Goal: Task Accomplishment & Management: Manage account settings

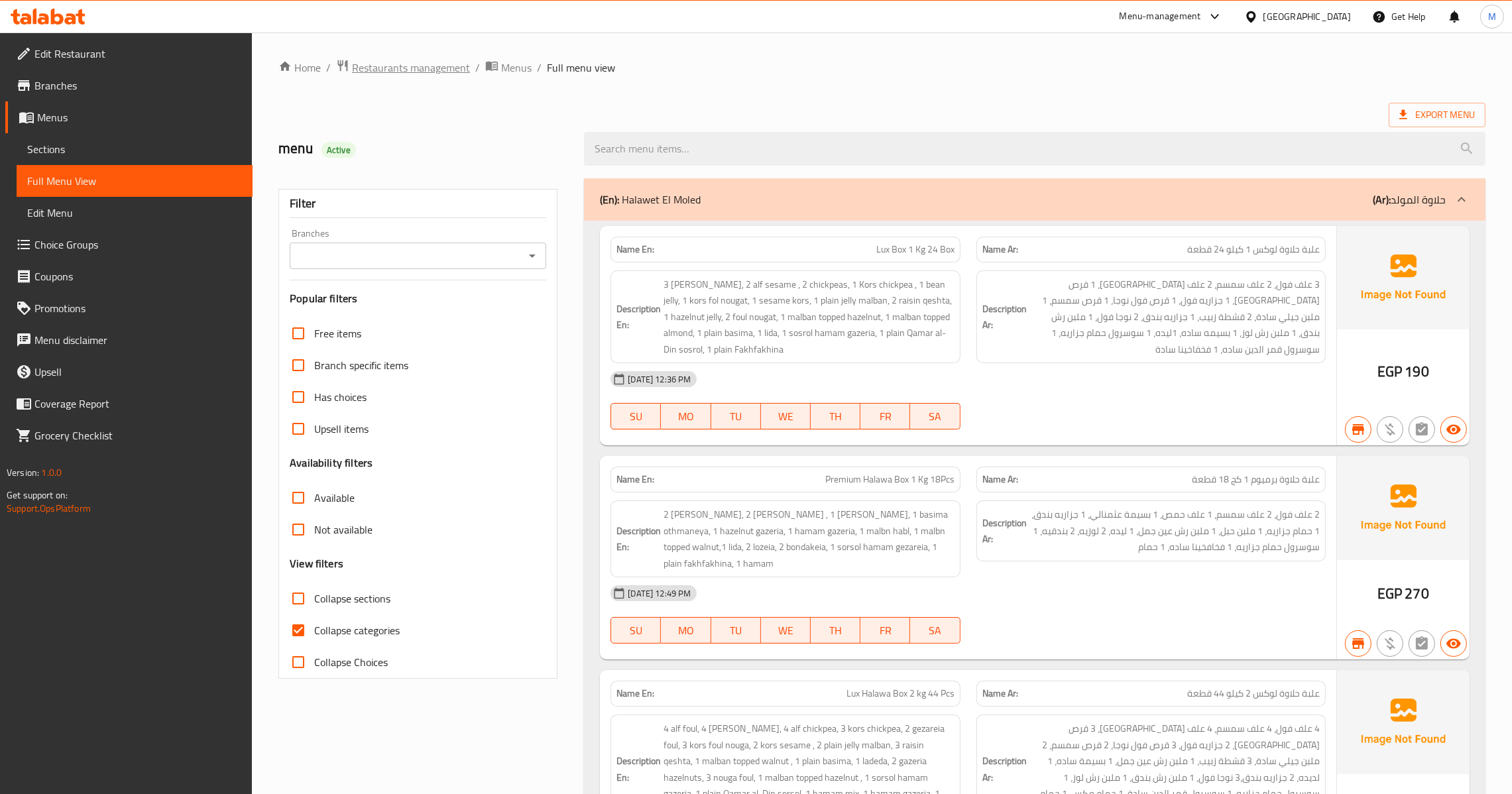
click at [395, 66] on span "Restaurants management" at bounding box center [411, 68] width 118 height 16
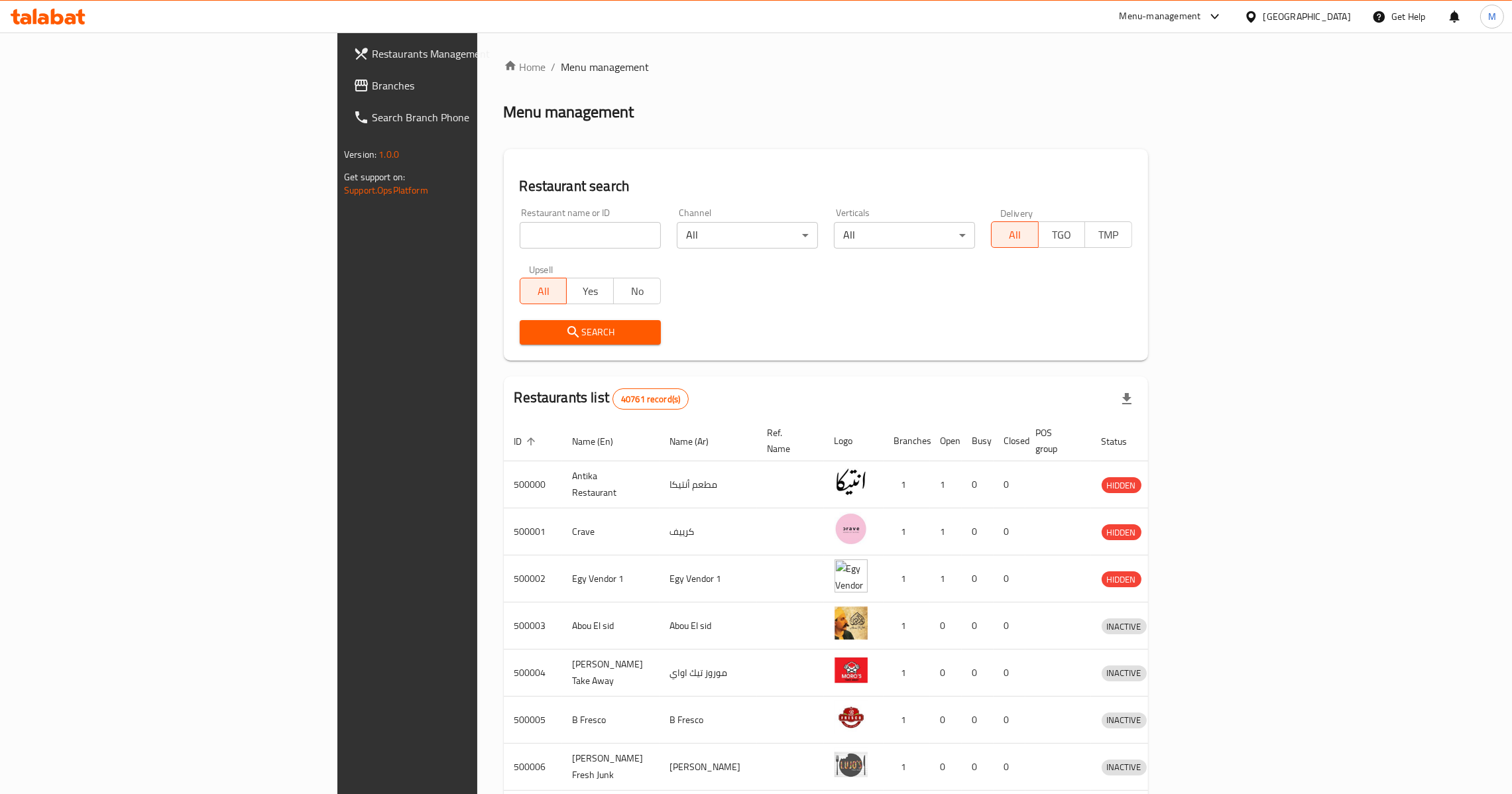
click at [520, 233] on input "search" at bounding box center [590, 235] width 141 height 26
paste input "506782"
type input "506782"
click button "Search" at bounding box center [590, 332] width 141 height 25
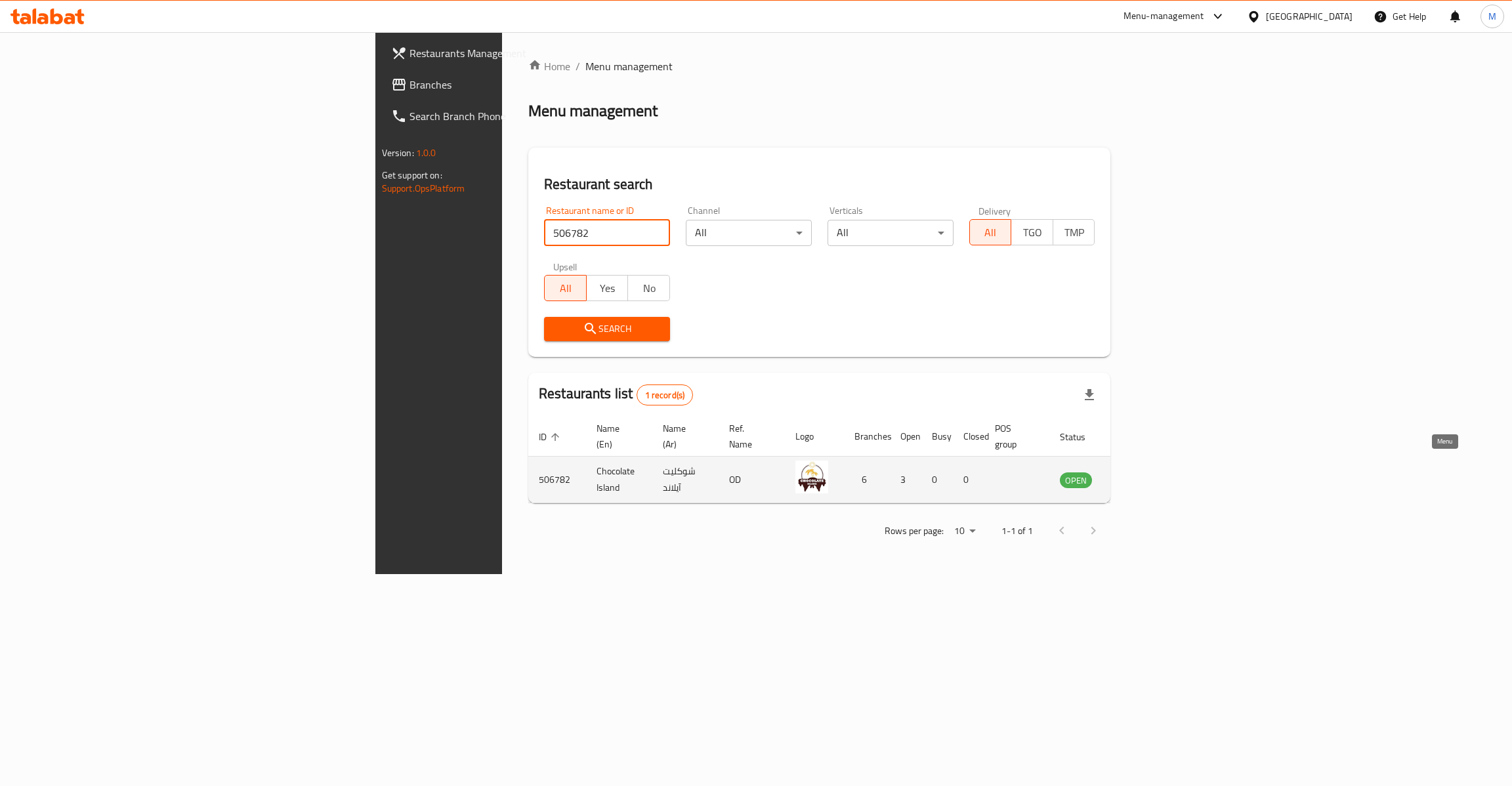
click at [998, 472] on link "enhanced table" at bounding box center [1141, 479] width 25 height 15
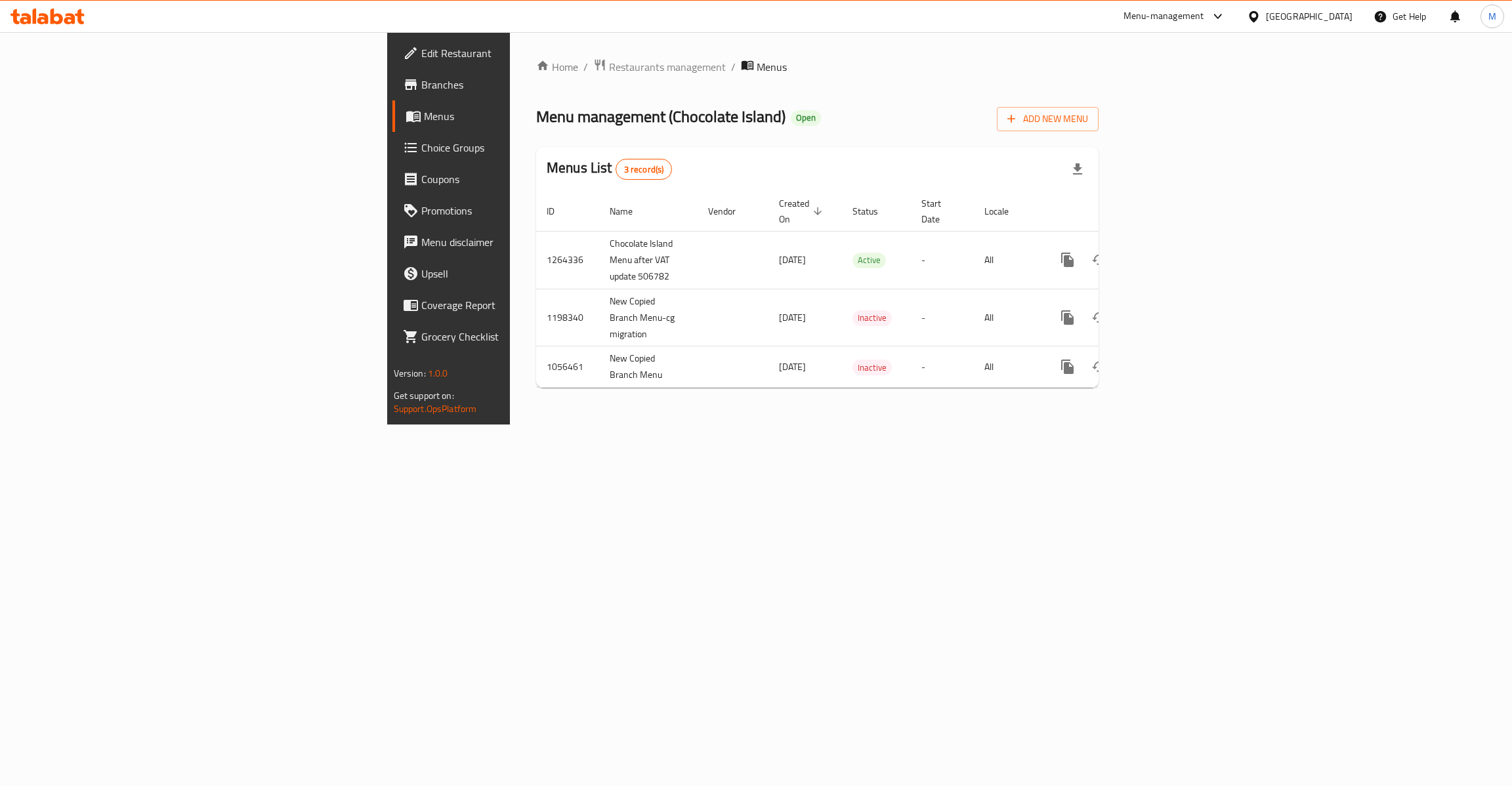
click at [421, 77] on span "Branches" at bounding box center [525, 85] width 208 height 15
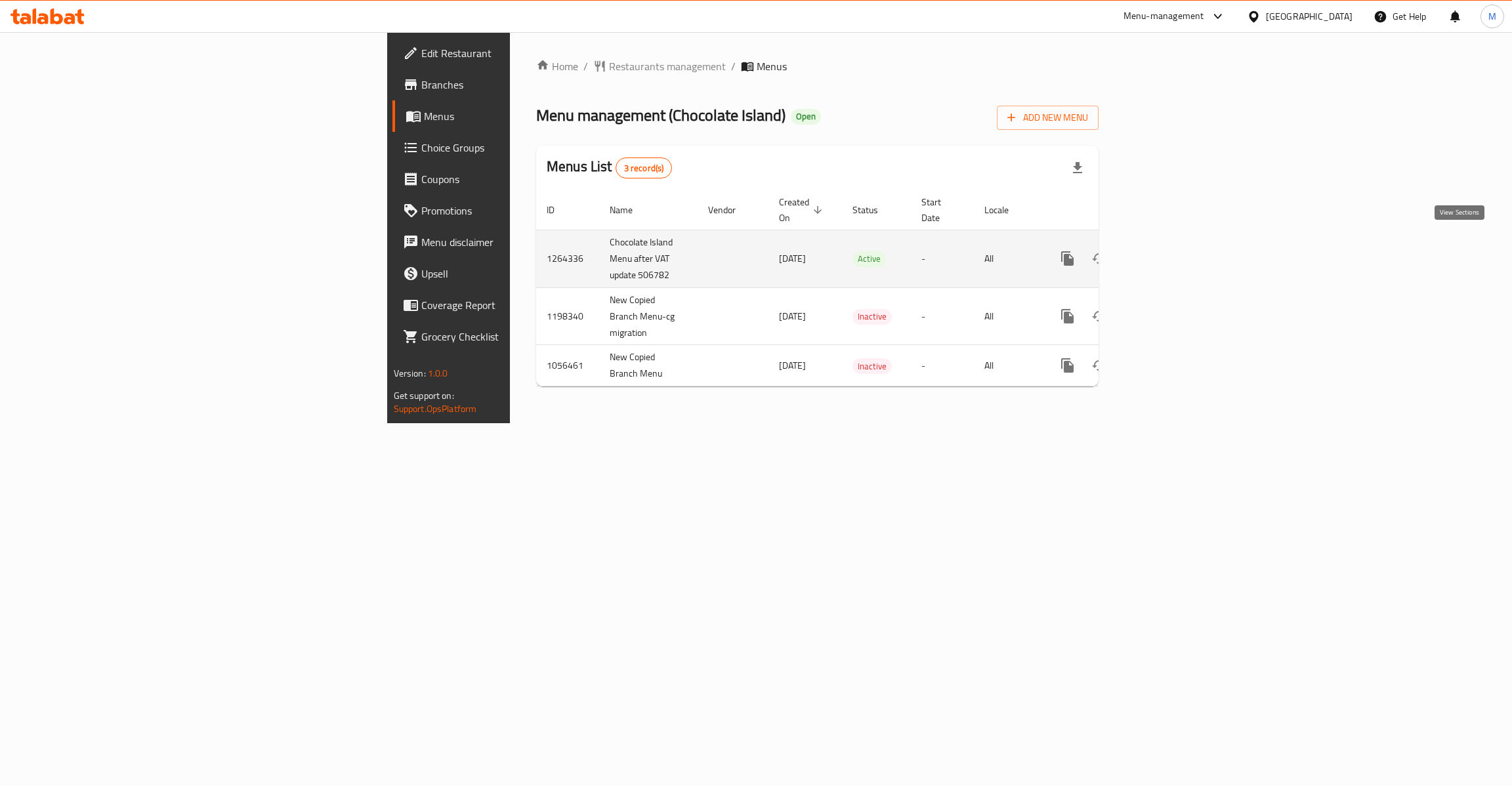
click at [1170, 250] on icon "enhanced table" at bounding box center [1162, 258] width 15 height 15
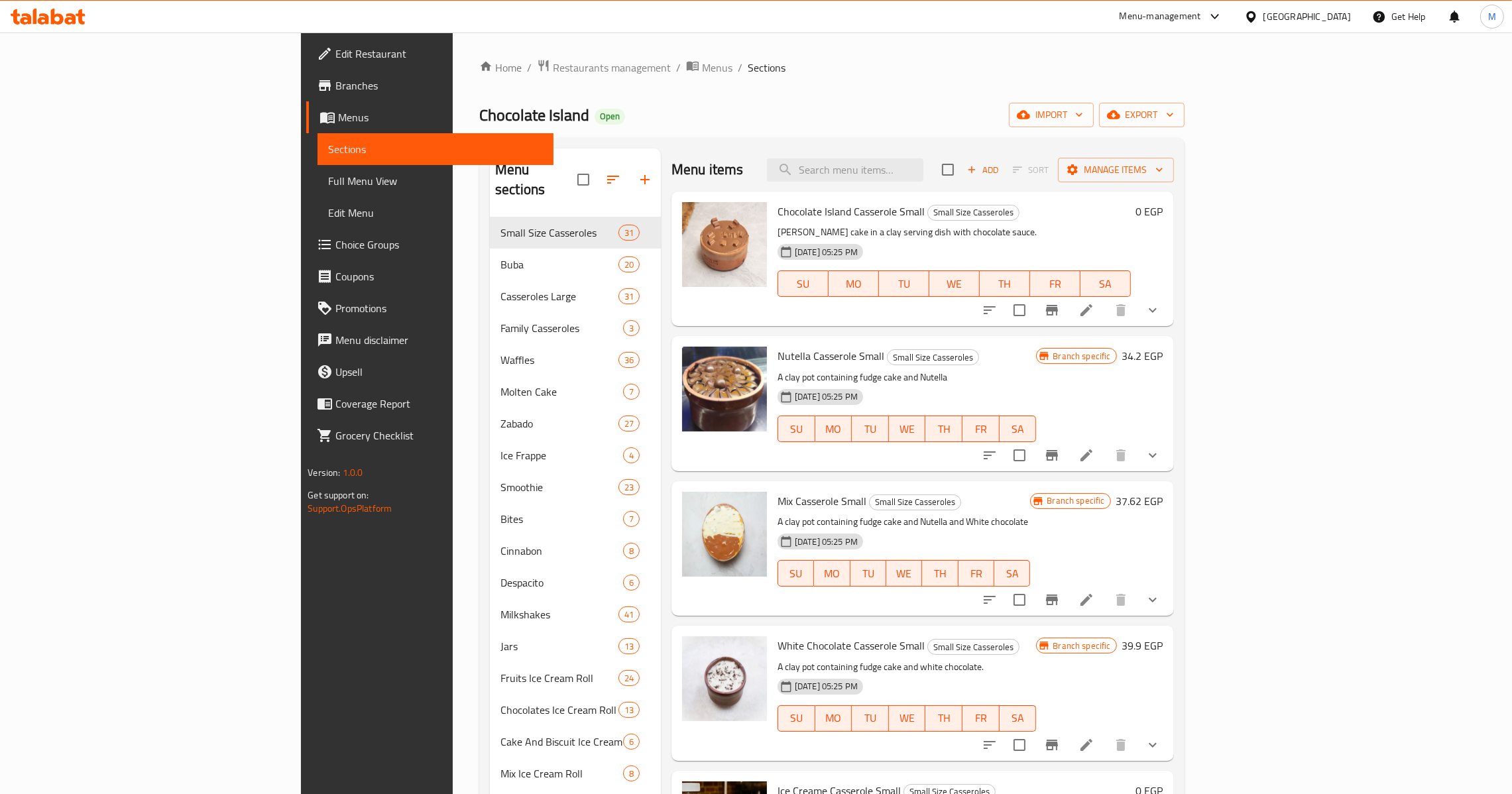
click at [335, 88] on span "Branches" at bounding box center [439, 85] width 207 height 16
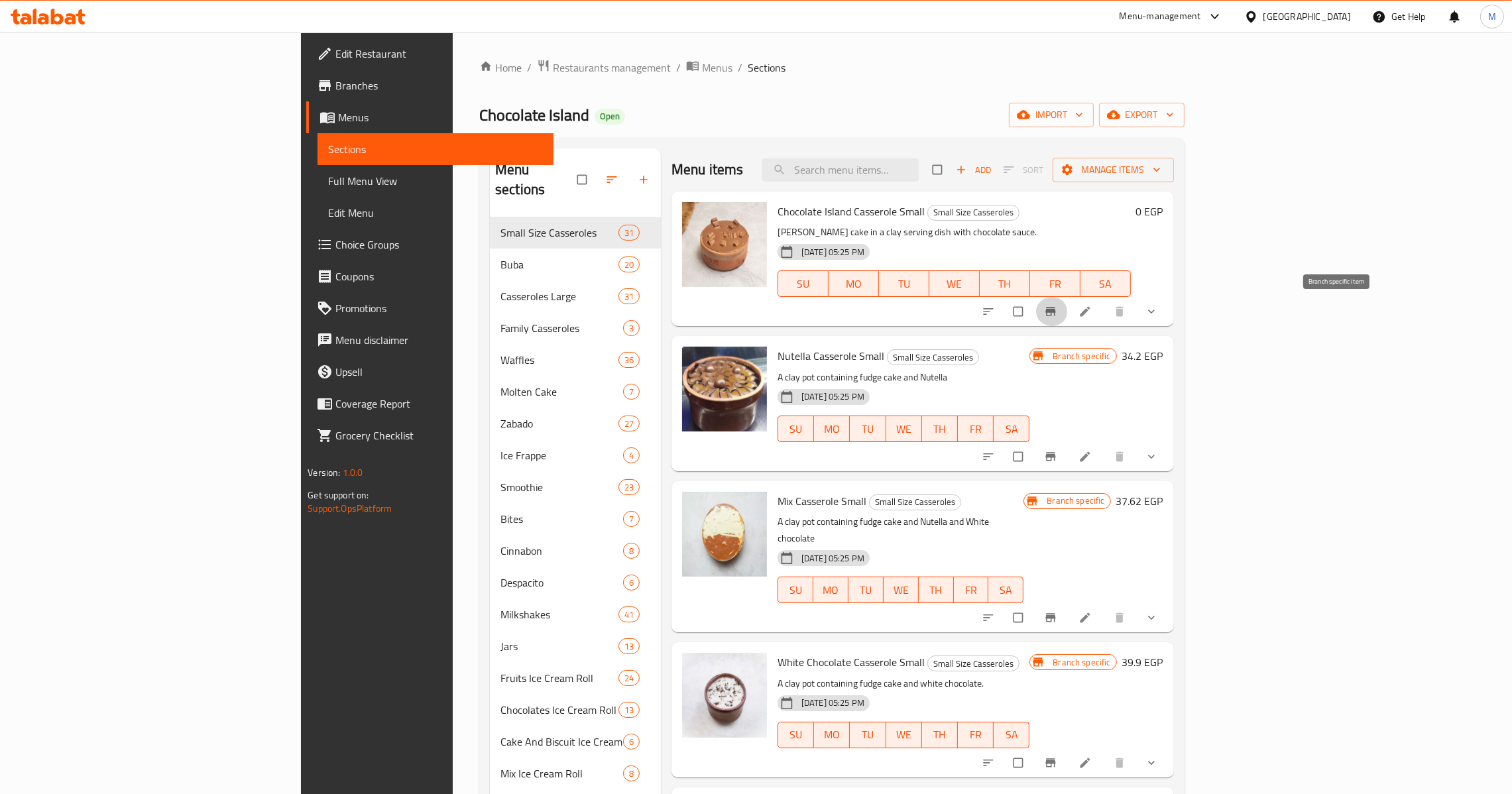
click at [1068, 308] on button "Branch-specific-item" at bounding box center [1051, 311] width 32 height 29
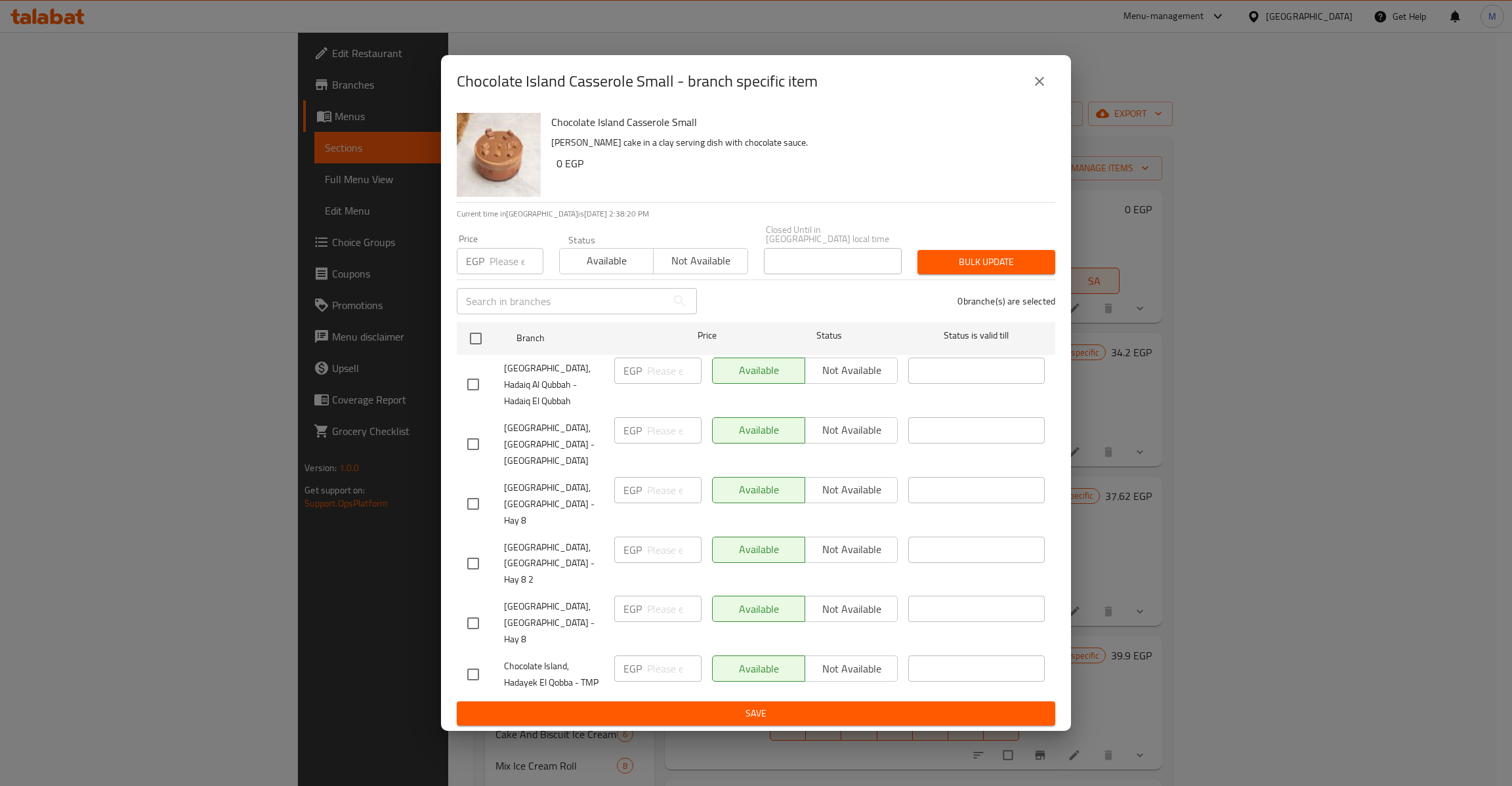
click at [314, 129] on div "Chocolate Island Casserole Small - branch specific item Chocolate Island Casser…" at bounding box center [756, 393] width 1512 height 786
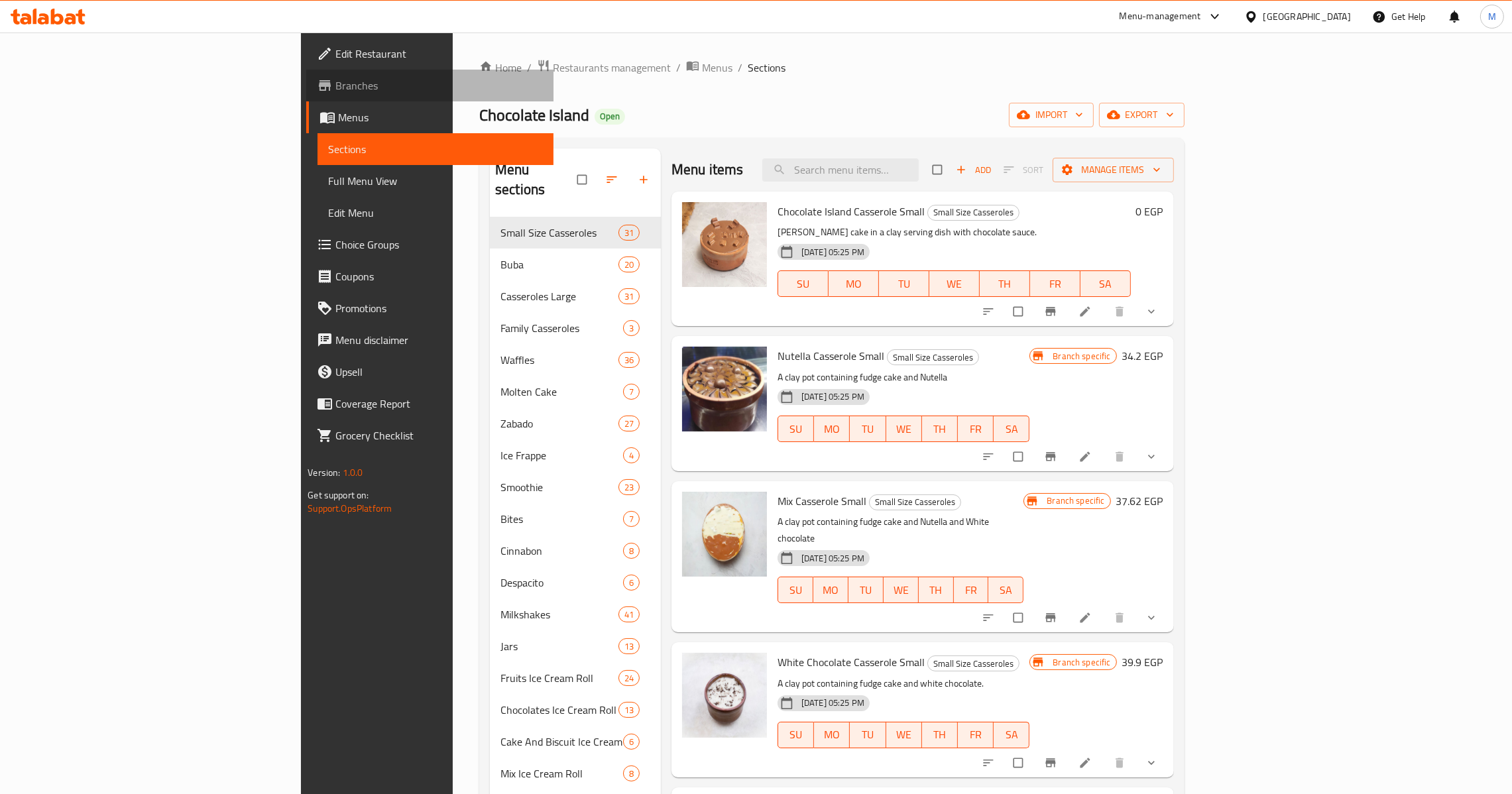
click at [306, 94] on link "Branches" at bounding box center [429, 85] width 247 height 32
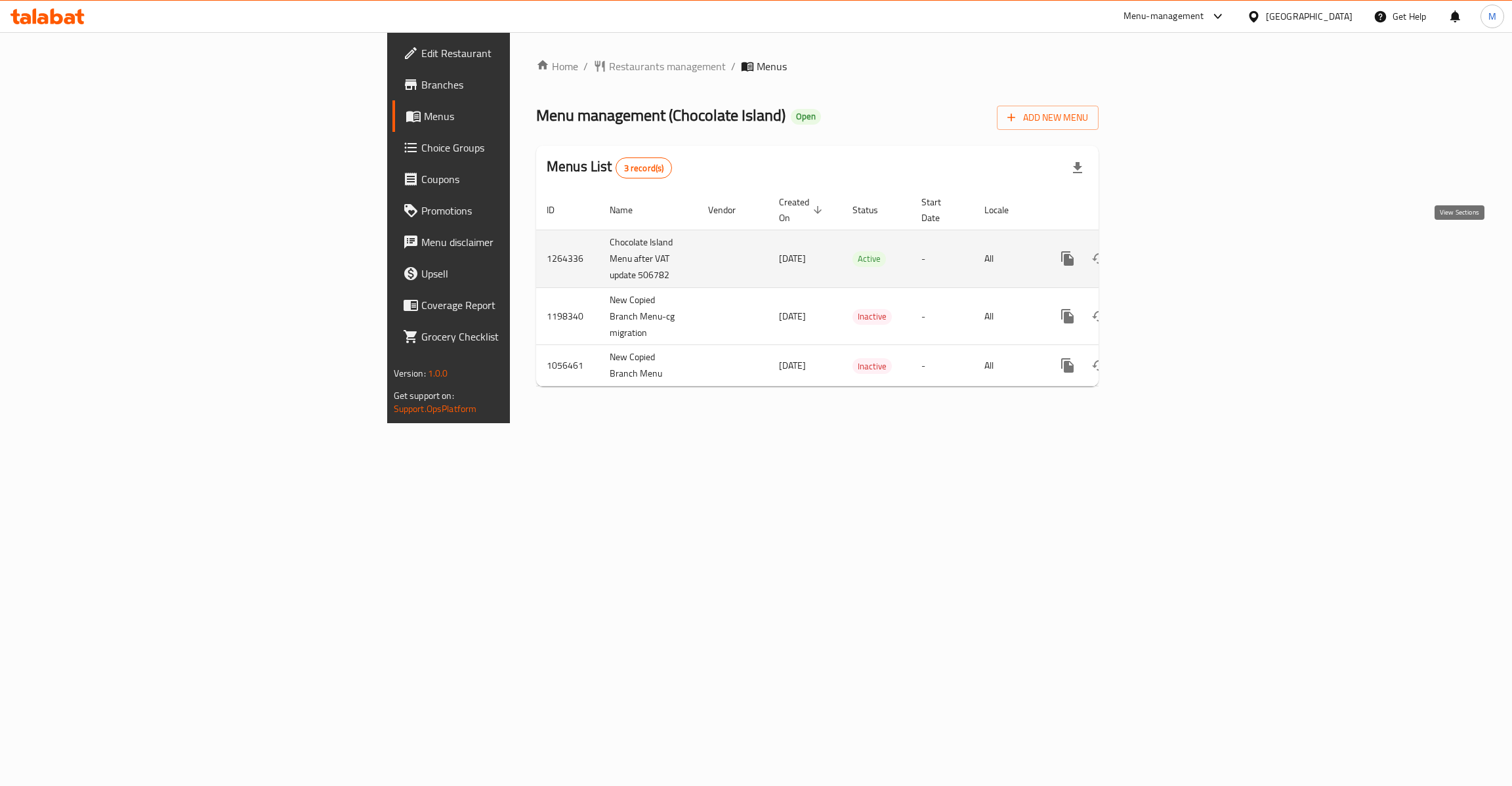
click at [1168, 253] on icon "enhanced table" at bounding box center [1161, 258] width 12 height 12
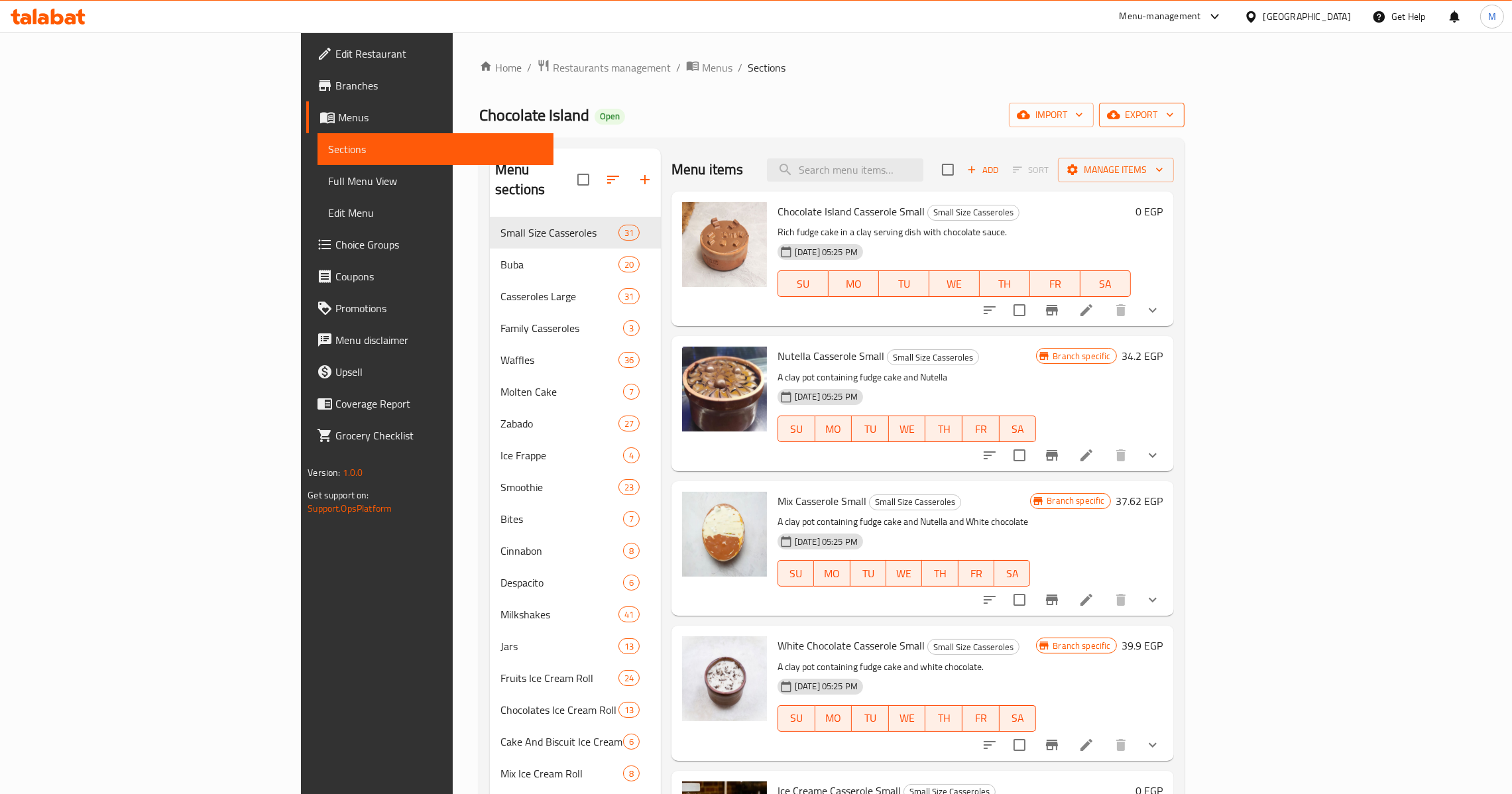
click at [1174, 120] on span "export" at bounding box center [1142, 114] width 64 height 16
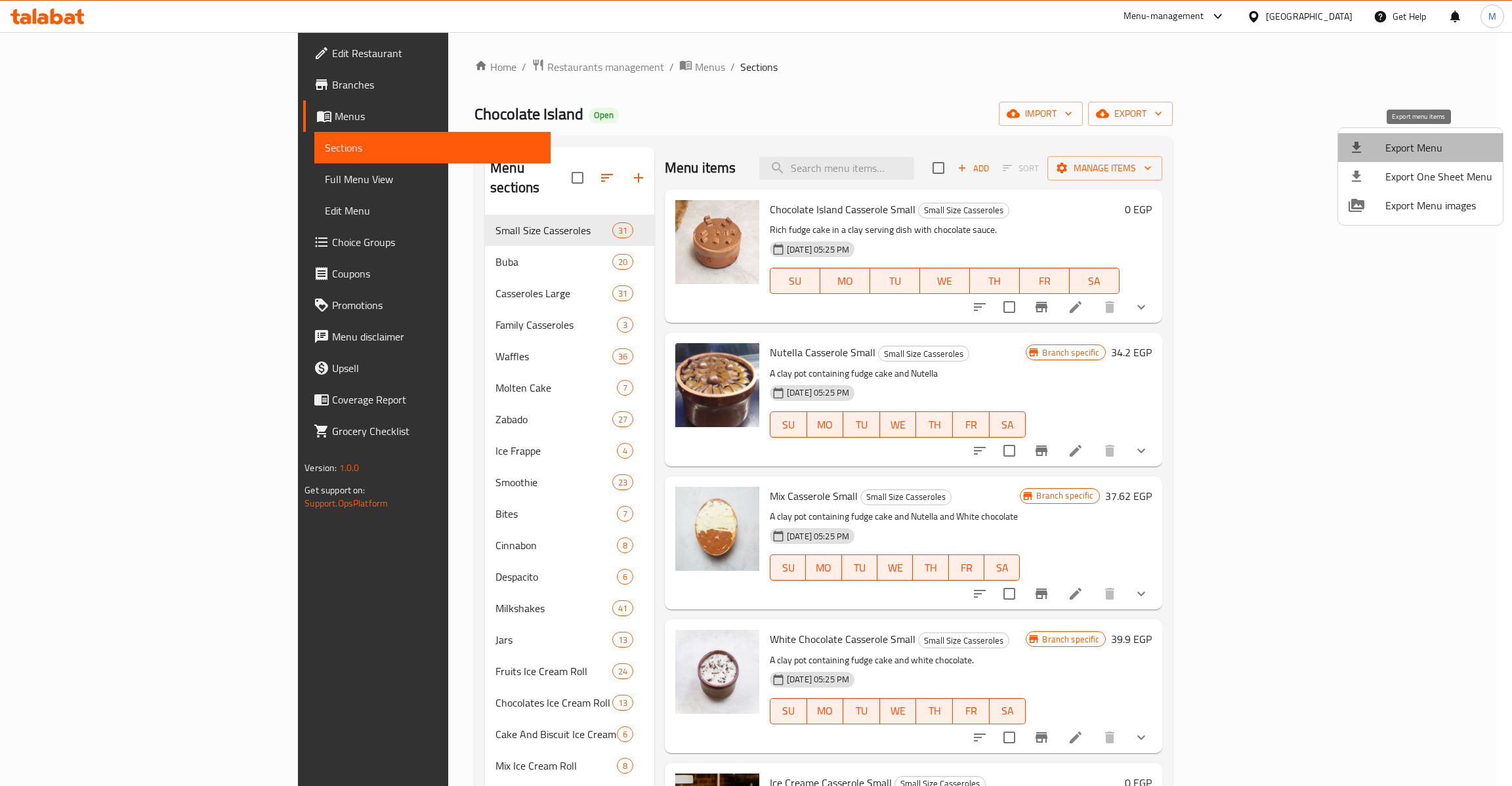
click at [1427, 161] on li "Export Menu" at bounding box center [1421, 148] width 164 height 29
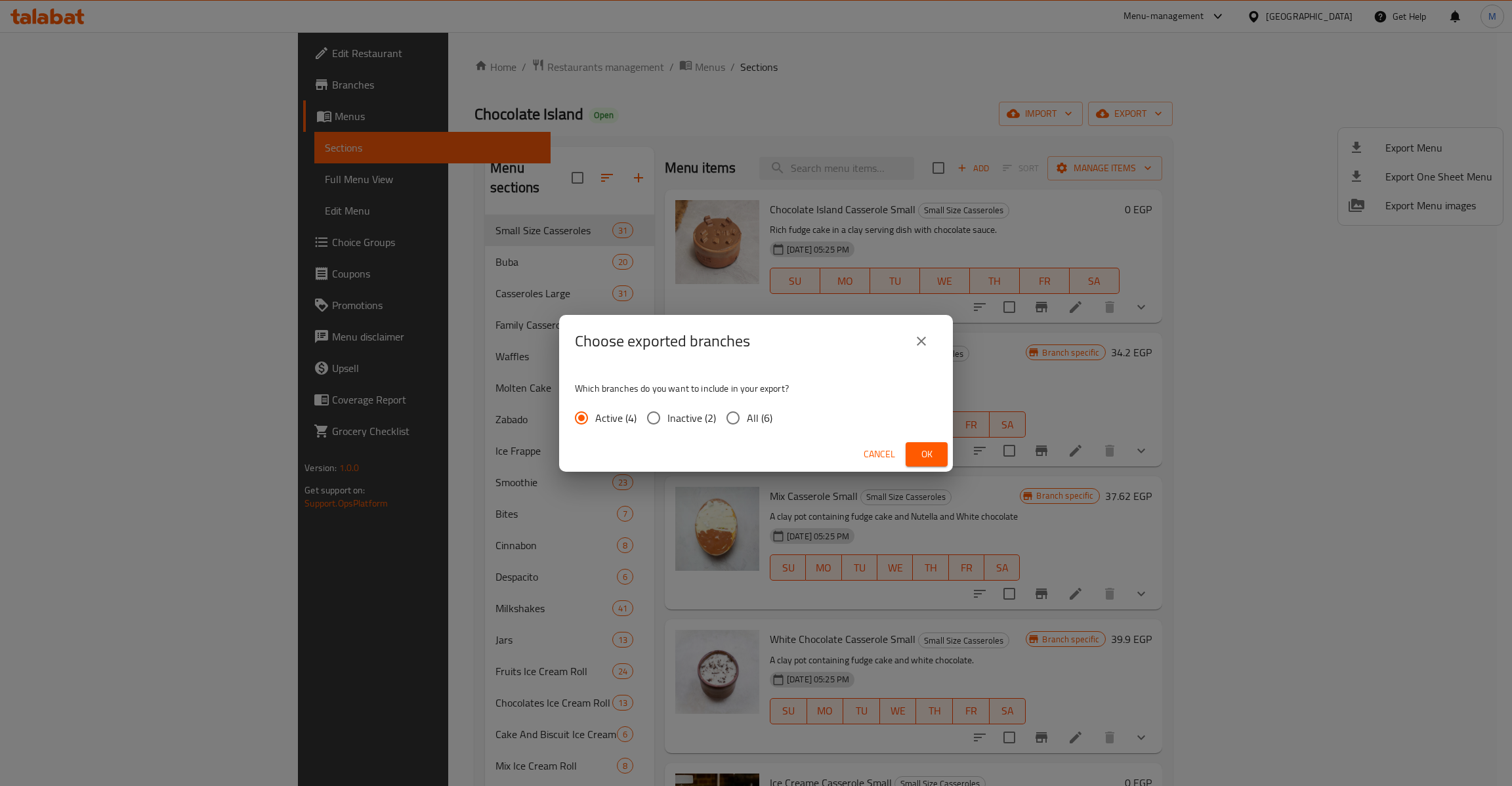
click at [766, 412] on span "All (6)" at bounding box center [759, 418] width 25 height 15
click at [746, 412] on input "All (6)" at bounding box center [733, 418] width 28 height 28
radio input "true"
click at [931, 459] on span "Ok" at bounding box center [926, 453] width 21 height 16
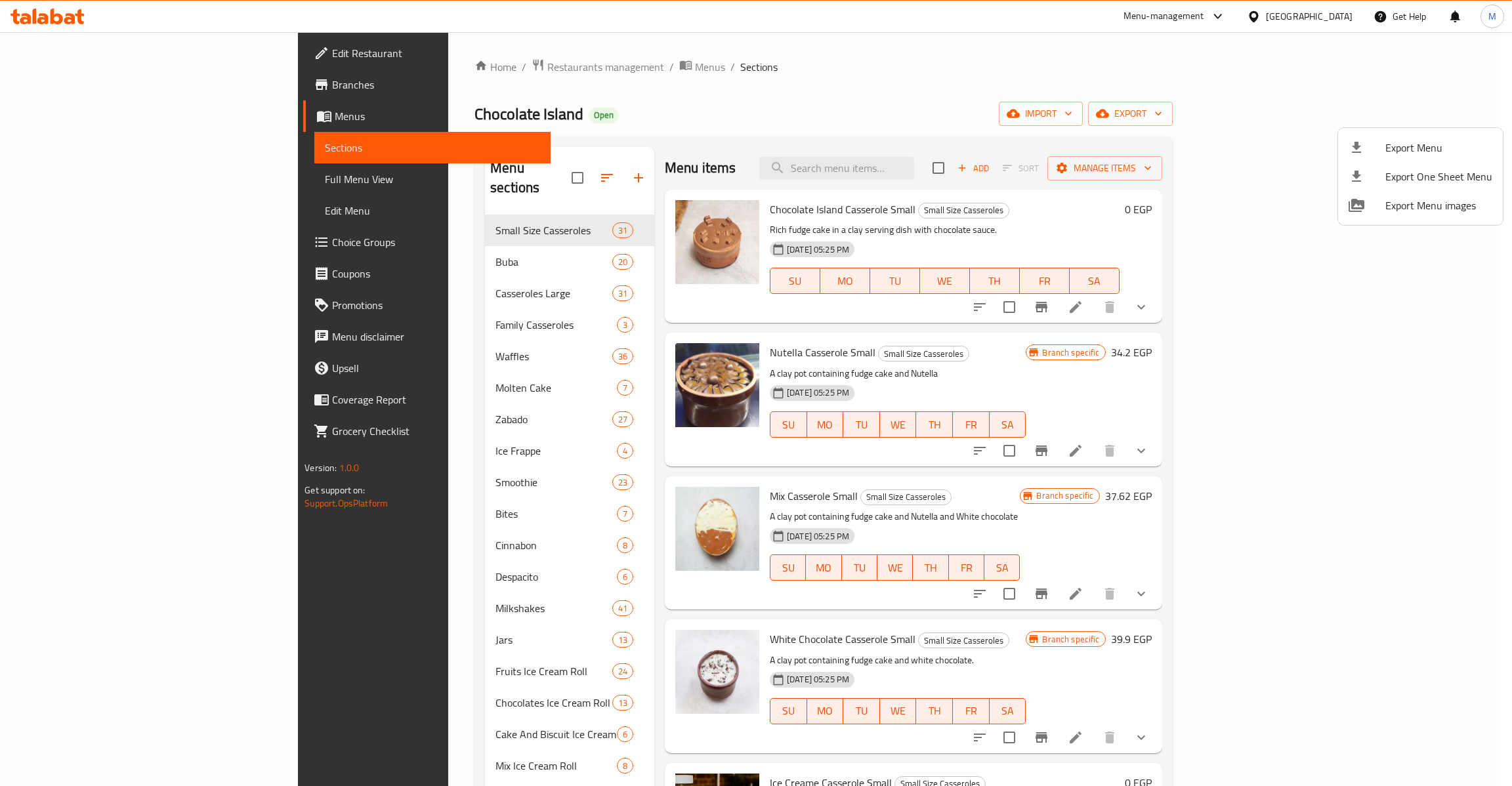
click at [91, 183] on div at bounding box center [756, 393] width 1512 height 786
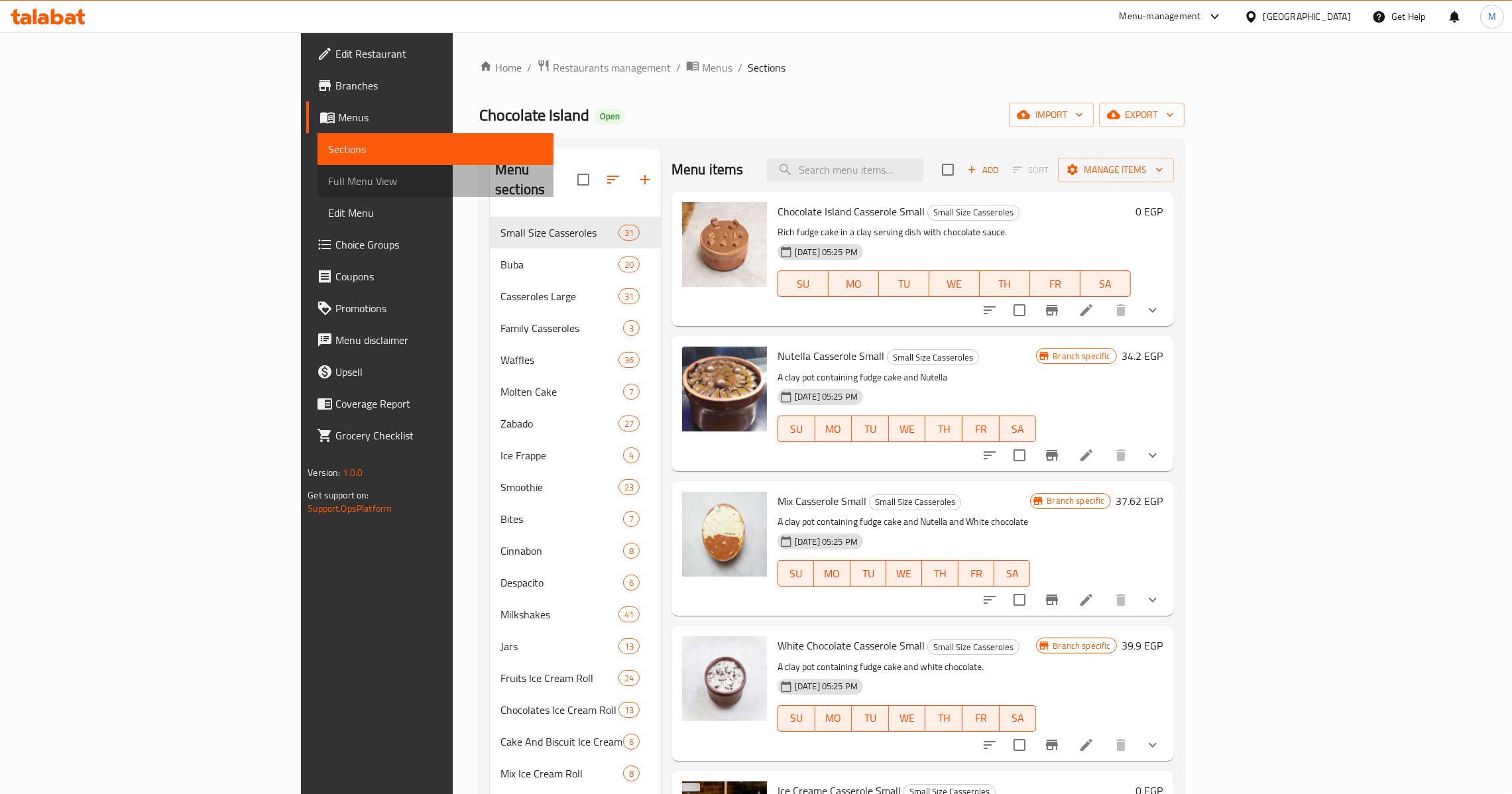
click at [328, 185] on span "Full Menu View" at bounding box center [436, 181] width 215 height 16
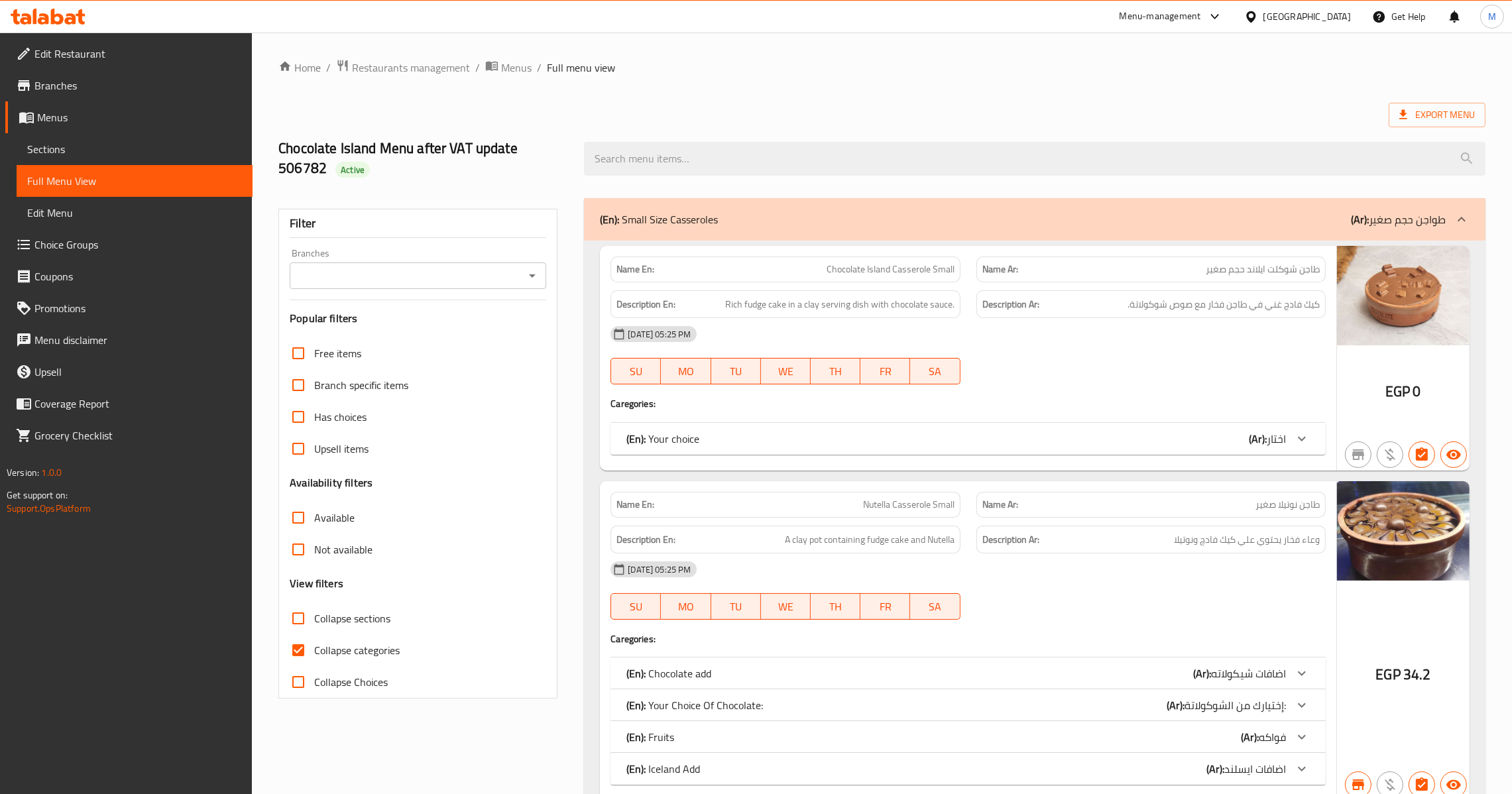
click at [297, 655] on input "Collapse categories" at bounding box center [298, 650] width 32 height 32
checkbox input "false"
click at [531, 278] on icon "Open" at bounding box center [532, 276] width 16 height 16
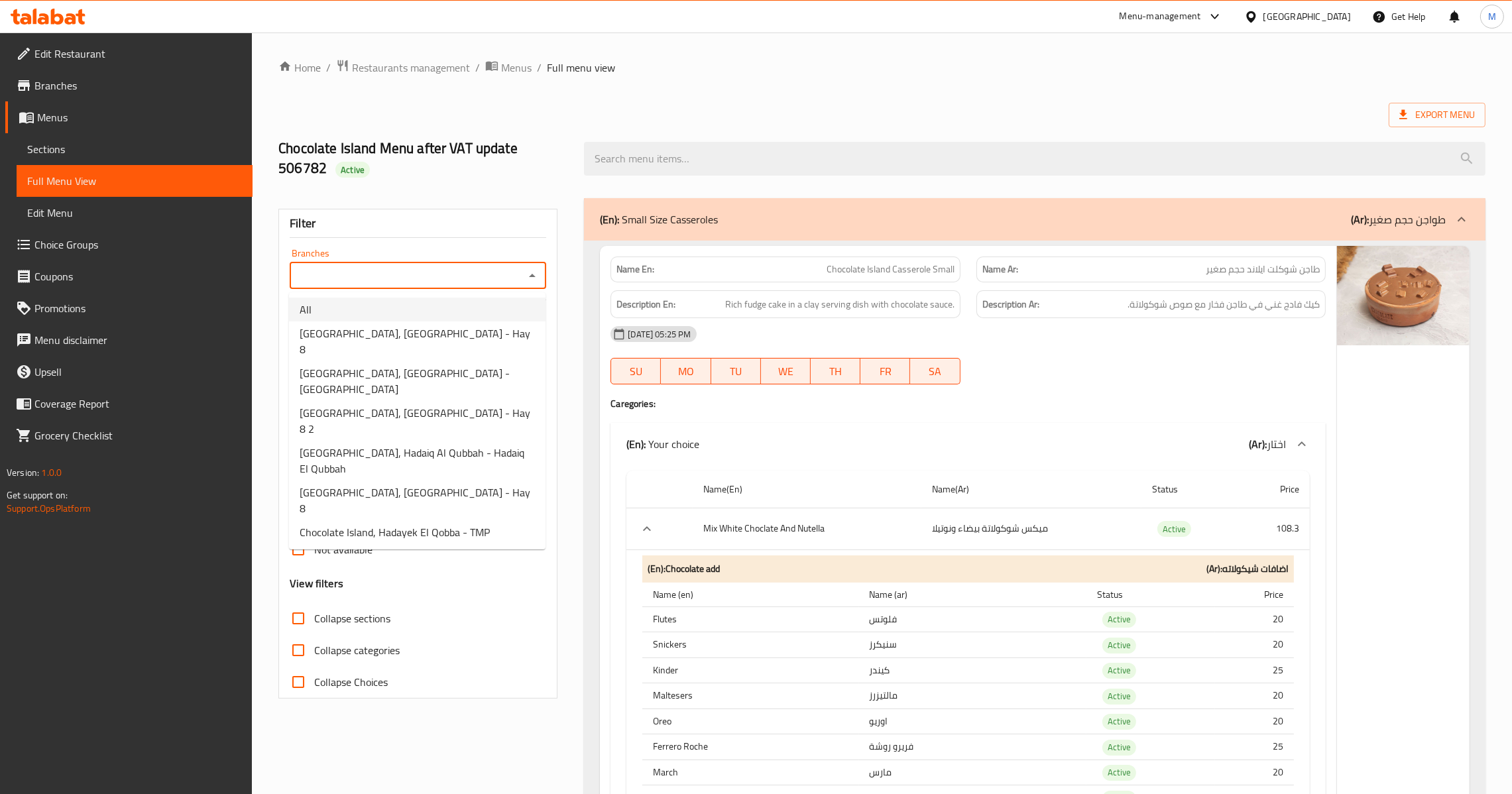
click at [92, 238] on span "Choice Groups" at bounding box center [137, 244] width 207 height 16
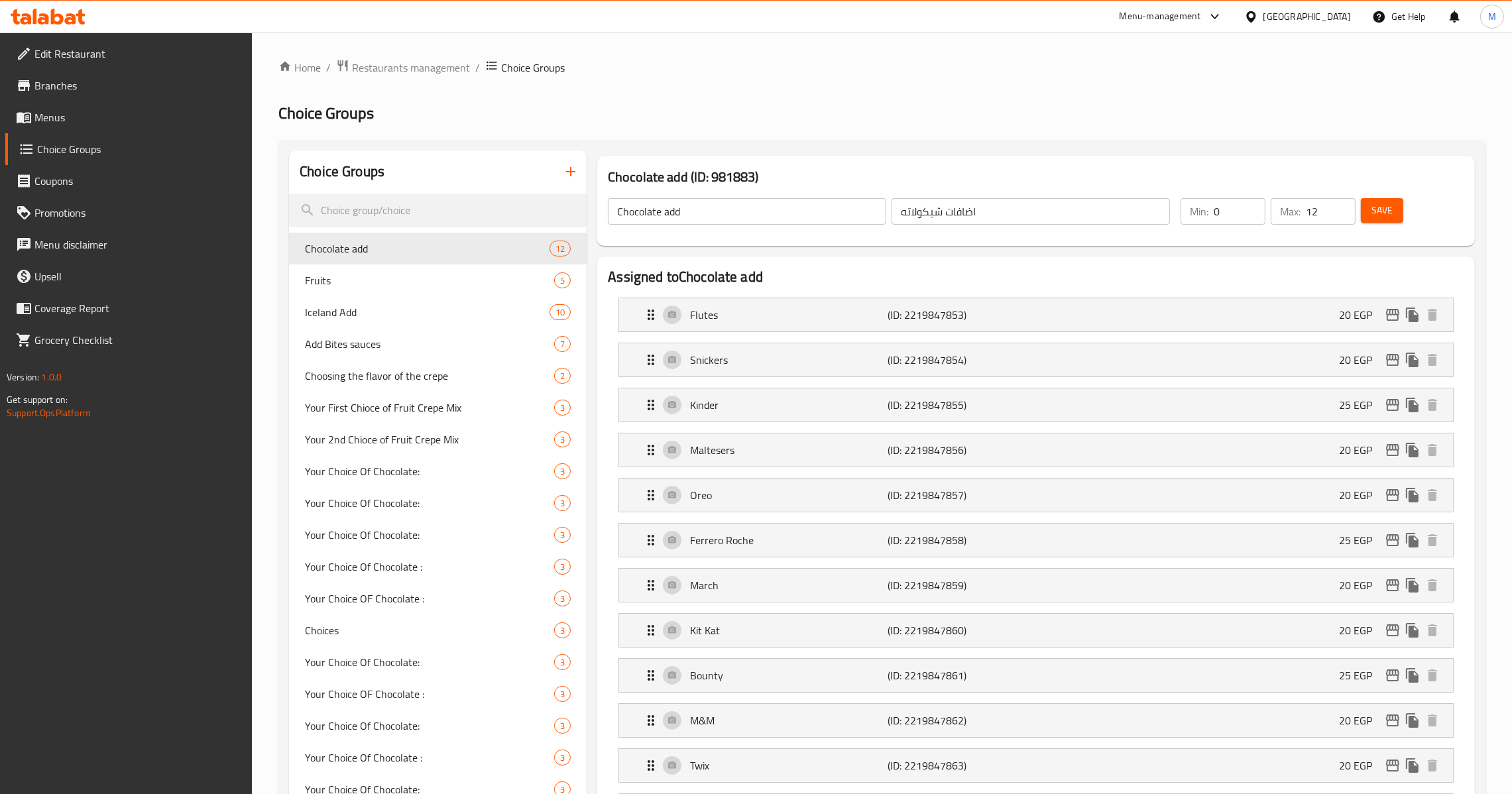
click at [112, 124] on span "Menus" at bounding box center [137, 117] width 207 height 16
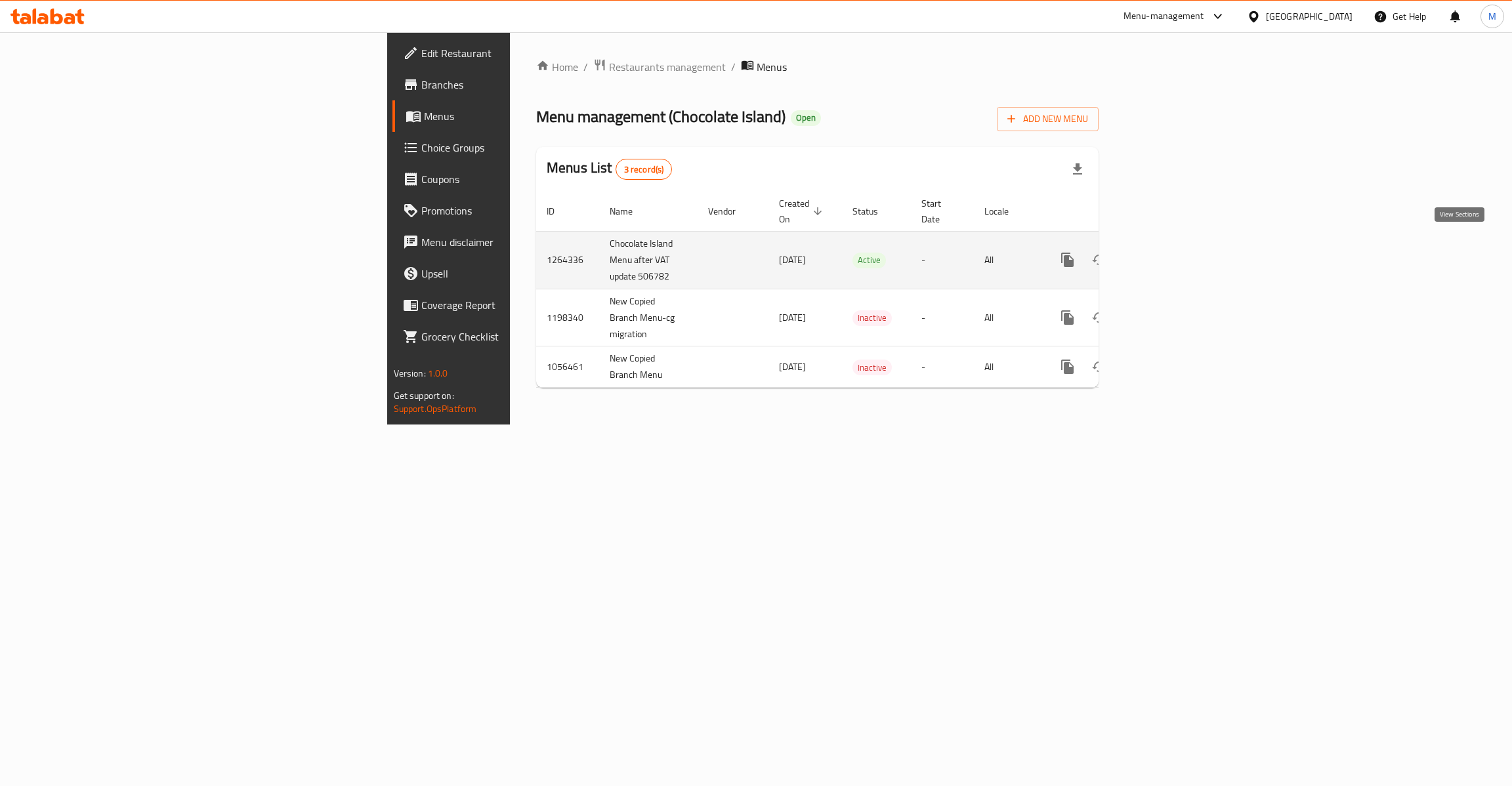
click at [1178, 250] on link "enhanced table" at bounding box center [1161, 260] width 32 height 32
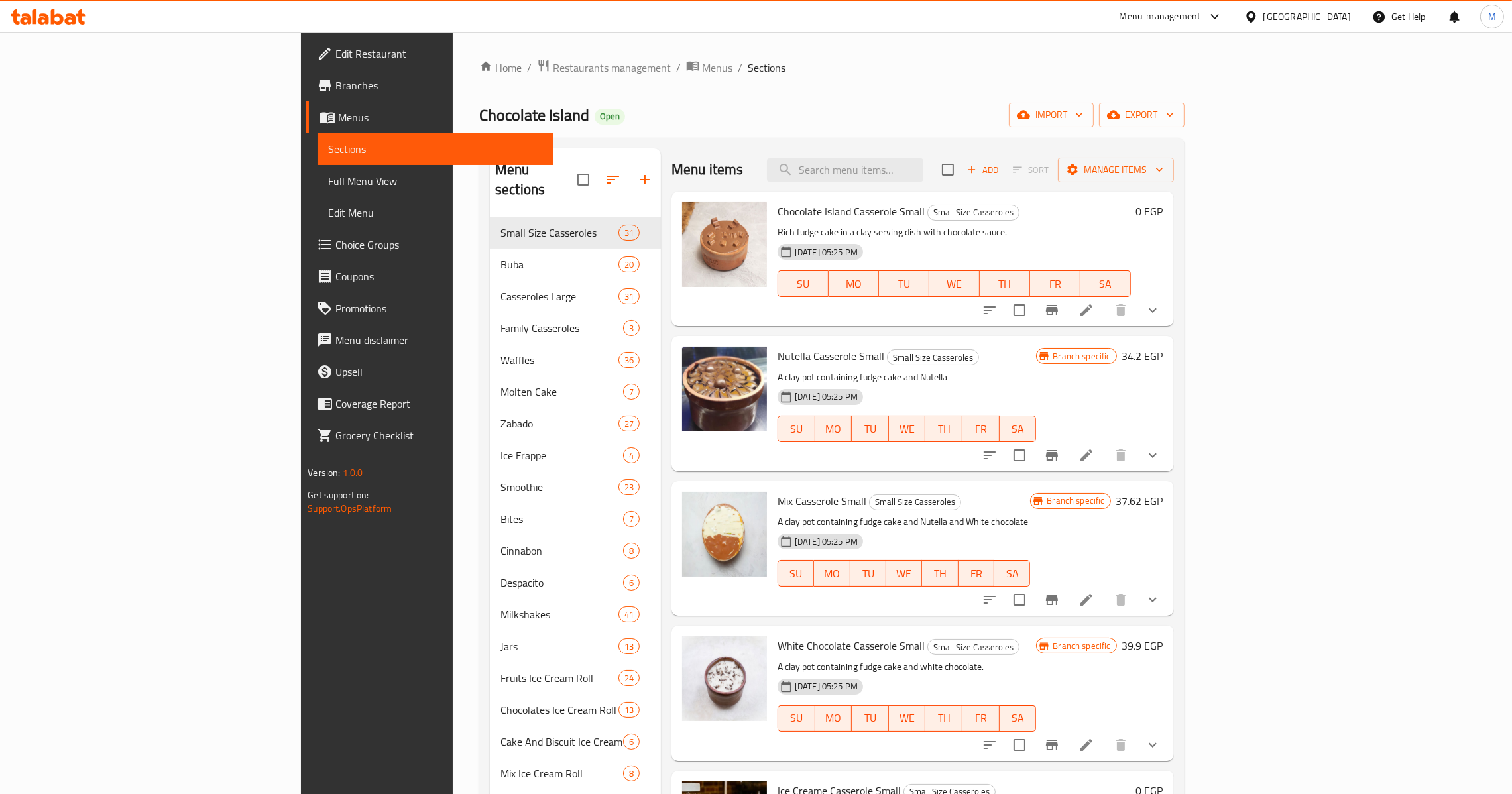
click at [328, 183] on span "Full Menu View" at bounding box center [436, 181] width 215 height 16
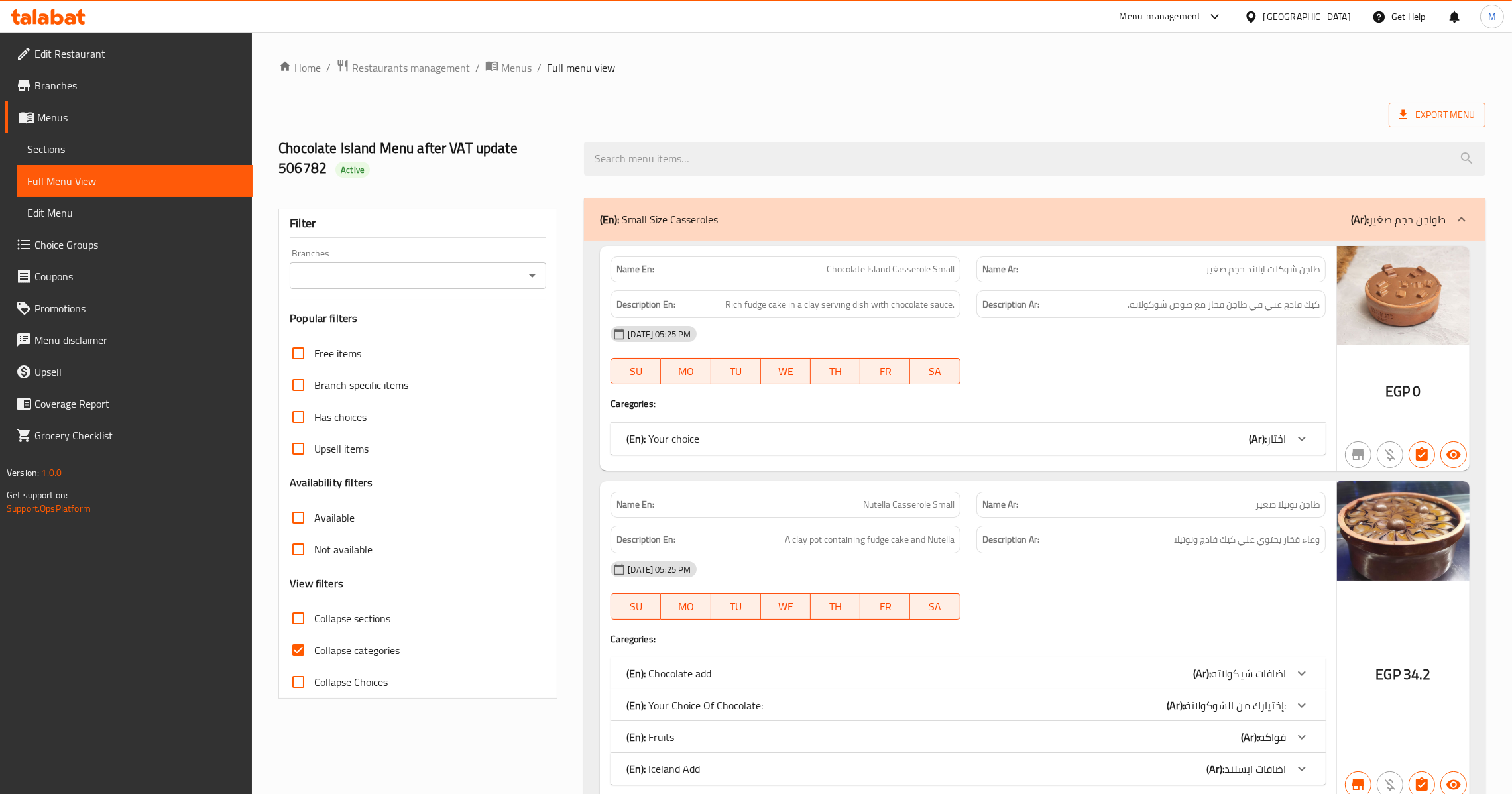
click at [296, 654] on input "Collapse categories" at bounding box center [298, 650] width 32 height 32
checkbox input "false"
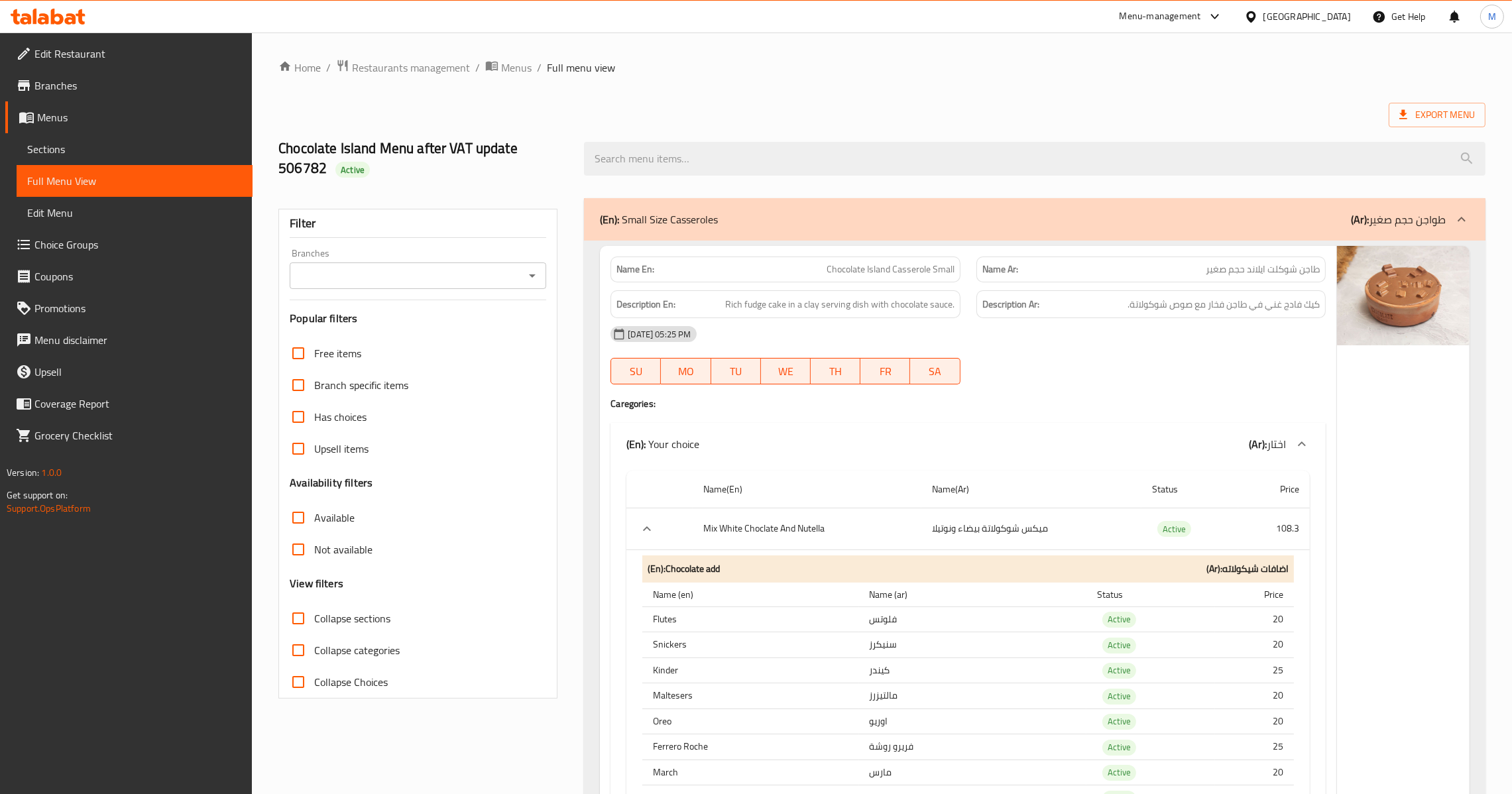
click at [528, 274] on icon "Open" at bounding box center [532, 276] width 16 height 16
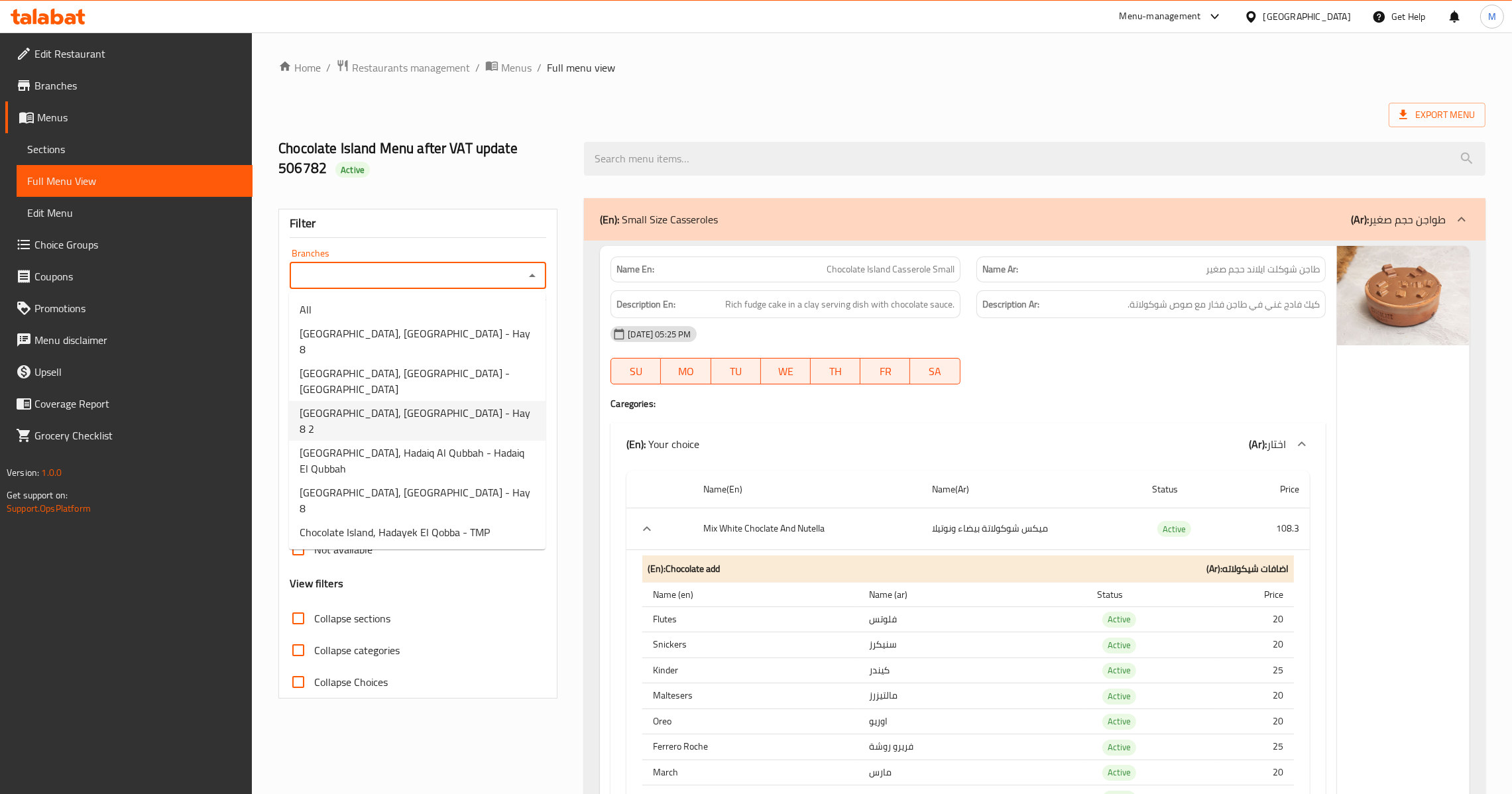
click at [433, 405] on span "[GEOGRAPHIC_DATA], [GEOGRAPHIC_DATA] - Hay 8 2" at bounding box center [417, 421] width 235 height 32
type input "[GEOGRAPHIC_DATA], [GEOGRAPHIC_DATA] - Hay 8 2"
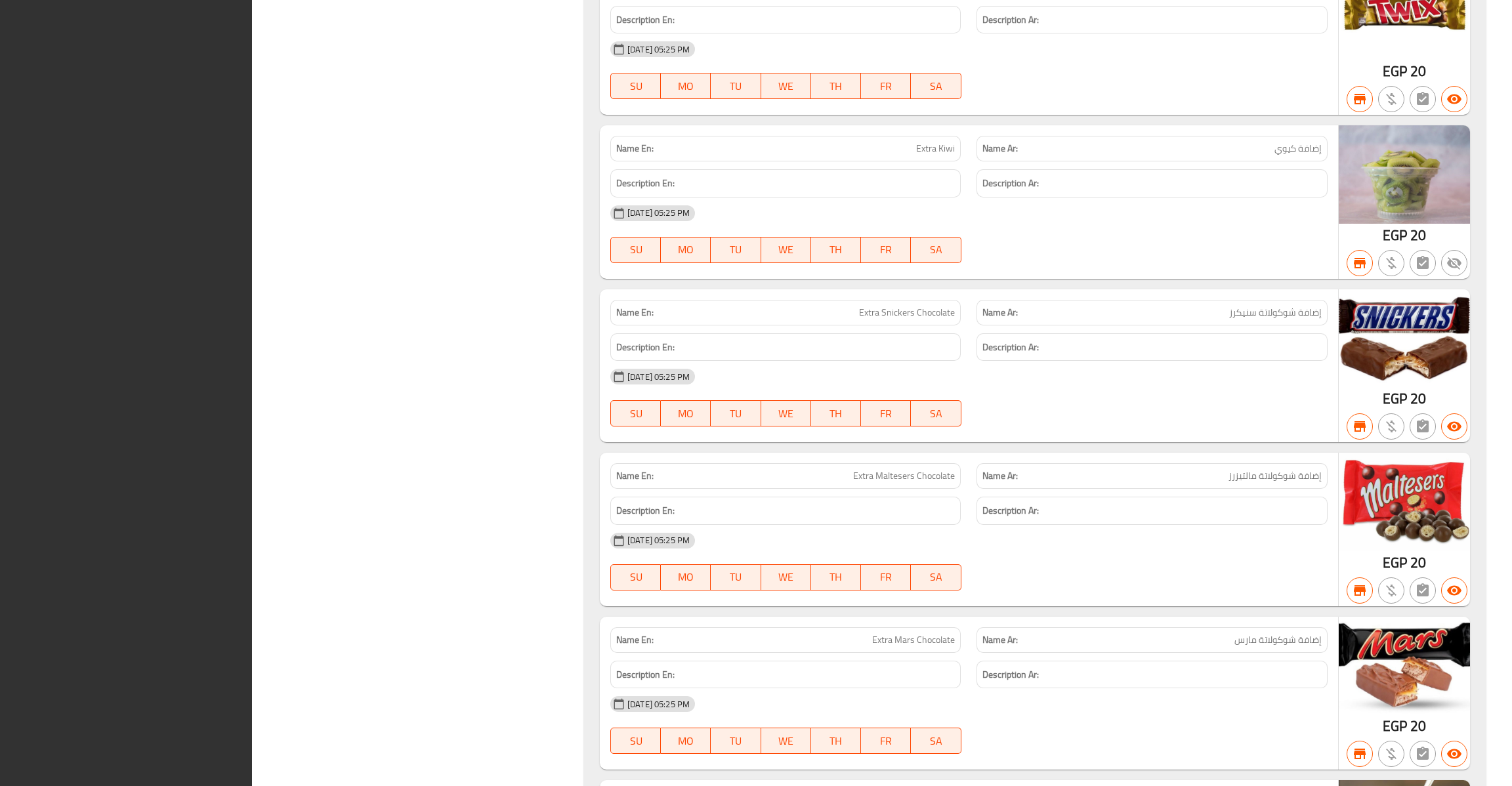
scroll to position [382168, 0]
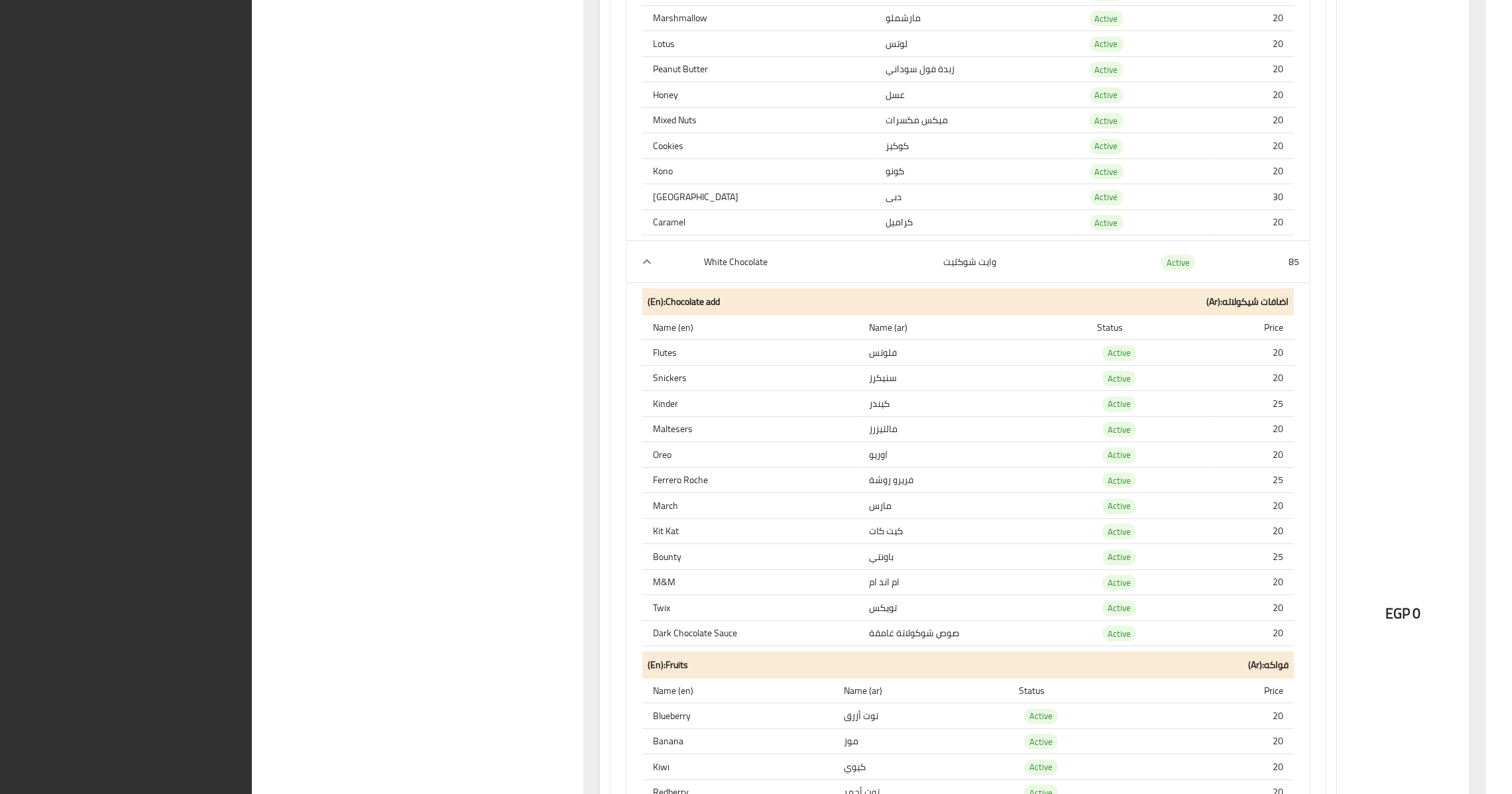
scroll to position [61372, 0]
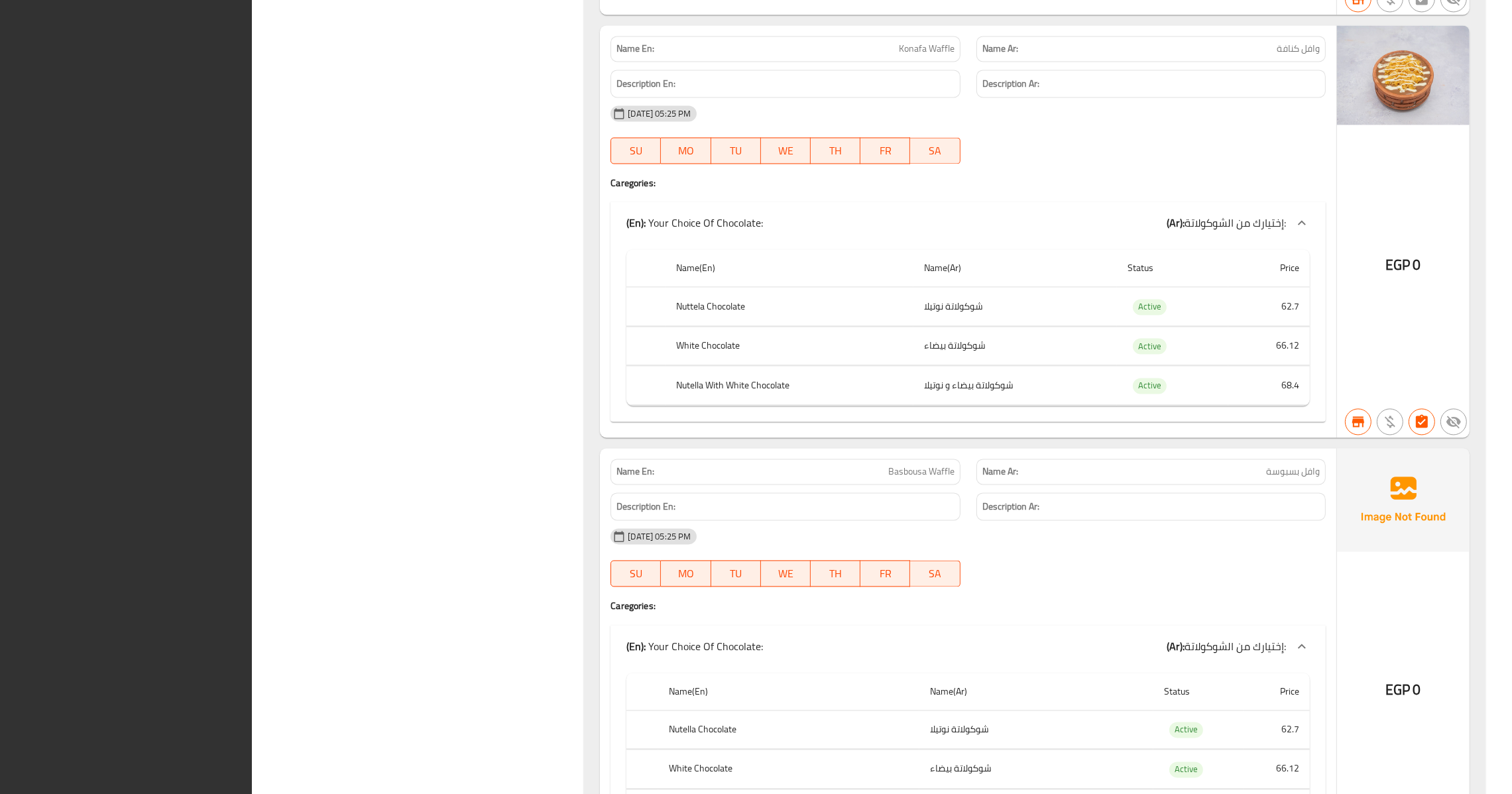
scroll to position [405196, 0]
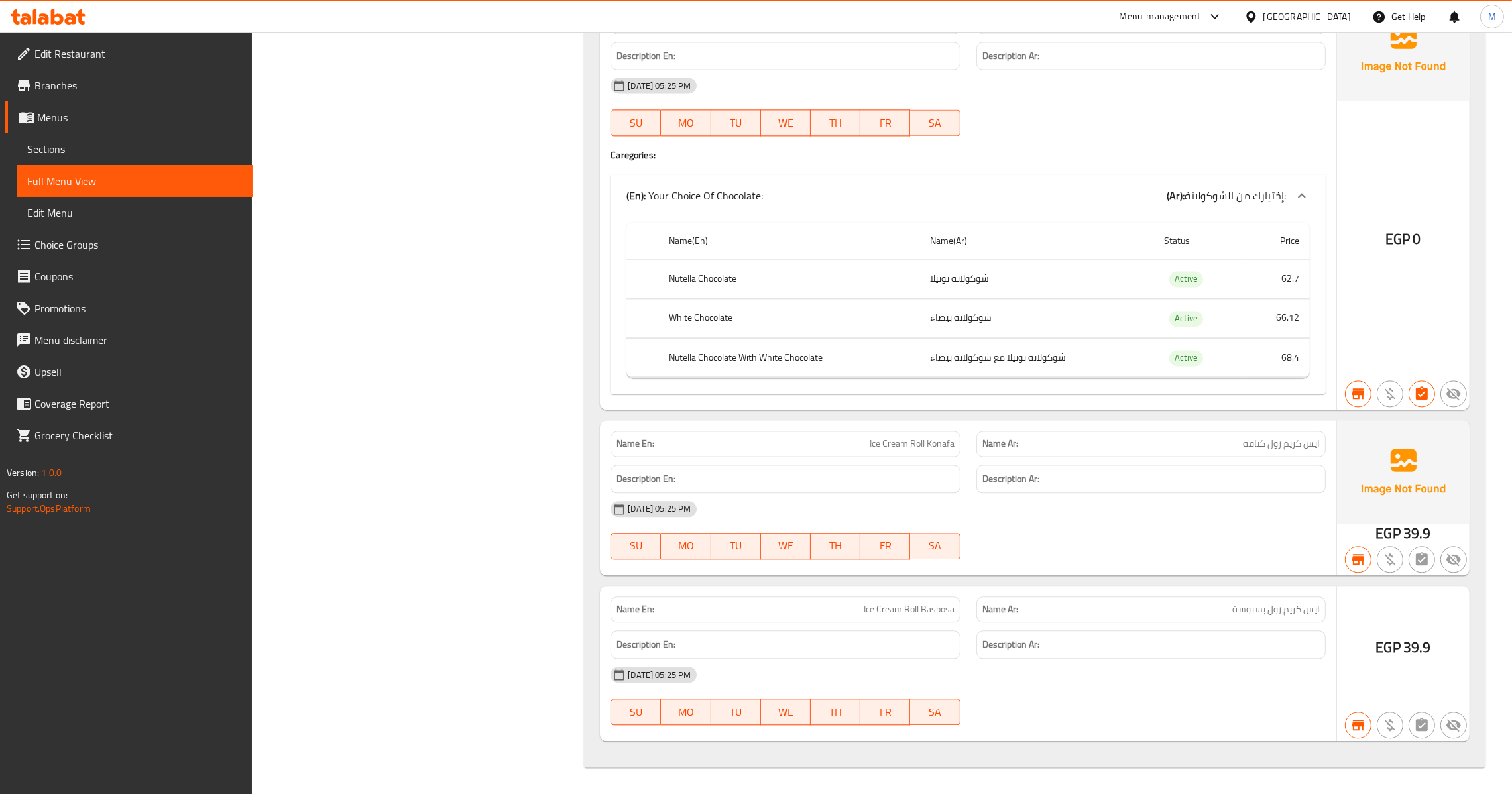
click at [157, 121] on span "Menus" at bounding box center [140, 117] width 205 height 16
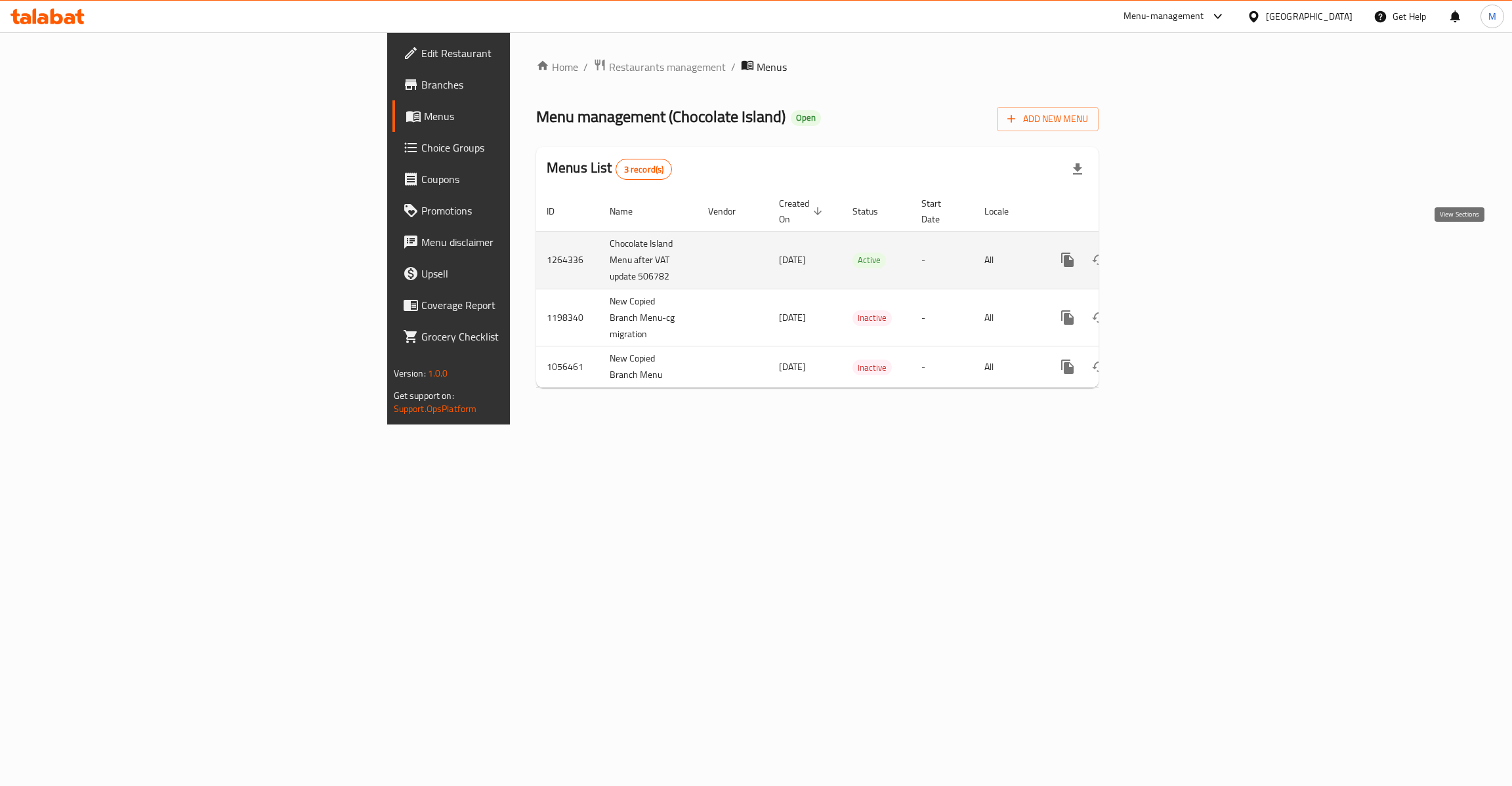
click at [1170, 252] on icon "enhanced table" at bounding box center [1162, 260] width 15 height 15
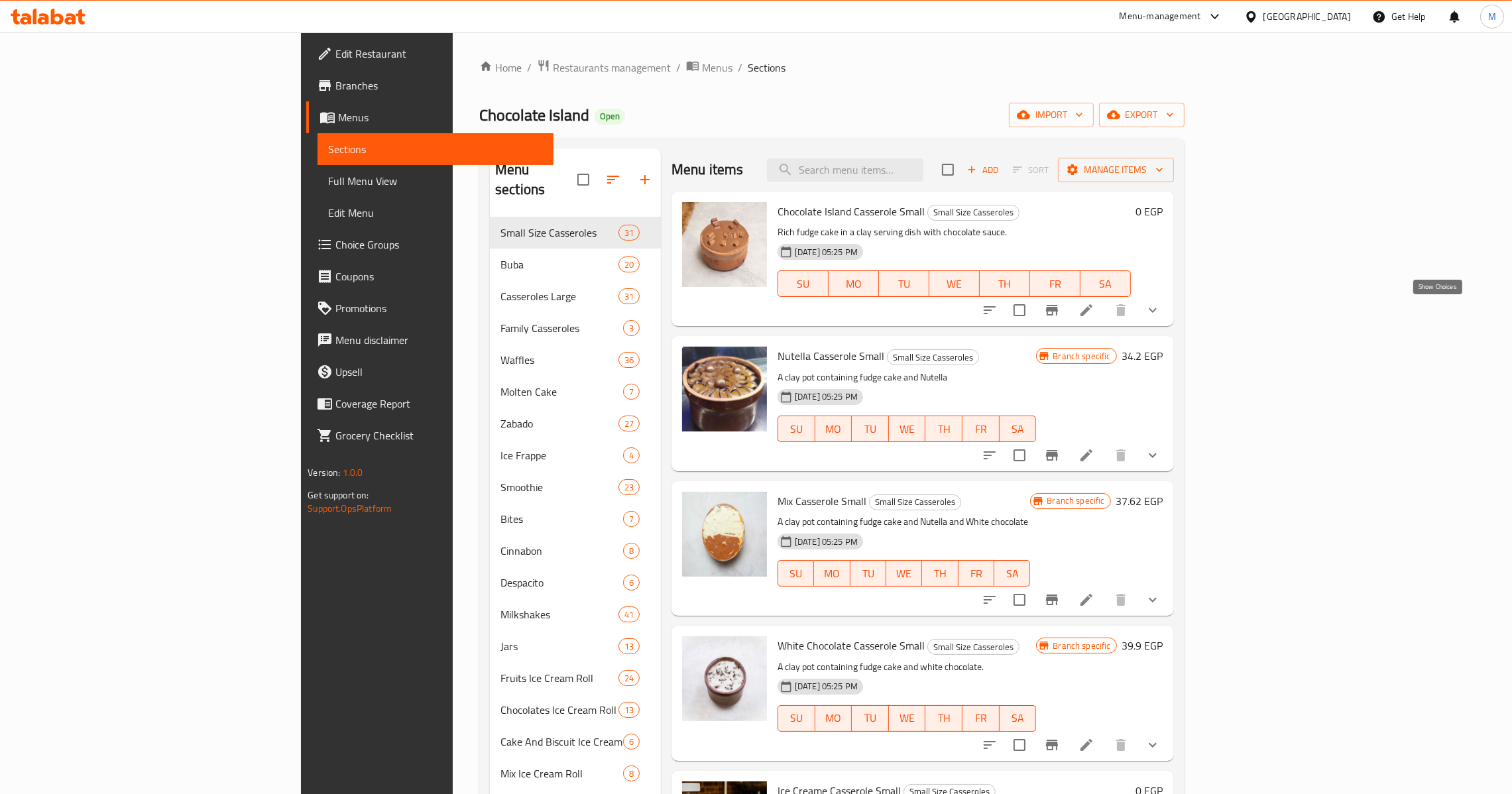
click at [1161, 303] on icon "show more" at bounding box center [1152, 310] width 16 height 16
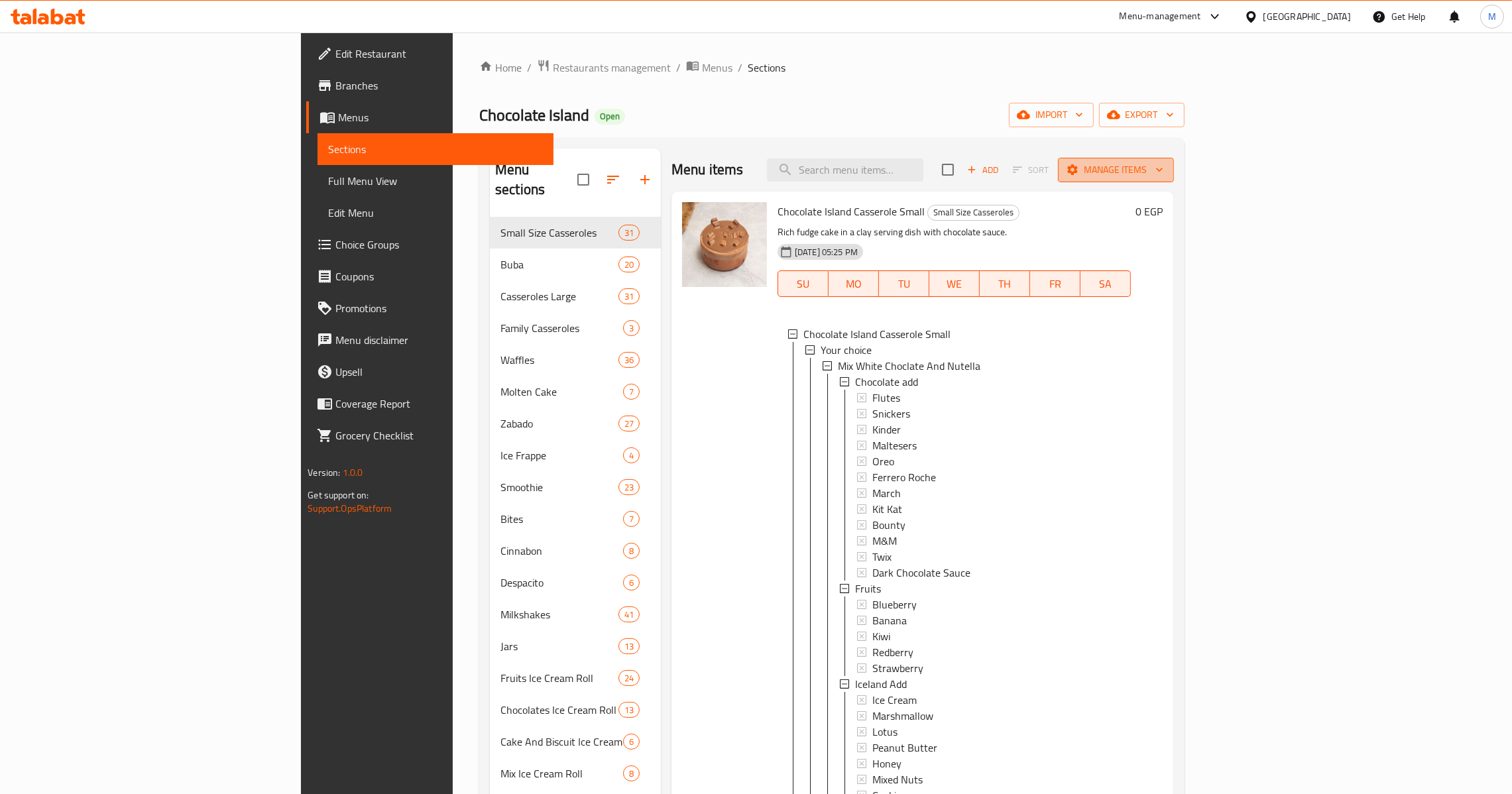
click at [1163, 170] on span "Manage items" at bounding box center [1116, 169] width 95 height 16
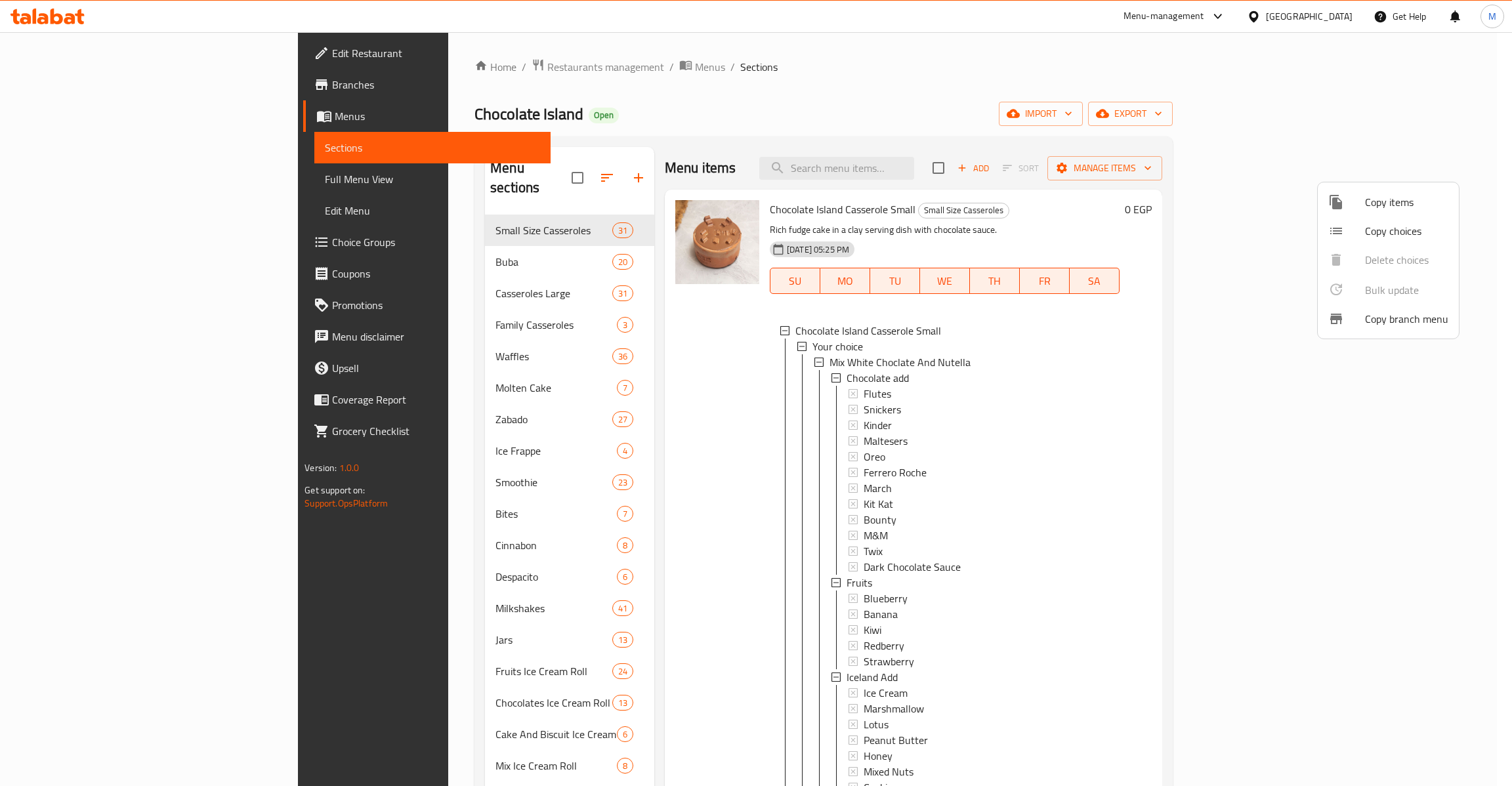
drag, startPoint x: 1204, startPoint y: 175, endPoint x: 1210, endPoint y: 169, distance: 8.5
click at [1204, 173] on div at bounding box center [756, 393] width 1512 height 786
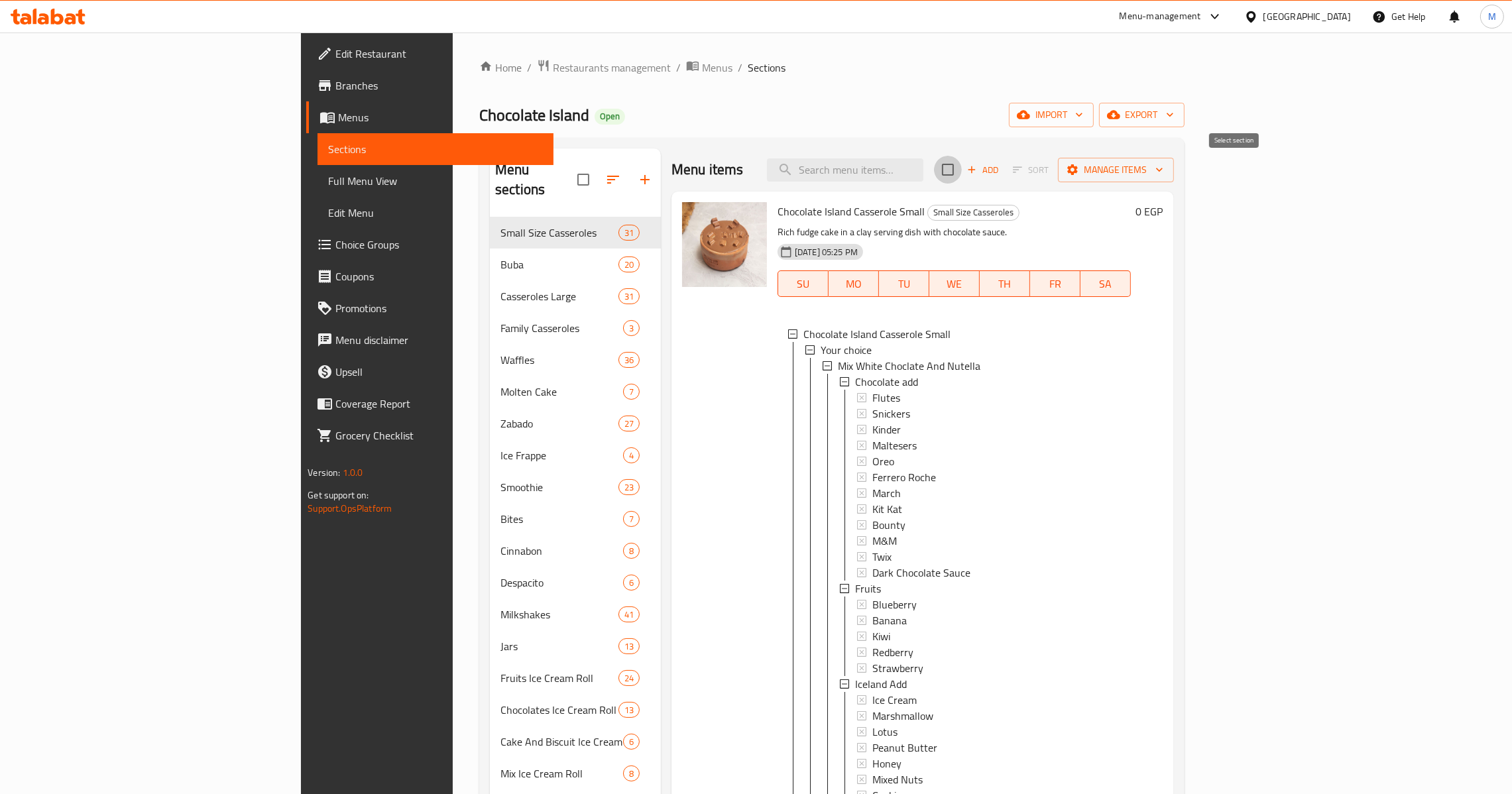
click at [962, 171] on input "checkbox" at bounding box center [948, 170] width 28 height 28
checkbox input "true"
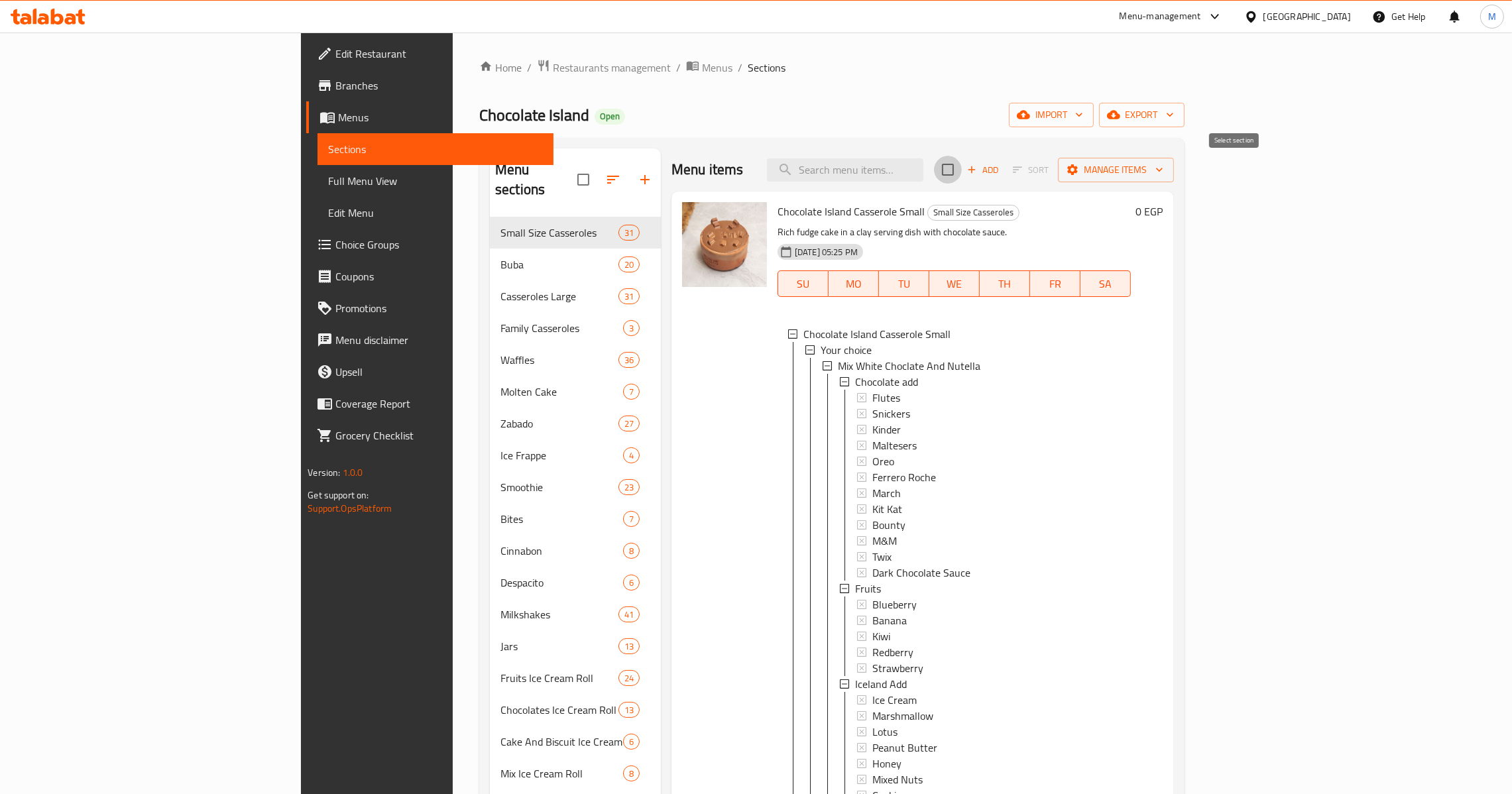
checkbox input "true"
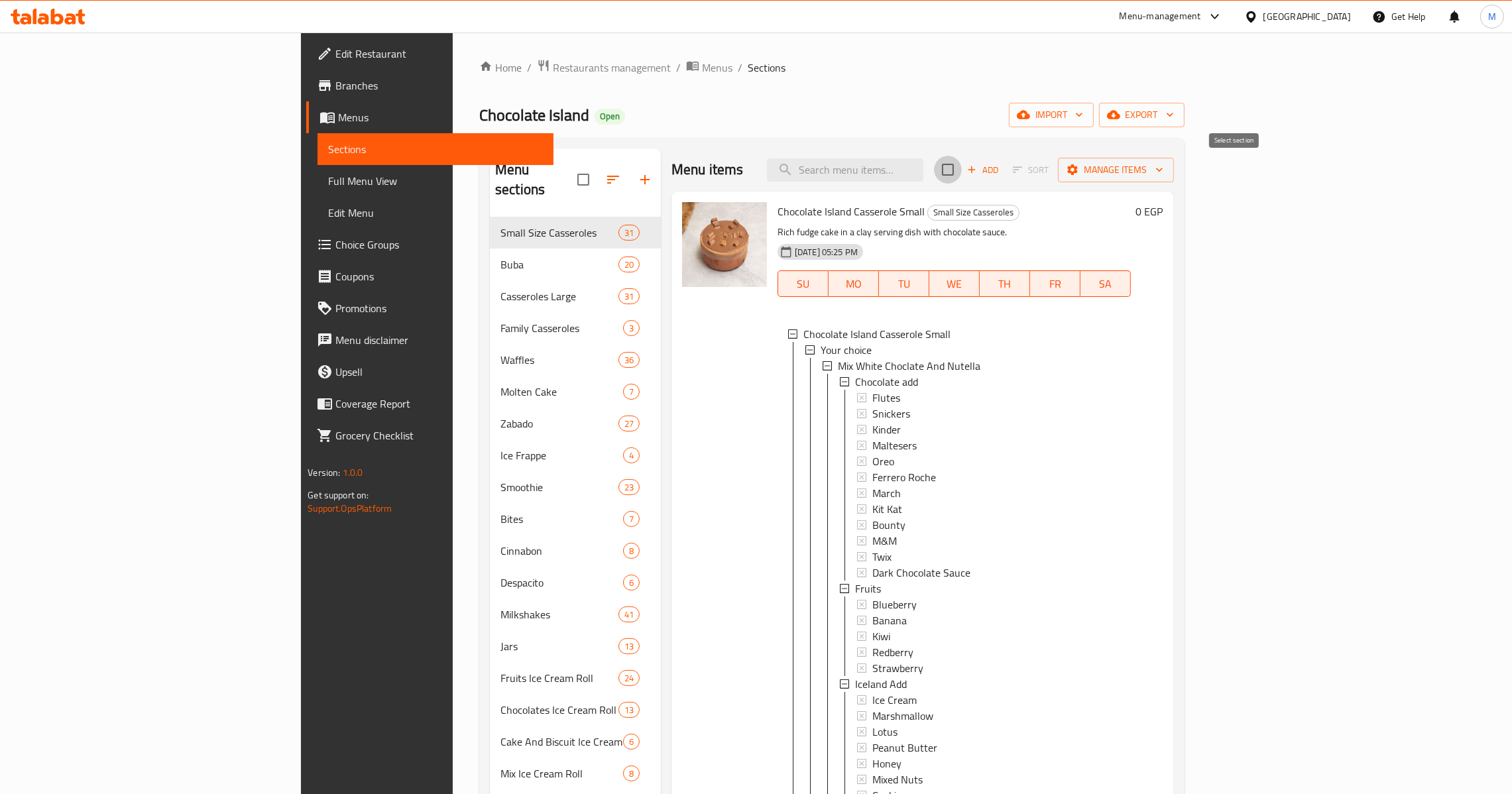
checkbox input "true"
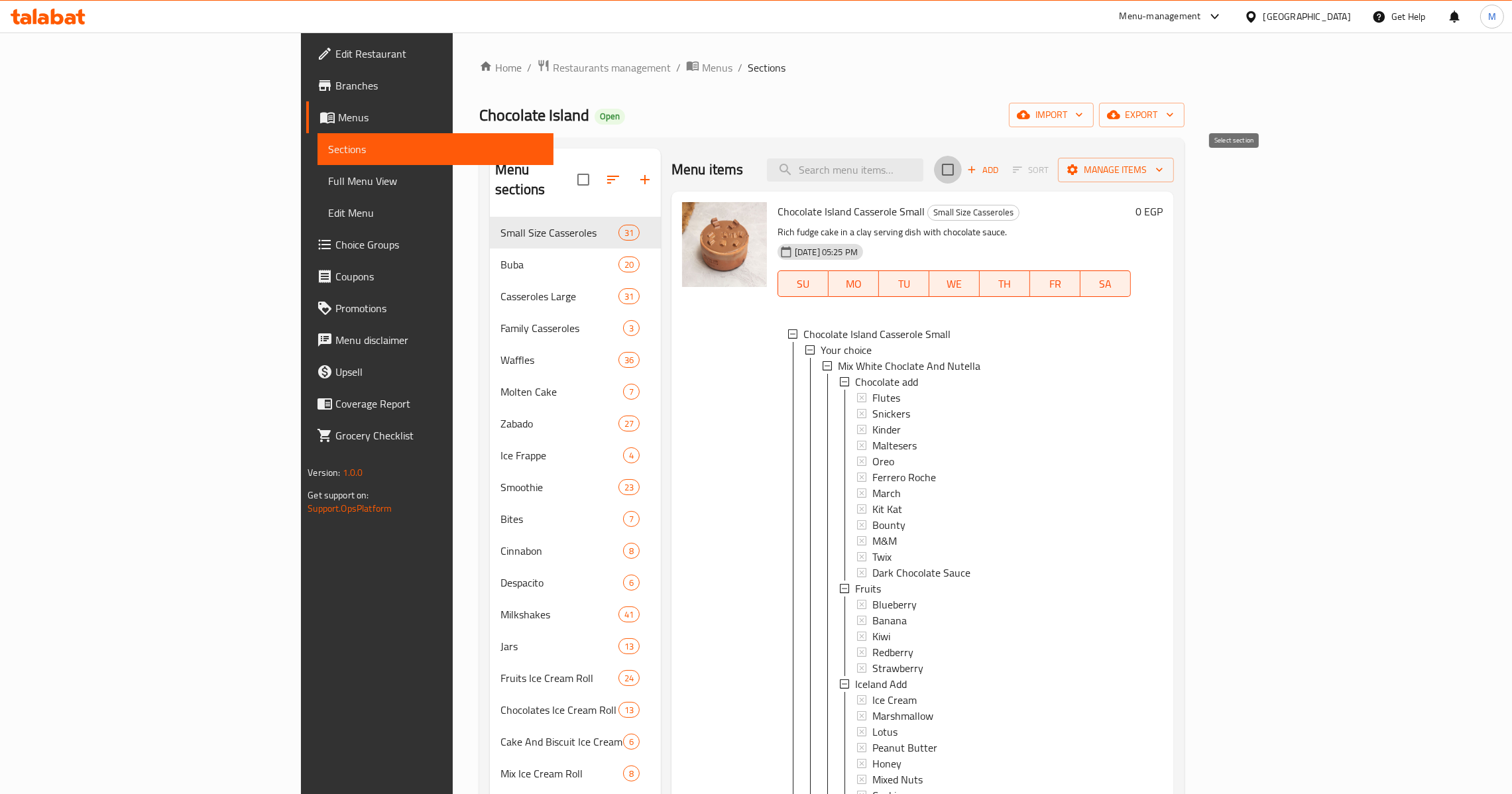
checkbox input "true"
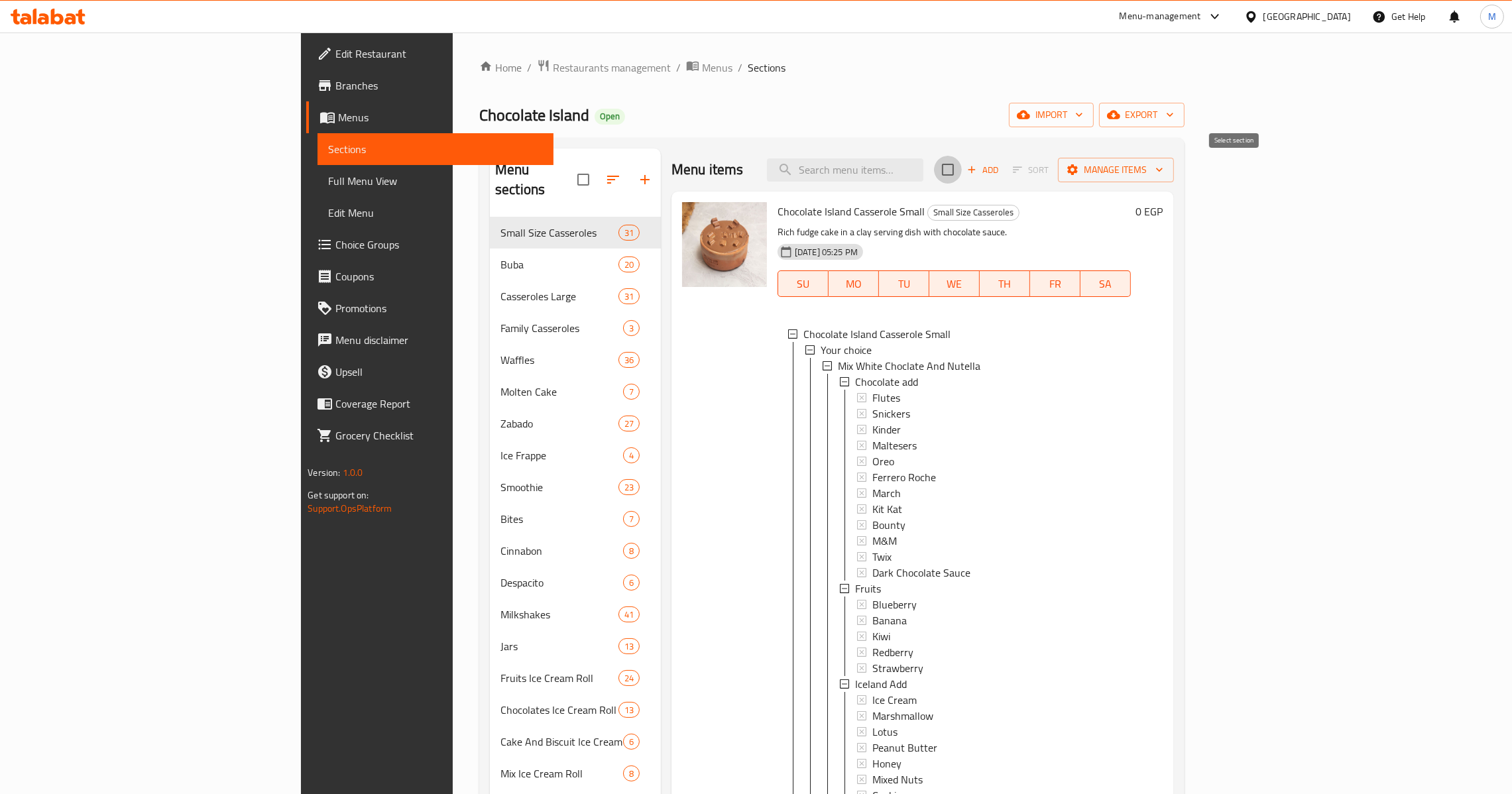
checkbox input "true"
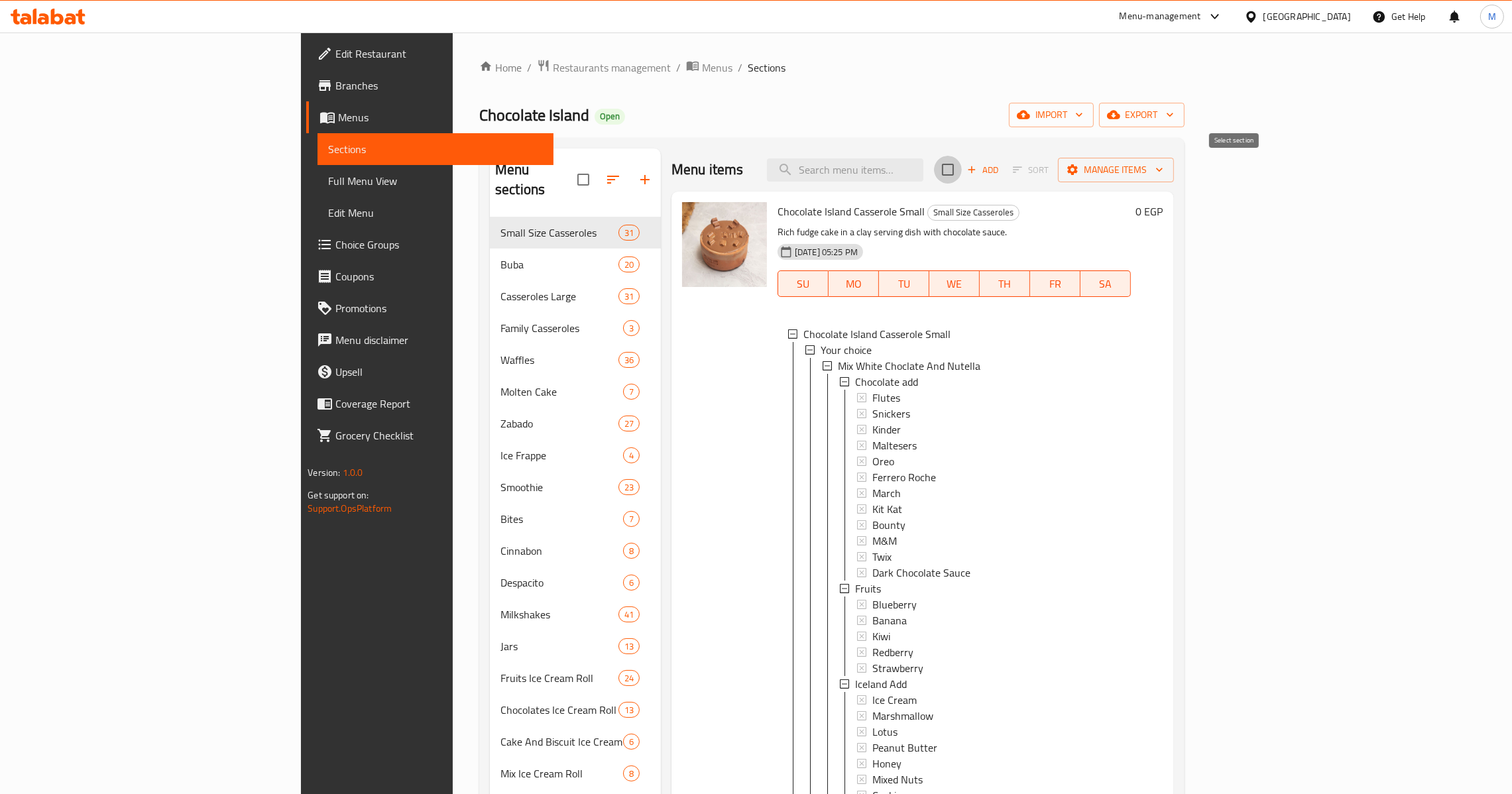
checkbox input "true"
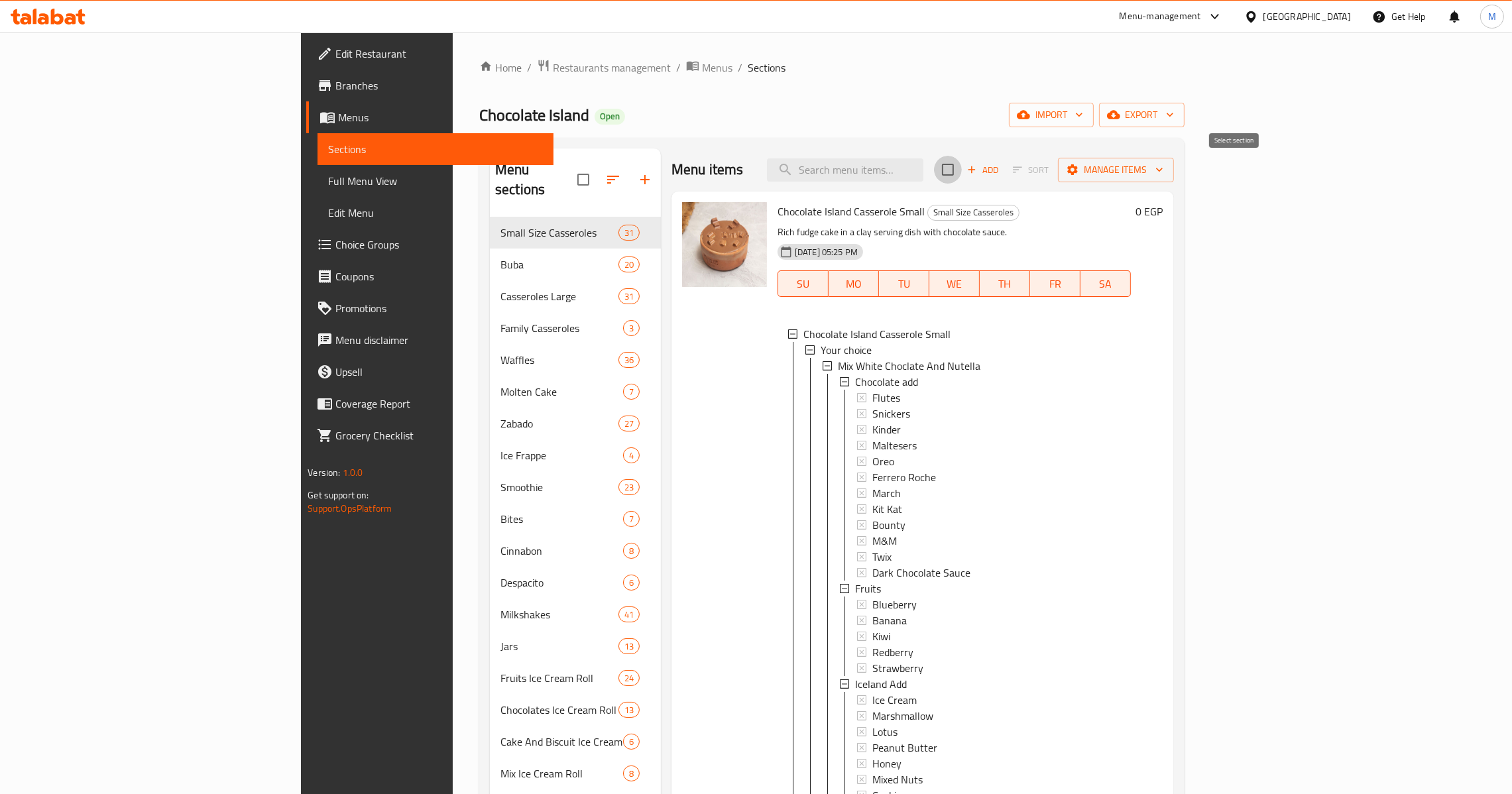
checkbox input "true"
click at [1163, 172] on span "Manage items" at bounding box center [1116, 169] width 95 height 16
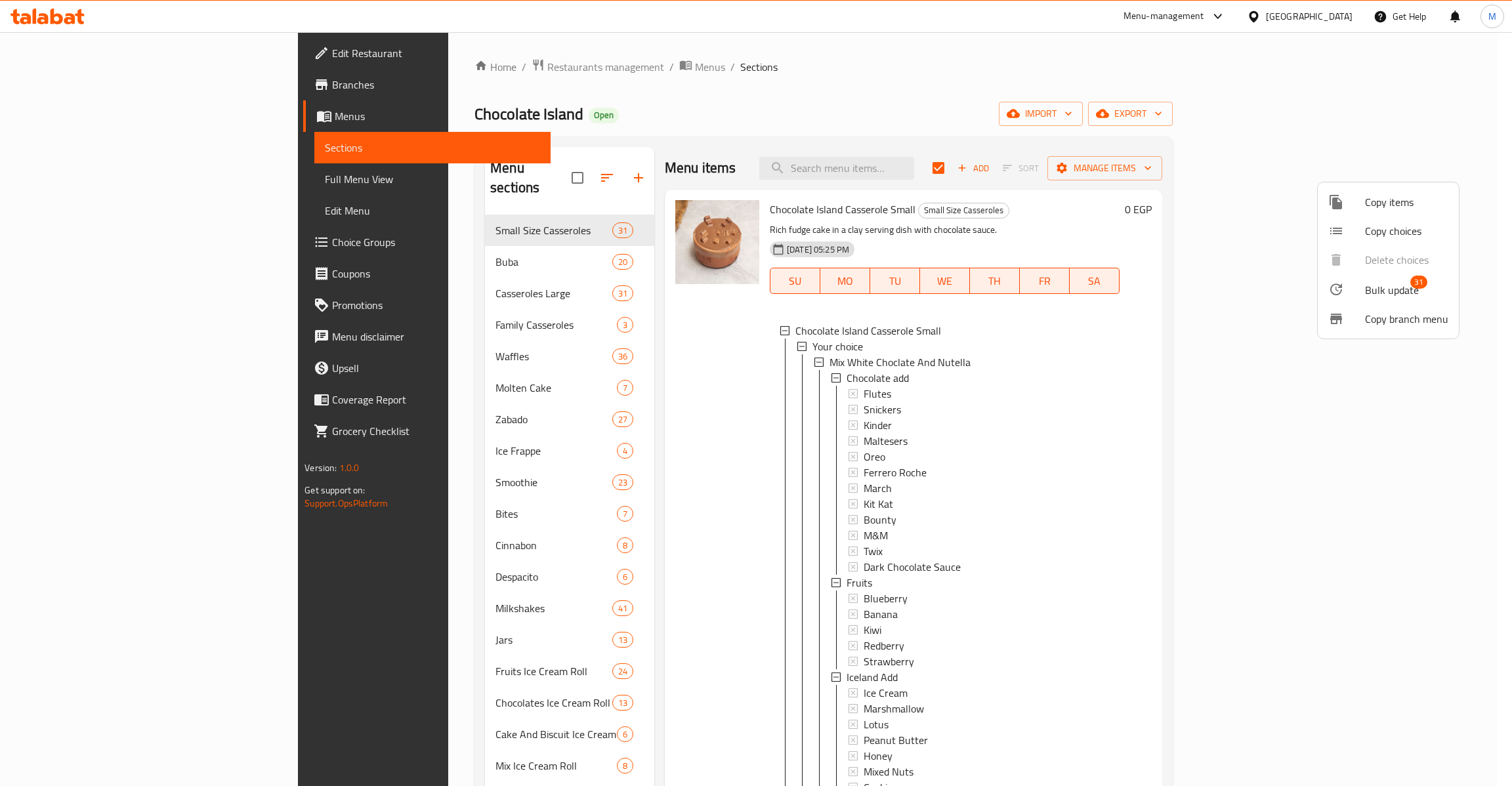
click at [1389, 208] on span "Copy items" at bounding box center [1407, 202] width 83 height 15
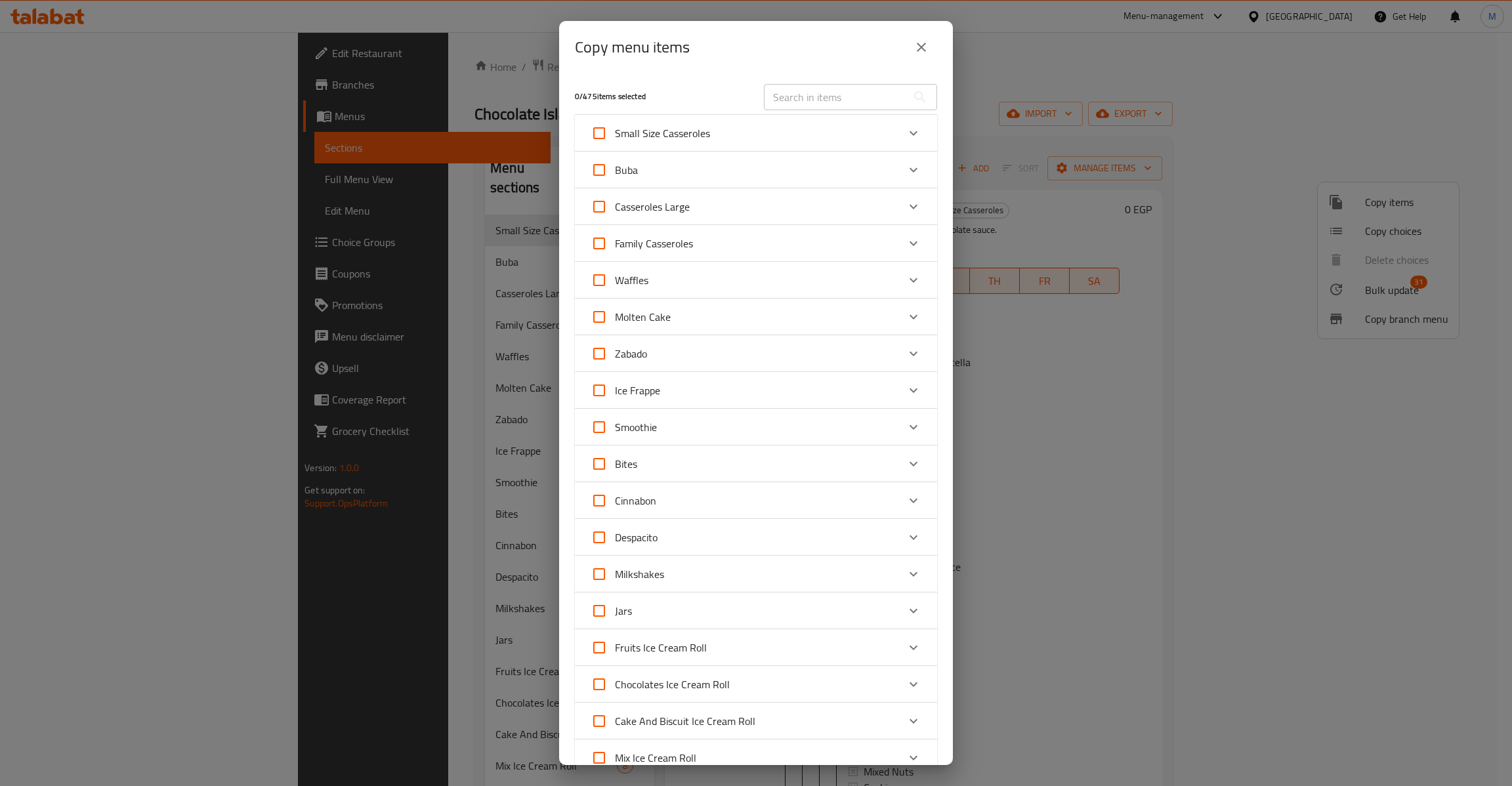
click at [924, 43] on icon "close" at bounding box center [921, 47] width 15 height 15
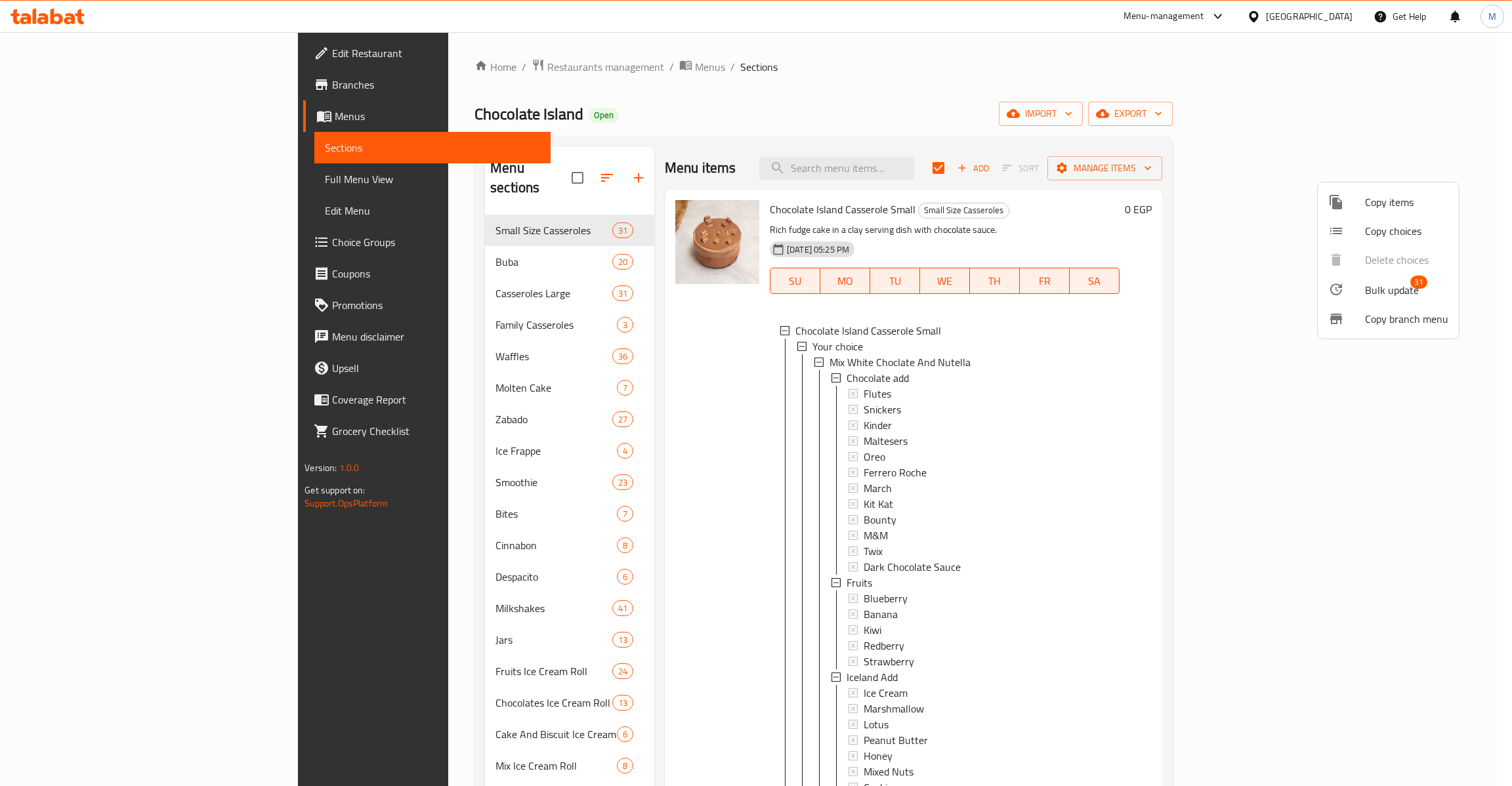
click at [1370, 311] on span "Copy branch menu" at bounding box center [1407, 319] width 83 height 15
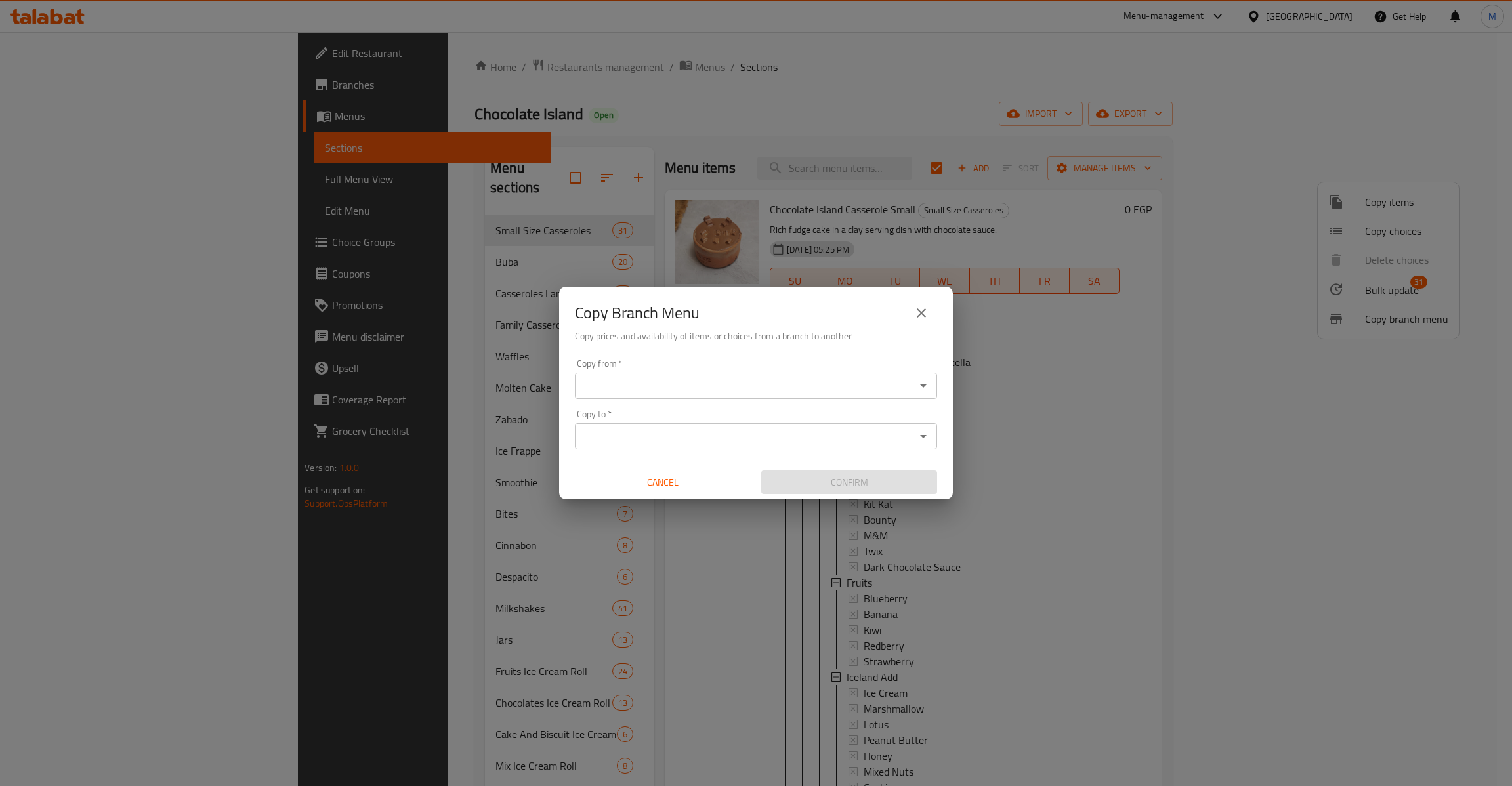
click at [849, 383] on input "Copy from   *" at bounding box center [745, 386] width 333 height 18
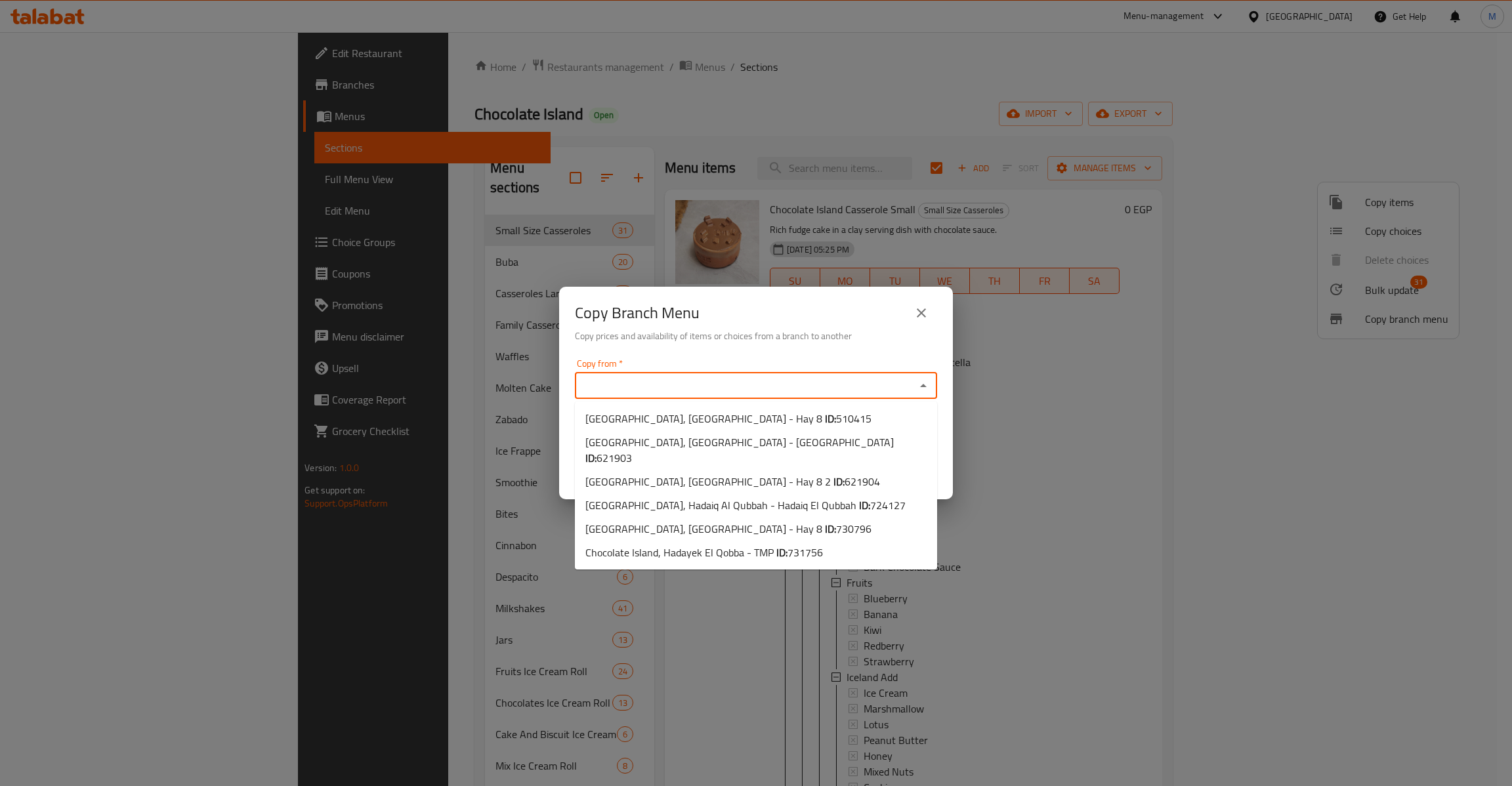
click at [925, 318] on icon "close" at bounding box center [921, 313] width 15 height 15
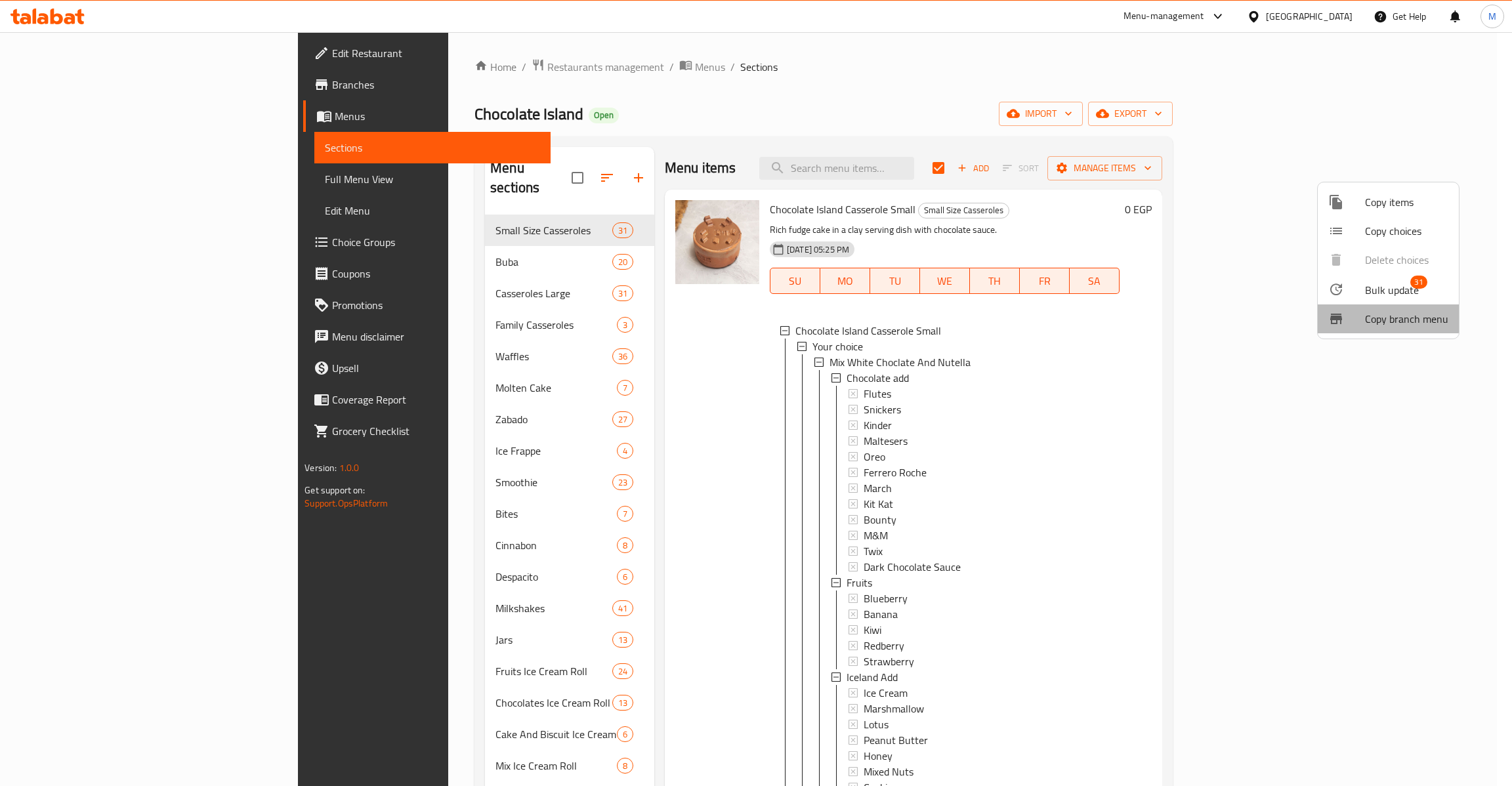
click at [1377, 313] on span "Copy branch menu" at bounding box center [1407, 319] width 83 height 15
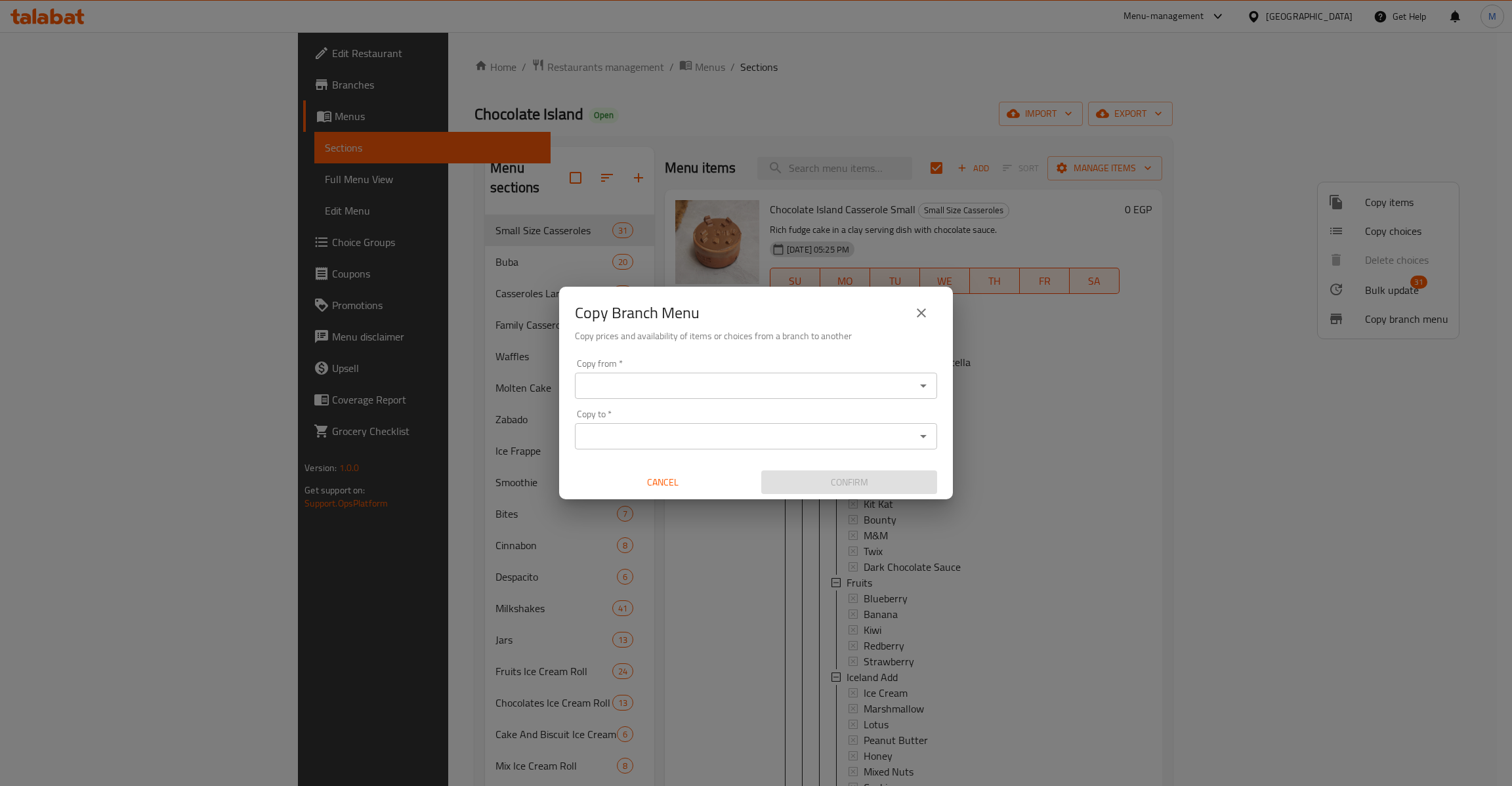
click at [683, 375] on div "Copy from *" at bounding box center [756, 386] width 362 height 26
click at [923, 388] on icon "Open" at bounding box center [923, 386] width 15 height 15
click at [931, 388] on button "Open" at bounding box center [923, 386] width 18 height 18
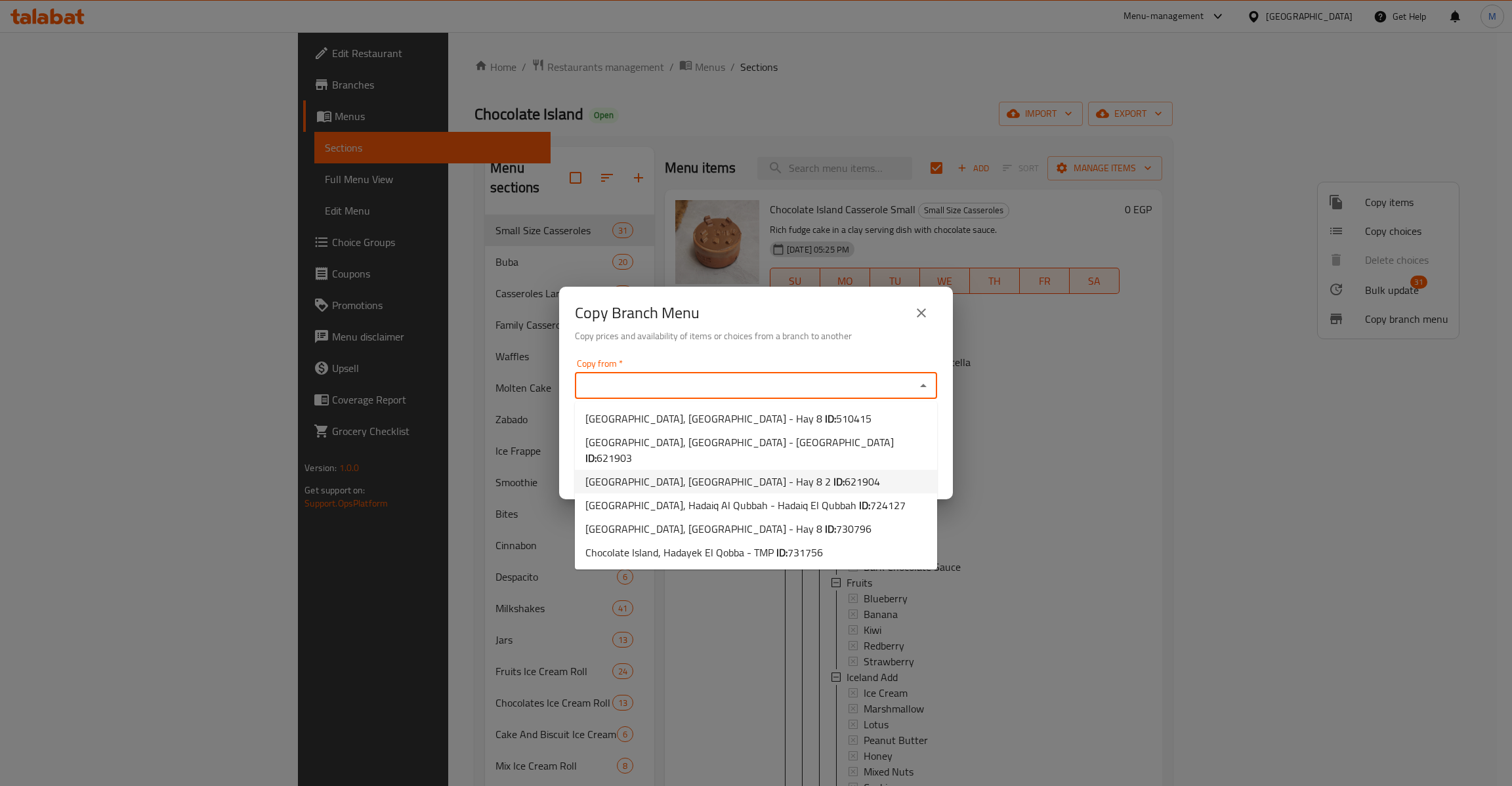
click at [829, 469] on li "Chocolate Island, Nasr City - Hay 8 2 ID: 621904" at bounding box center [756, 481] width 362 height 24
type input "[GEOGRAPHIC_DATA], [GEOGRAPHIC_DATA] - Hay 8 2"
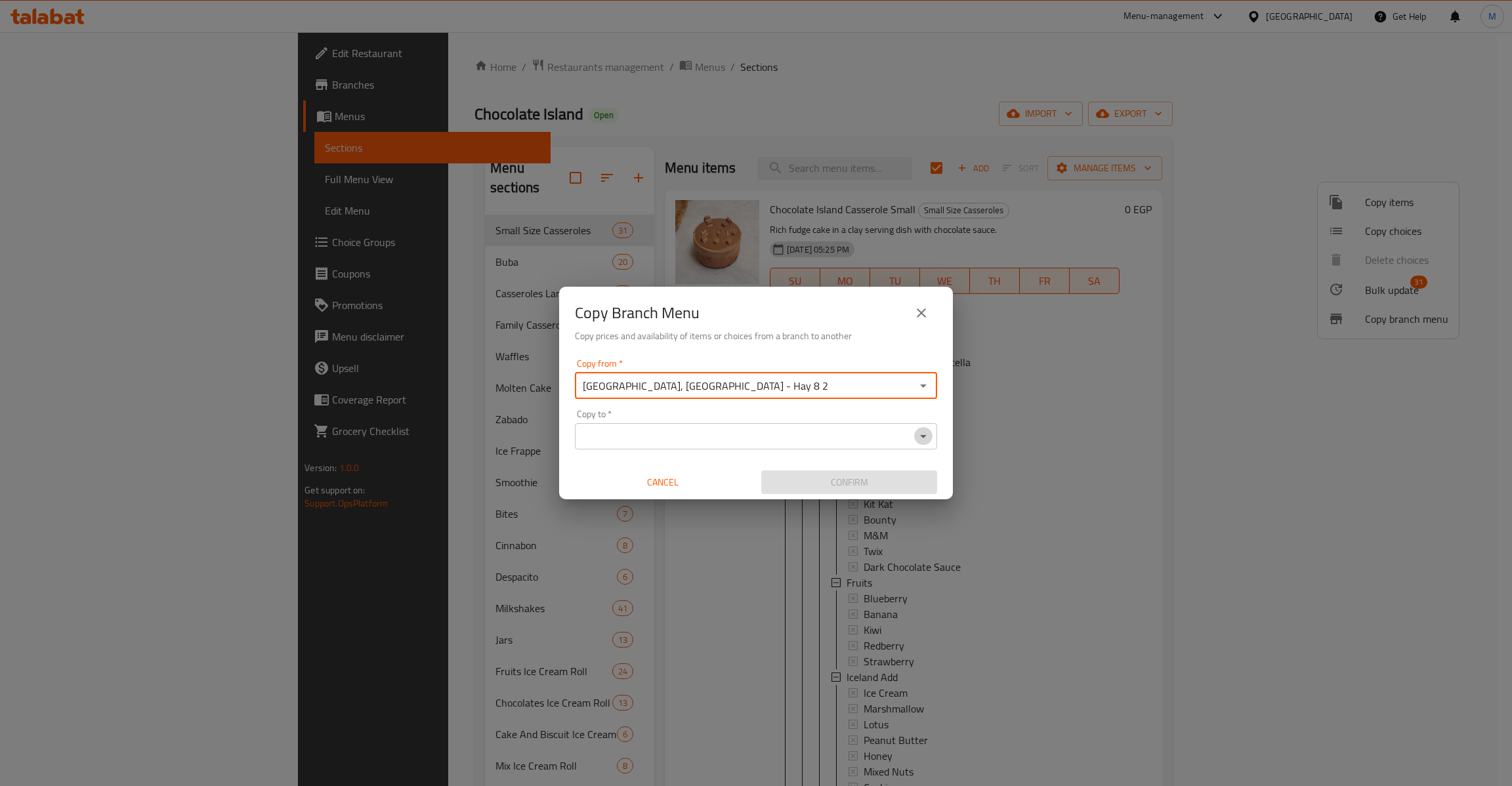
click at [918, 439] on icon "Open" at bounding box center [923, 436] width 15 height 15
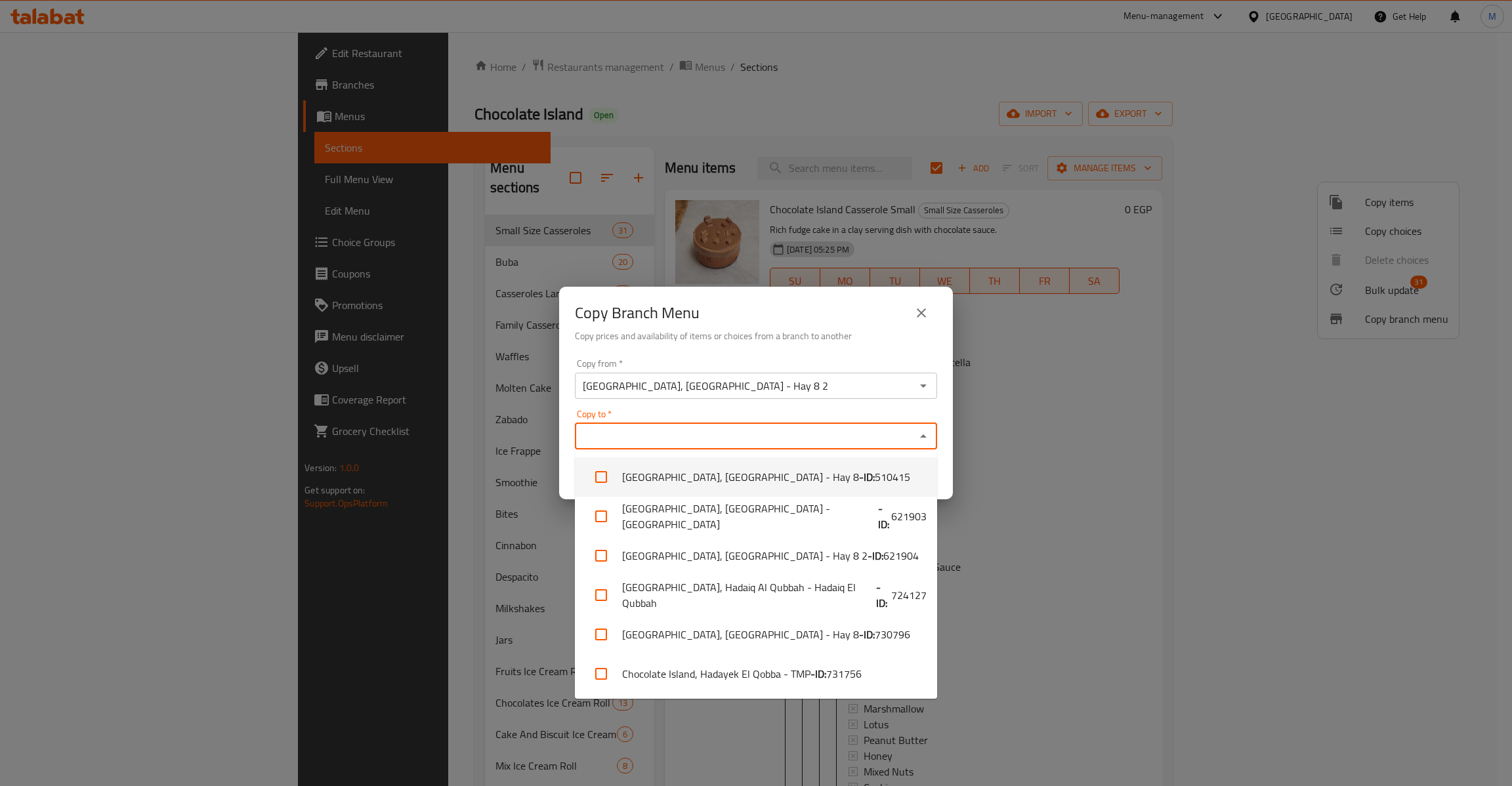
click at [600, 483] on input "checkbox" at bounding box center [600, 476] width 32 height 32
checkbox input "true"
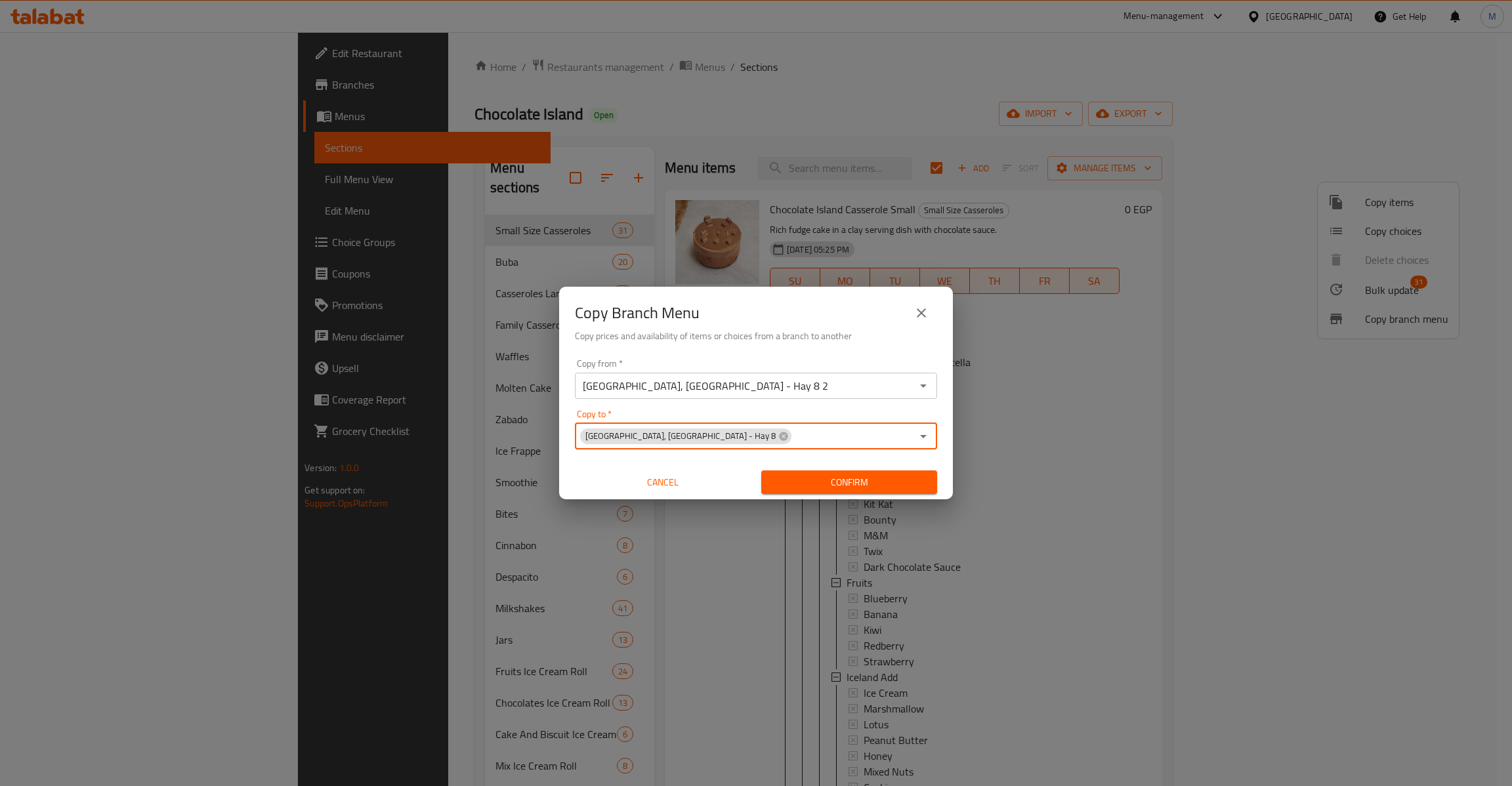
drag, startPoint x: 719, startPoint y: 432, endPoint x: 766, endPoint y: 432, distance: 47.0
click at [778, 433] on icon at bounding box center [783, 436] width 11 height 11
click at [919, 429] on icon "Open" at bounding box center [923, 436] width 15 height 15
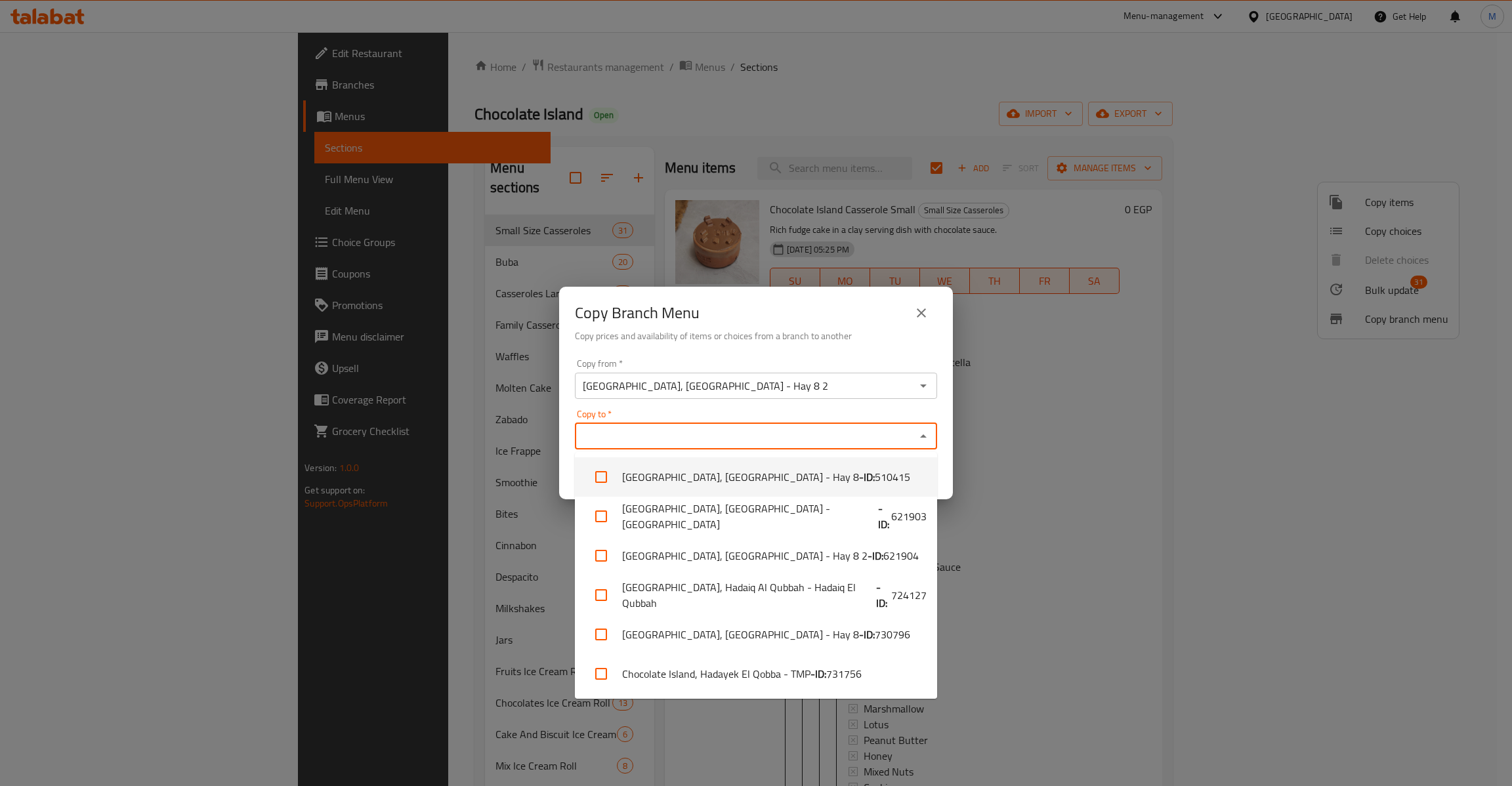
click at [838, 491] on li "Chocolate Island, Nasr City - Hay 8 - ID: 510415" at bounding box center [756, 476] width 362 height 39
checkbox input "true"
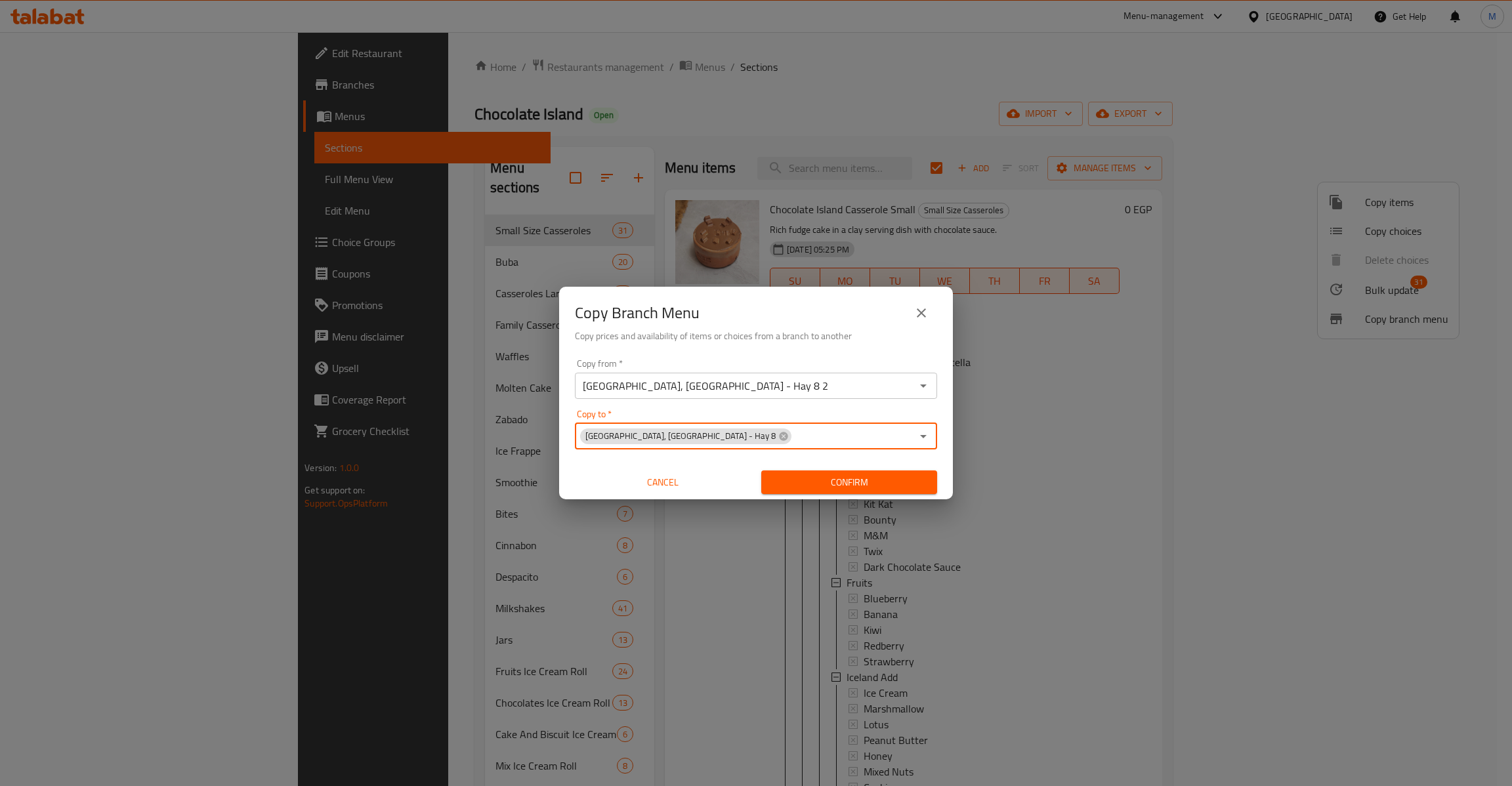
click at [935, 437] on div "Chocolate Island, Nasr City - Hay 8 Copy to *" at bounding box center [756, 436] width 362 height 26
click at [928, 437] on icon "Open" at bounding box center [923, 436] width 15 height 15
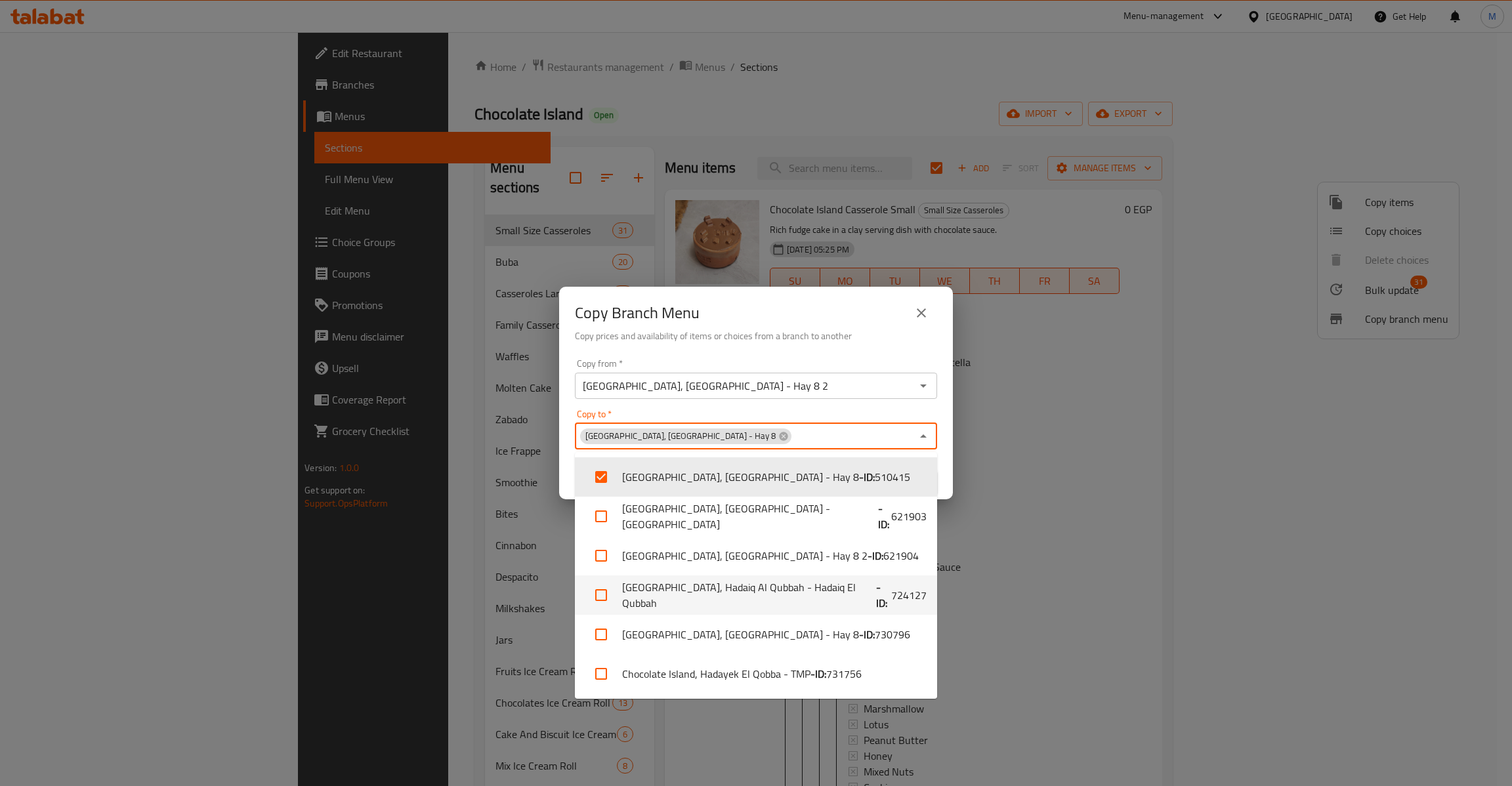
click at [852, 603] on li "Chocolate Island, Hadaiq Al Qubbah - Hadaiq El Qubbah - ID: 724127" at bounding box center [756, 595] width 362 height 39
checkbox input "true"
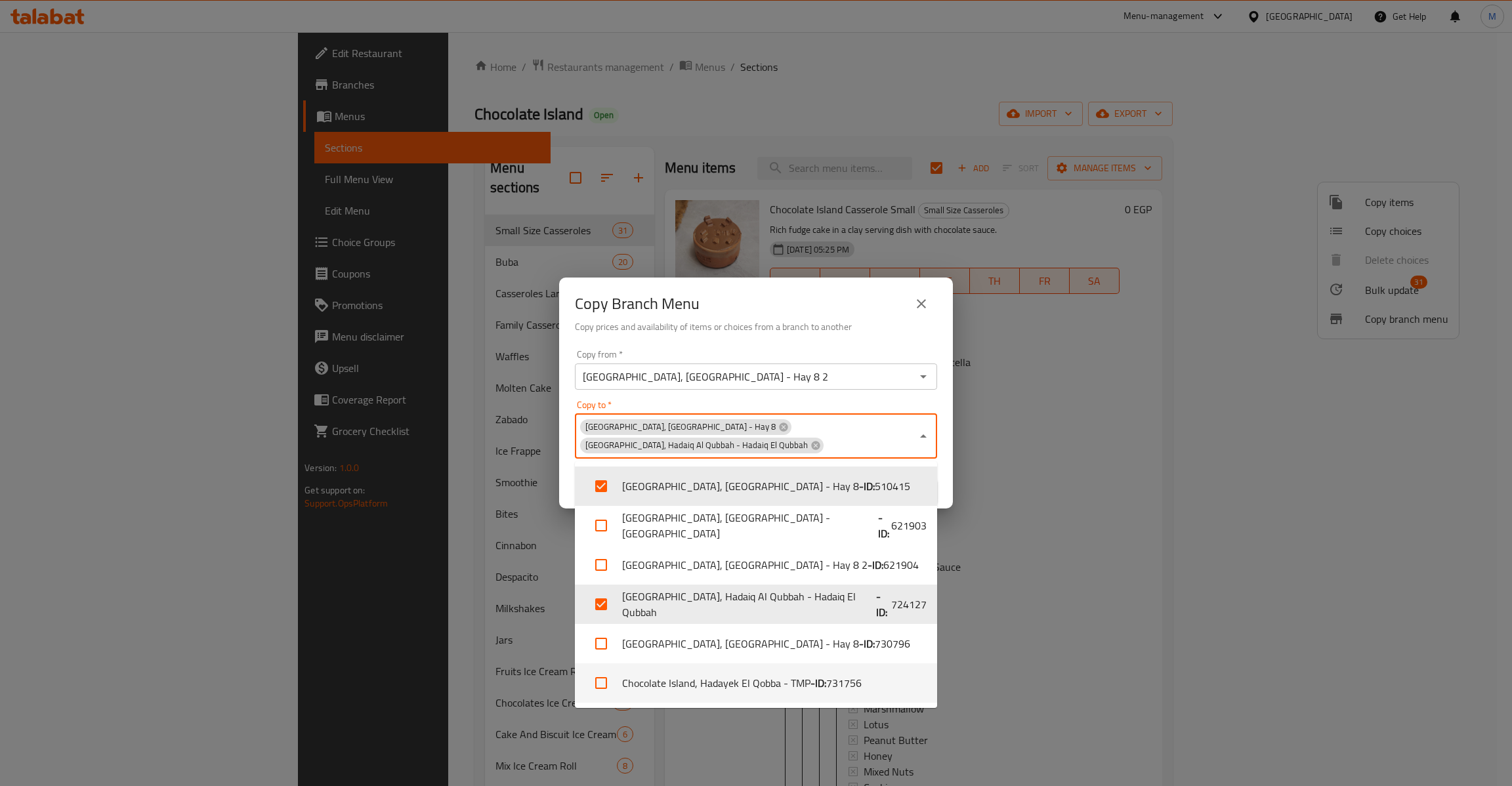
click at [843, 694] on li "Chocolate Island, Hadayek El Qobba - TMP - ID: 731756" at bounding box center [756, 682] width 362 height 39
checkbox input "true"
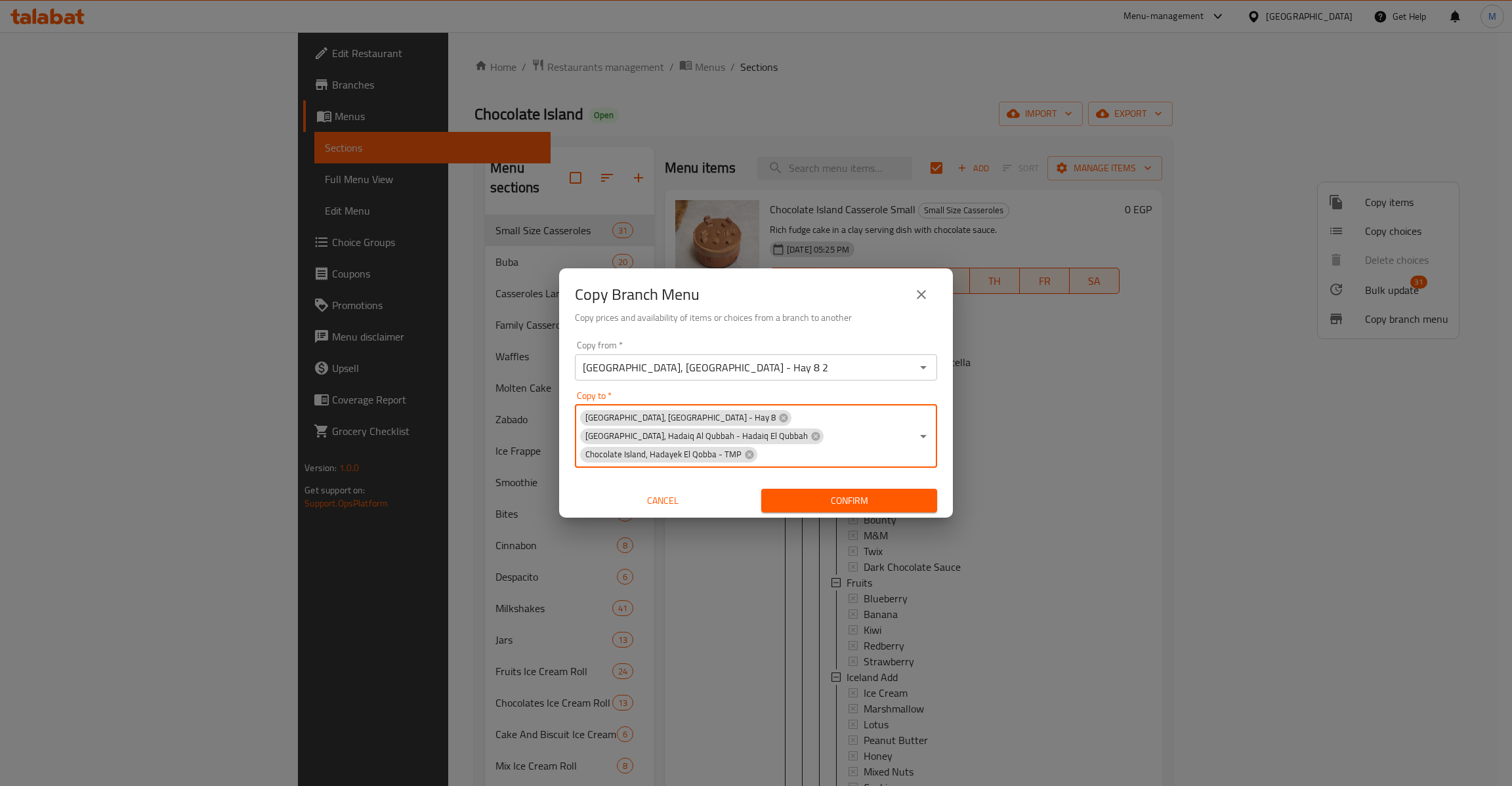
click at [923, 439] on icon "Open" at bounding box center [923, 436] width 15 height 15
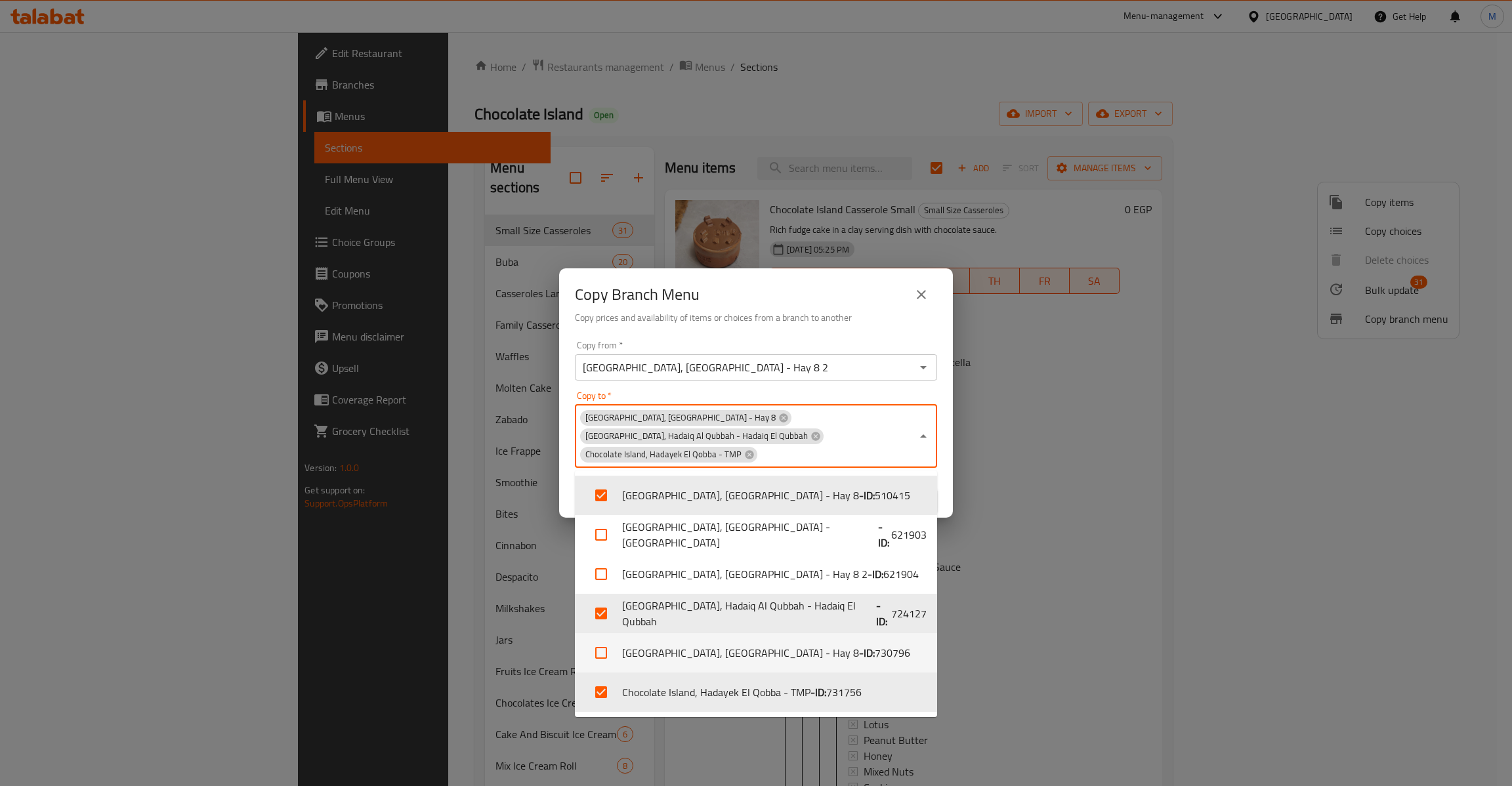
click at [875, 652] on span "730796" at bounding box center [892, 652] width 35 height 15
checkbox input "true"
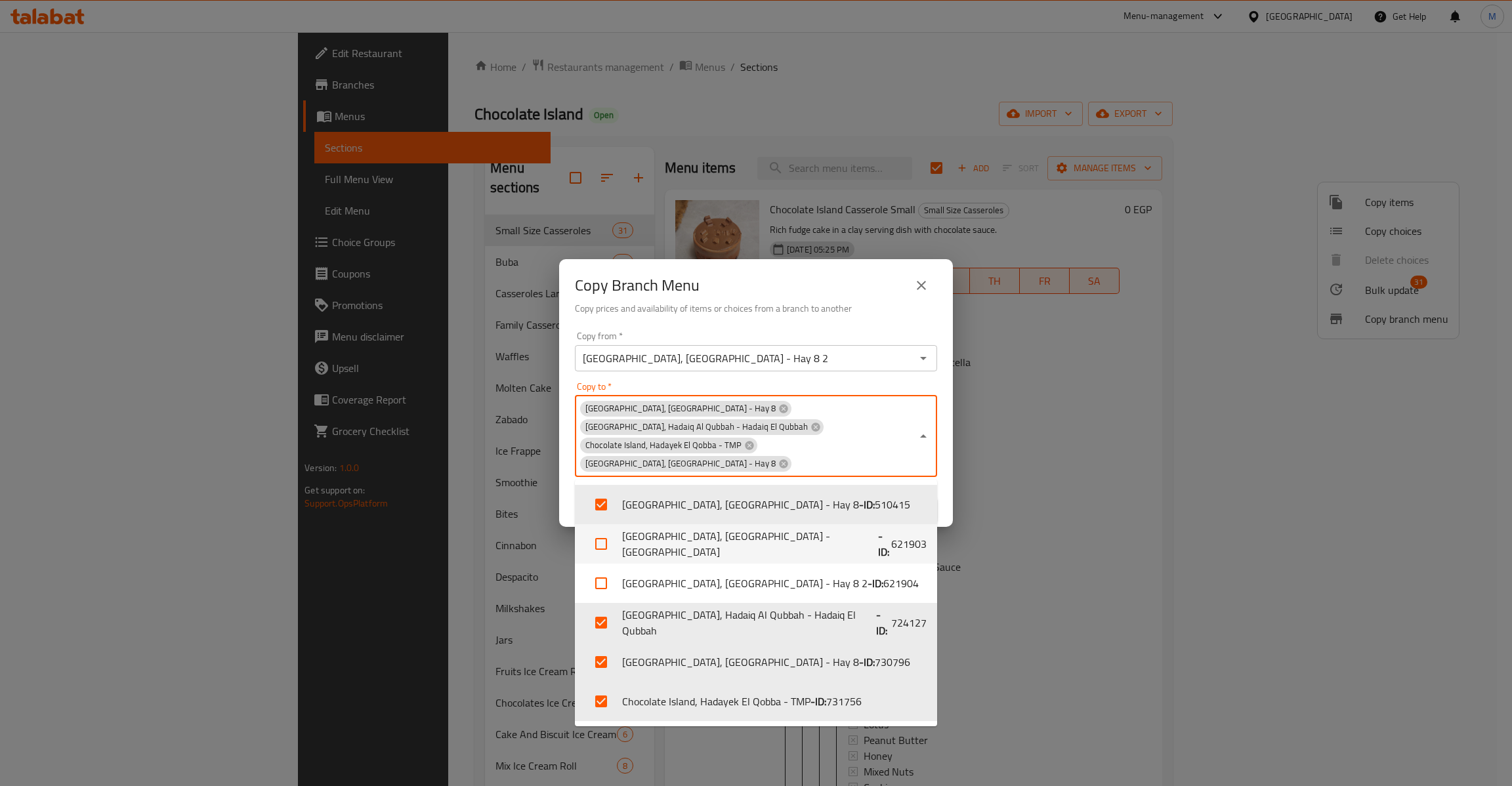
click at [878, 550] on b "- ID:" at bounding box center [884, 543] width 13 height 32
checkbox input "true"
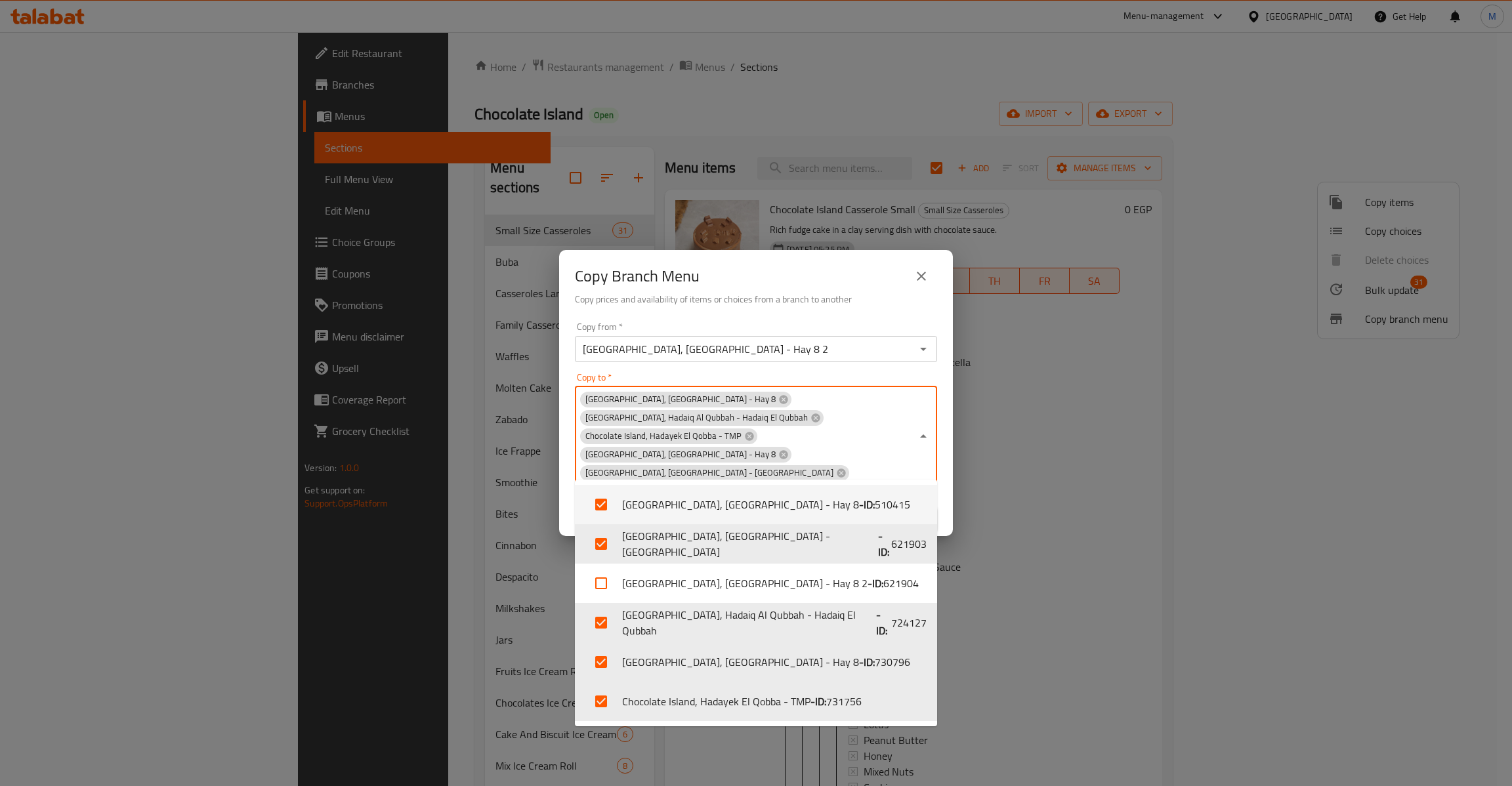
click at [876, 380] on div "Copy from   * Chocolate Island, Nasr City - Hay 8 2 Copy from * Copy to   * Cho…" at bounding box center [756, 426] width 394 height 220
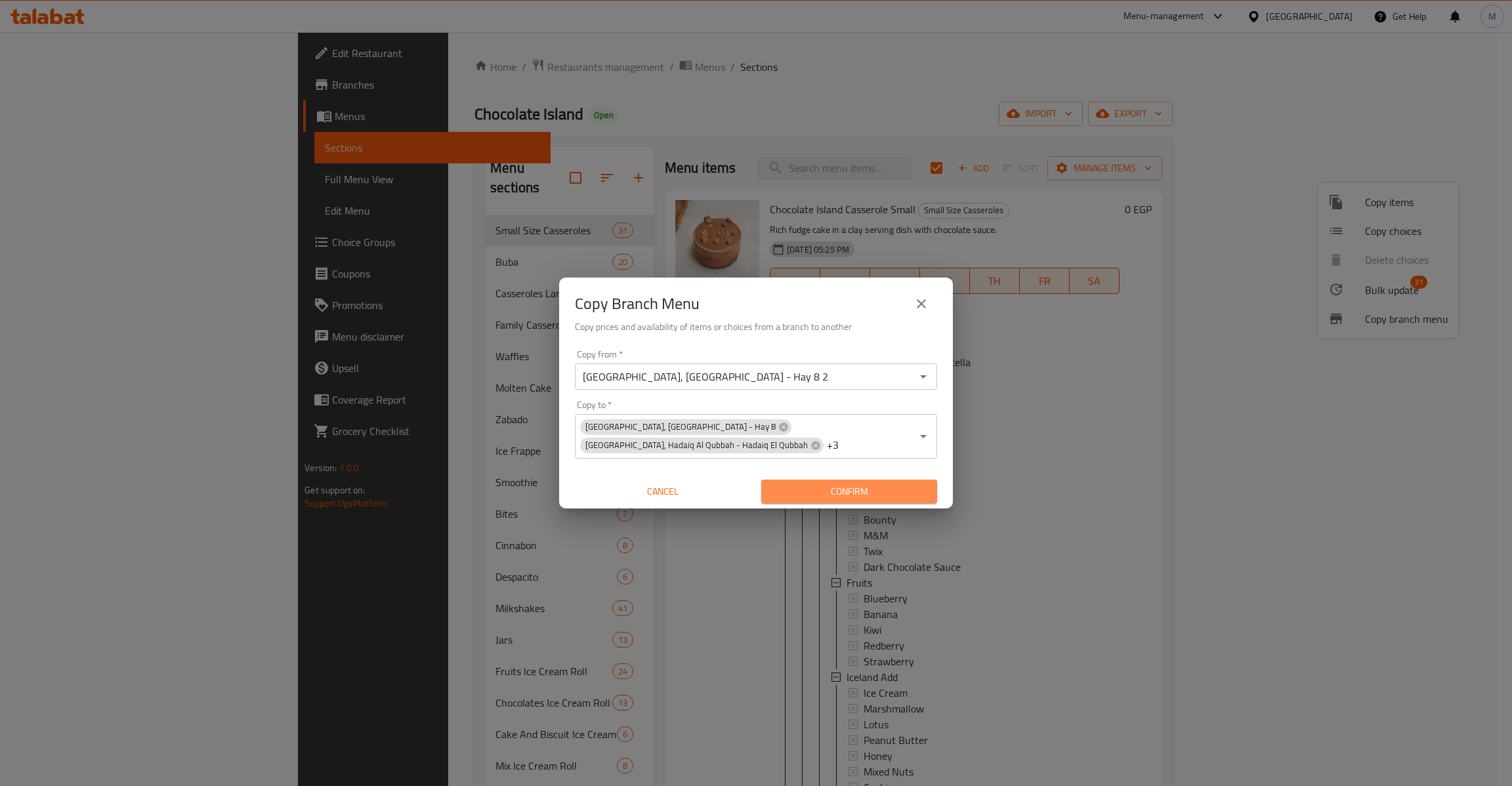
click at [876, 486] on span "Confirm" at bounding box center [849, 491] width 155 height 16
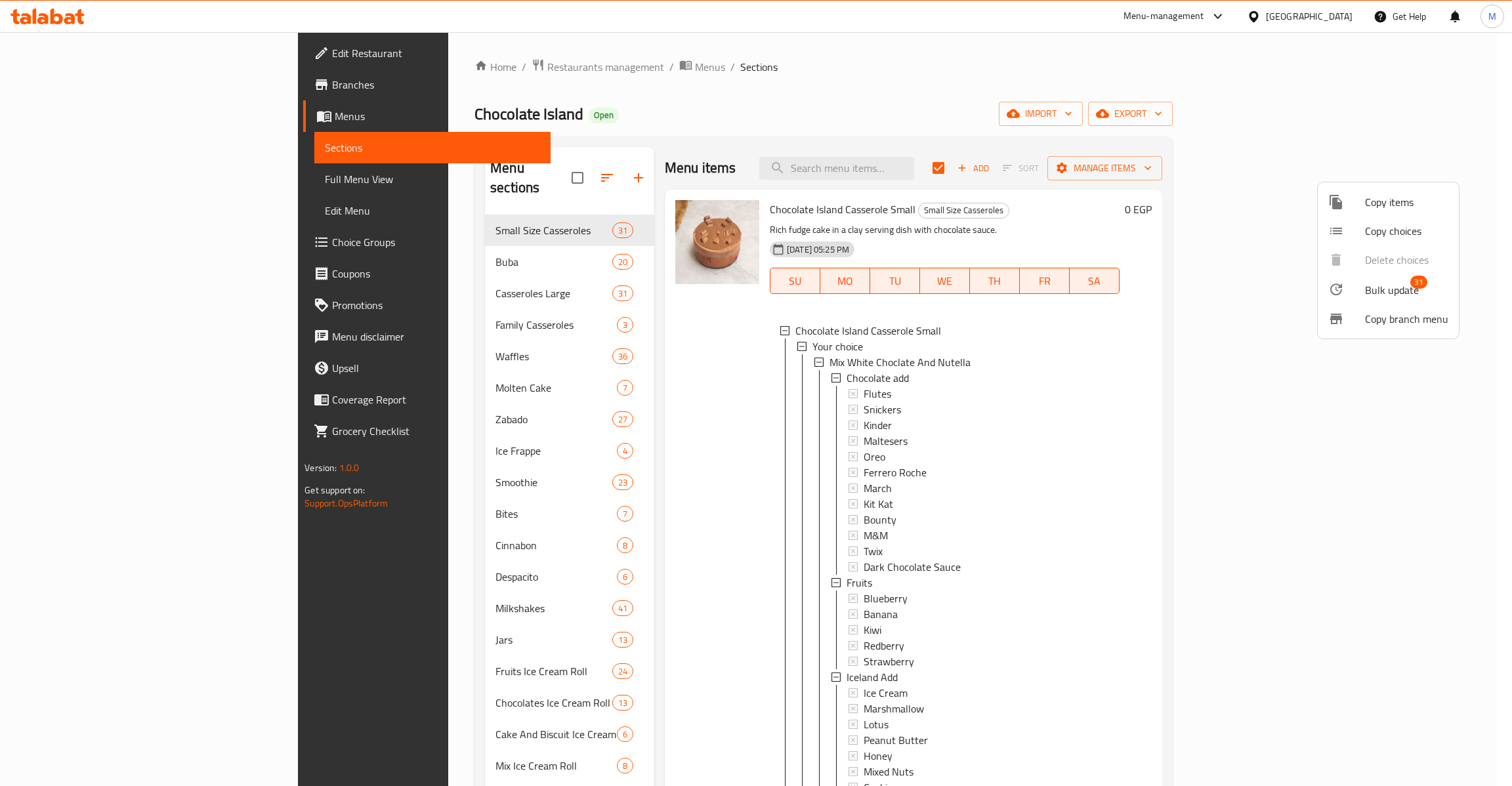
click at [71, 118] on div at bounding box center [756, 393] width 1512 height 786
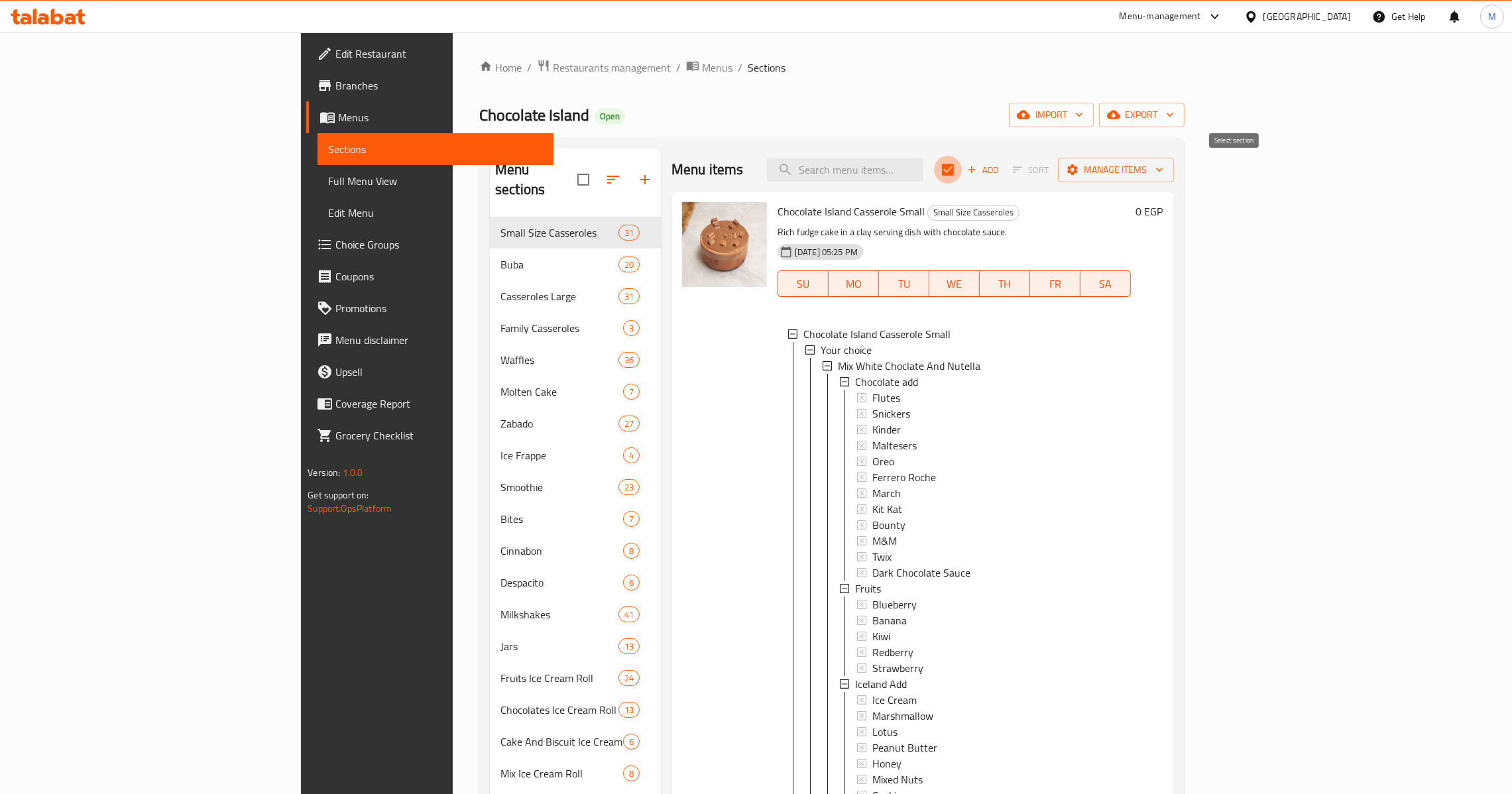
click at [962, 174] on input "checkbox" at bounding box center [948, 170] width 28 height 28
checkbox input "false"
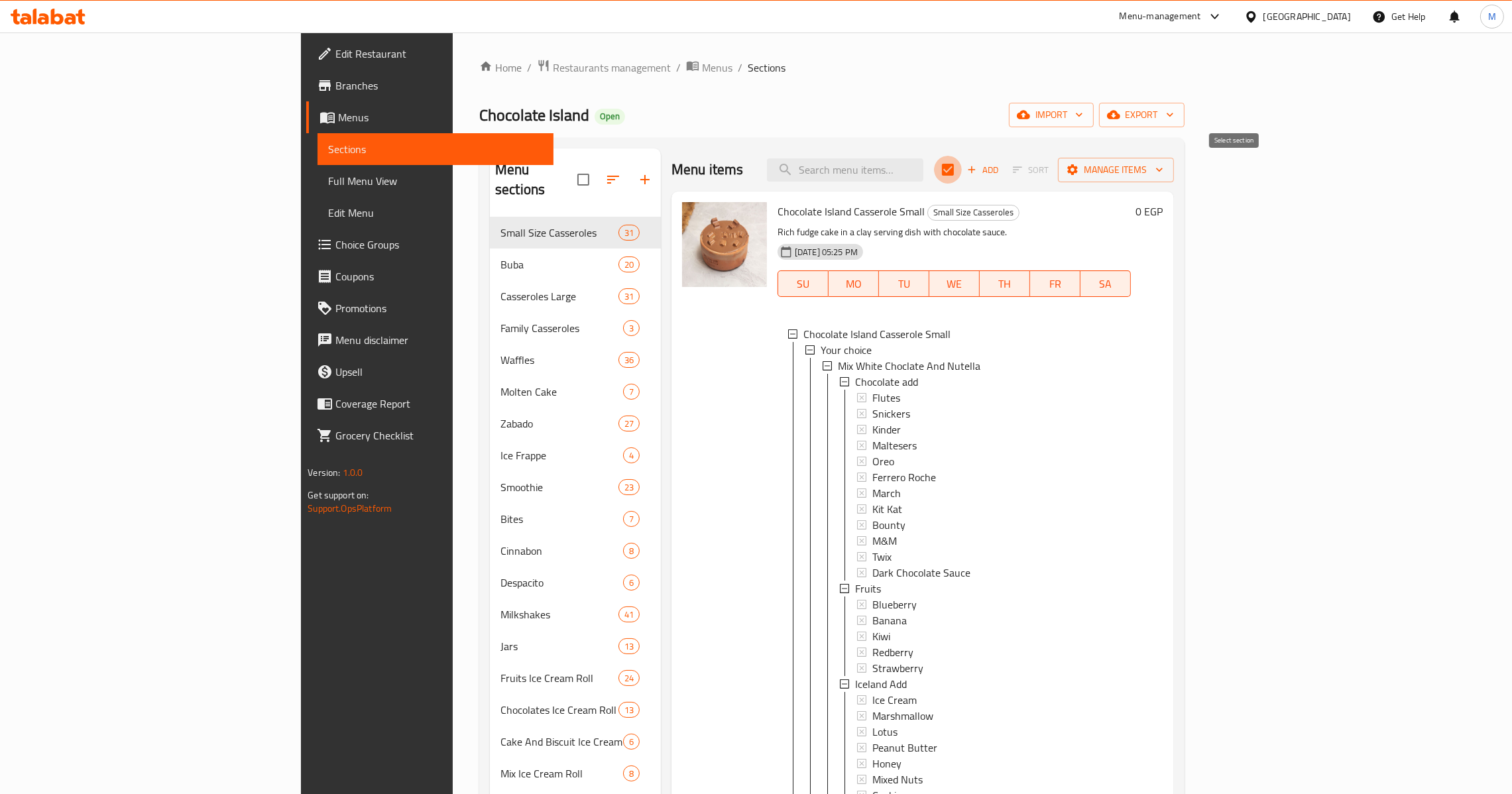
checkbox input "false"
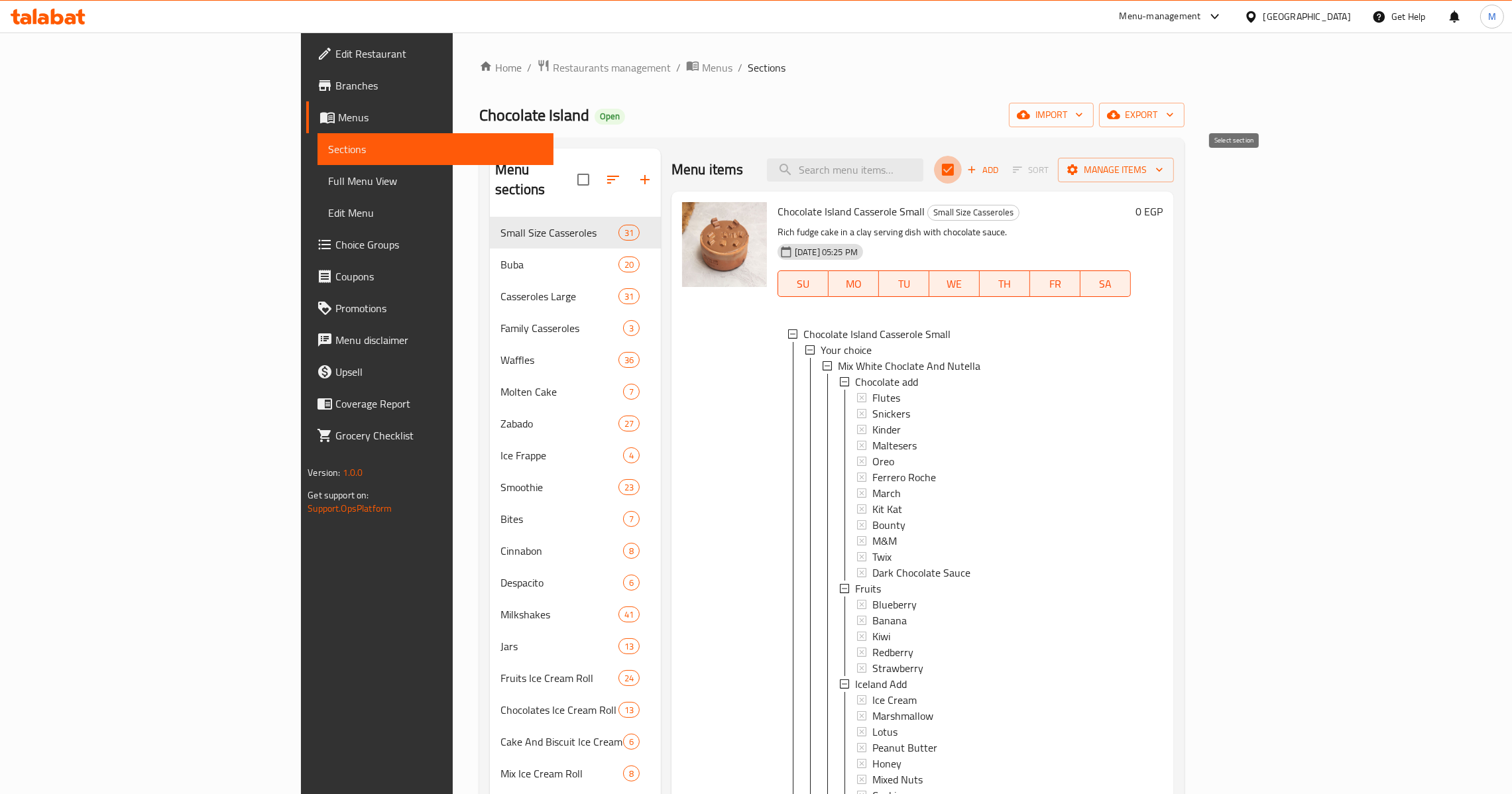
checkbox input "false"
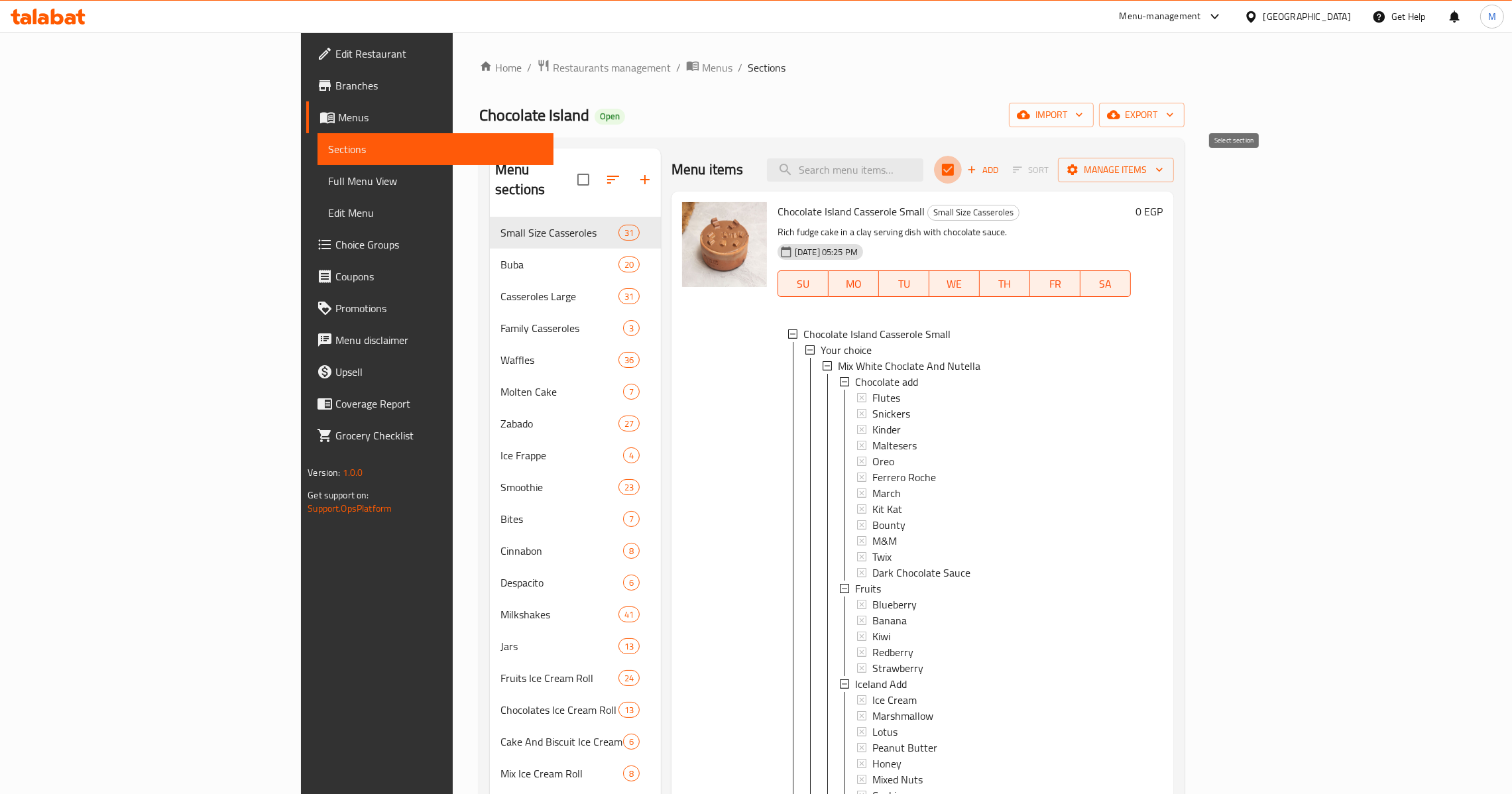
checkbox input "false"
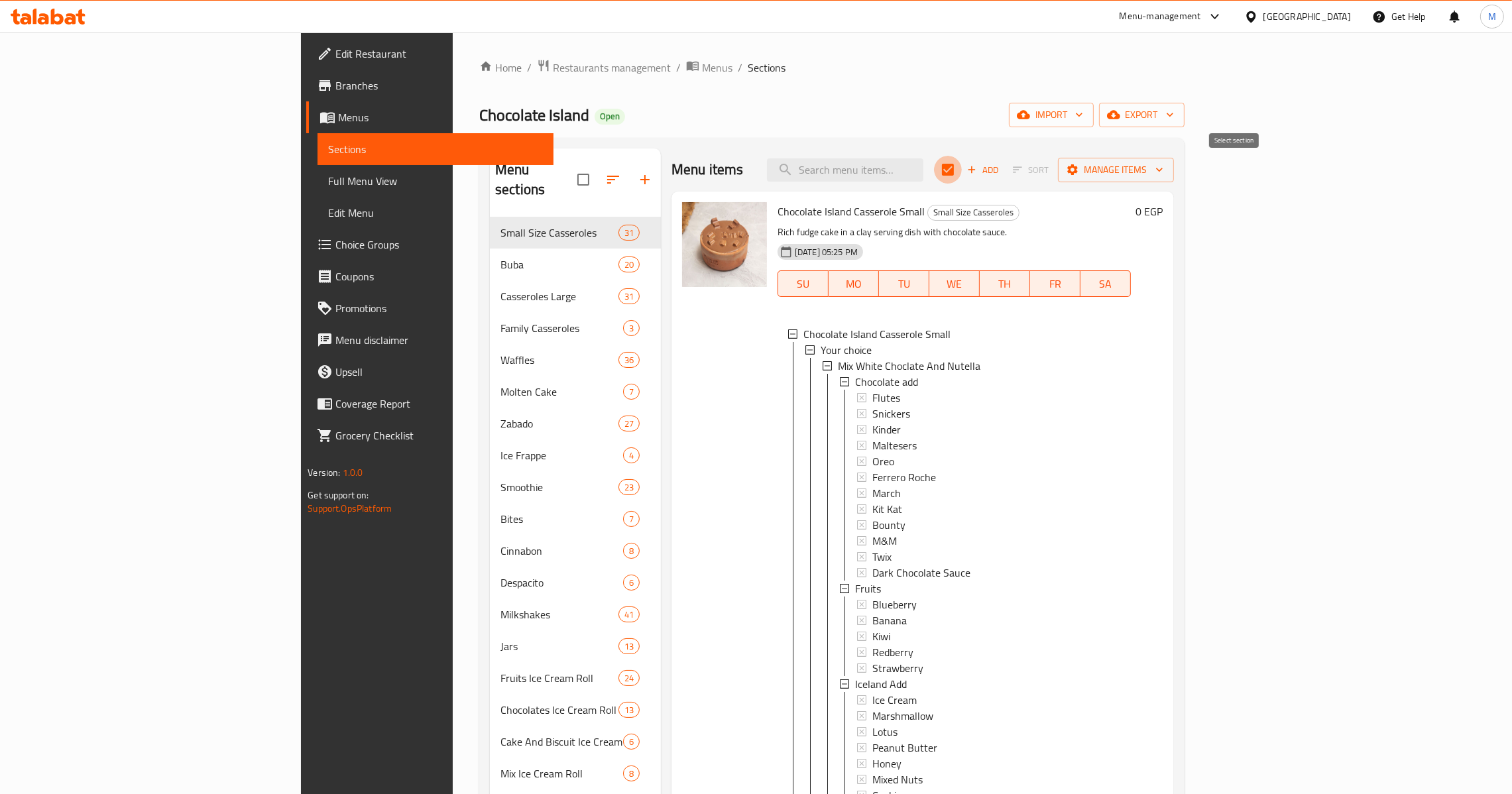
checkbox input "false"
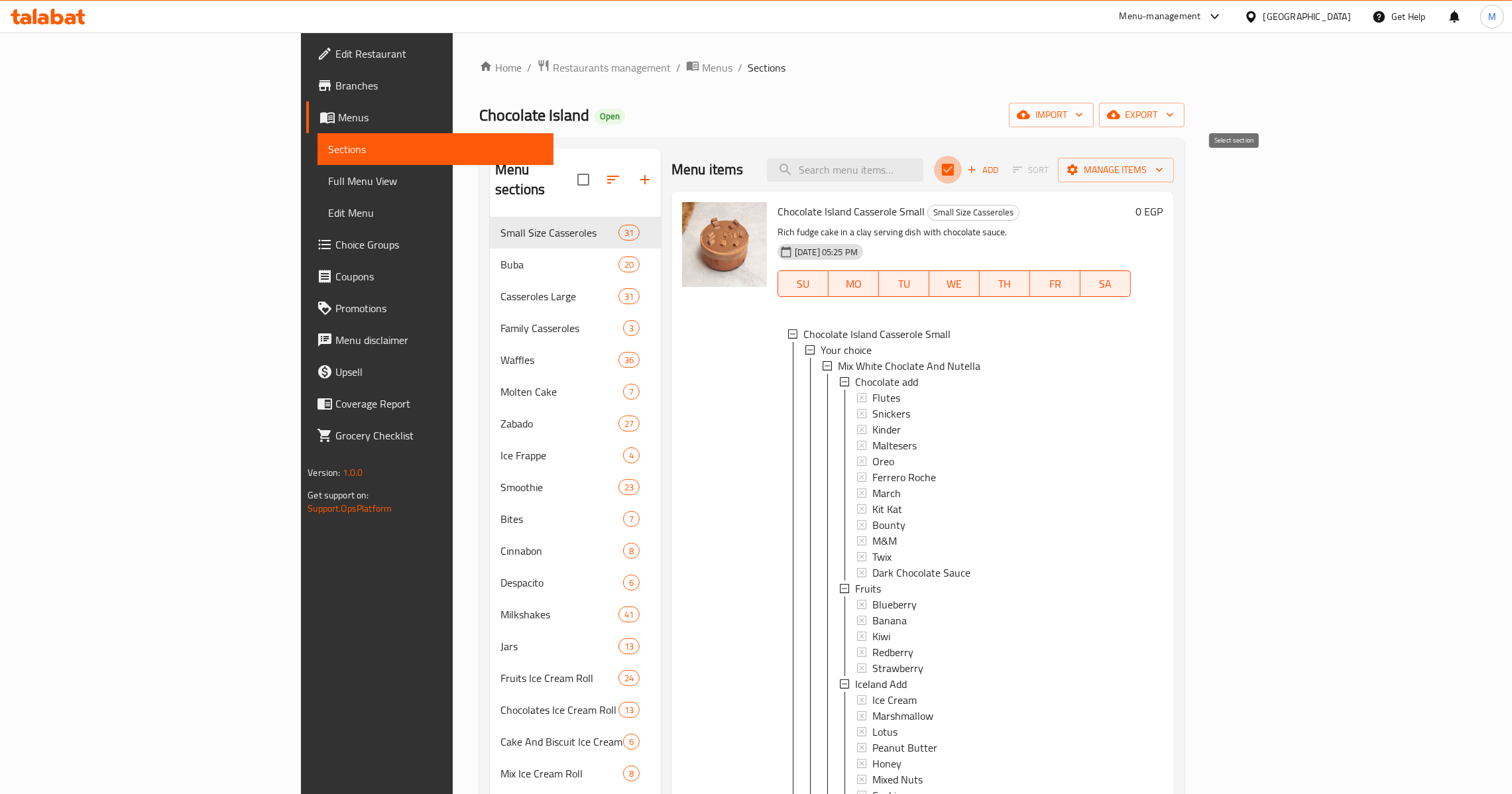
checkbox input "false"
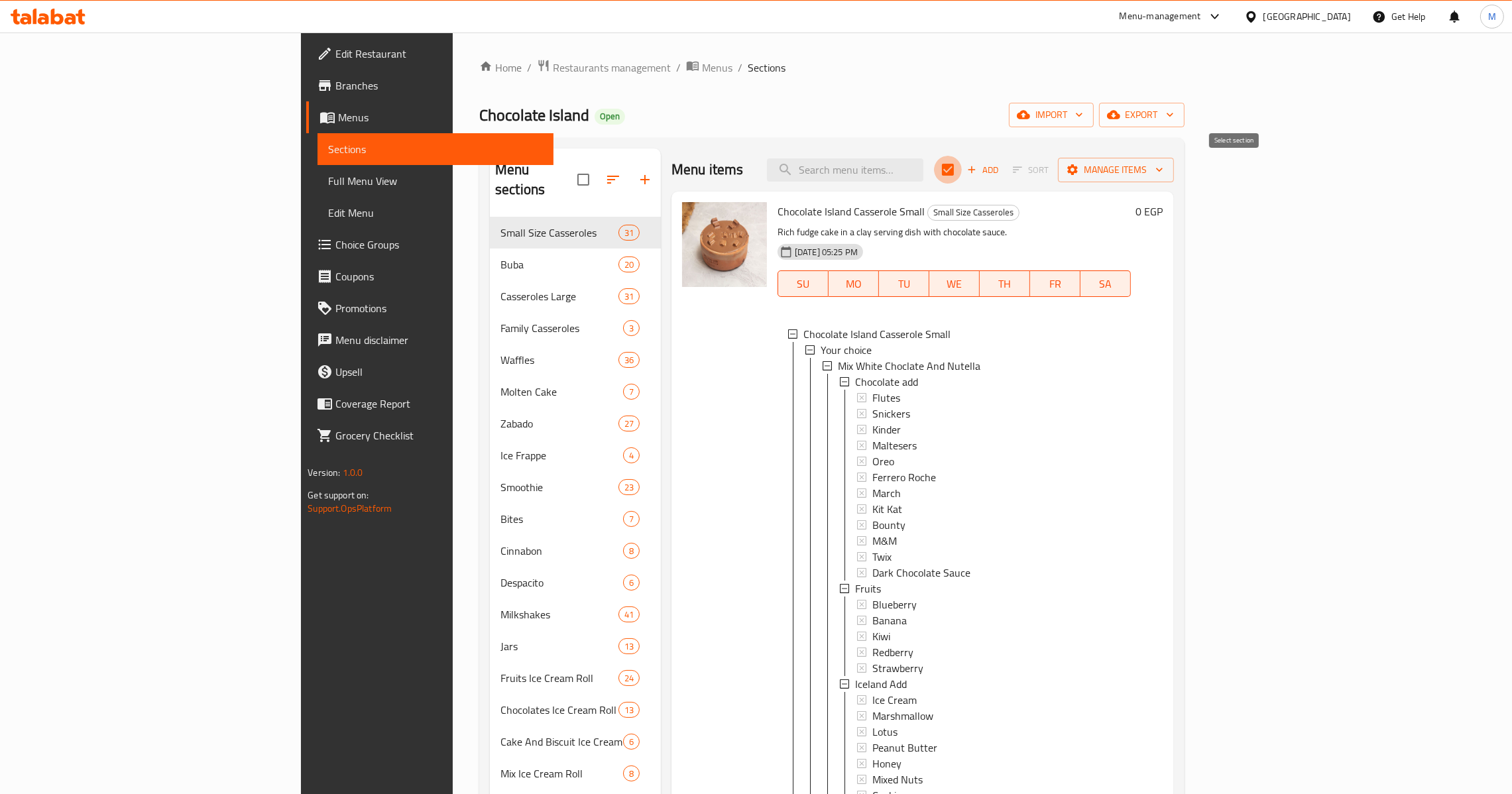
checkbox input "false"
click at [1166, 176] on icon "button" at bounding box center [1159, 169] width 13 height 13
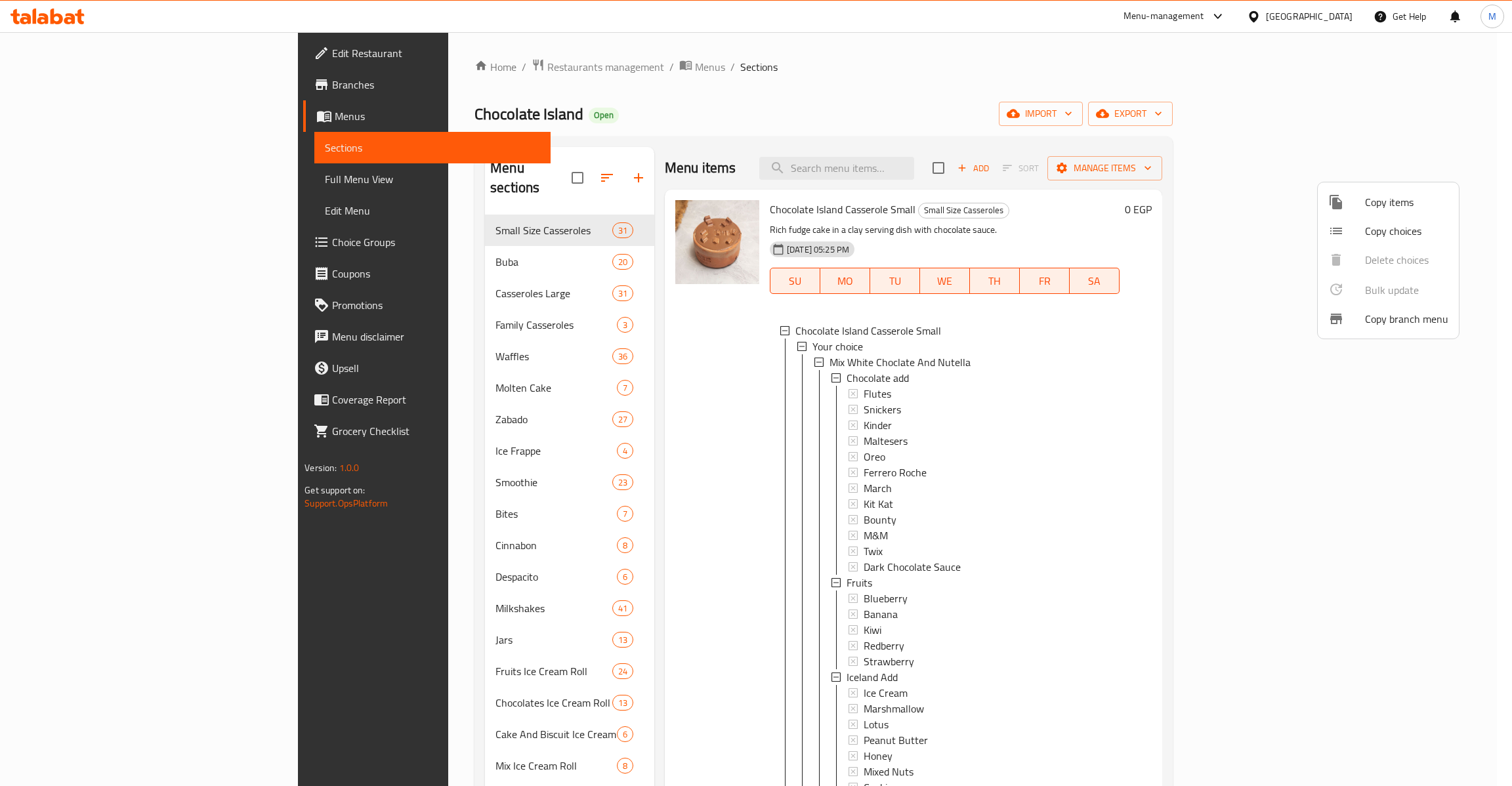
click at [132, 116] on div at bounding box center [756, 393] width 1512 height 786
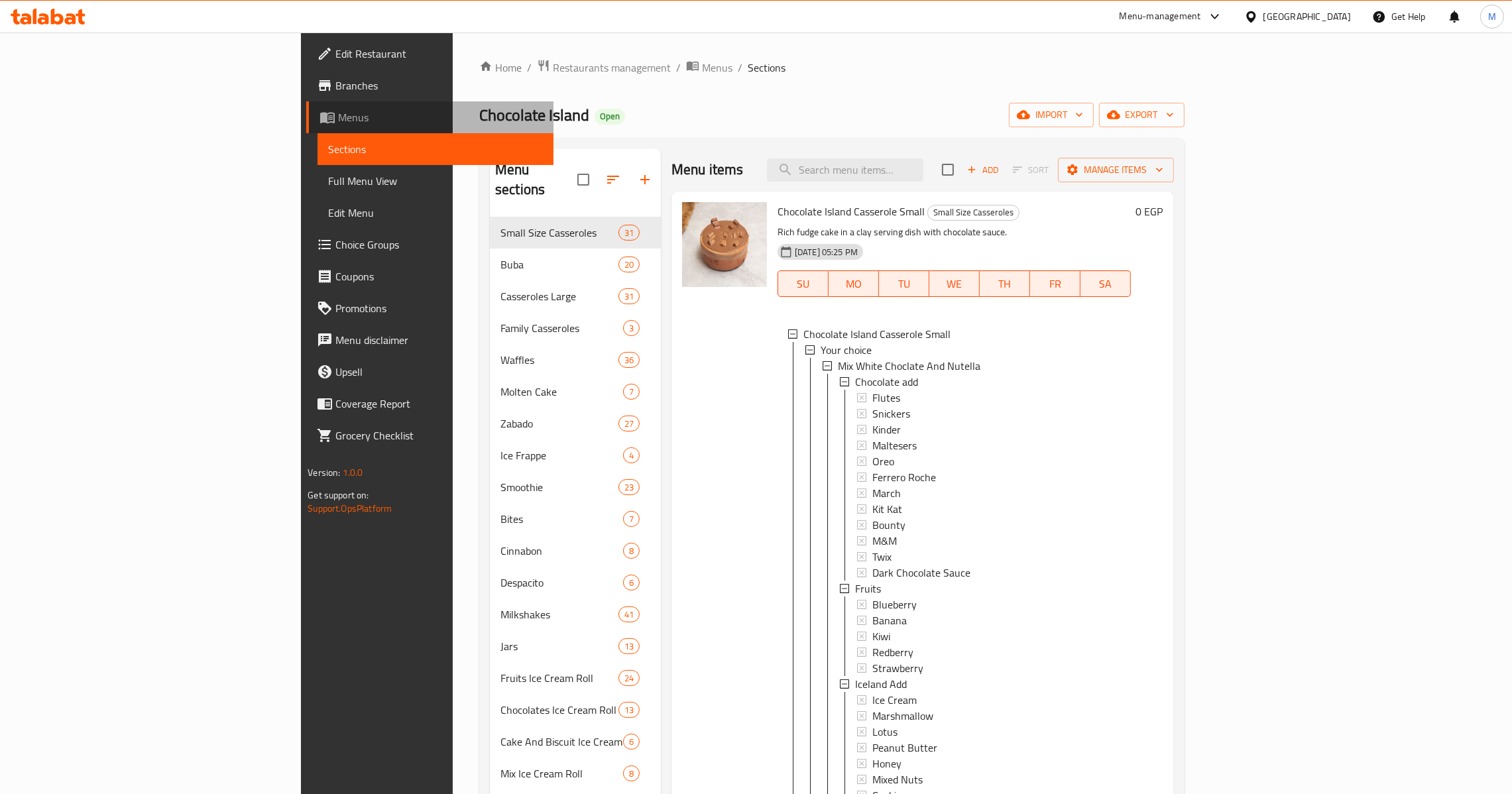
click at [338, 117] on span "Menus" at bounding box center [440, 117] width 205 height 16
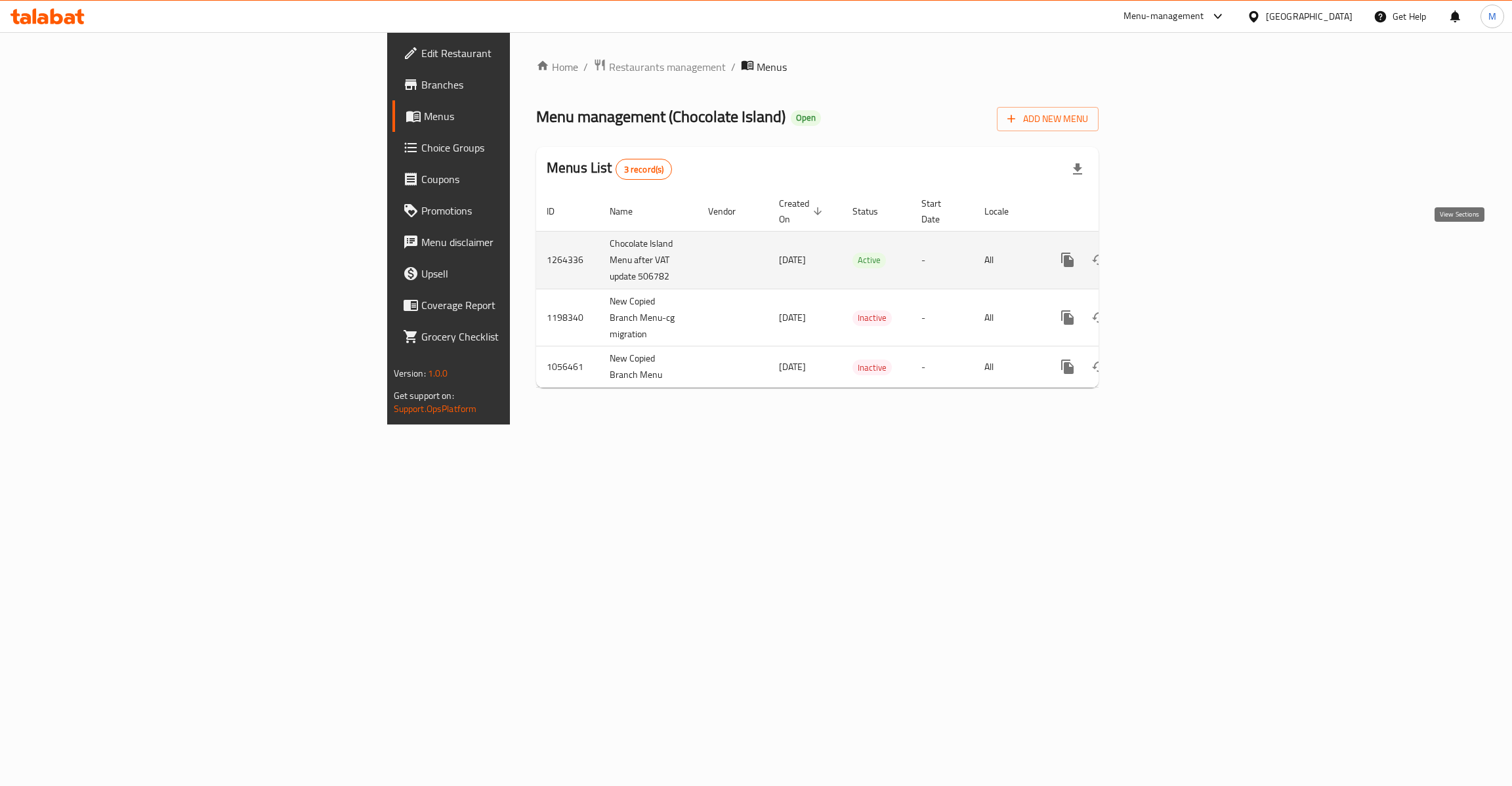
click at [1178, 249] on link "enhanced table" at bounding box center [1161, 260] width 32 height 32
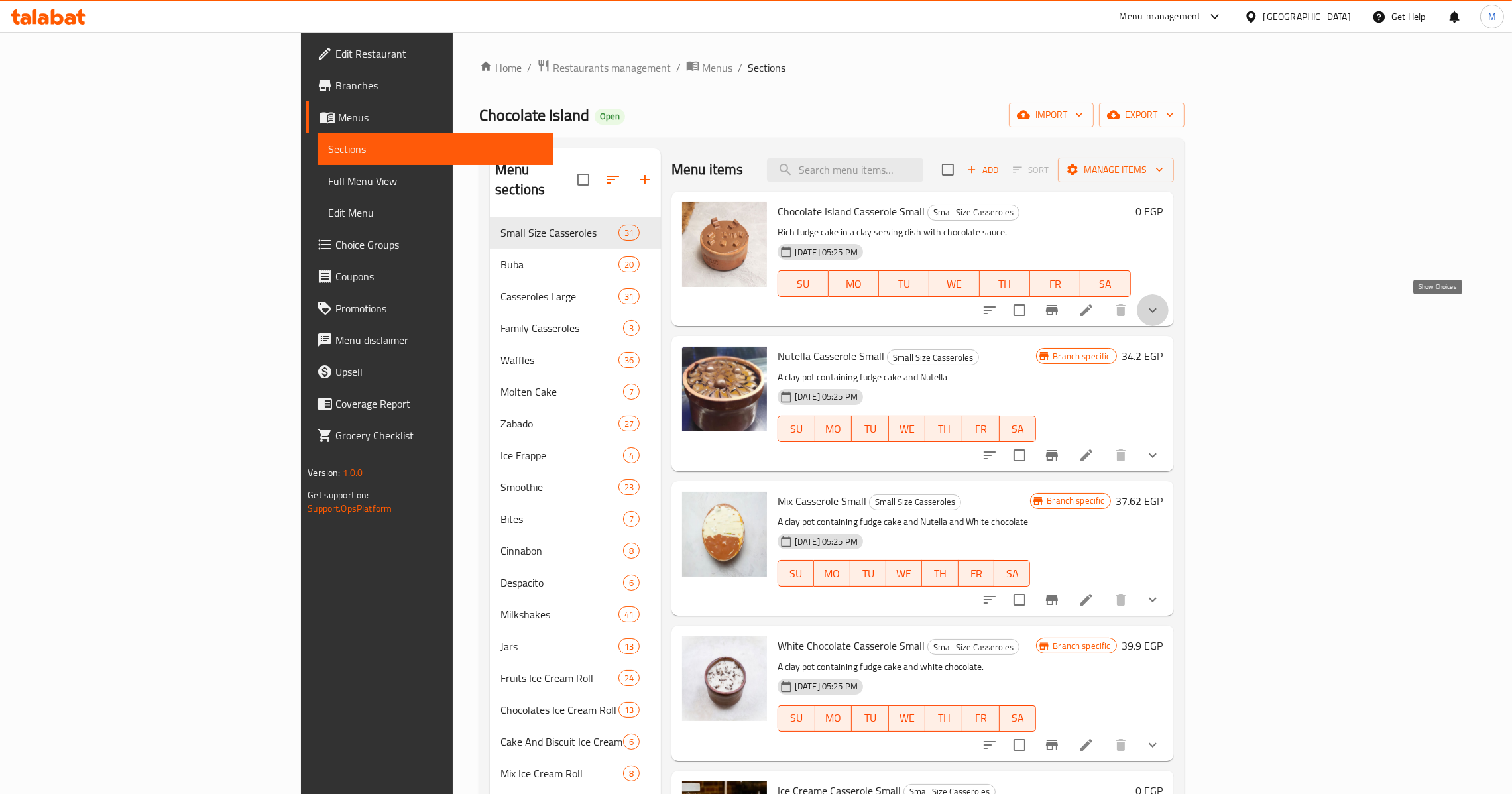
click at [1161, 314] on icon "show more" at bounding box center [1152, 310] width 16 height 16
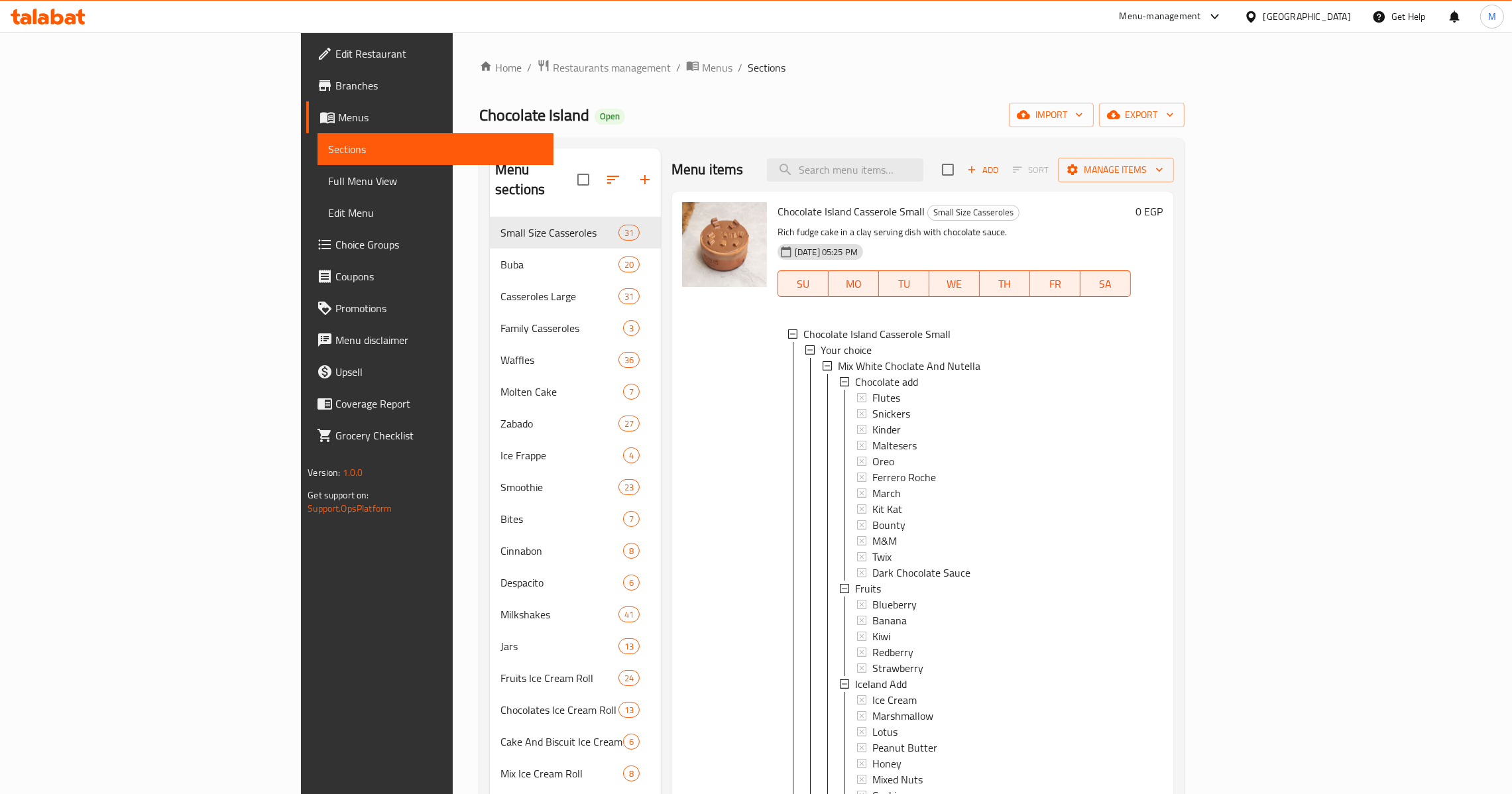
click at [880, 397] on div "Chocolate Island Casserole Small Small Size Casseroles Rich fudge cake in a cla…" at bounding box center [923, 294] width 502 height 206
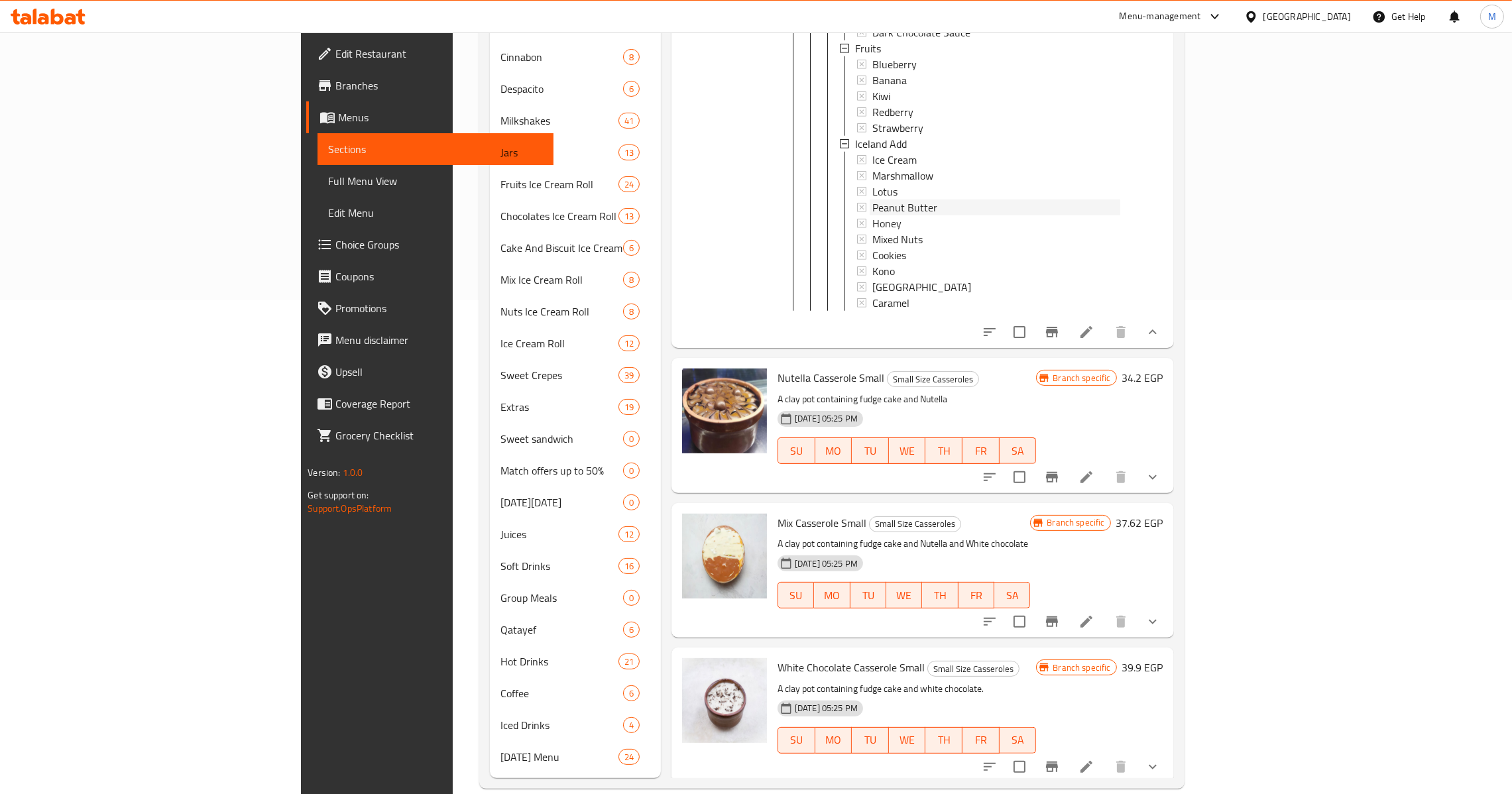
click at [872, 209] on span "Peanut Butter" at bounding box center [905, 207] width 65 height 16
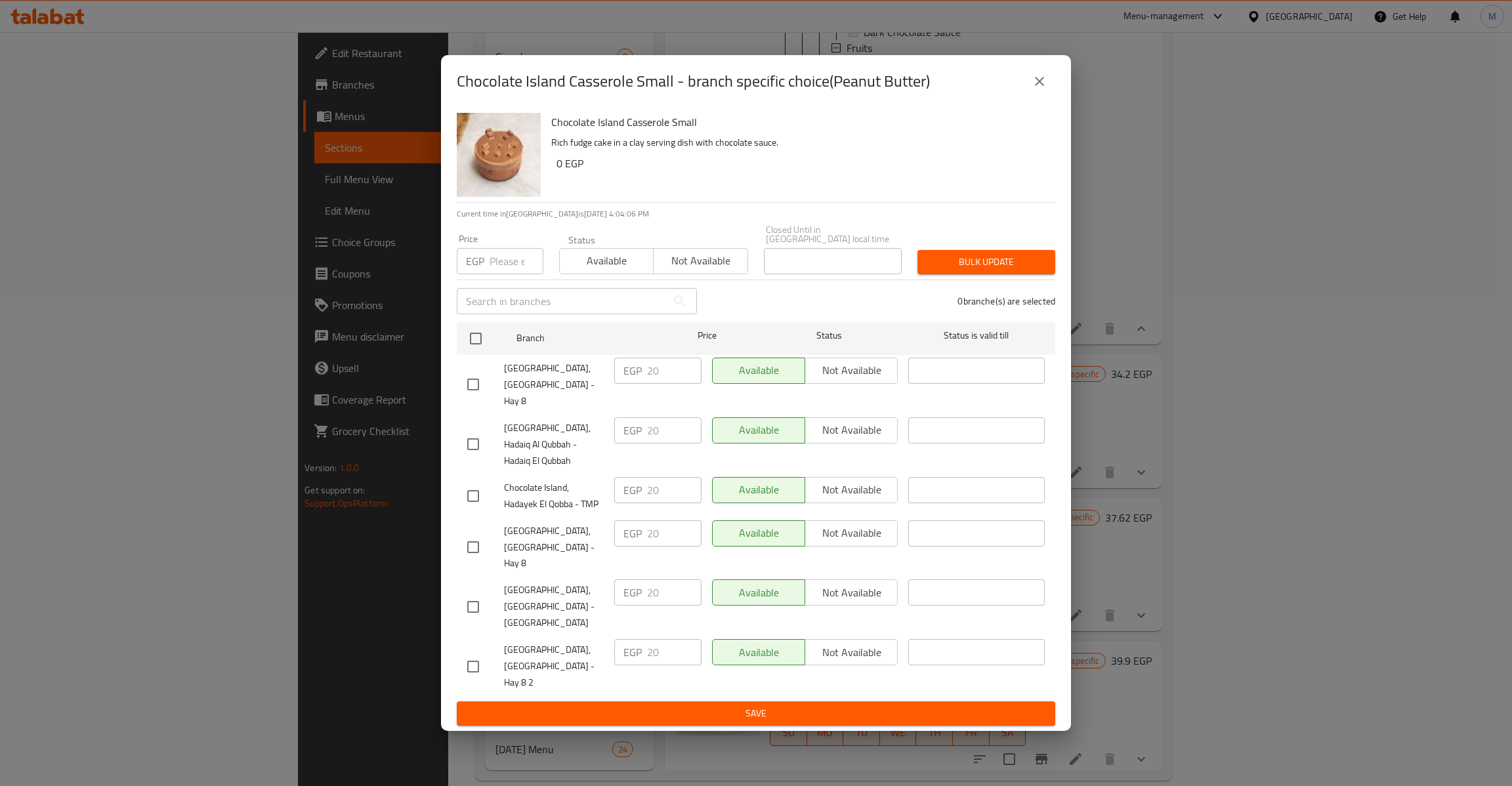
click at [1463, 295] on div "Chocolate Island Casserole Small - branch specific choice(Peanut Butter) Chocol…" at bounding box center [756, 393] width 1512 height 786
click at [1027, 97] on button "close" at bounding box center [1039, 81] width 32 height 32
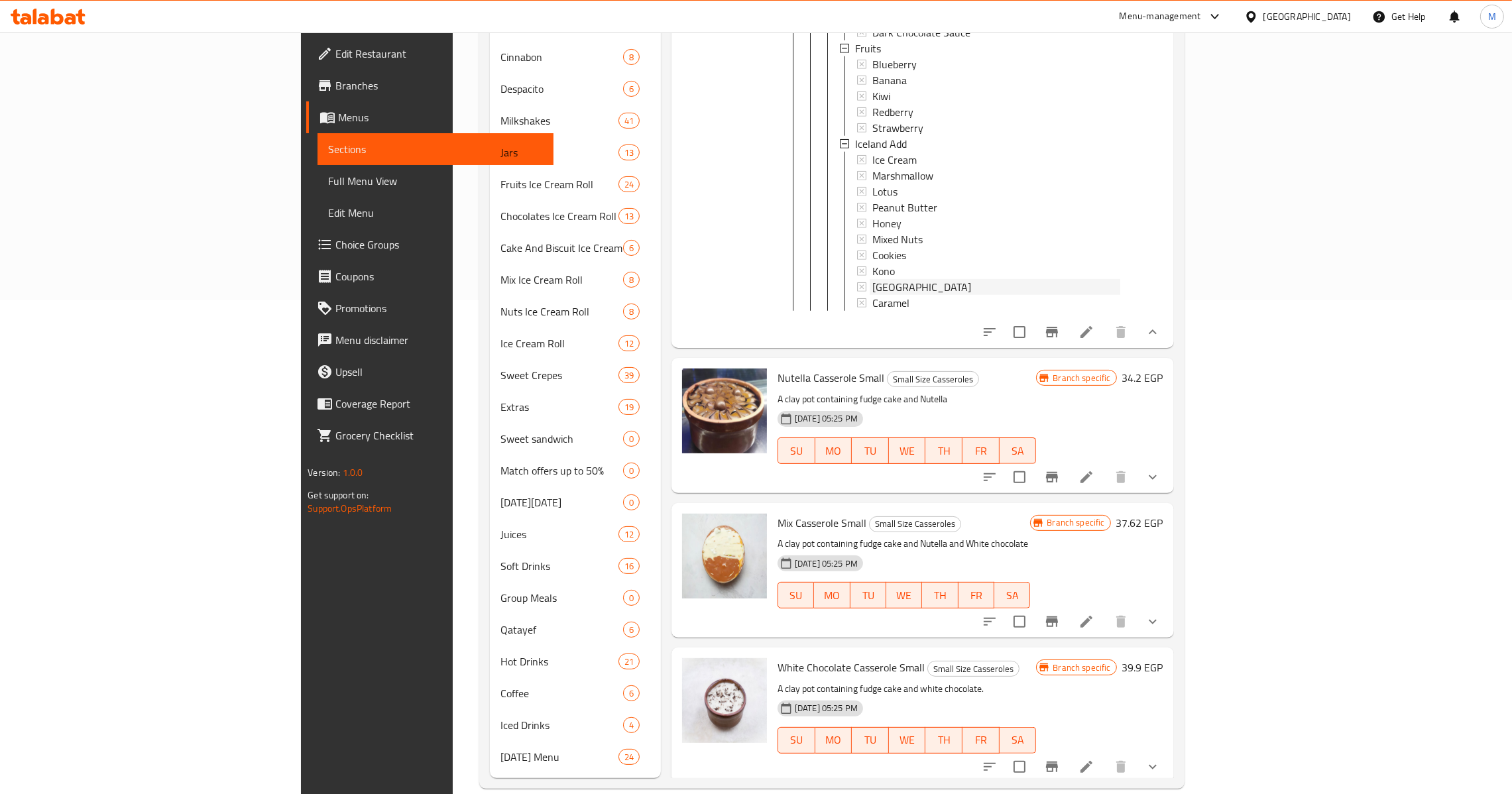
click at [888, 287] on div "Menu items Add Sort Manage items Chocolate Island Casserole Small Small Size Ca…" at bounding box center [917, 216] width 513 height 1123
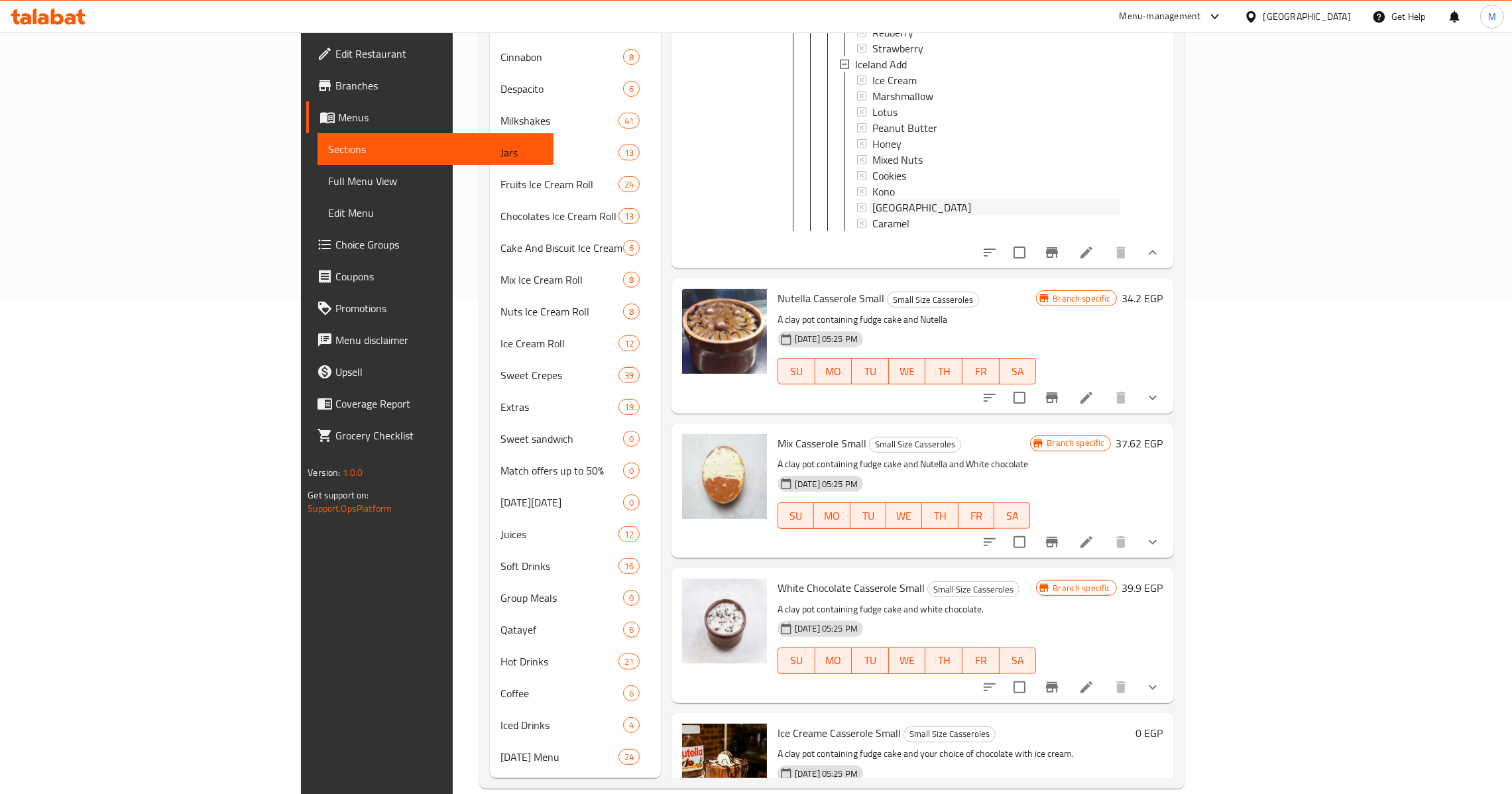
click at [872, 213] on div "[GEOGRAPHIC_DATA]" at bounding box center [996, 207] width 248 height 16
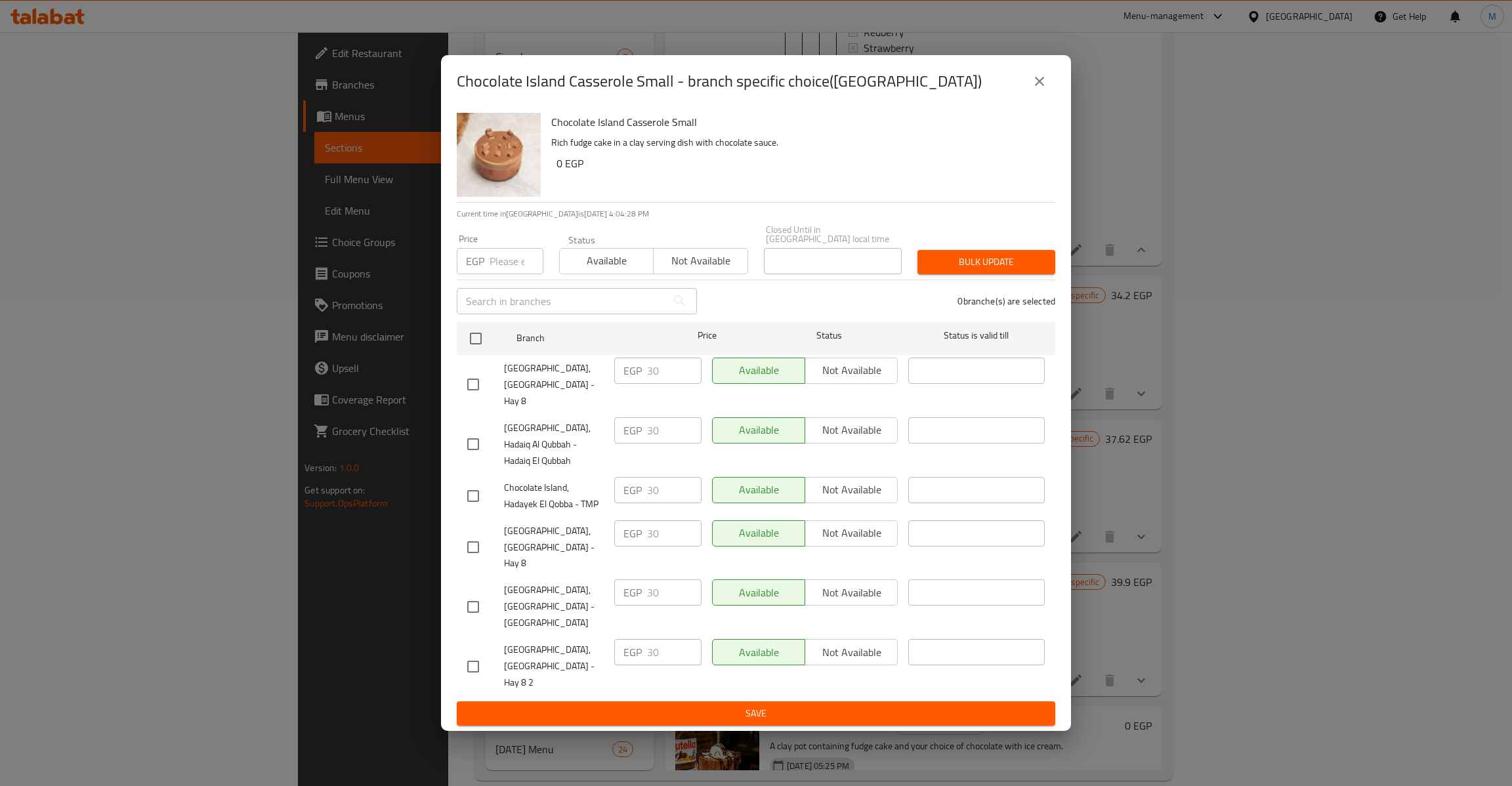
click at [1053, 97] on button "close" at bounding box center [1039, 81] width 32 height 32
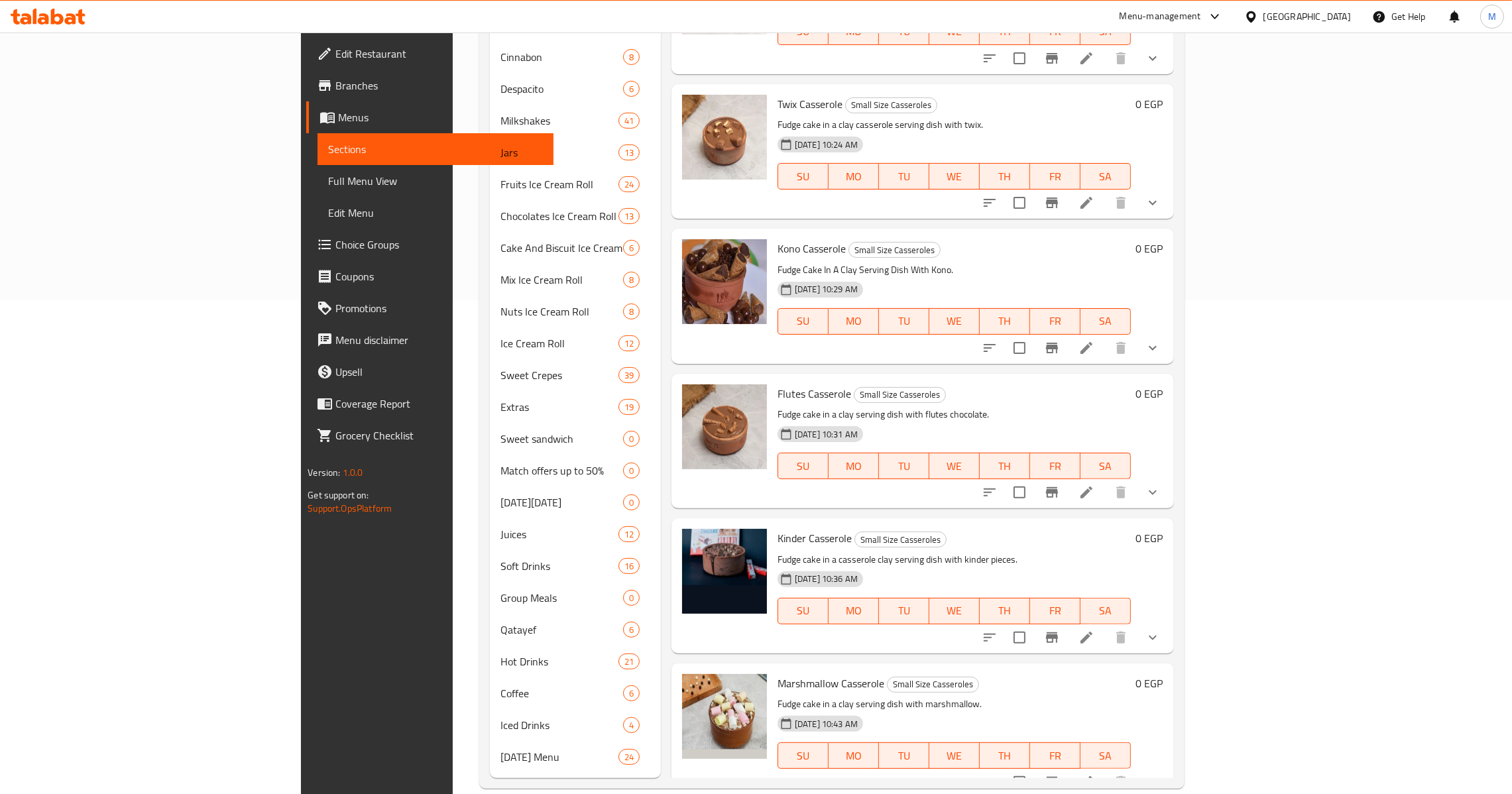
scroll to position [4978, 0]
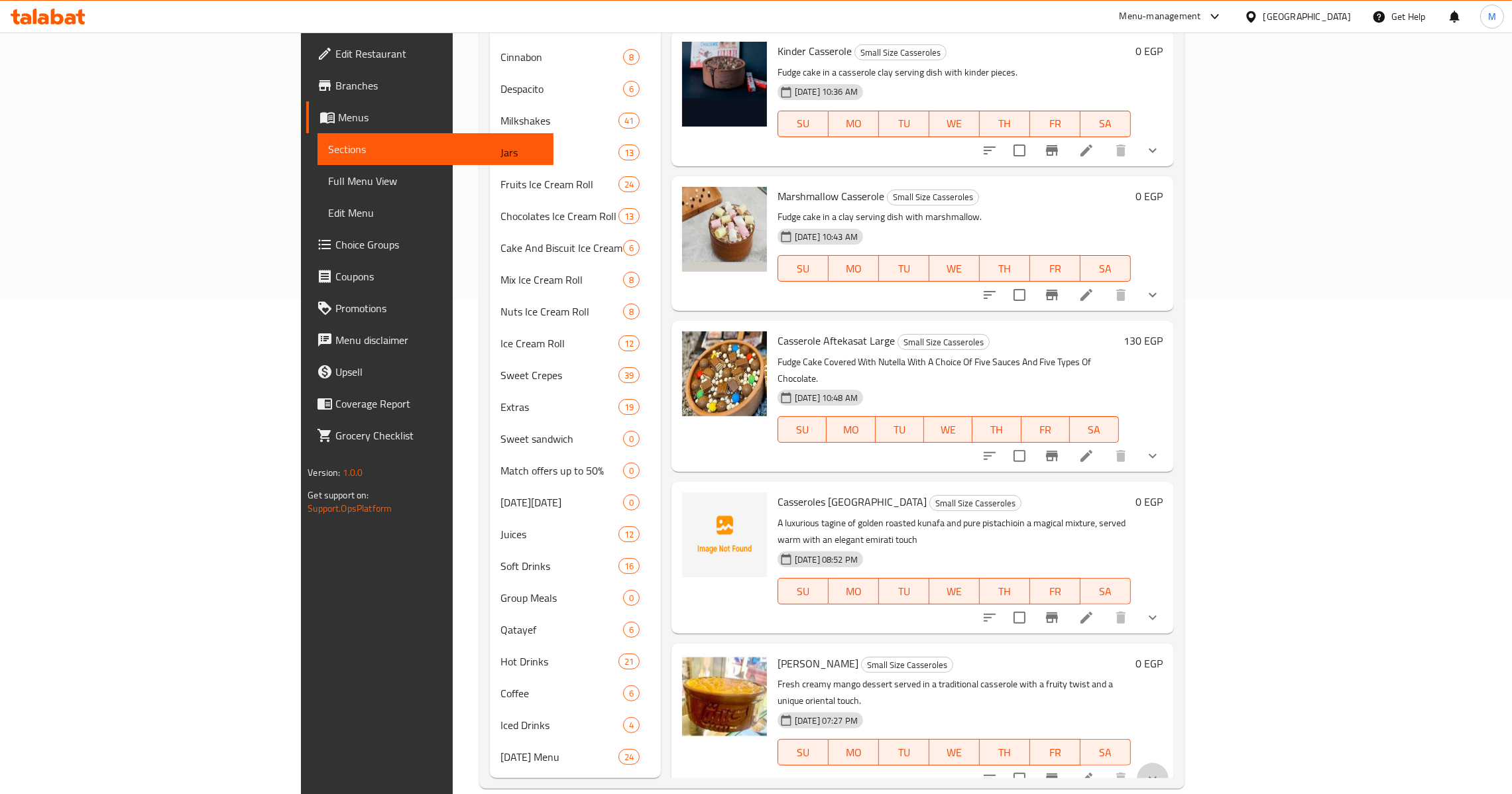
click at [1169, 763] on div at bounding box center [1071, 778] width 195 height 32
click at [1169, 763] on button "show more" at bounding box center [1152, 778] width 32 height 32
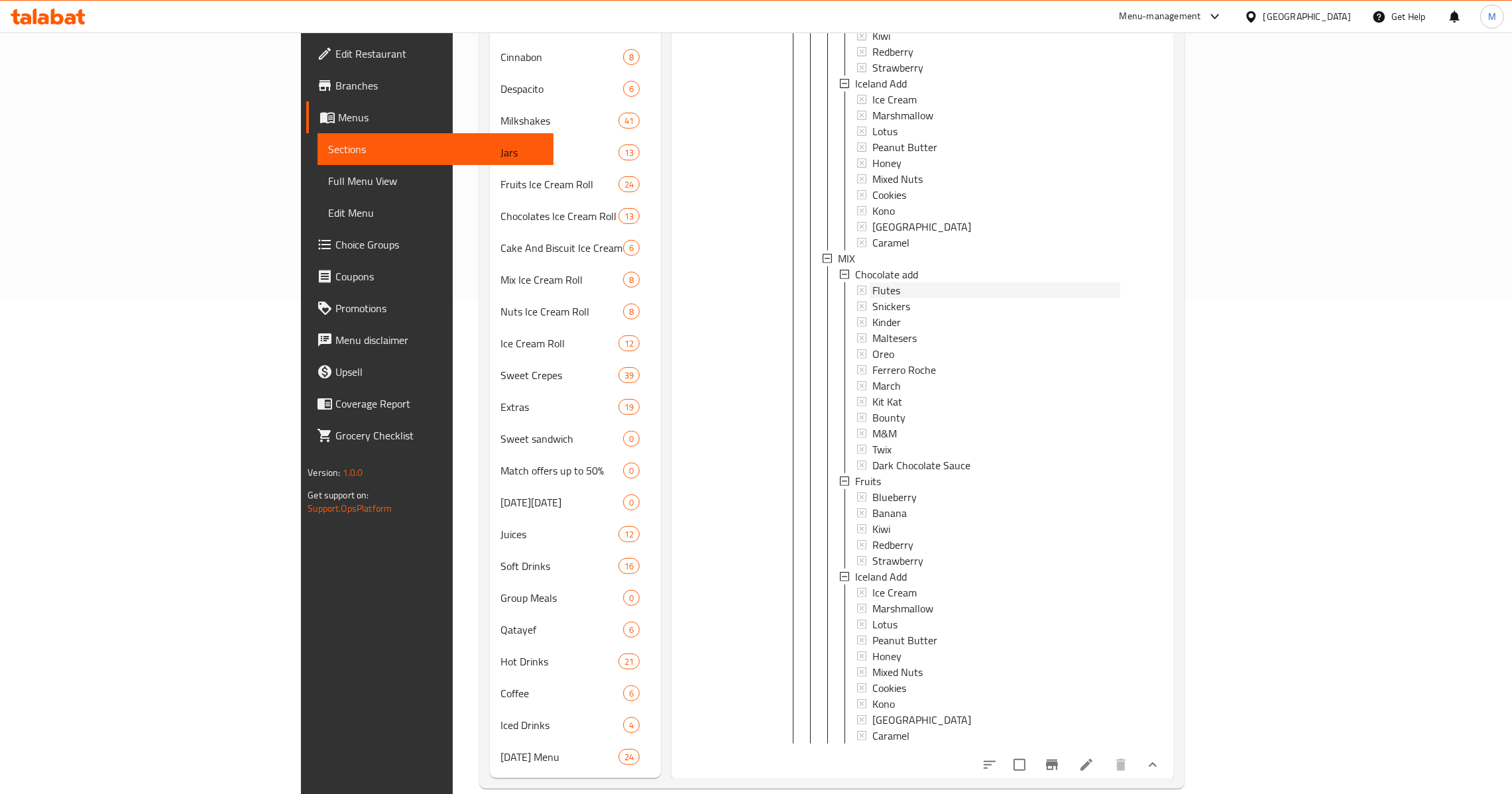
scroll to position [6540, 0]
click at [872, 283] on div "Flutes" at bounding box center [996, 290] width 248 height 16
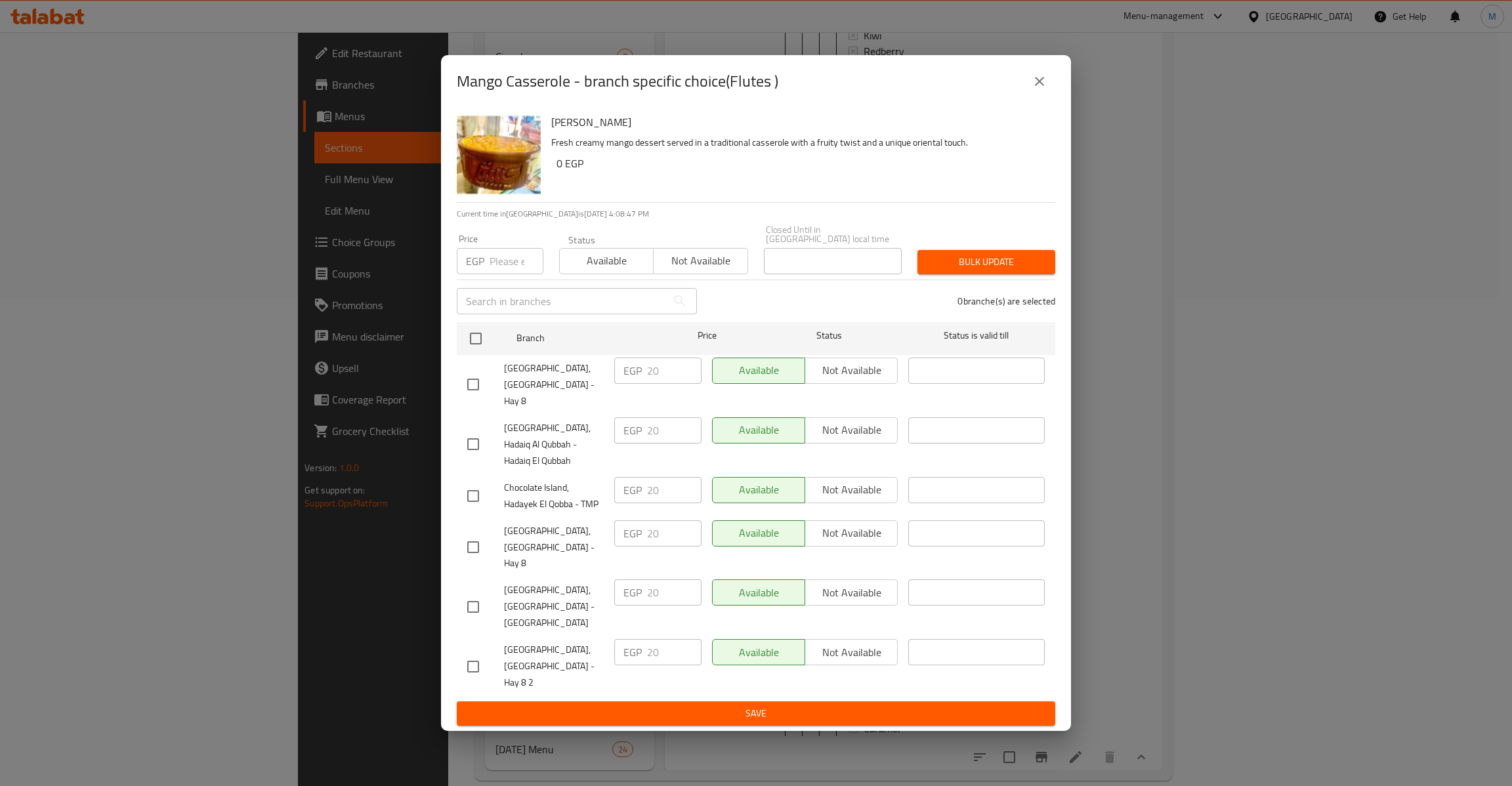
click at [361, 276] on div "Mango Casserole - branch specific choice(Flutes ) Mango Casserole Fresh creamy …" at bounding box center [756, 393] width 1512 height 786
click at [1055, 101] on div "Mango Casserole - branch specific choice(Flutes )" at bounding box center [756, 81] width 630 height 52
click at [1042, 89] on icon "close" at bounding box center [1039, 81] width 15 height 15
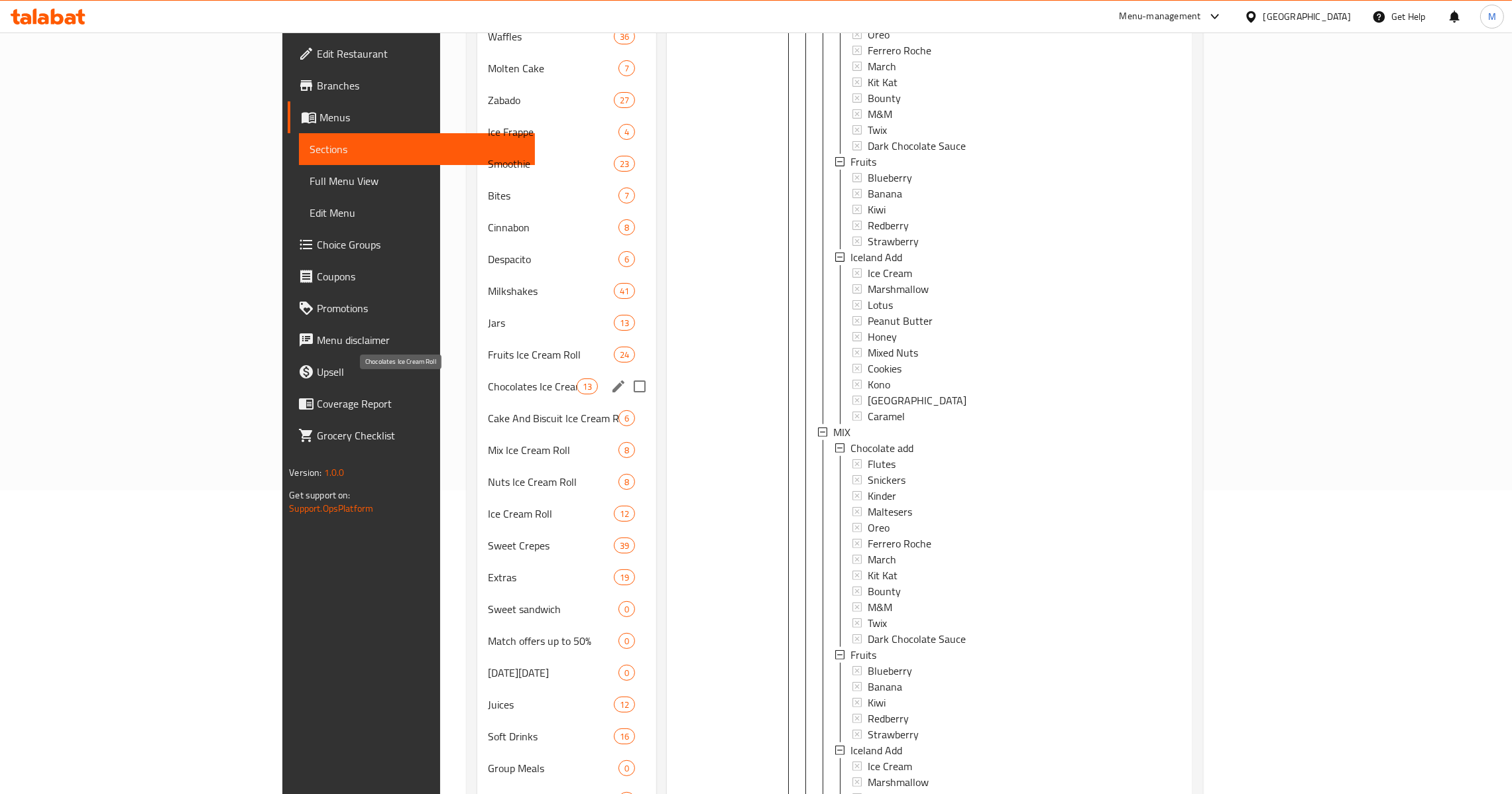
scroll to position [295, 0]
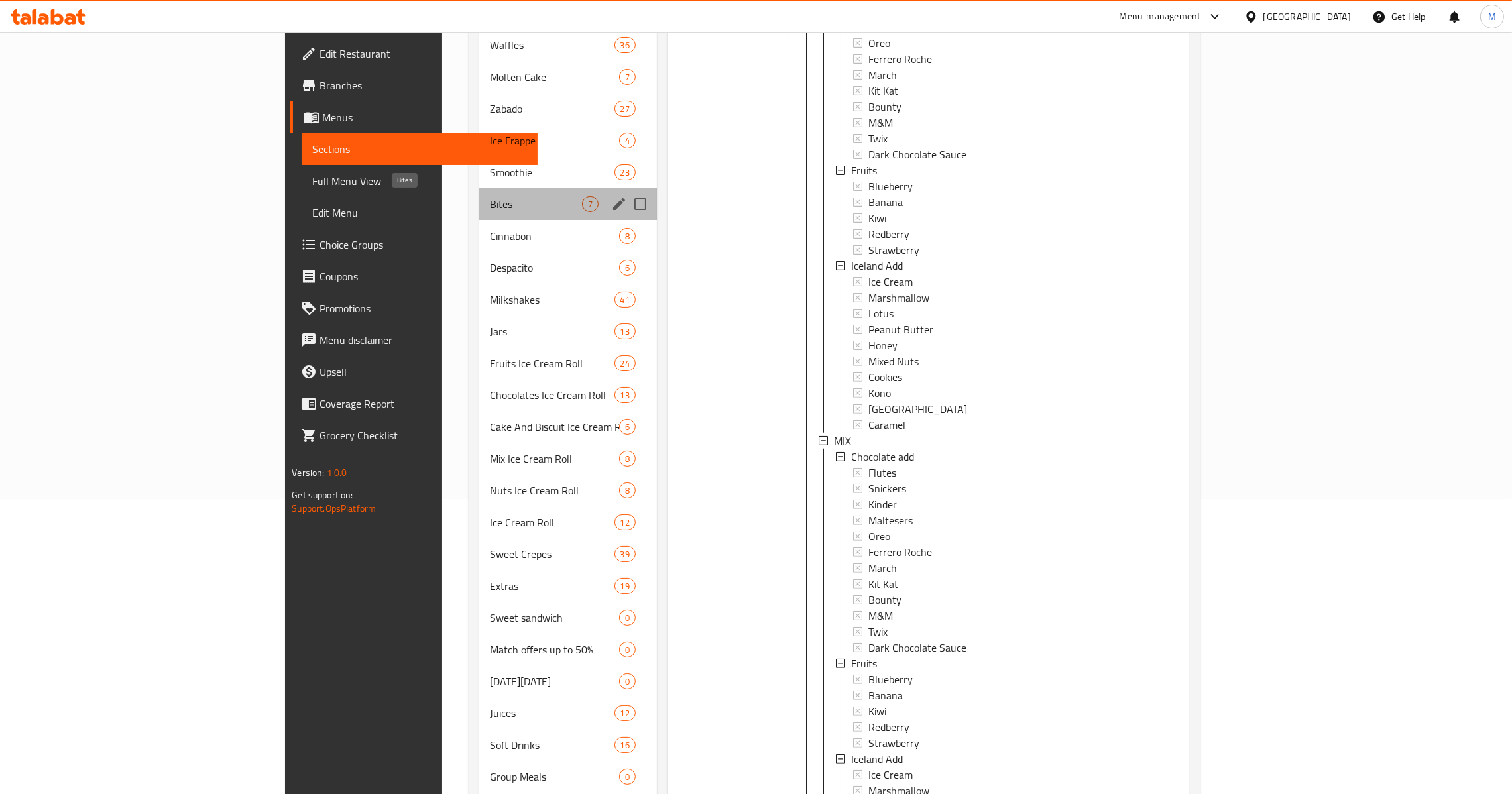
click at [490, 206] on span "Bites" at bounding box center [536, 204] width 92 height 16
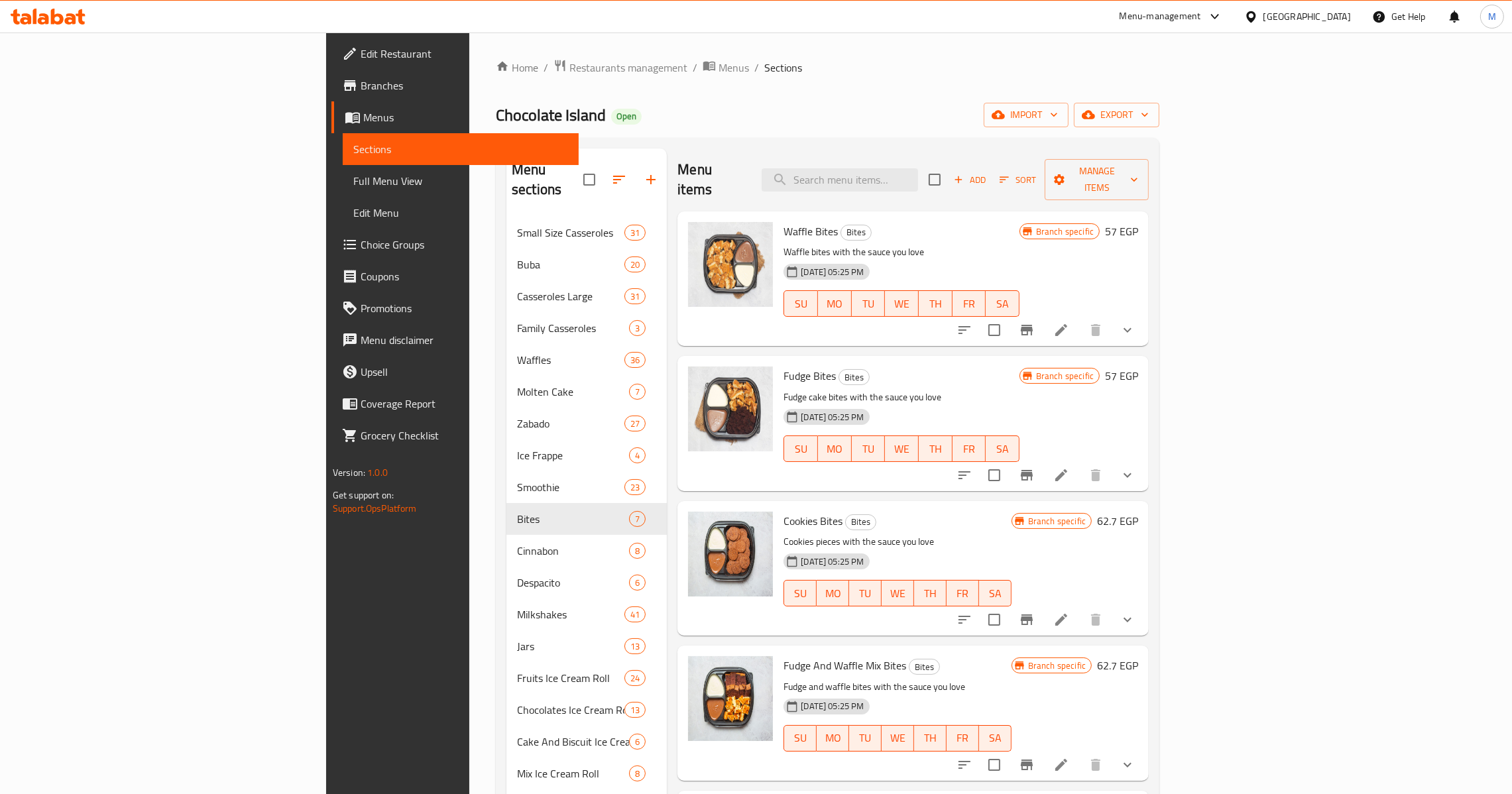
click at [1069, 322] on icon at bounding box center [1061, 330] width 16 height 16
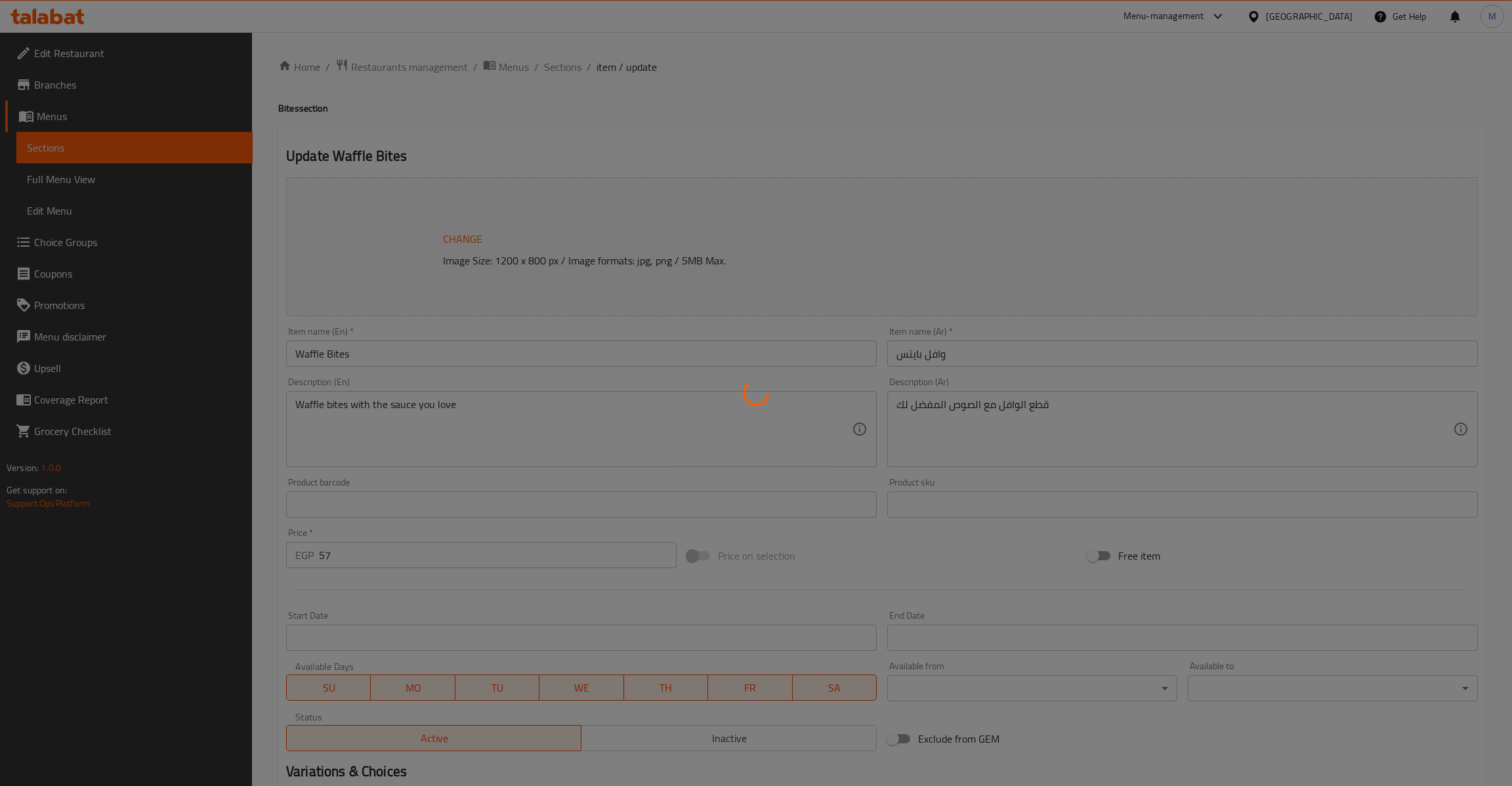
type input "اضافات شيكولاته"
type input "0"
type input "12"
type input "فواكه"
type input "0"
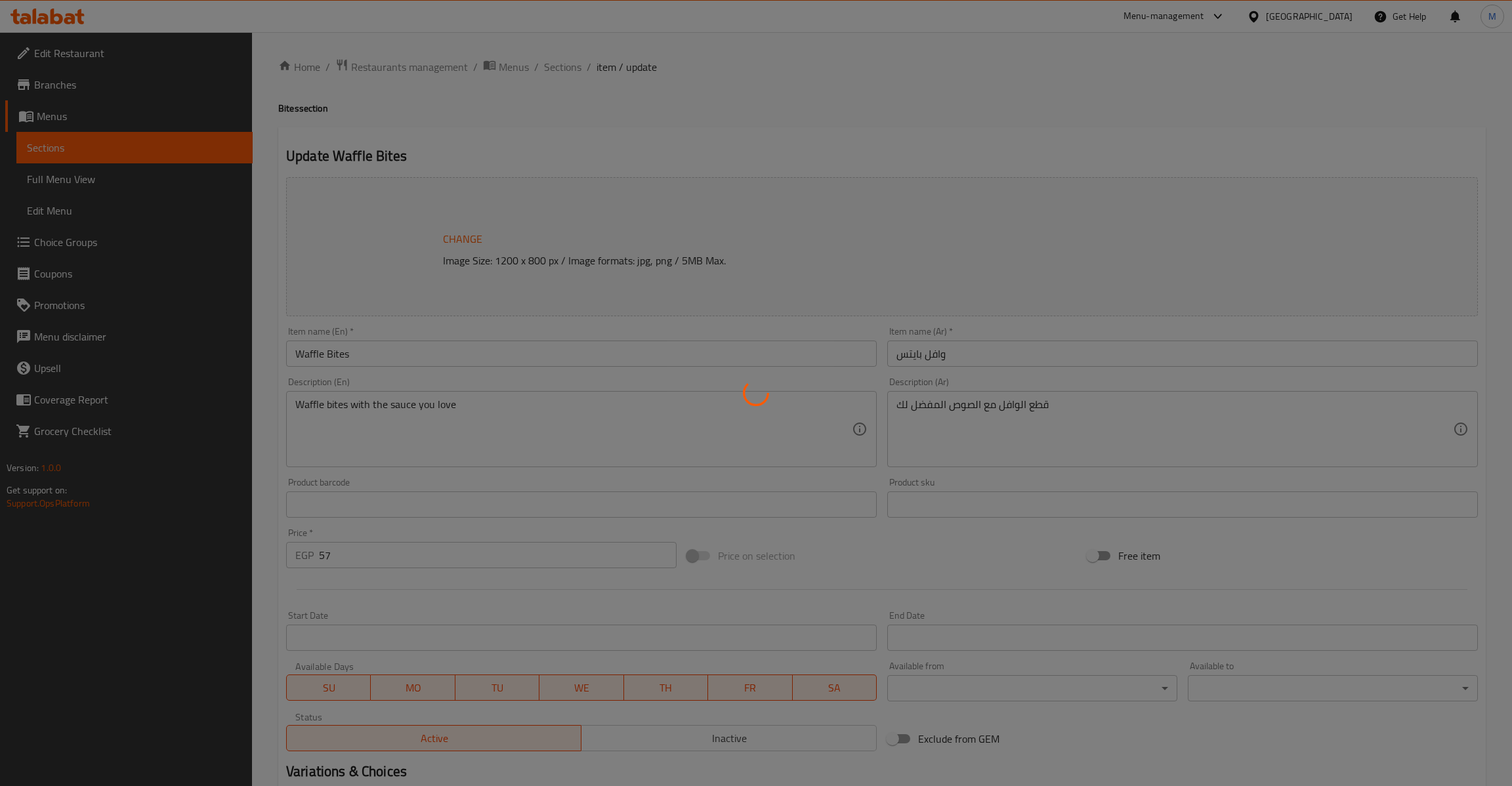
type input "5"
type input "اضافات ايسلند"
type input "0"
type input "10"
type input "اضافه صوصات البايتس"
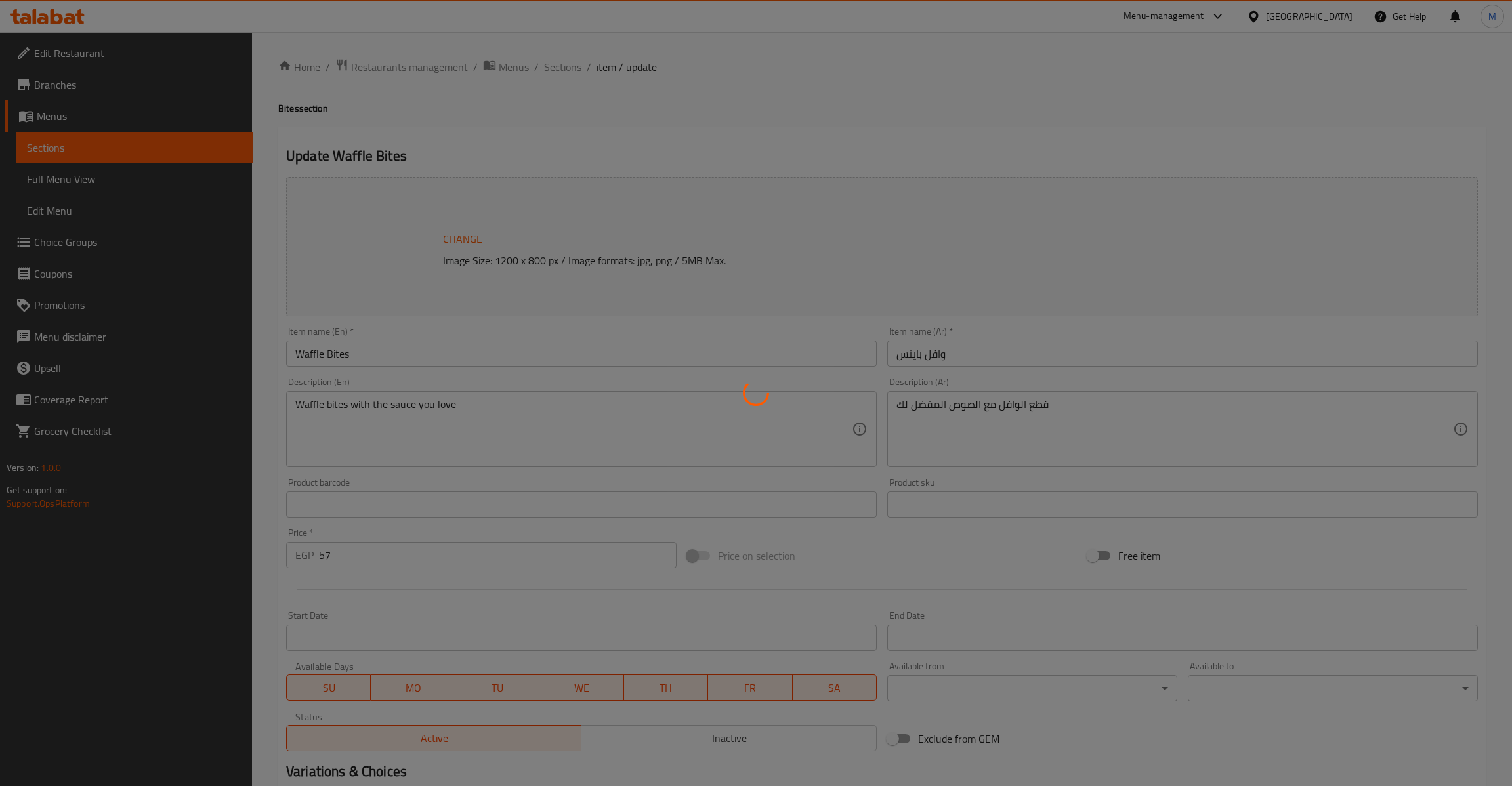
type input "2"
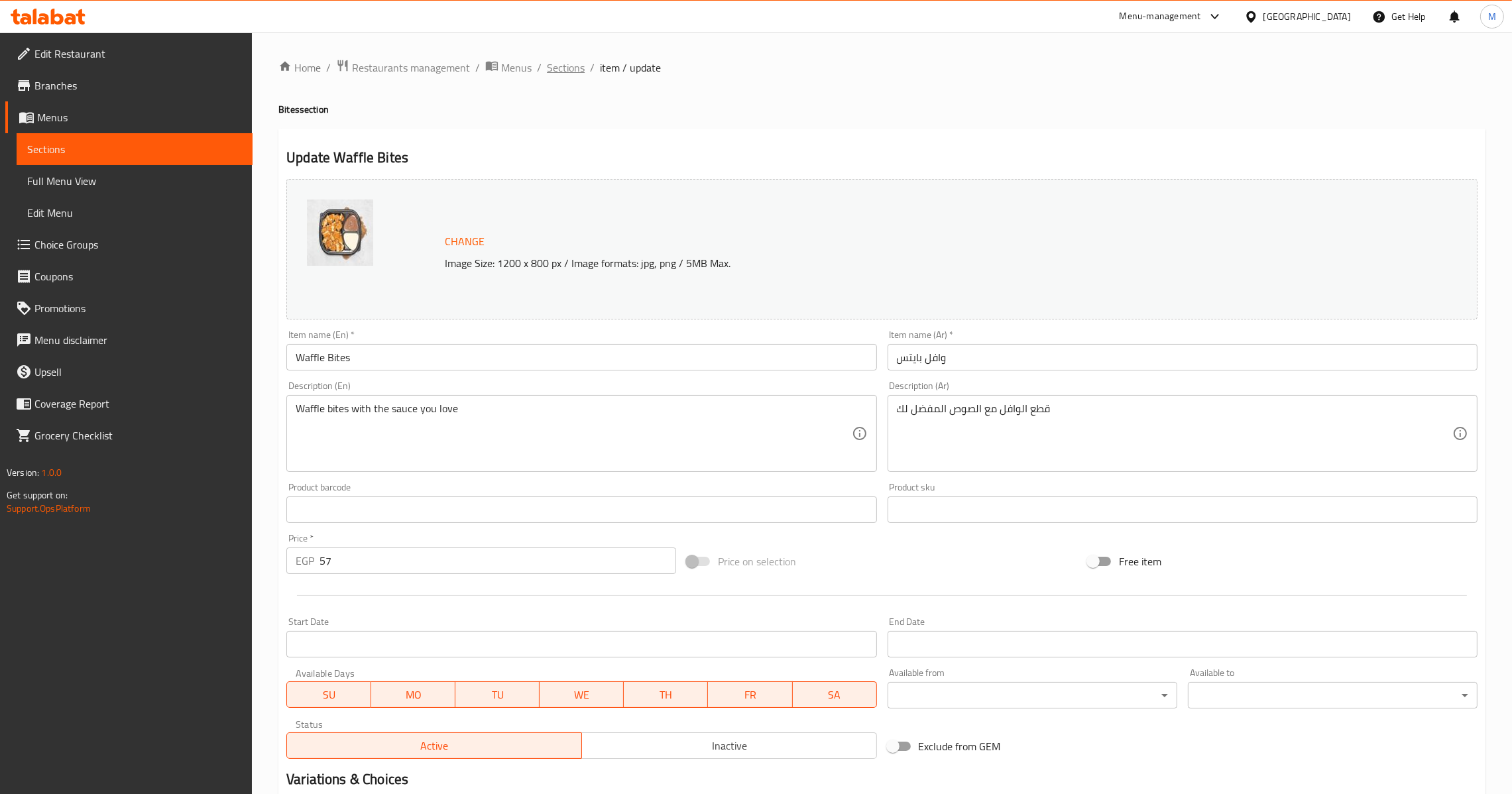
click at [568, 75] on span "Sections" at bounding box center [565, 68] width 38 height 16
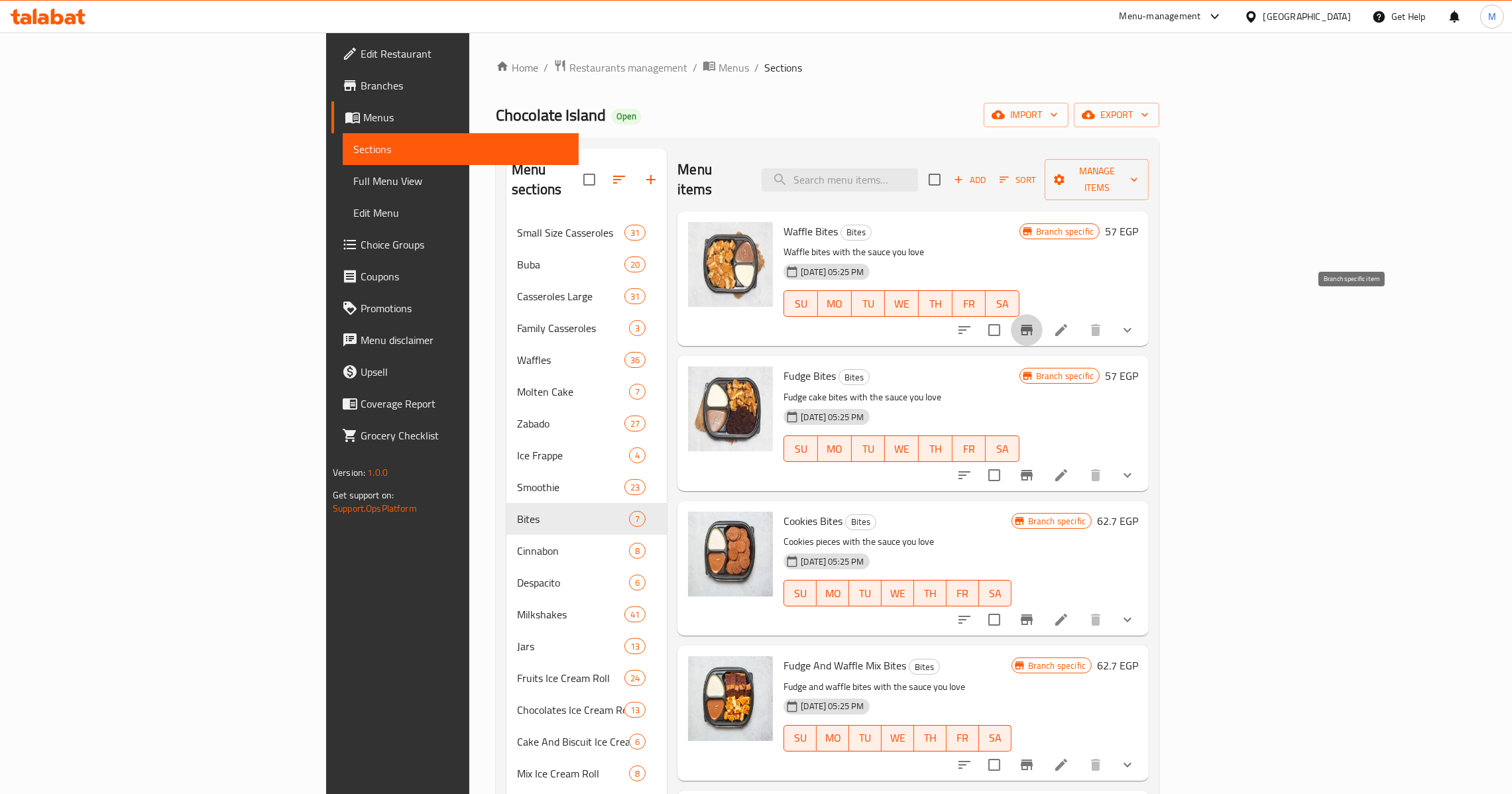
click at [1035, 322] on icon "Branch-specific-item" at bounding box center [1027, 330] width 16 height 16
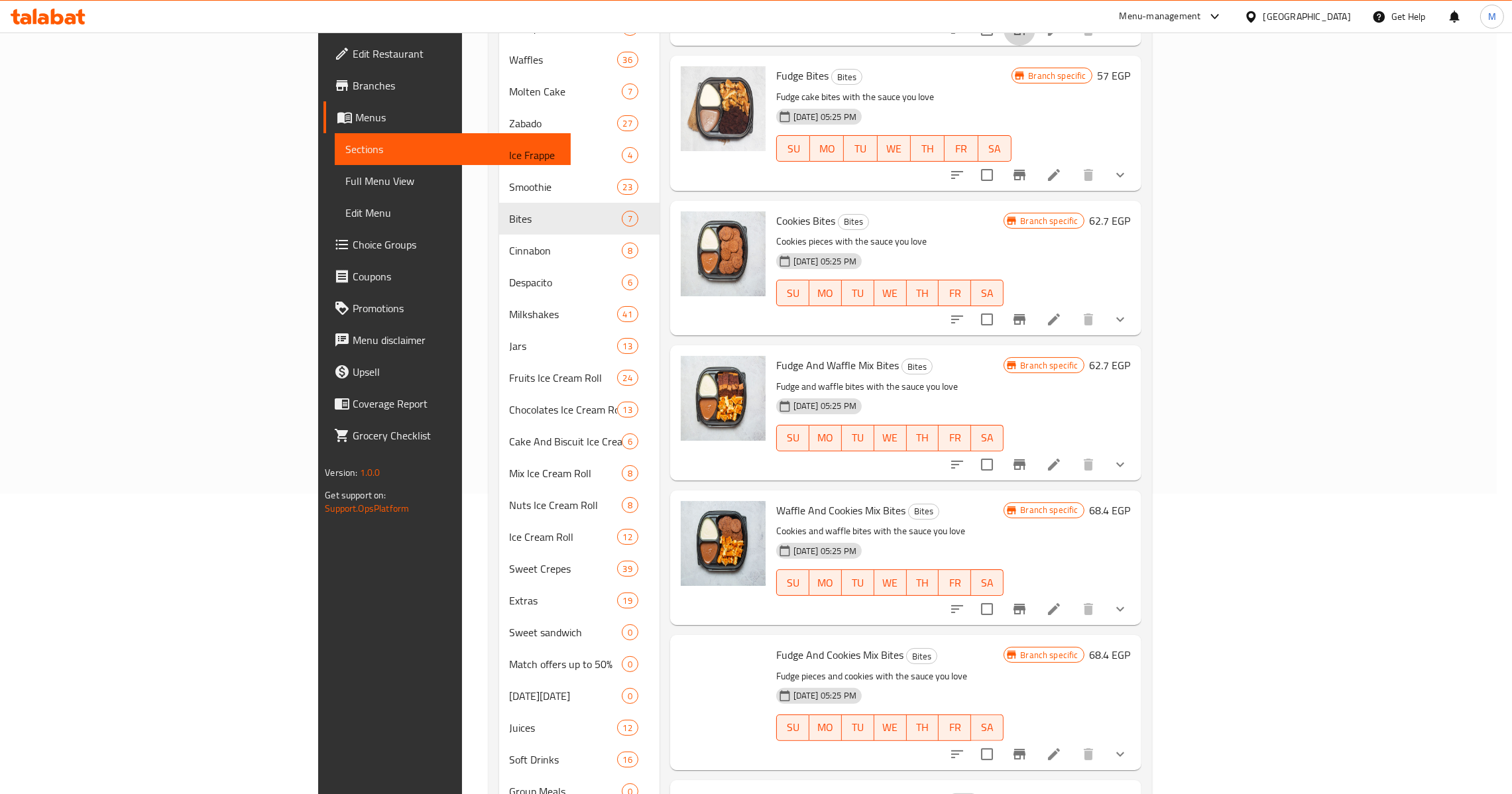
scroll to position [494, 0]
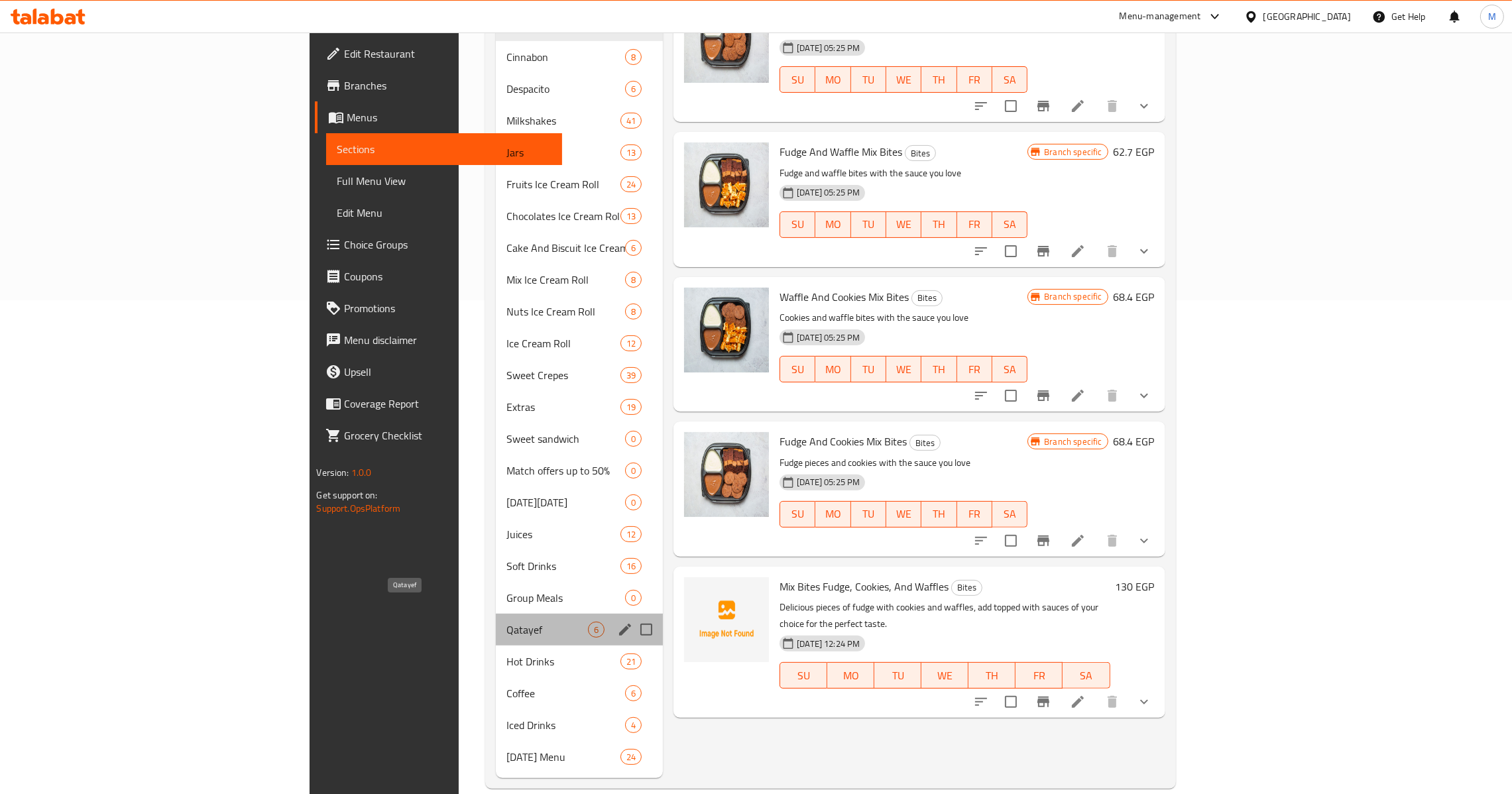
click at [506, 622] on span "Qatayef" at bounding box center [547, 629] width 82 height 16
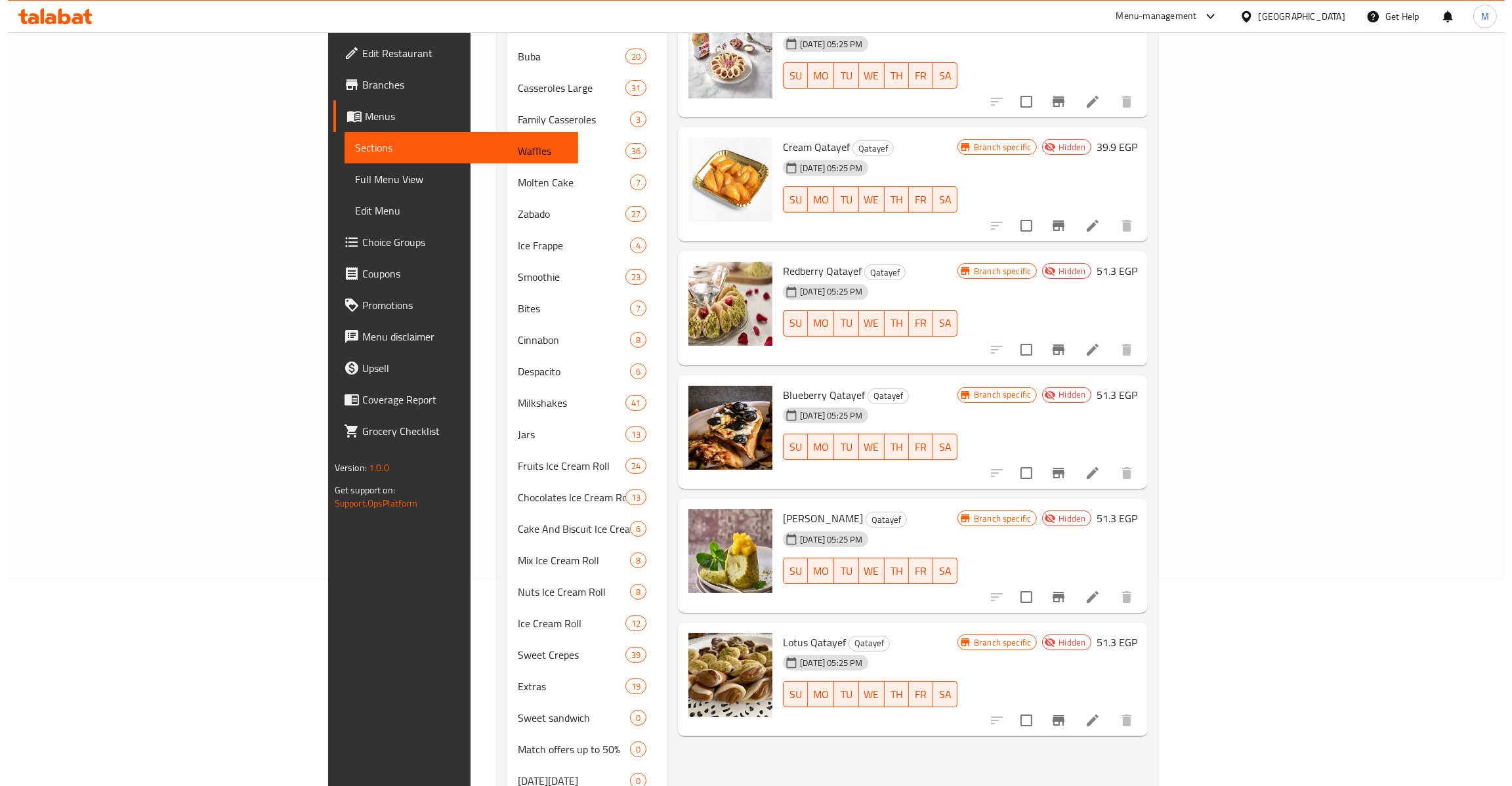
scroll to position [489, 0]
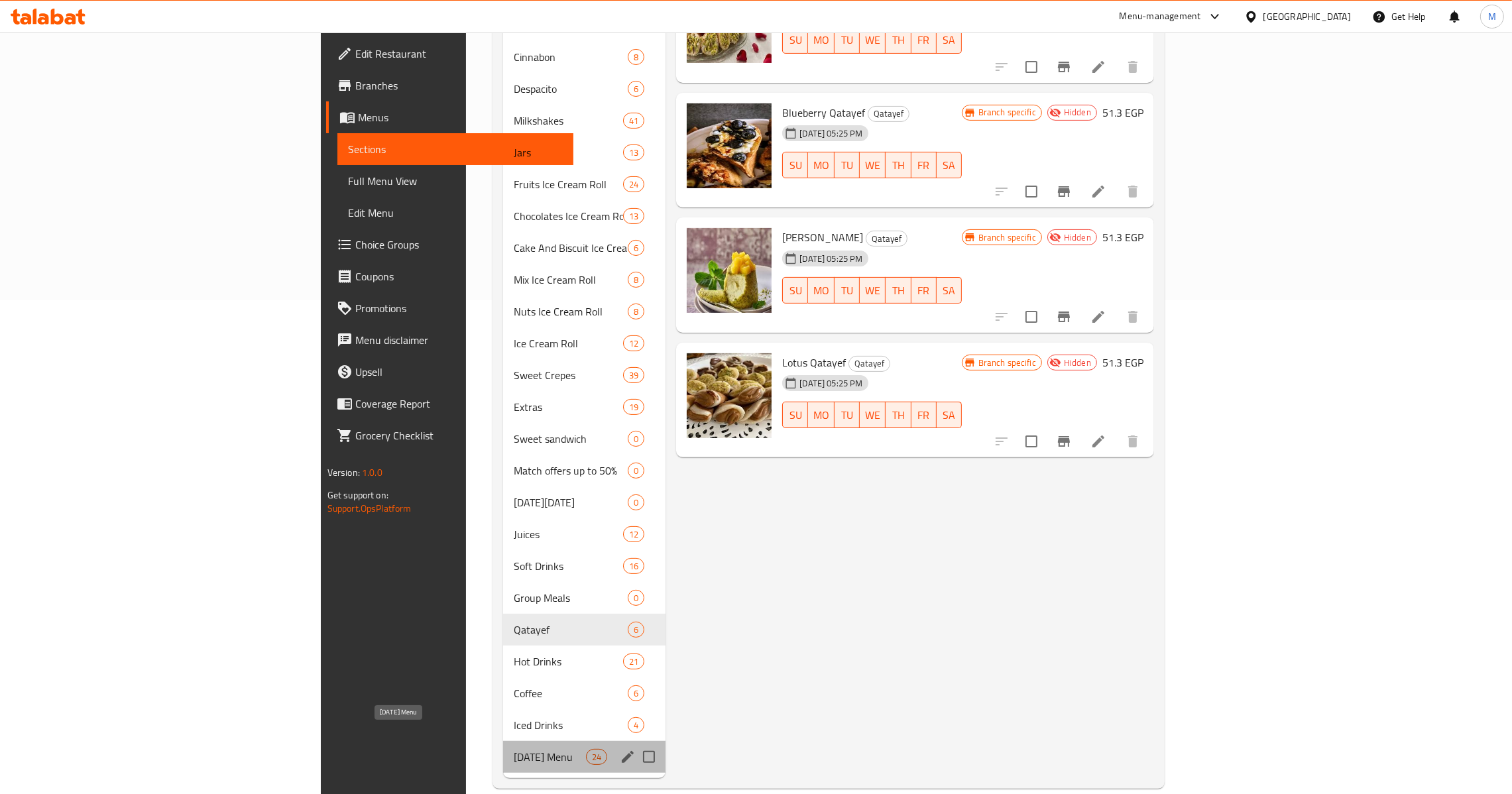
click at [514, 749] on span "[DATE] Menu" at bounding box center [550, 757] width 72 height 16
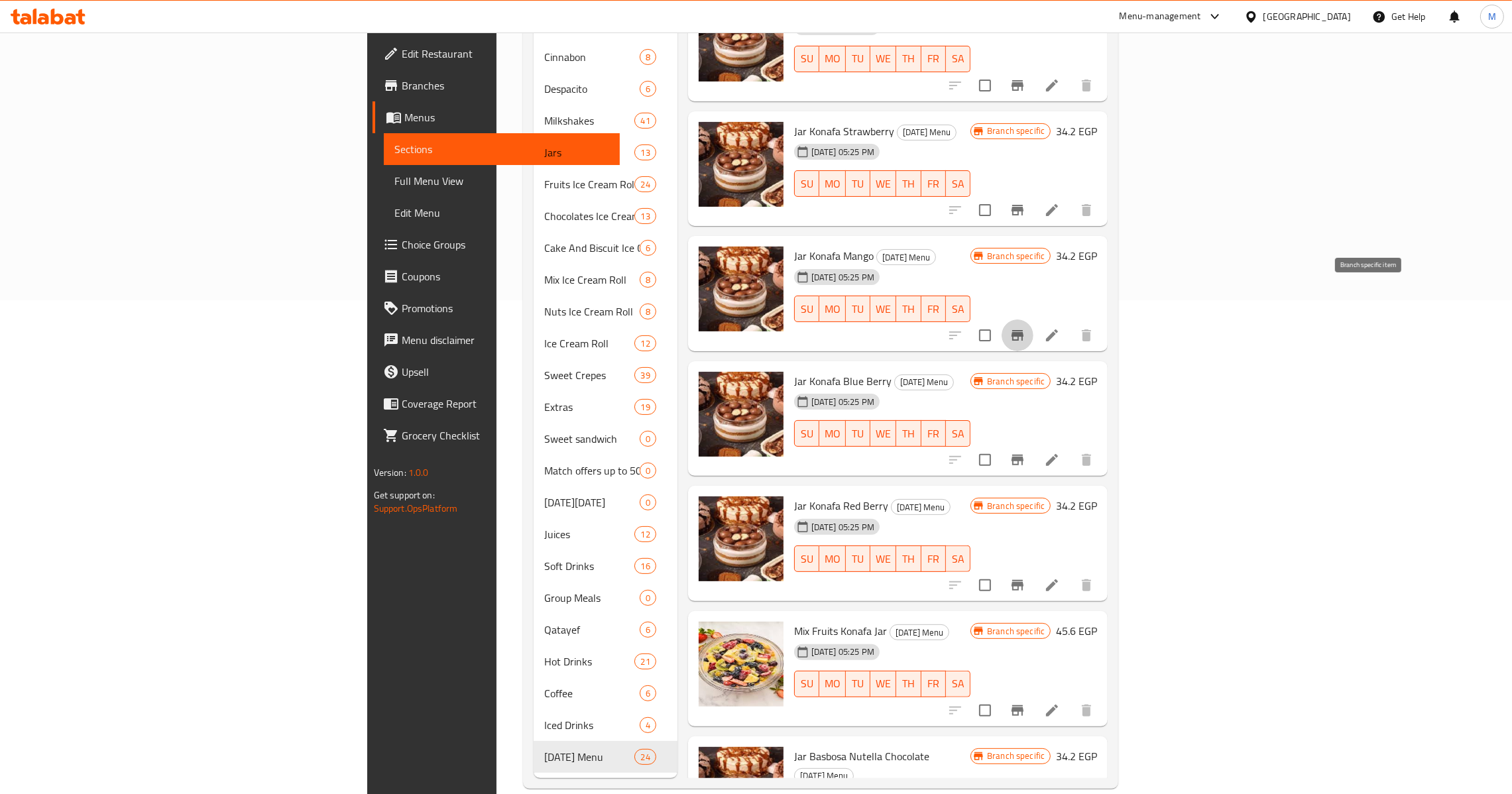
click at [1024, 330] on icon "Branch-specific-item" at bounding box center [1017, 335] width 12 height 11
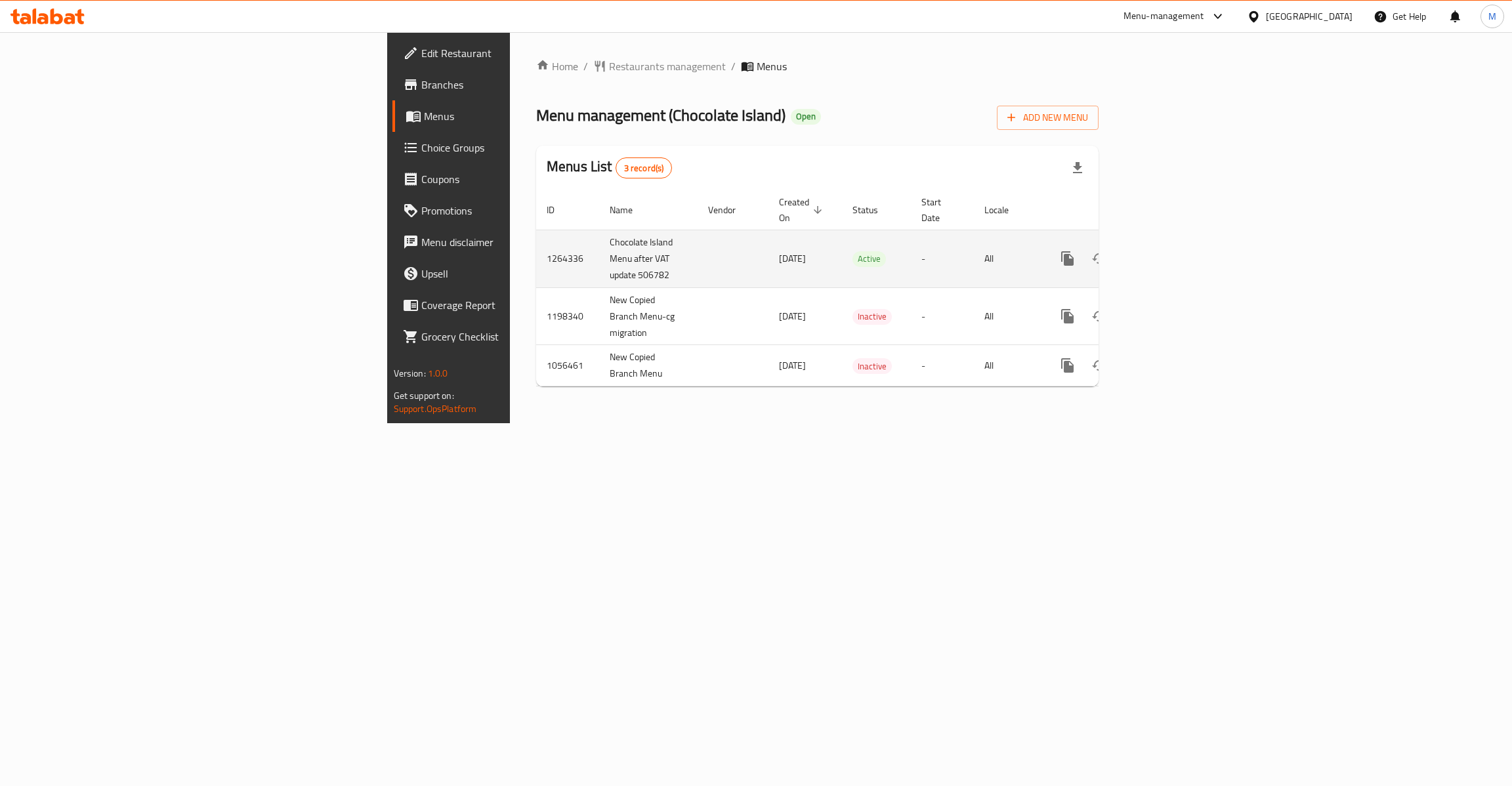
click at [1170, 250] on icon "enhanced table" at bounding box center [1162, 258] width 15 height 15
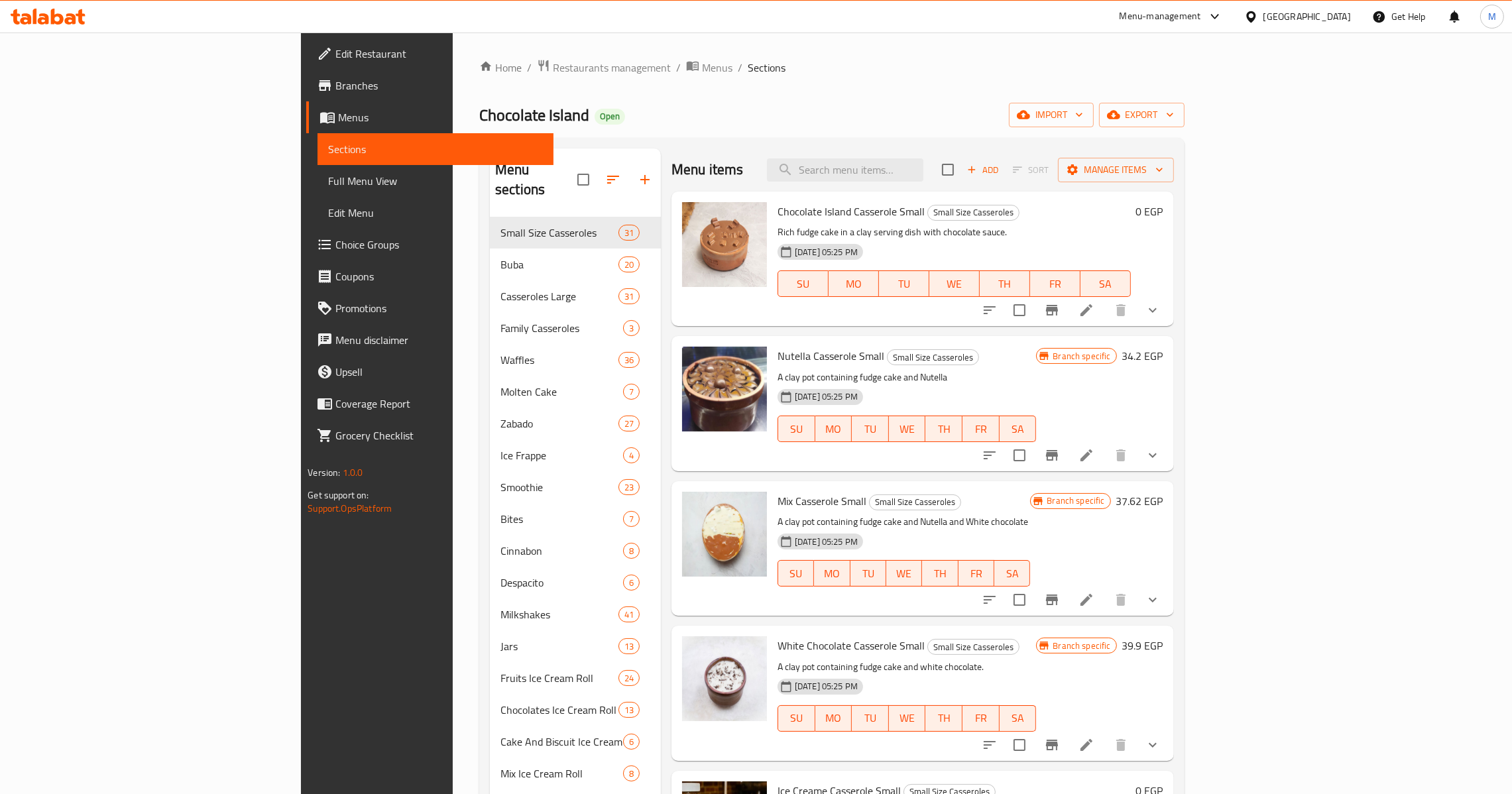
click at [1169, 321] on button "show more" at bounding box center [1152, 310] width 32 height 32
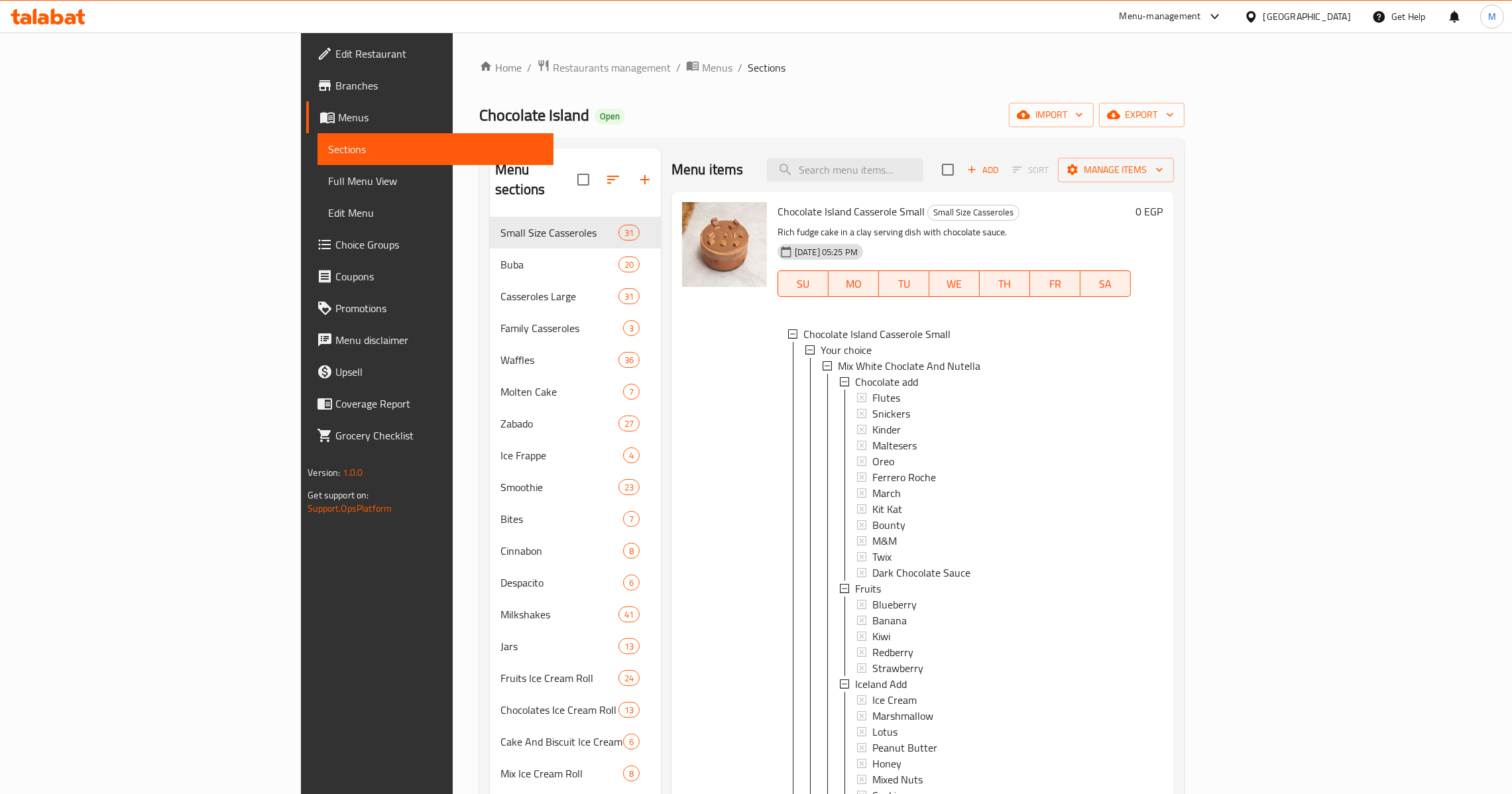
scroll to position [494, 0]
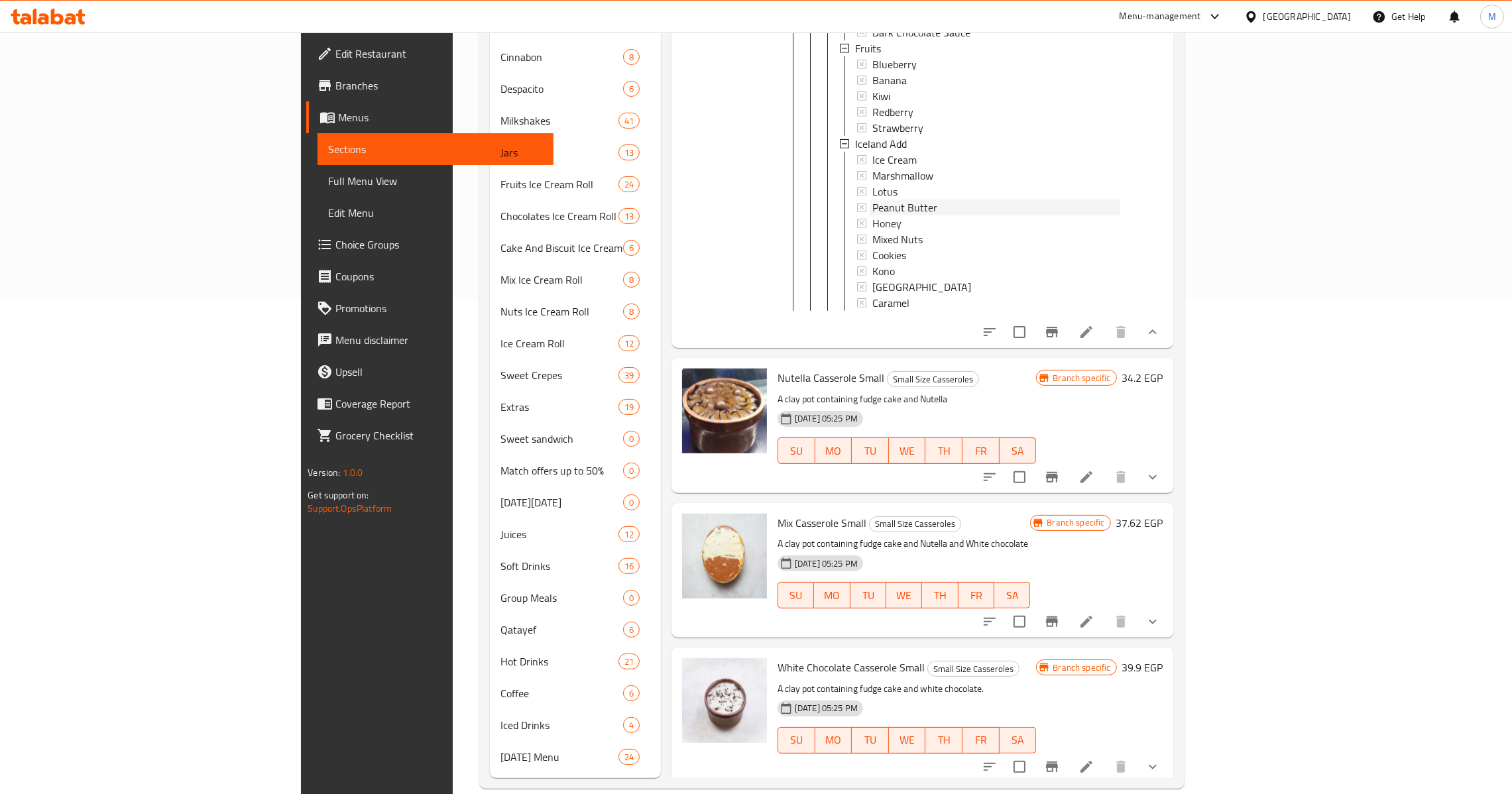
click at [872, 202] on span "Peanut Butter" at bounding box center [905, 207] width 65 height 16
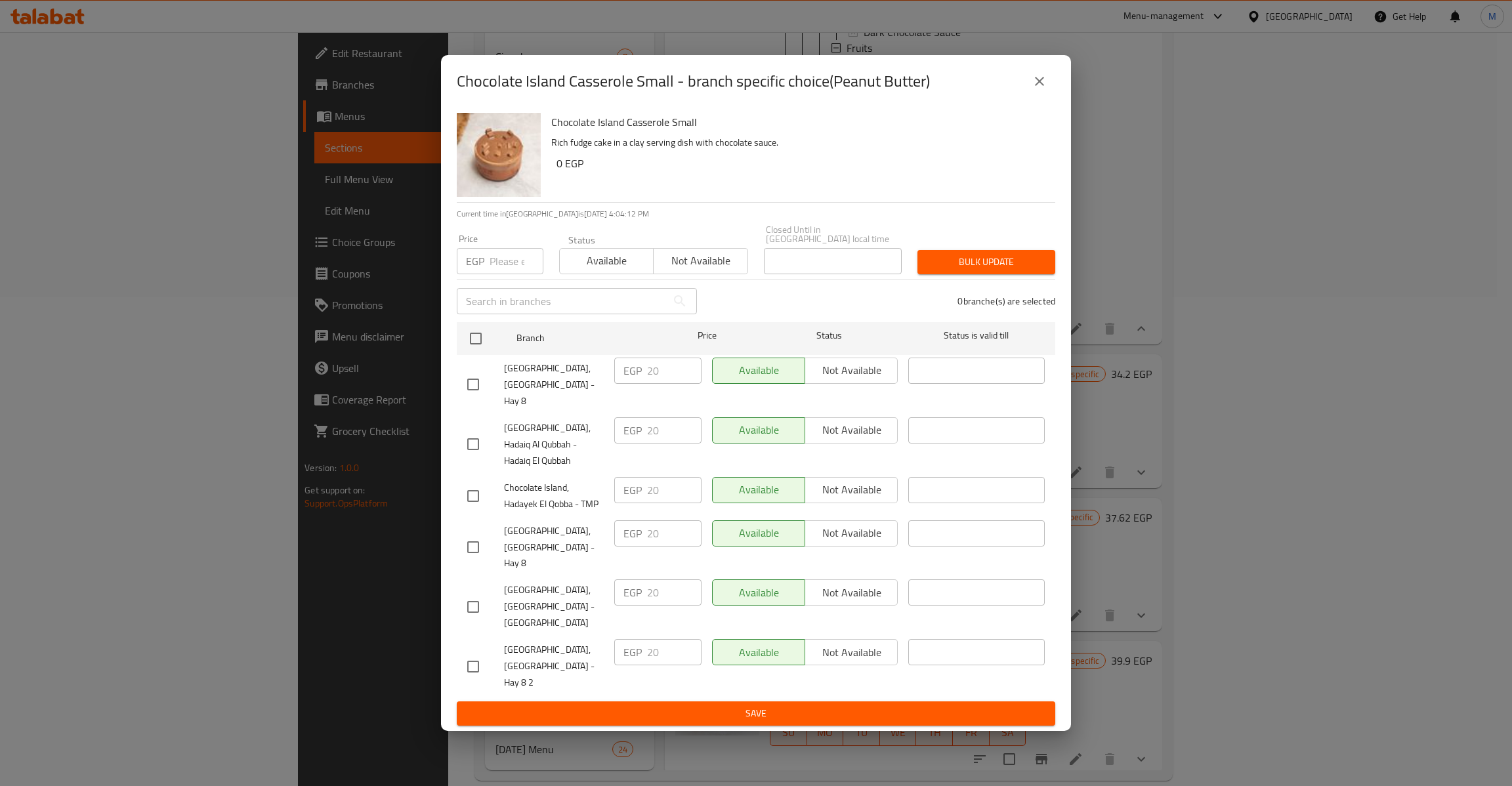
click at [1042, 86] on icon "close" at bounding box center [1039, 81] width 9 height 9
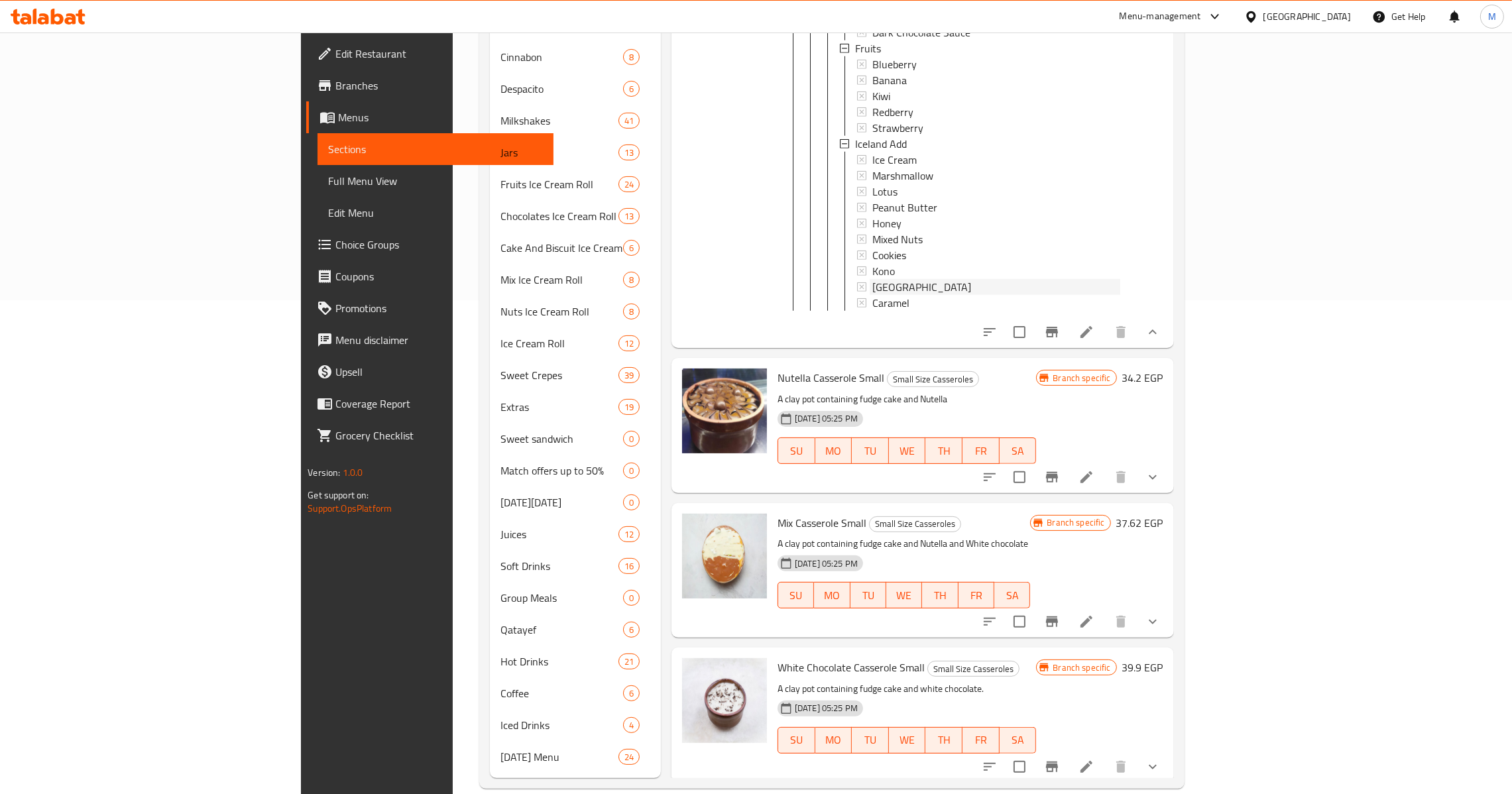
click at [850, 287] on div "Menu items Add Sort Manage items Chocolate Island Casserole Small Small Size Ca…" at bounding box center [917, 216] width 513 height 1123
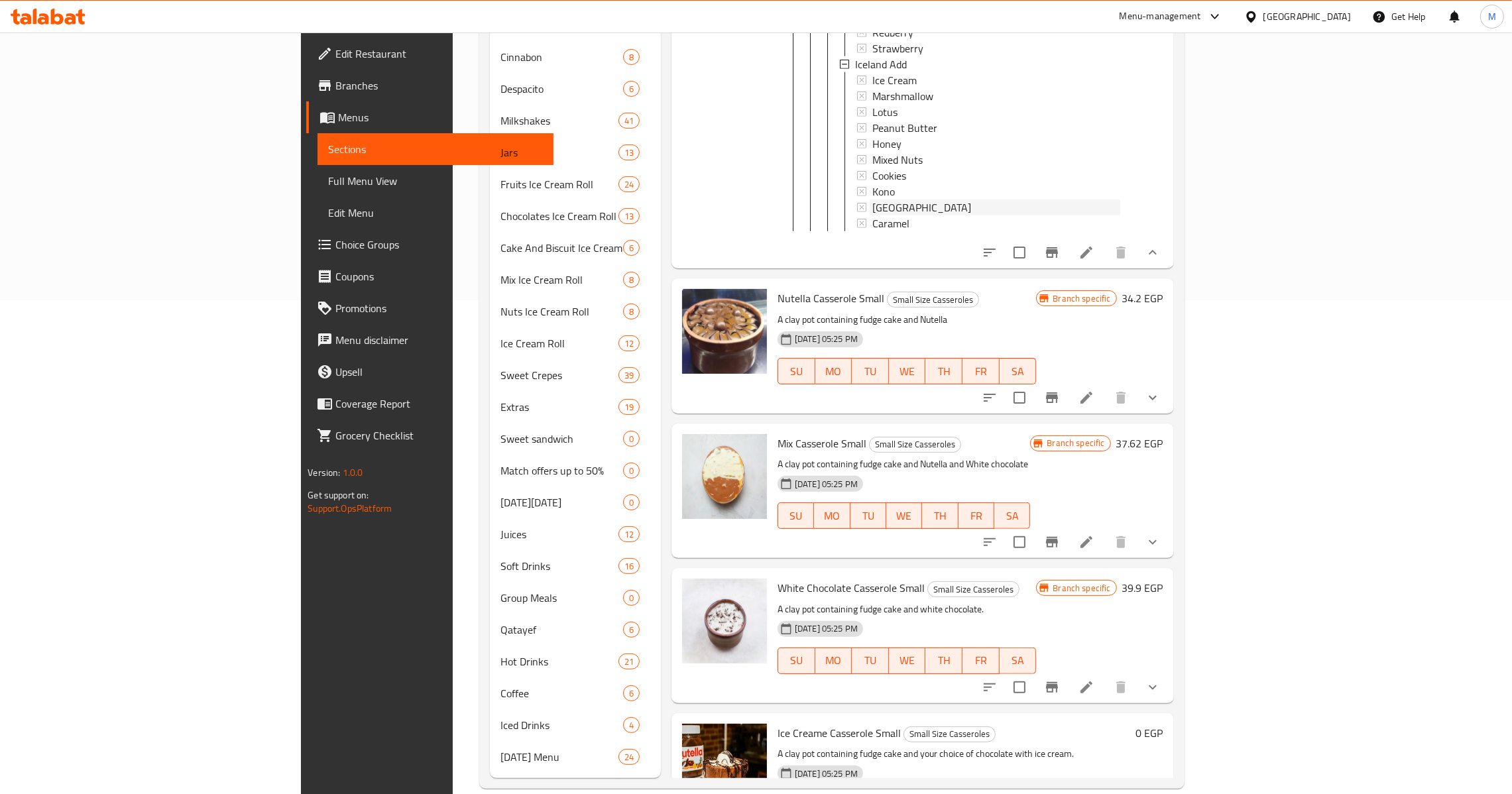
click at [872, 200] on div "[GEOGRAPHIC_DATA]" at bounding box center [996, 207] width 248 height 16
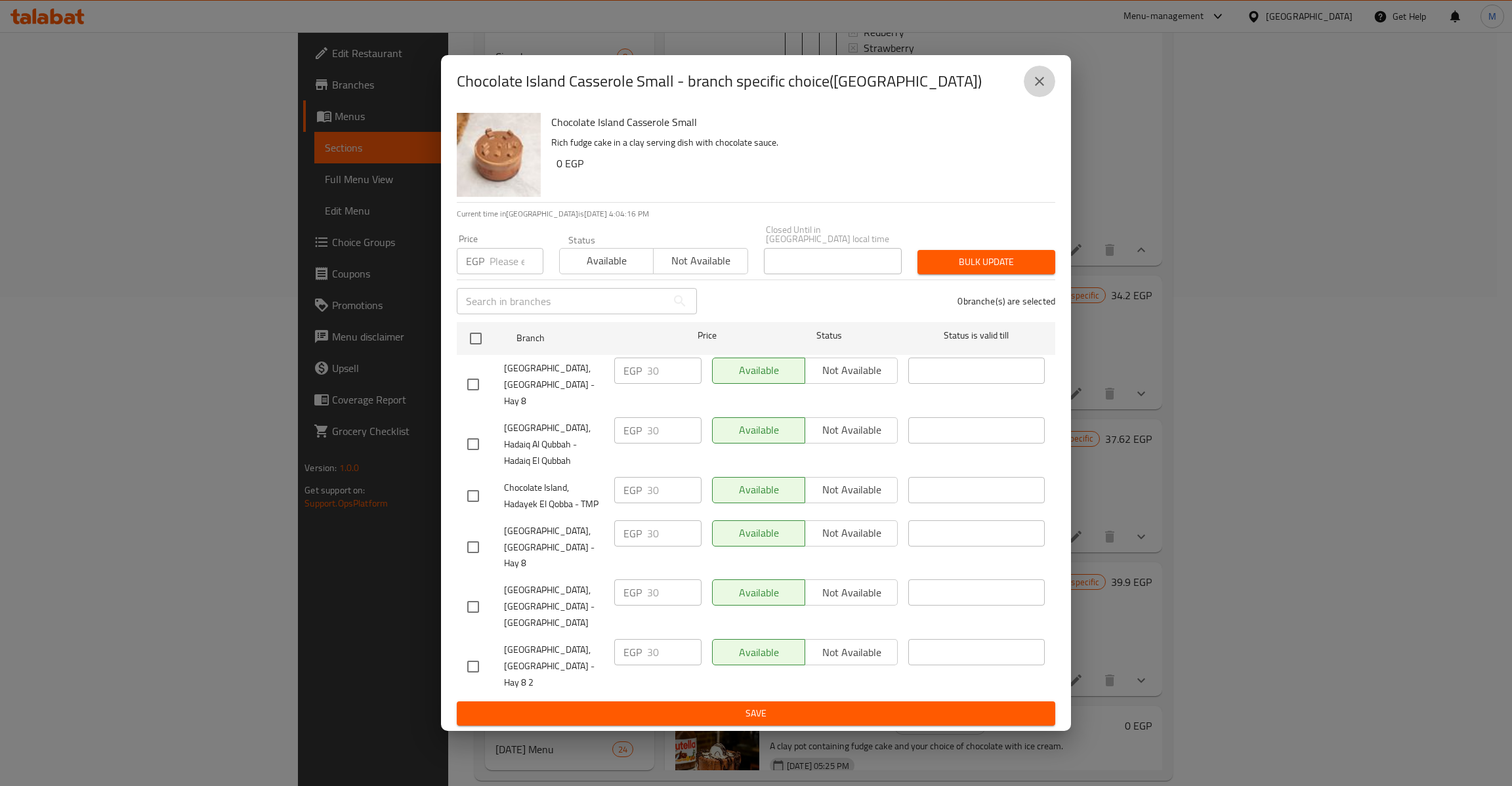
click at [1033, 89] on icon "close" at bounding box center [1039, 81] width 15 height 15
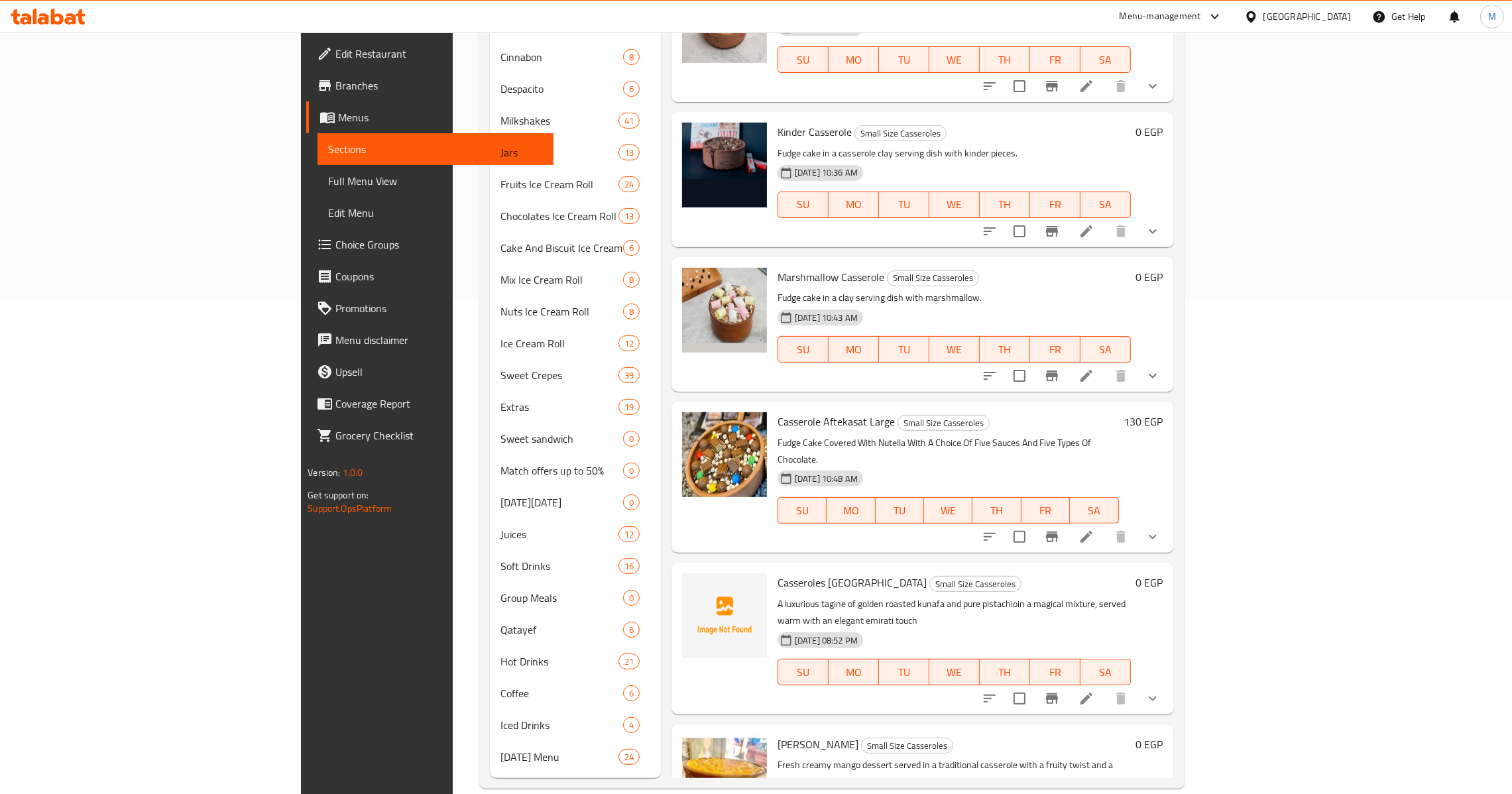
scroll to position [4978, 0]
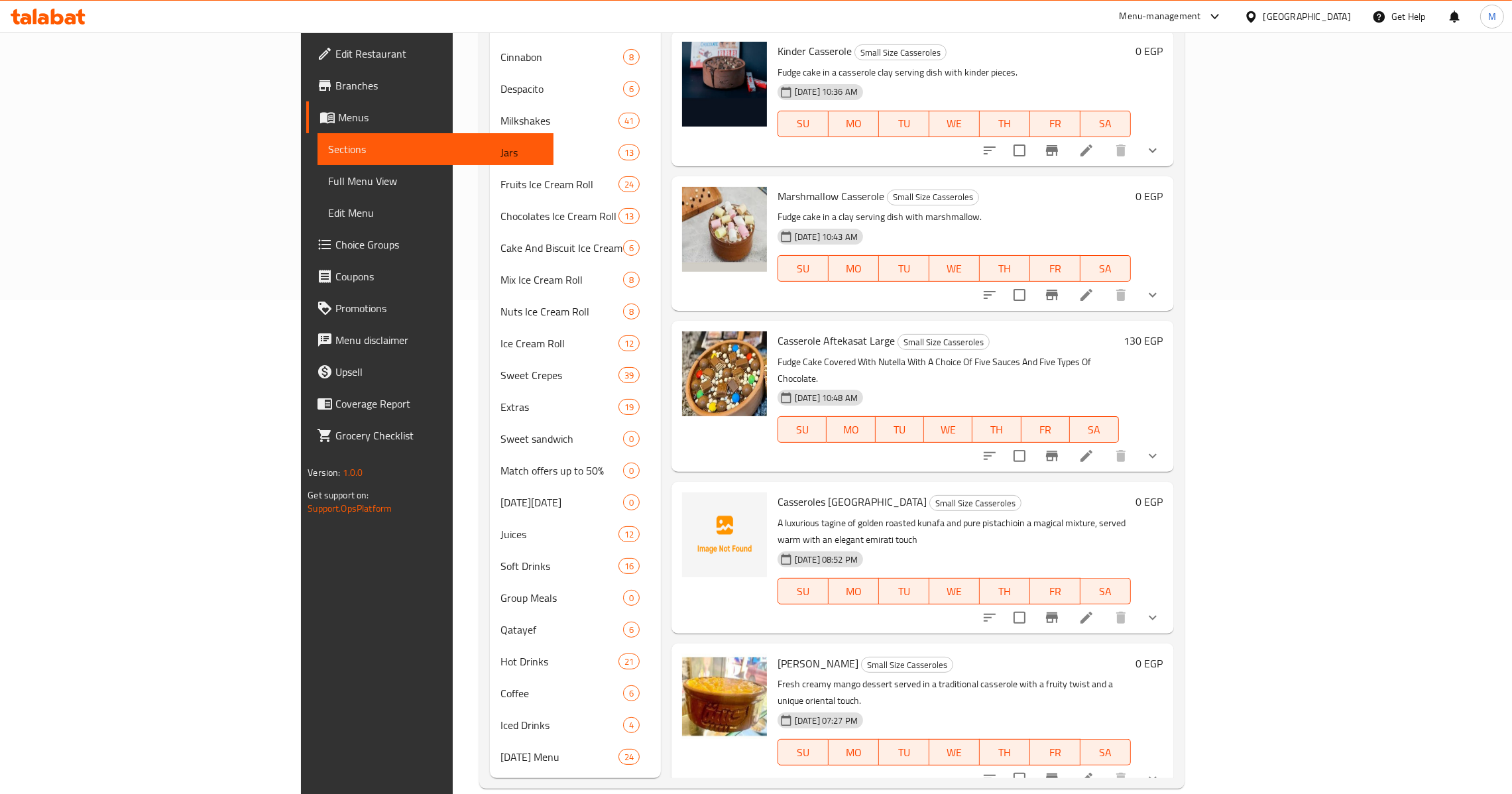
click at [1161, 771] on icon "show more" at bounding box center [1152, 778] width 16 height 16
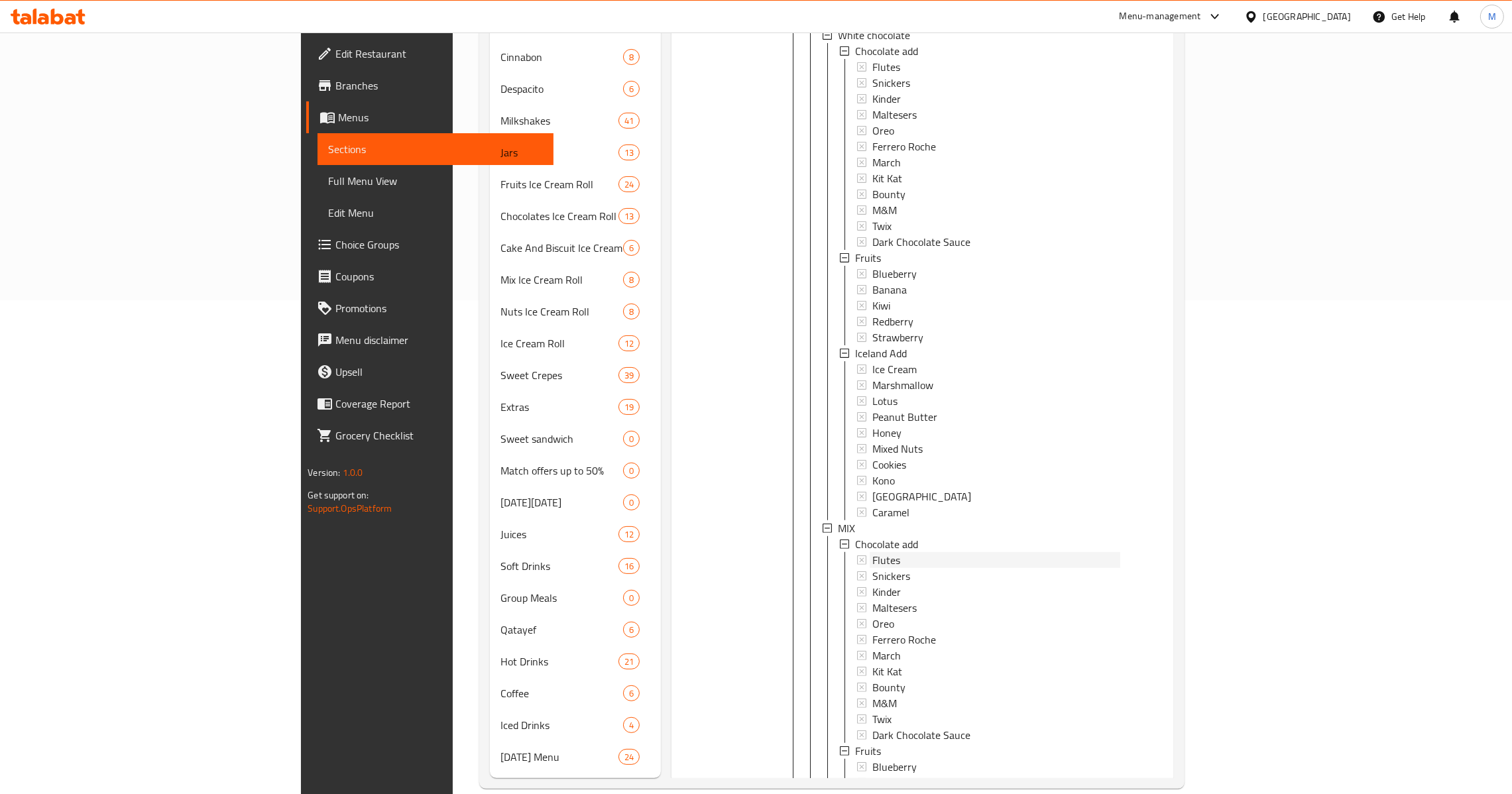
scroll to position [6540, 0]
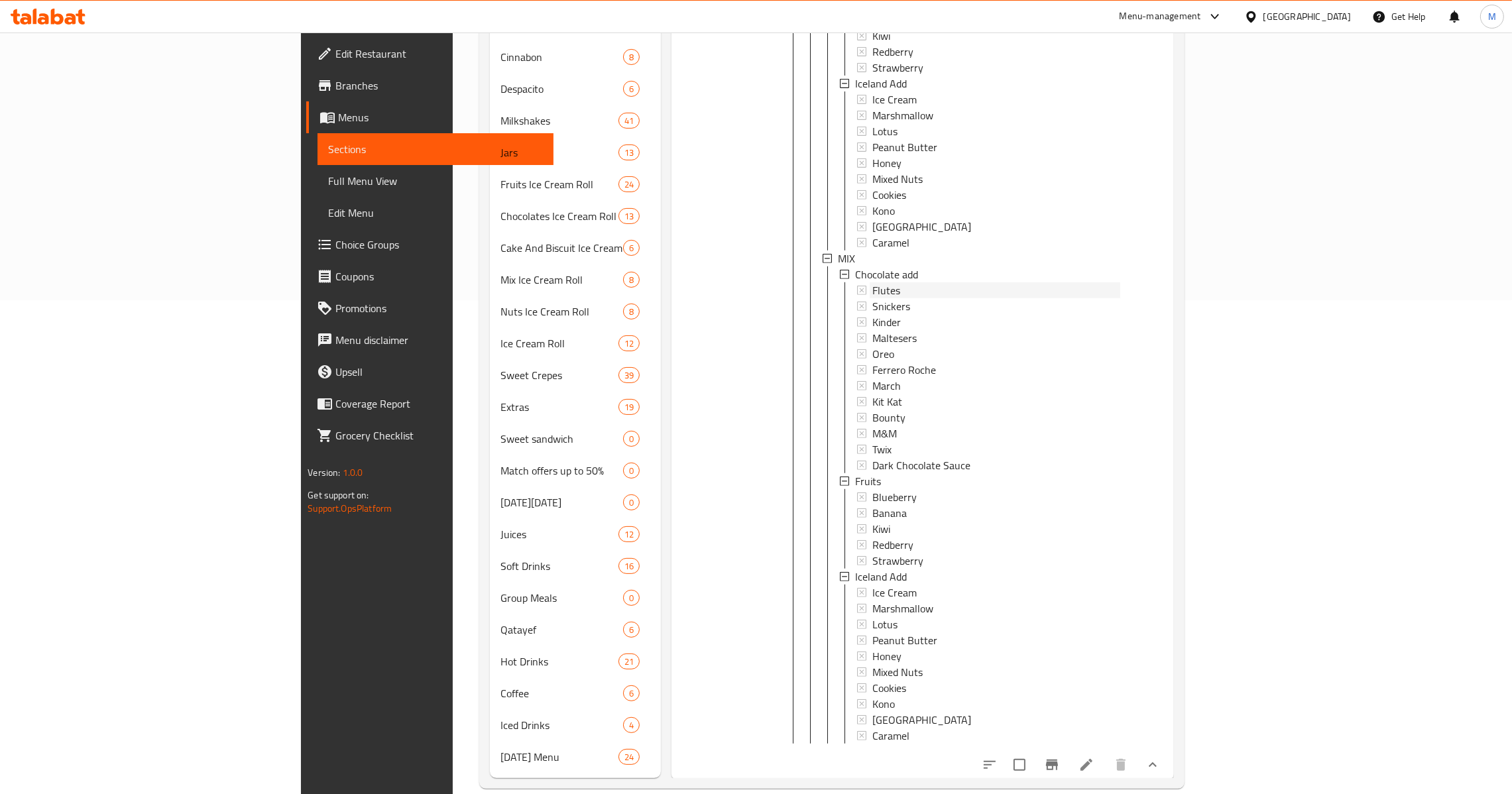
click at [893, 520] on div "Chocolate add Flutes Snickers Kinder Maltesers Oreo Ferrero Roche March Kit Kat…" at bounding box center [980, 504] width 280 height 477
click at [872, 283] on div "Flutes" at bounding box center [996, 290] width 248 height 16
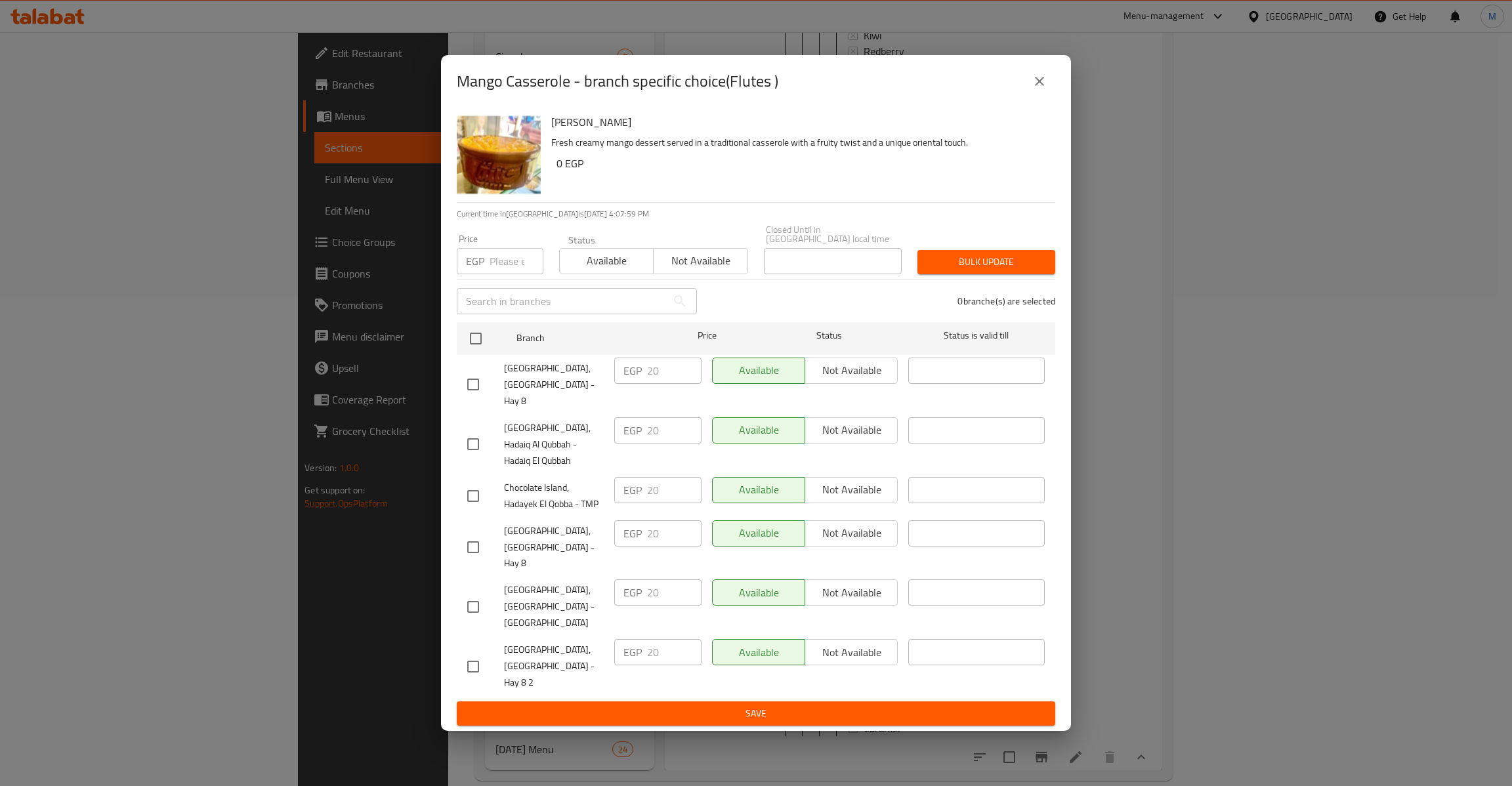
click at [234, 114] on div "Mango Casserole - branch specific choice(Flutes ) Mango Casserole Fresh creamy …" at bounding box center [756, 393] width 1512 height 786
click at [1045, 89] on icon "close" at bounding box center [1039, 81] width 15 height 15
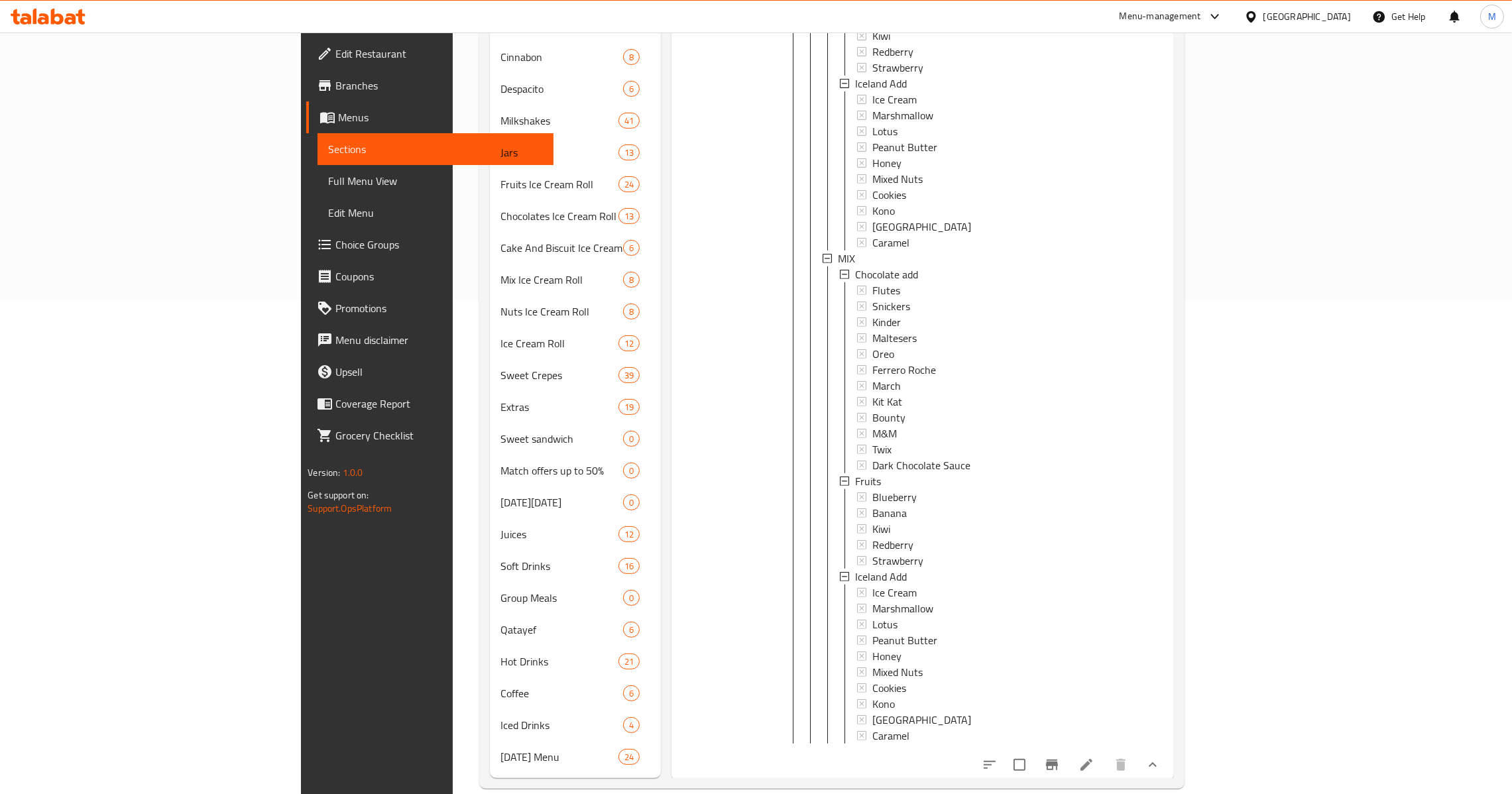
click at [335, 87] on span "Branches" at bounding box center [439, 85] width 207 height 16
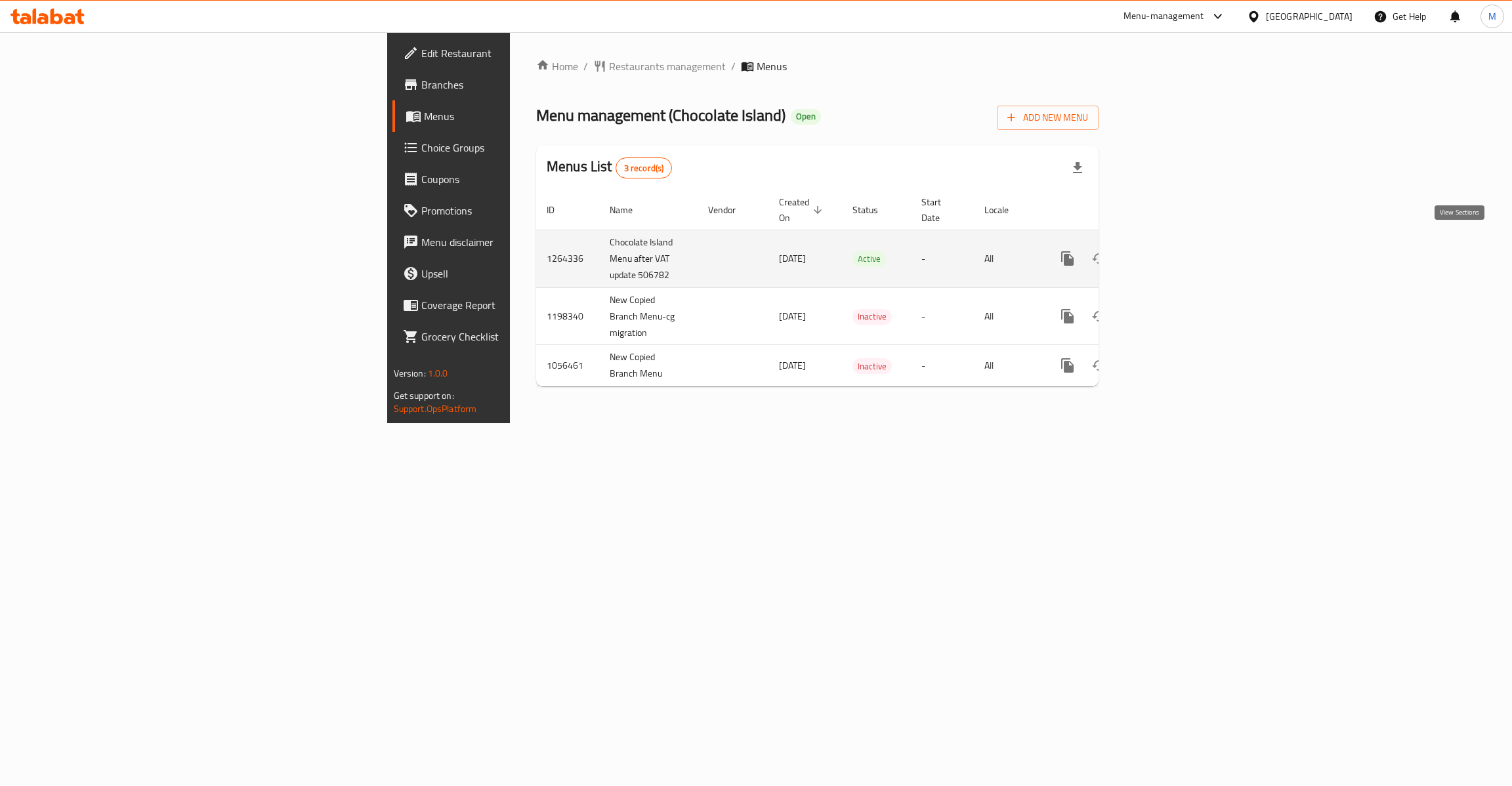
click at [1170, 250] on icon "enhanced table" at bounding box center [1162, 258] width 15 height 15
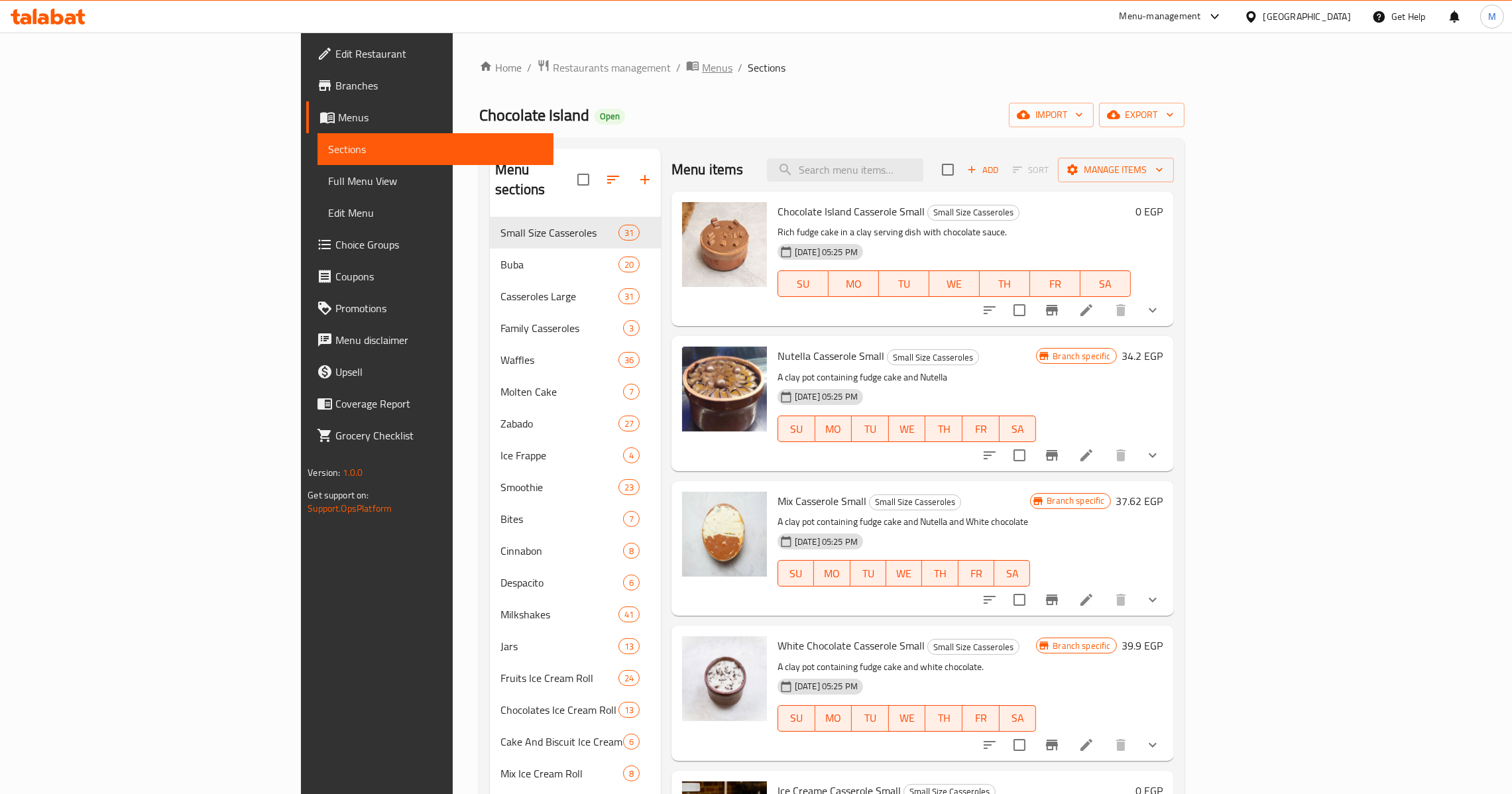
click at [702, 66] on span "Menus" at bounding box center [717, 68] width 30 height 16
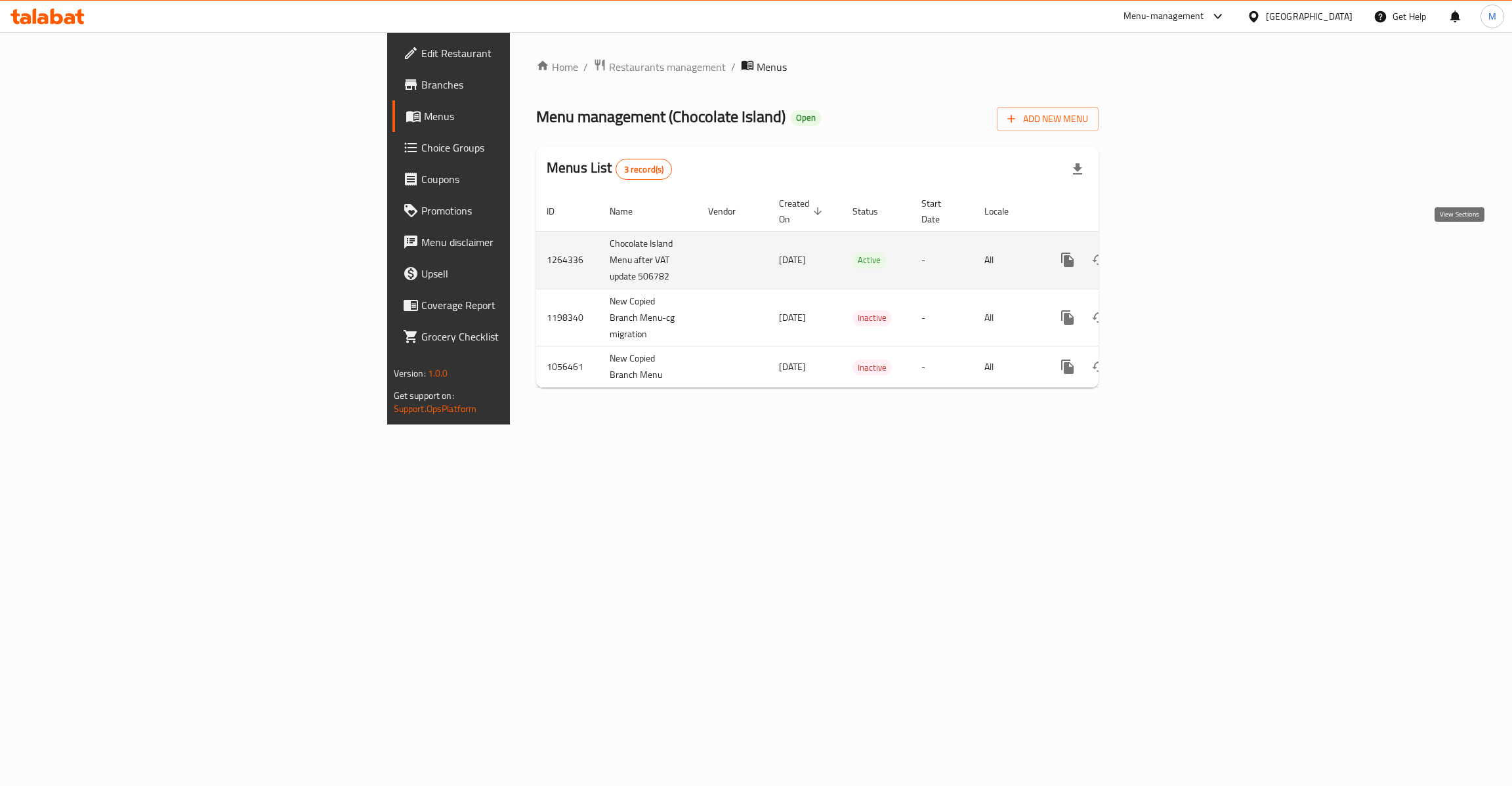
click at [1170, 252] on icon "enhanced table" at bounding box center [1162, 260] width 15 height 15
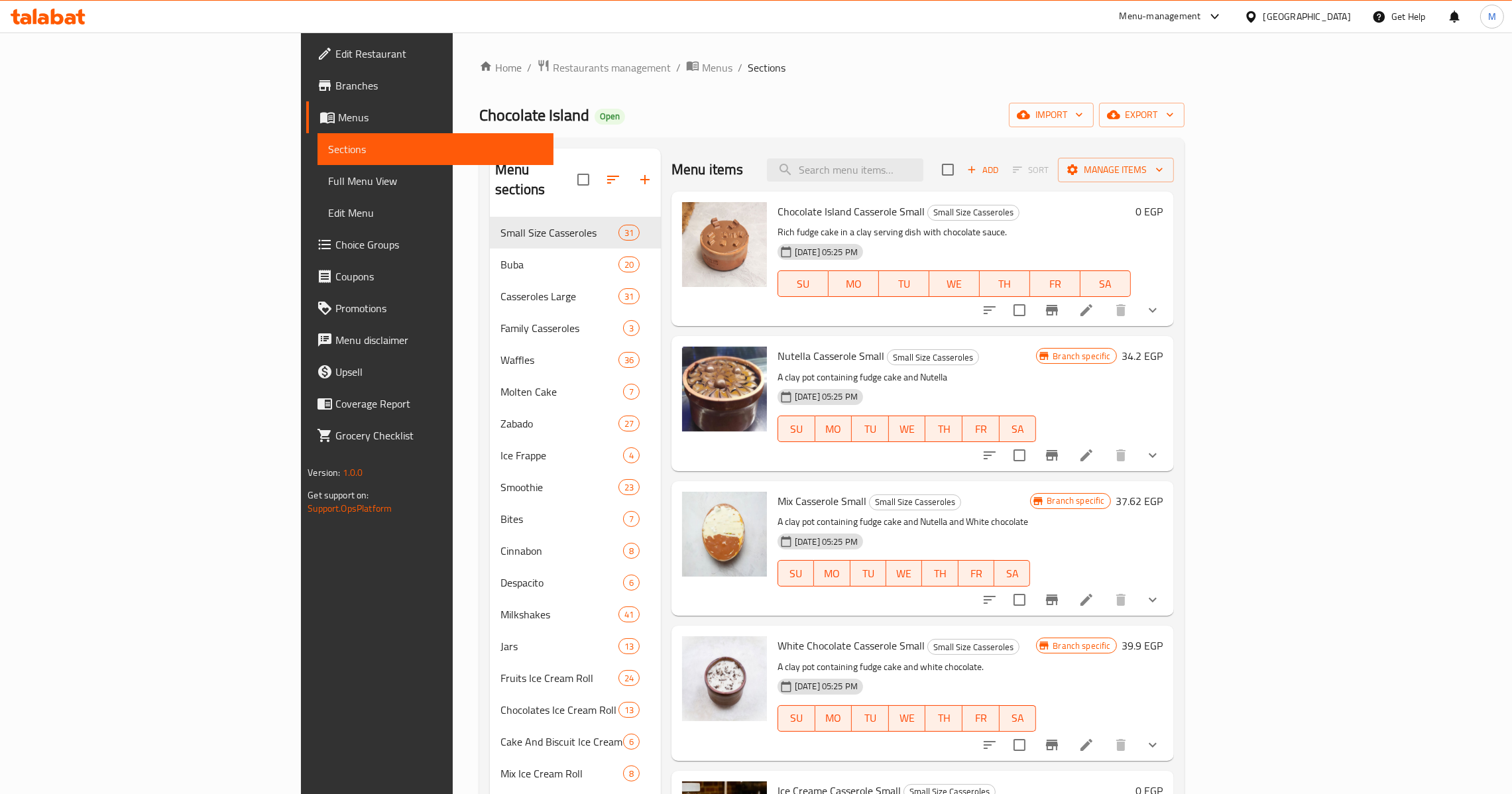
click at [1169, 314] on button "show more" at bounding box center [1152, 310] width 32 height 32
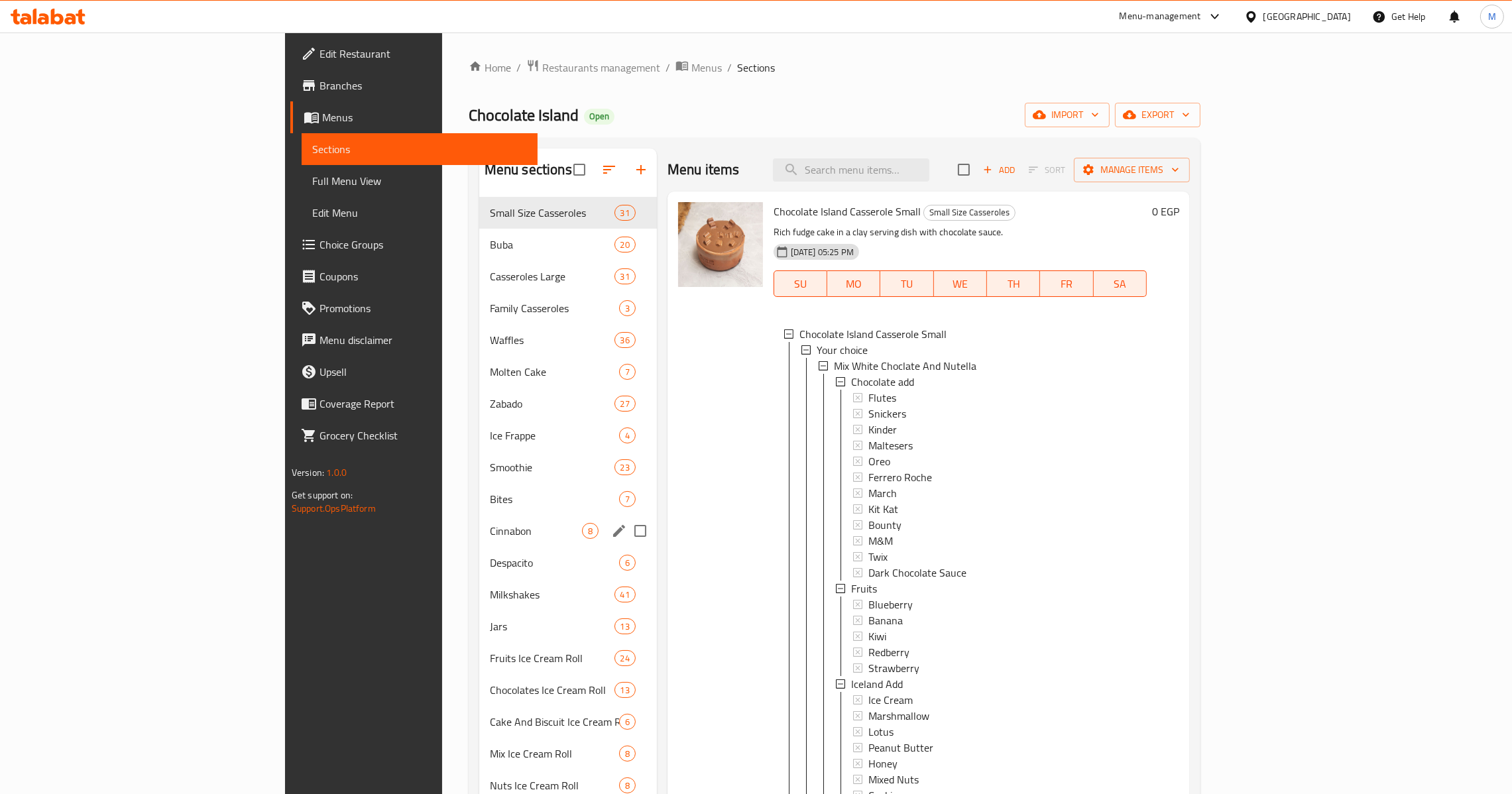
click at [490, 500] on span "Bites" at bounding box center [554, 499] width 129 height 16
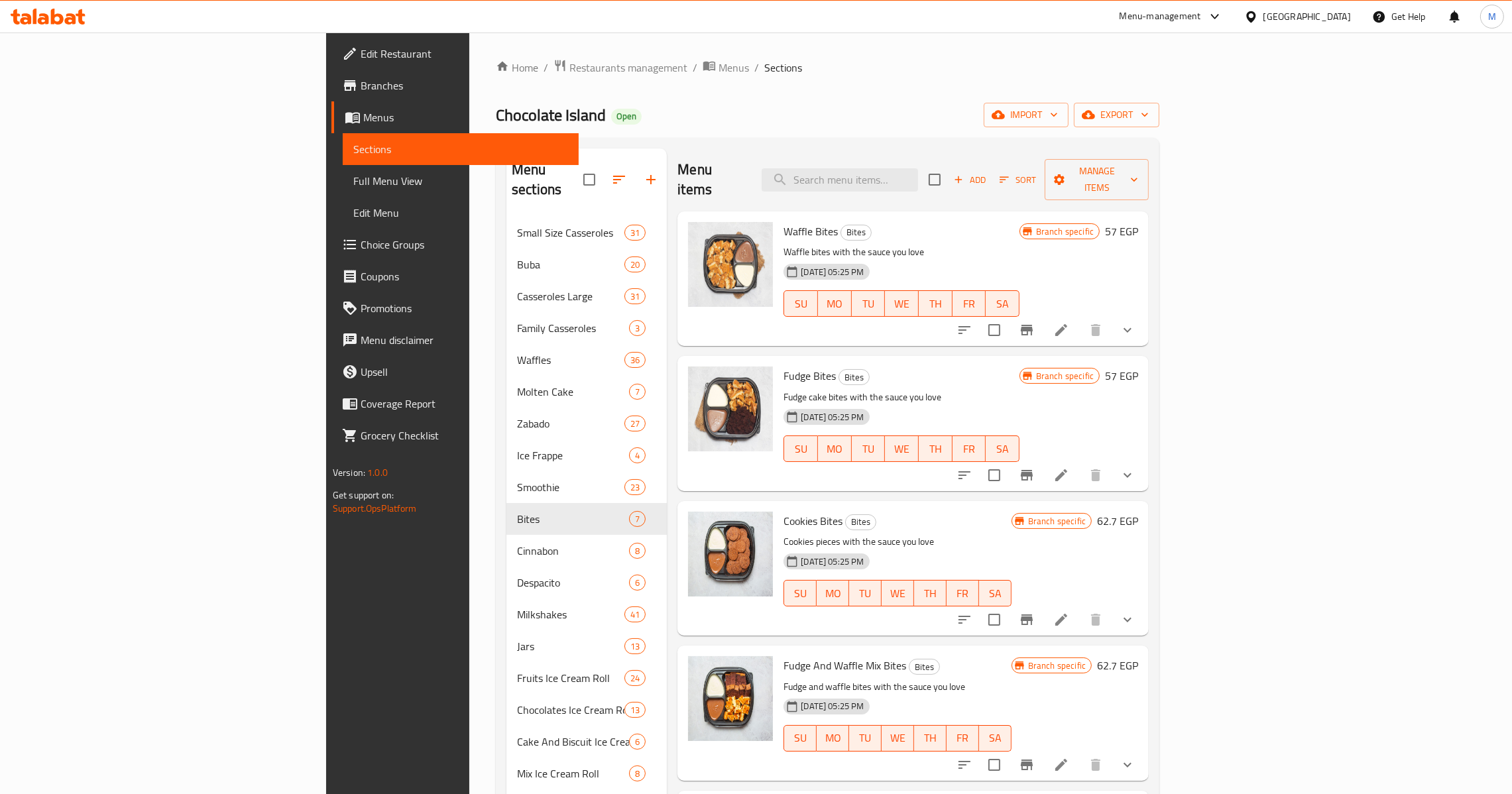
click at [1033, 324] on icon "Branch-specific-item" at bounding box center [1027, 330] width 12 height 11
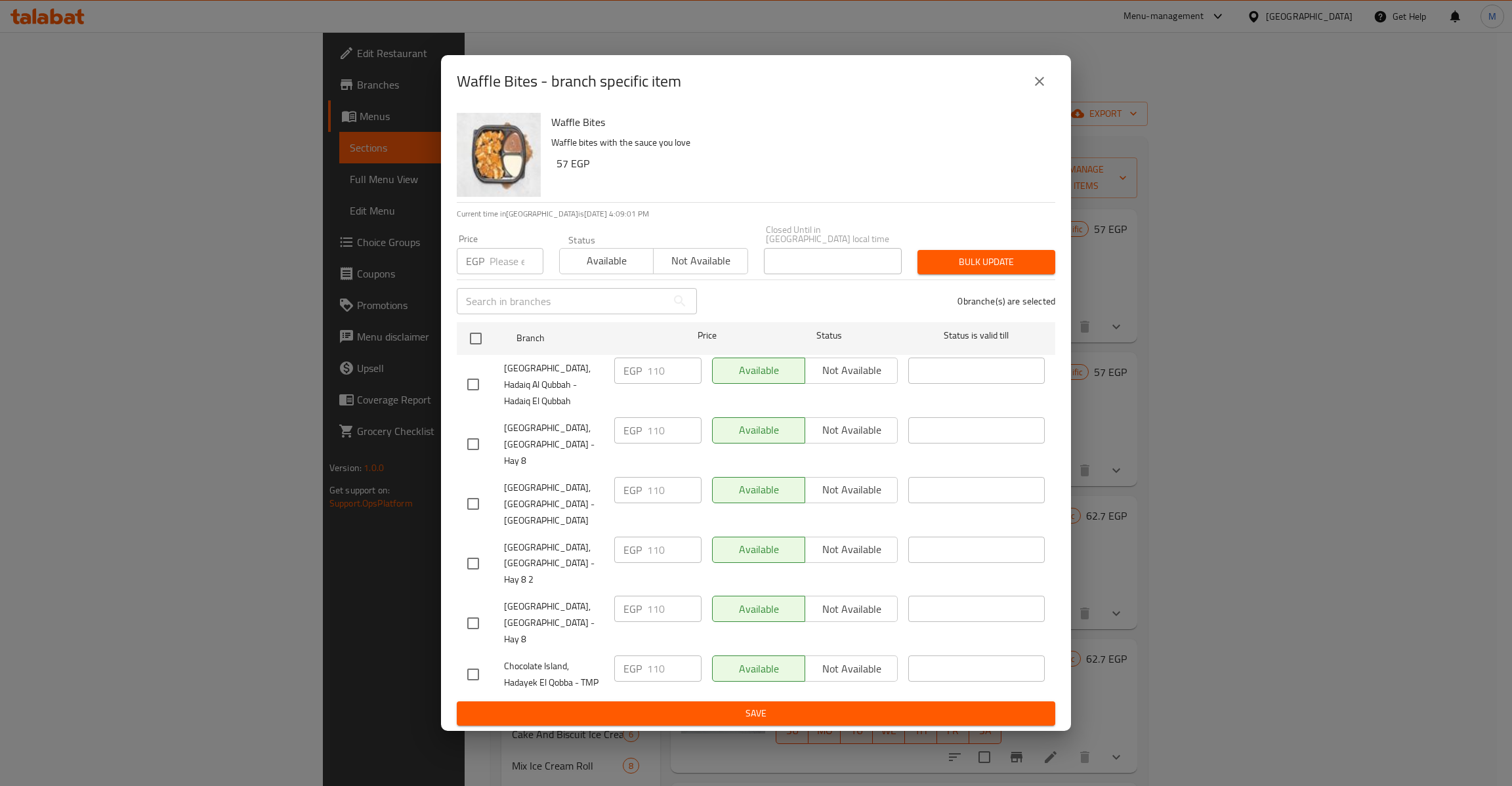
click at [1046, 89] on icon "close" at bounding box center [1039, 81] width 15 height 15
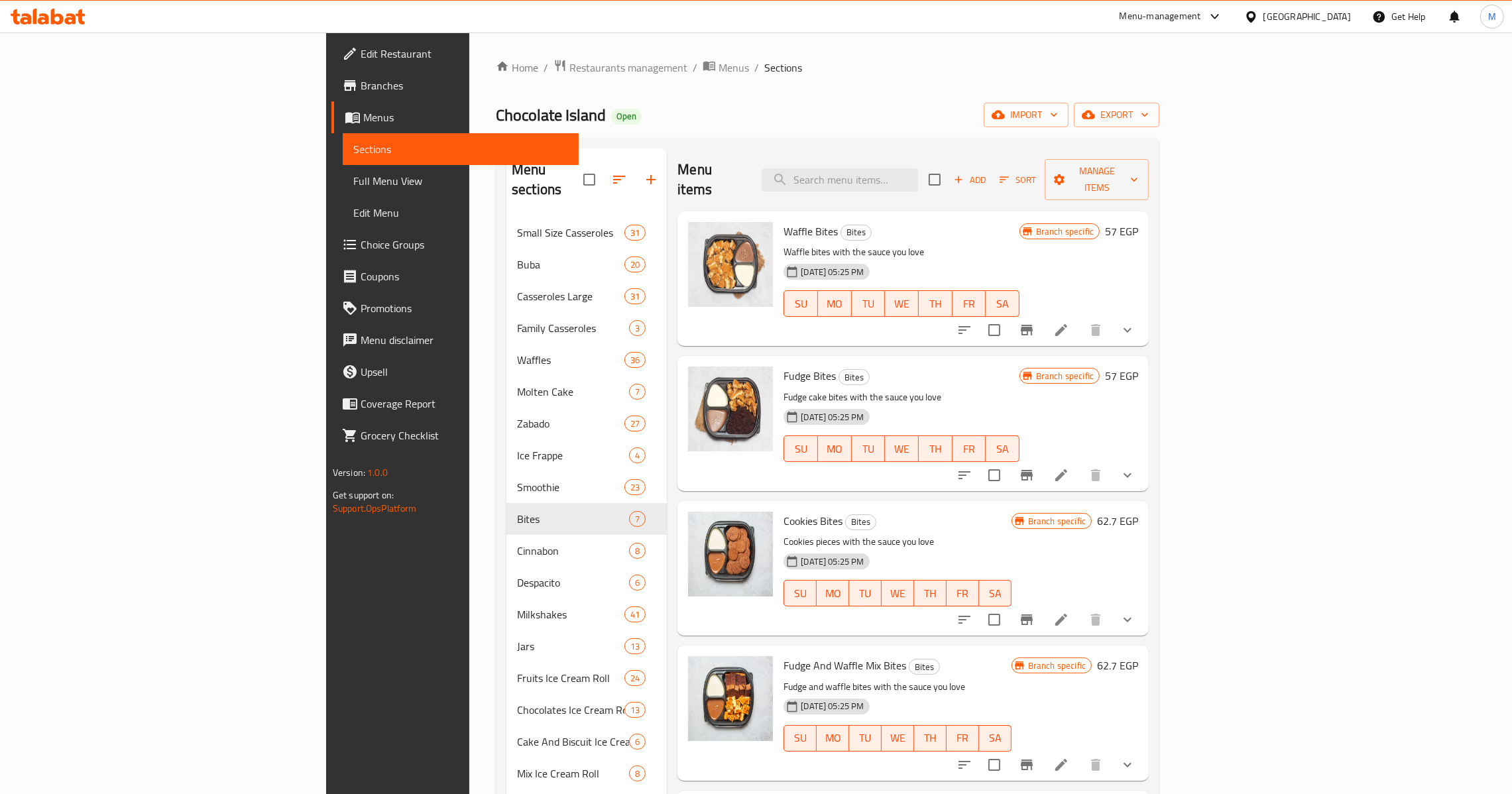
click at [1033, 470] on icon "Branch-specific-item" at bounding box center [1027, 475] width 12 height 11
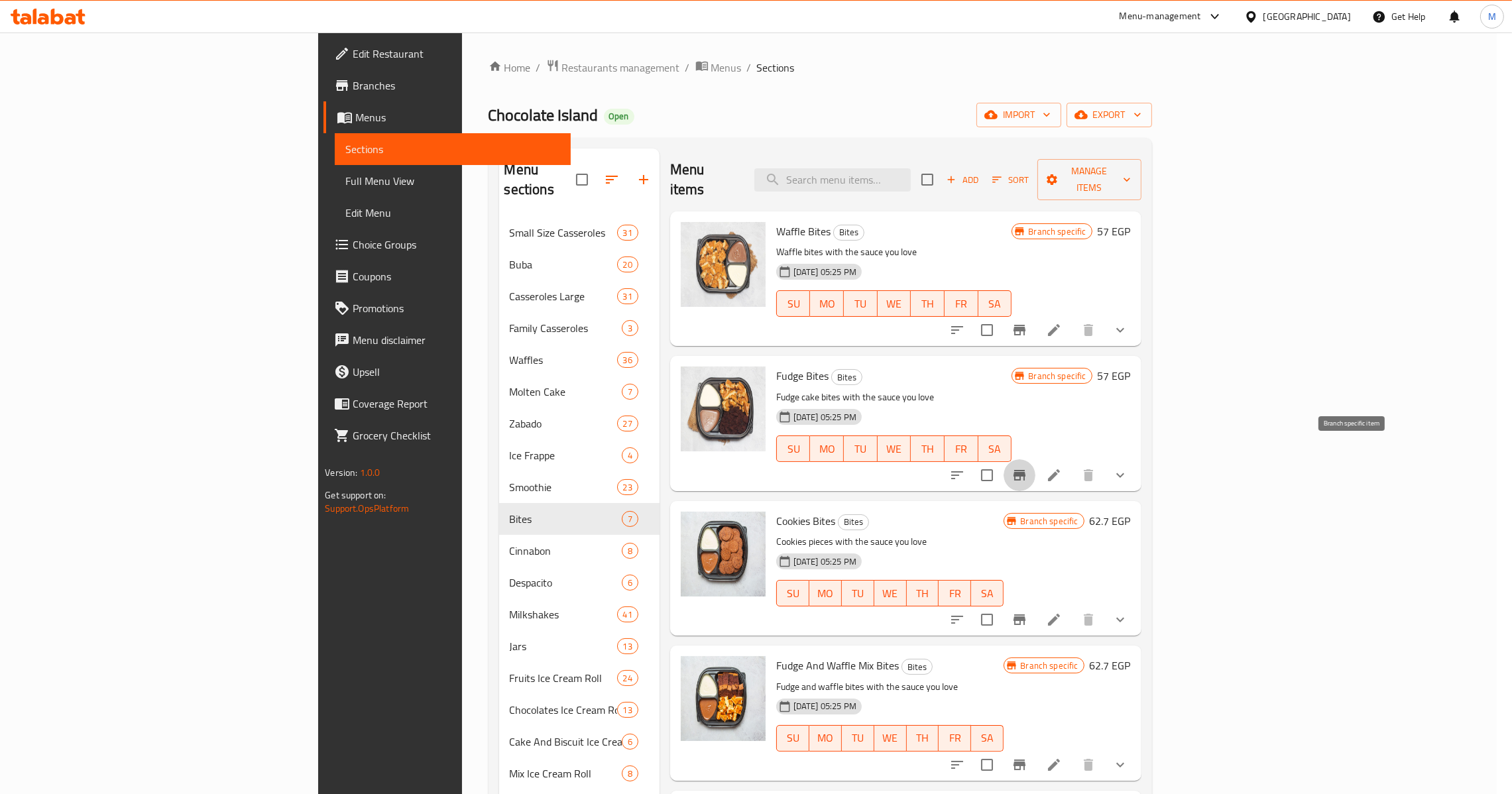
click at [1027, 612] on icon "Branch-specific-item" at bounding box center [1020, 619] width 16 height 16
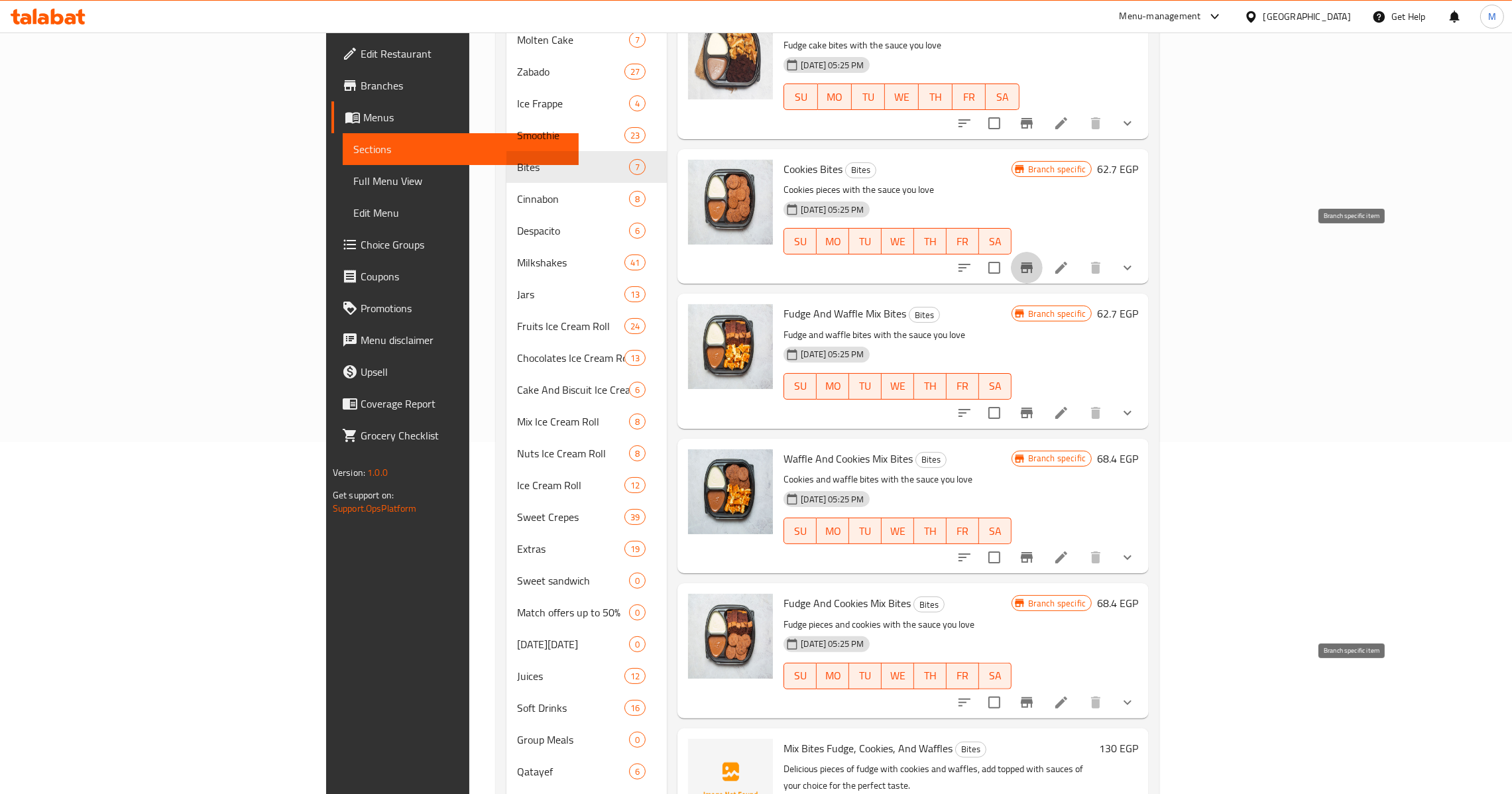
scroll to position [494, 0]
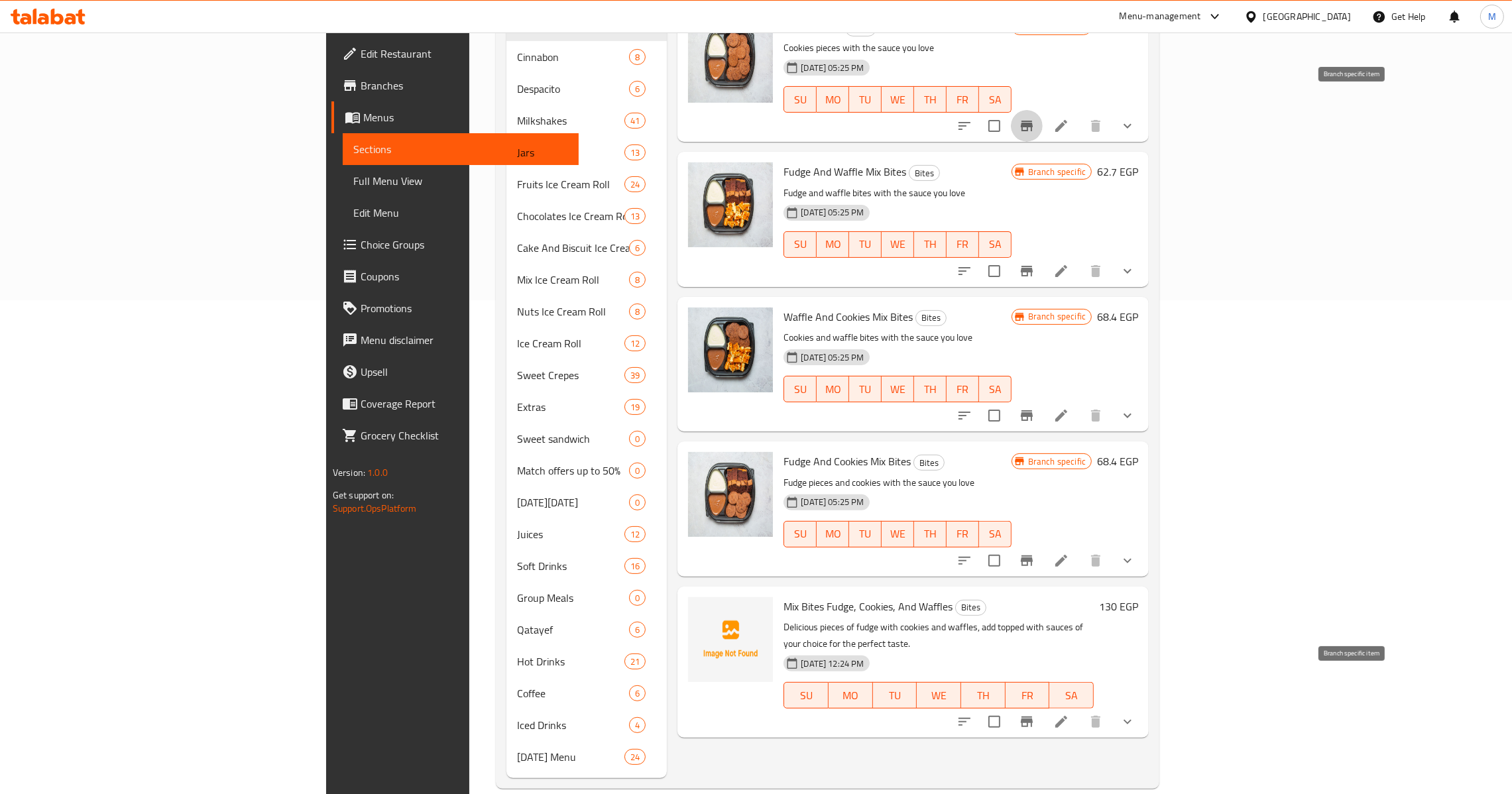
click at [1035, 713] on icon "Branch-specific-item" at bounding box center [1027, 721] width 16 height 16
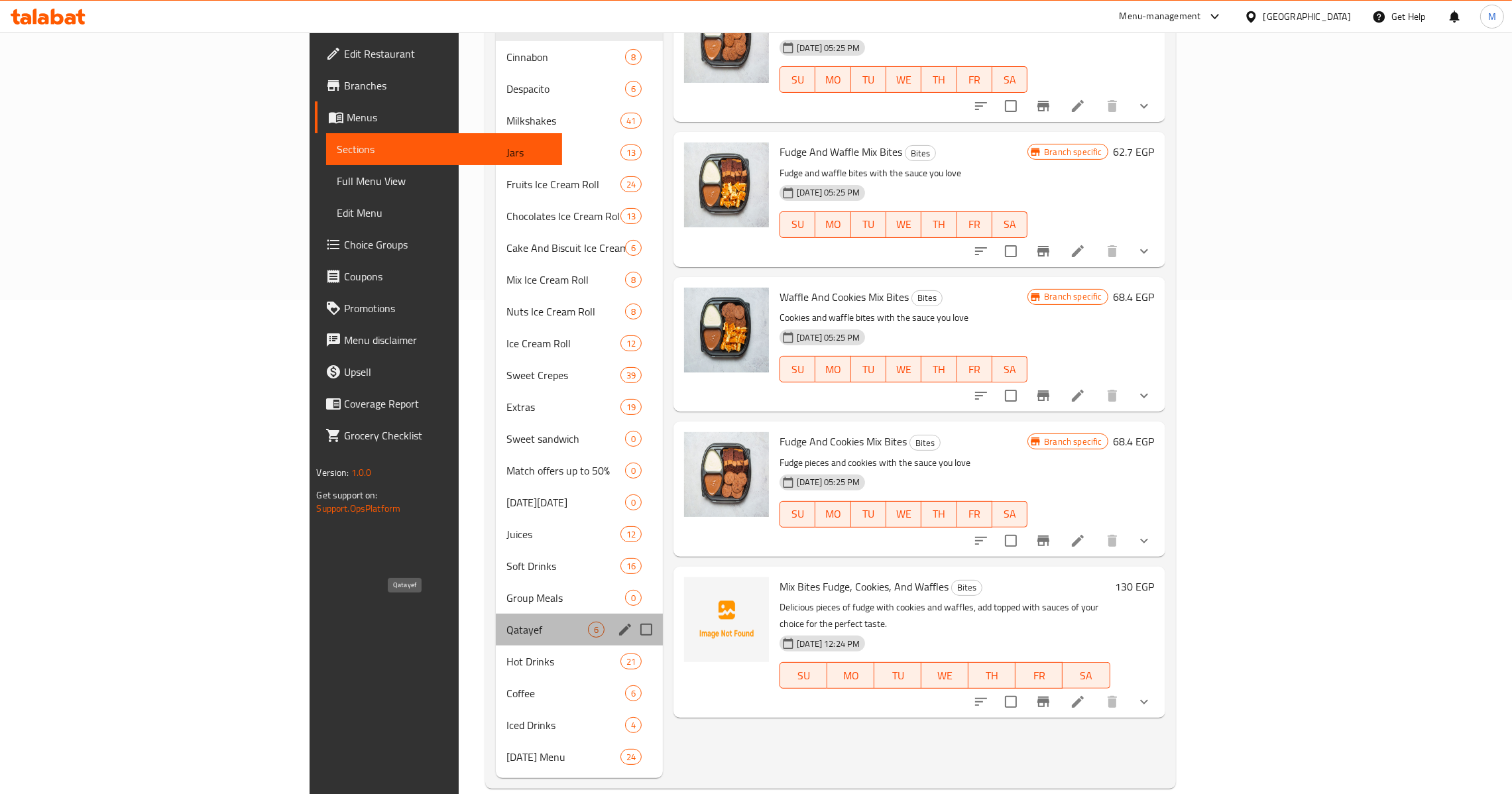
click at [506, 622] on span "Qatayef" at bounding box center [547, 629] width 82 height 16
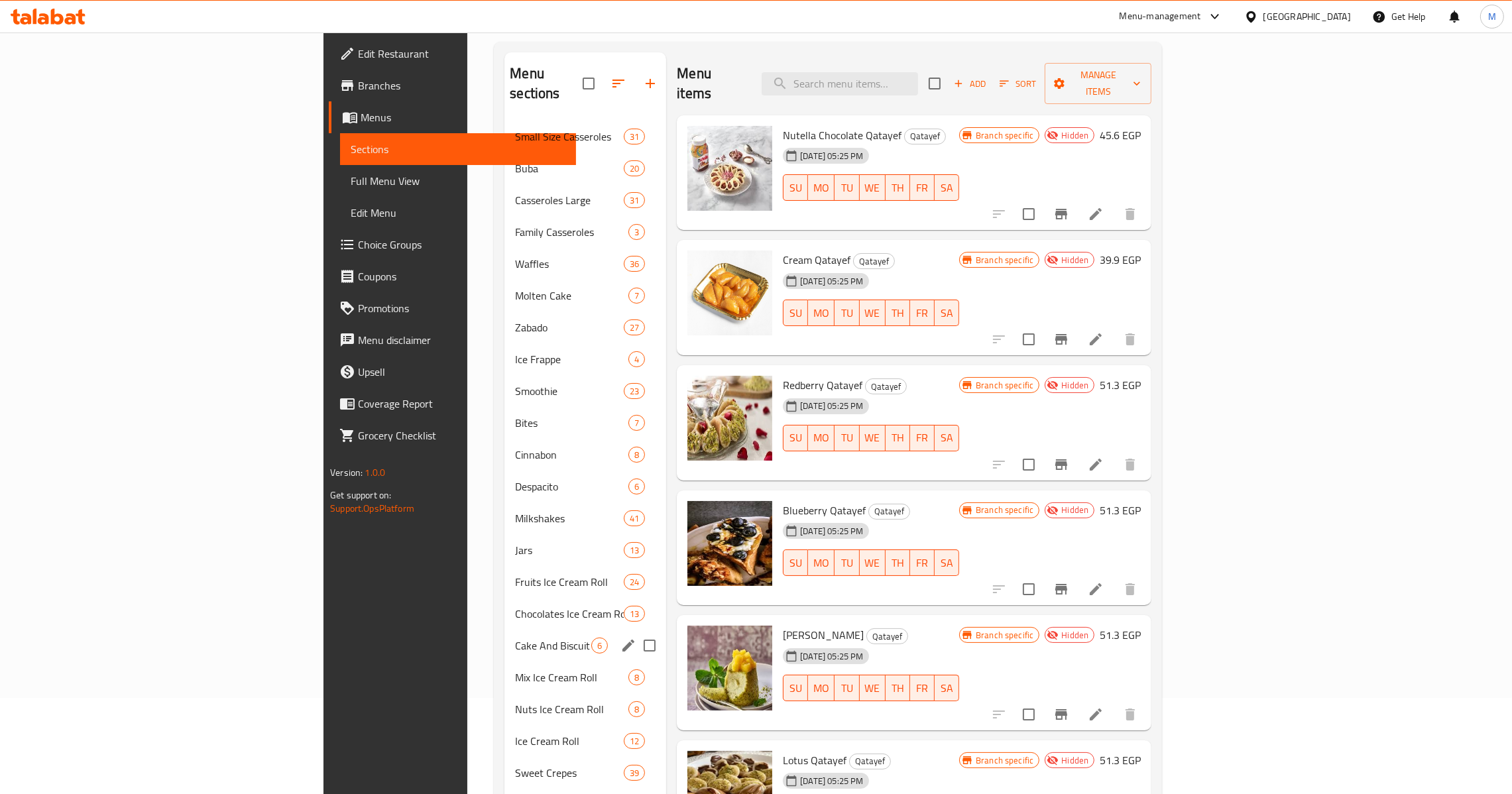
scroll to position [494, 0]
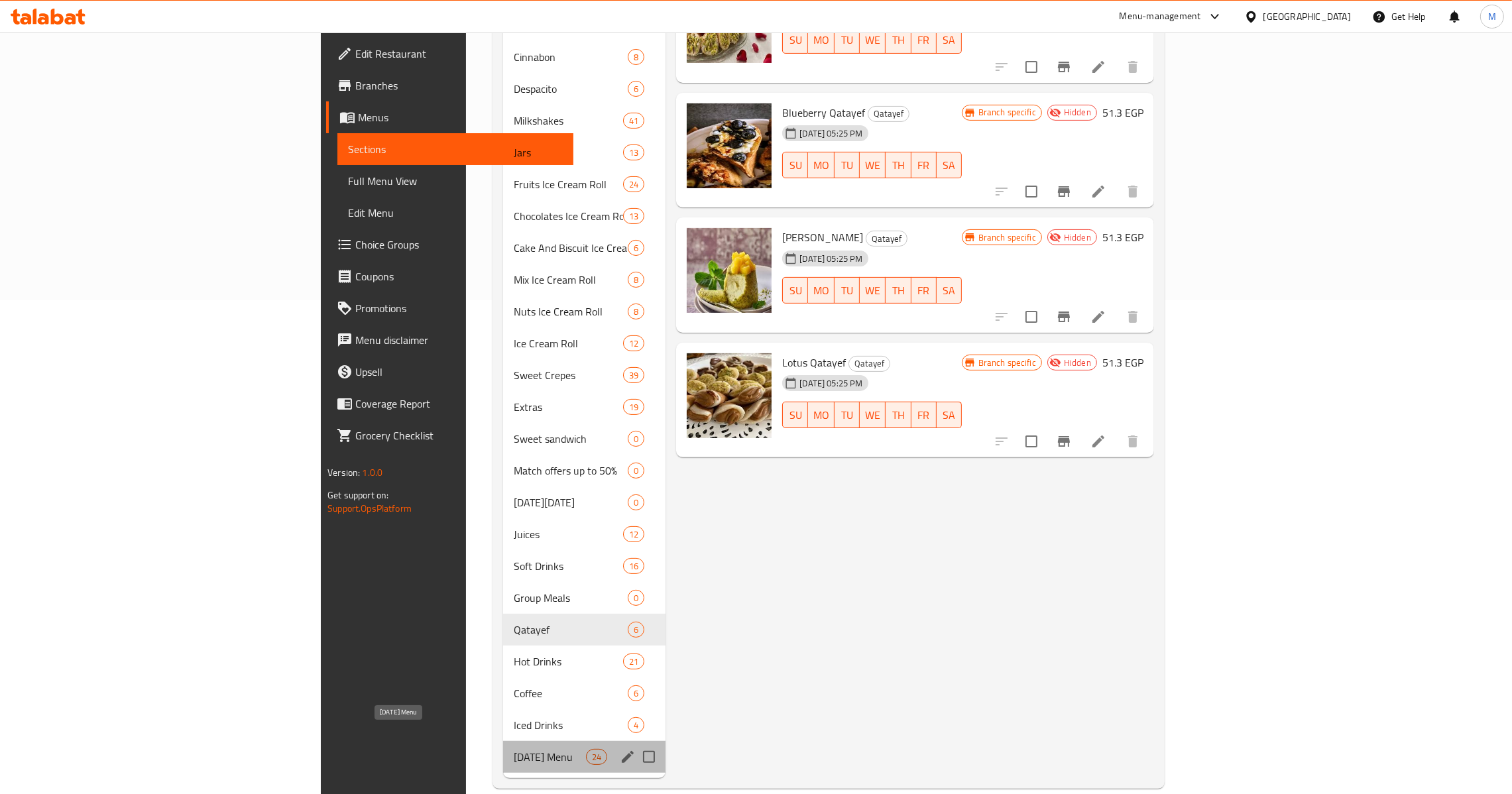
click at [514, 749] on span "[DATE] Menu" at bounding box center [550, 757] width 72 height 16
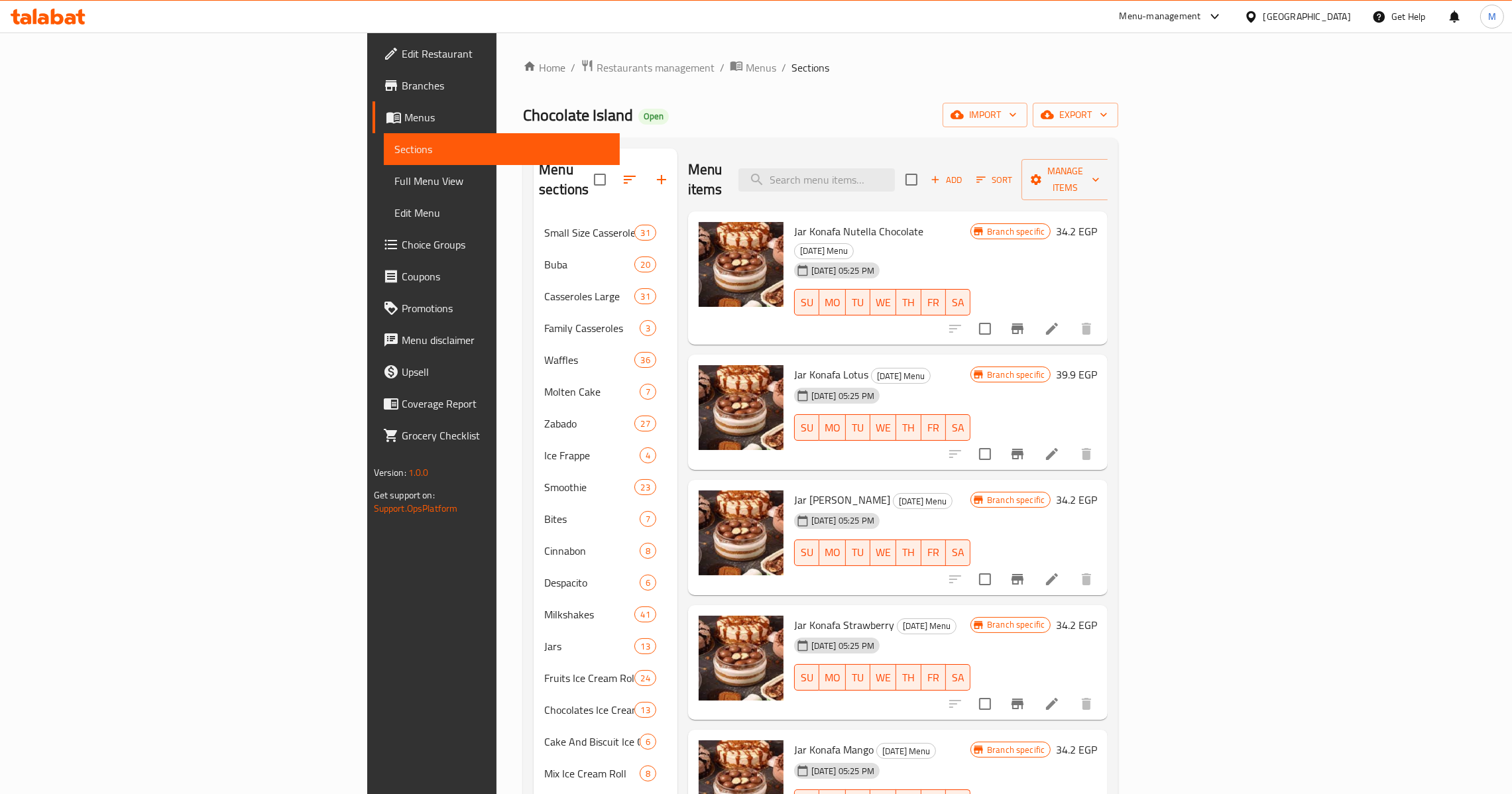
click at [405, 113] on span "Menus" at bounding box center [507, 117] width 205 height 16
